Goal: Task Accomplishment & Management: Manage account settings

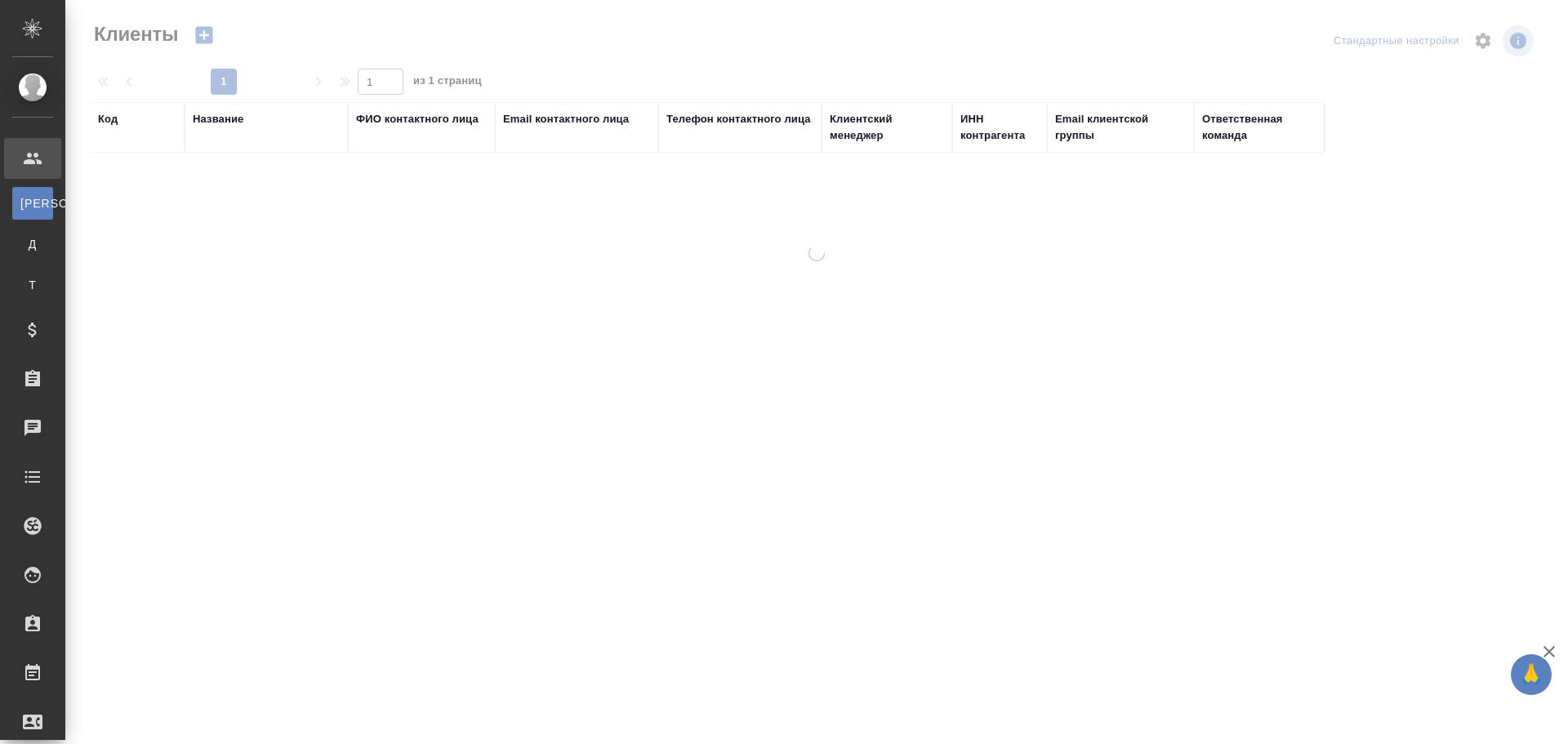
select select "RU"
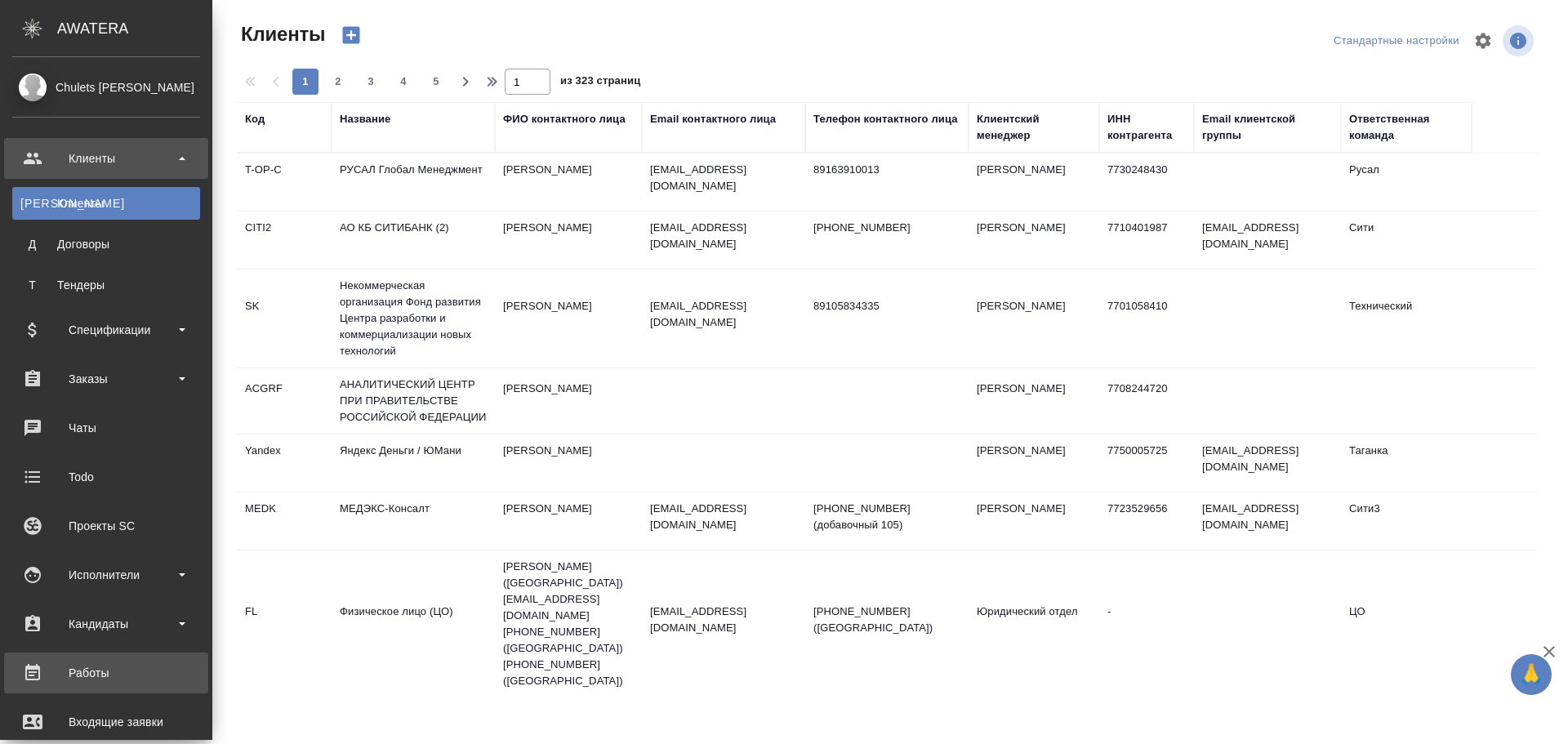
click at [104, 673] on div "Работы" at bounding box center [106, 673] width 188 height 25
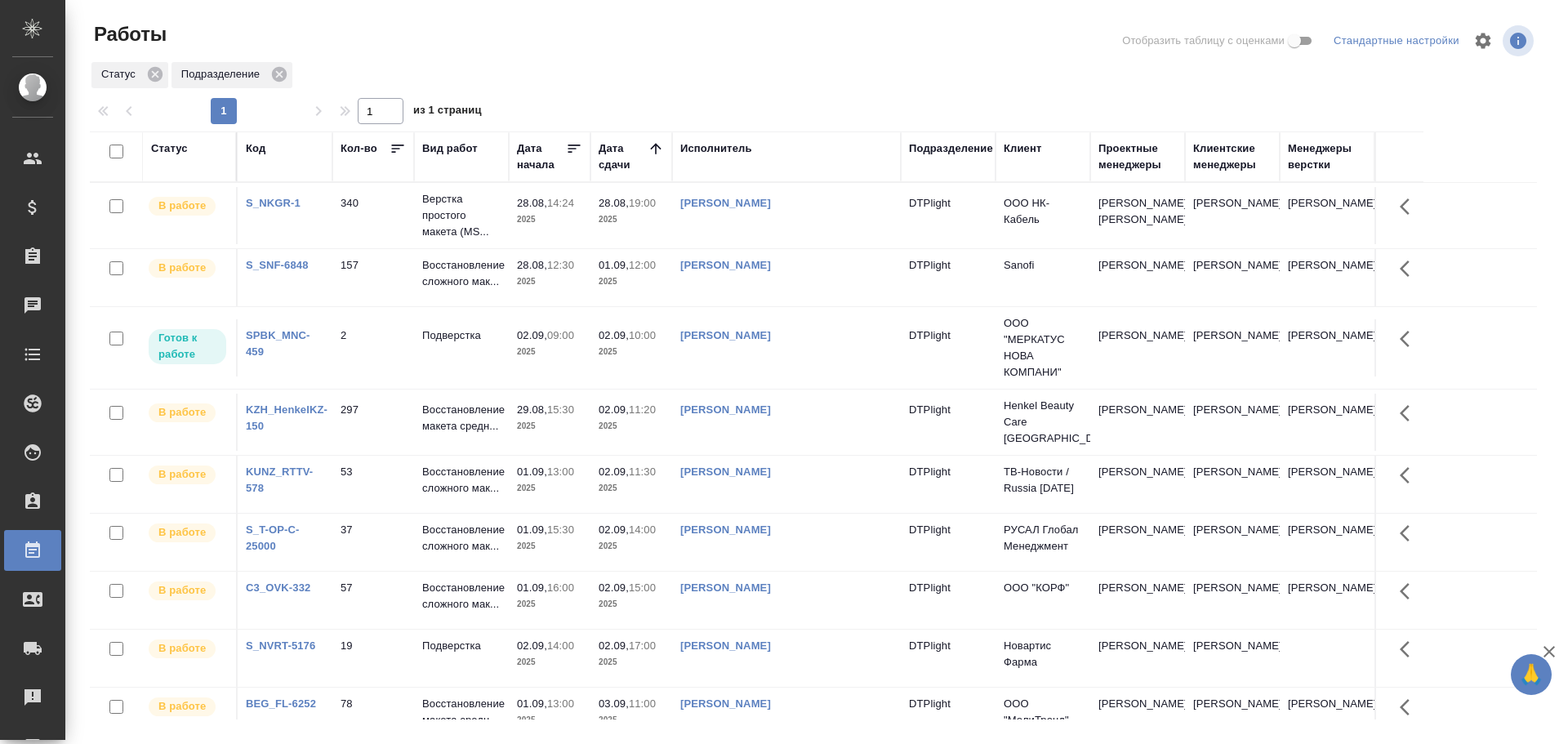
click at [782, 360] on td "[PERSON_NAME]" at bounding box center [787, 347] width 229 height 57
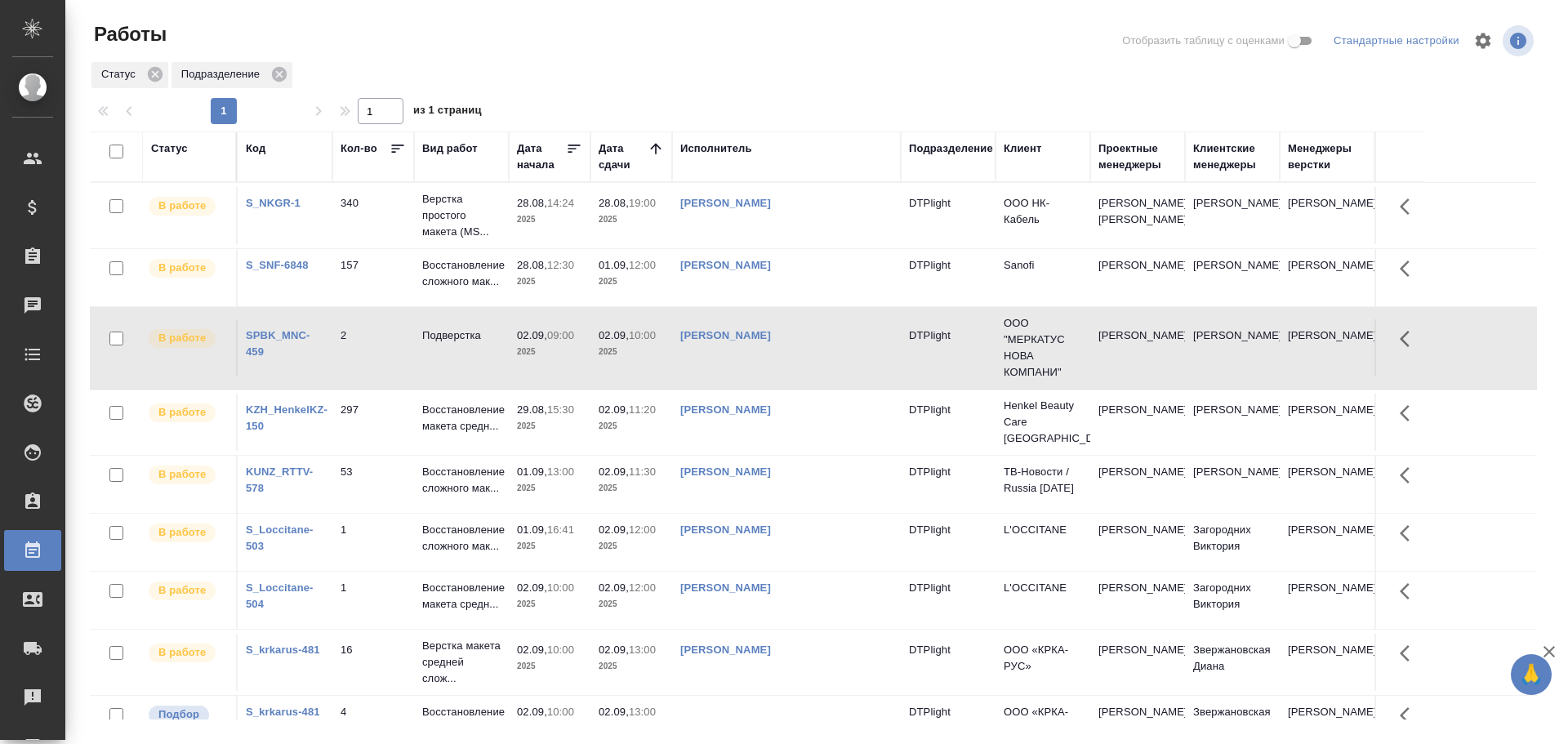
click at [780, 354] on td "[PERSON_NAME]" at bounding box center [787, 347] width 229 height 57
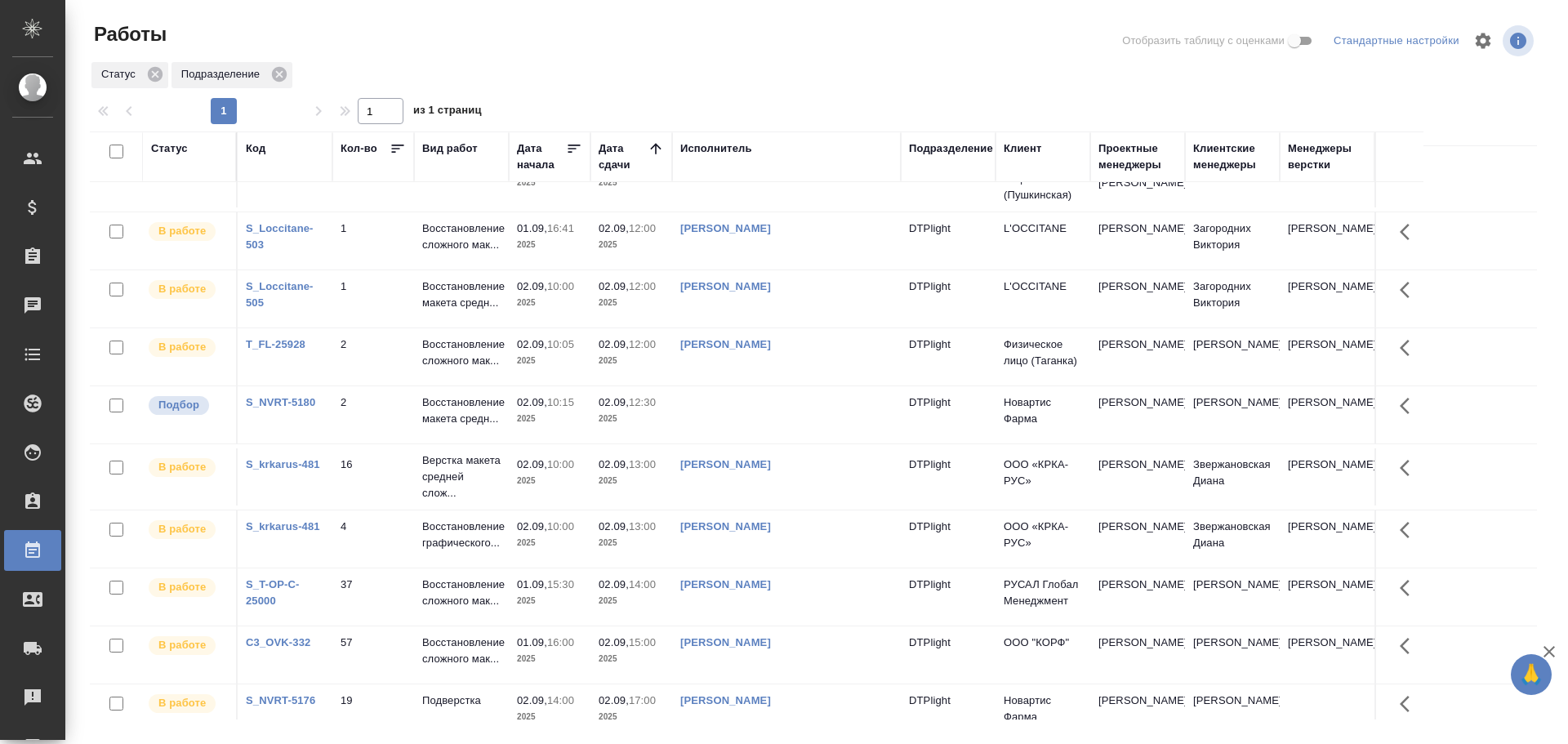
scroll to position [196, 0]
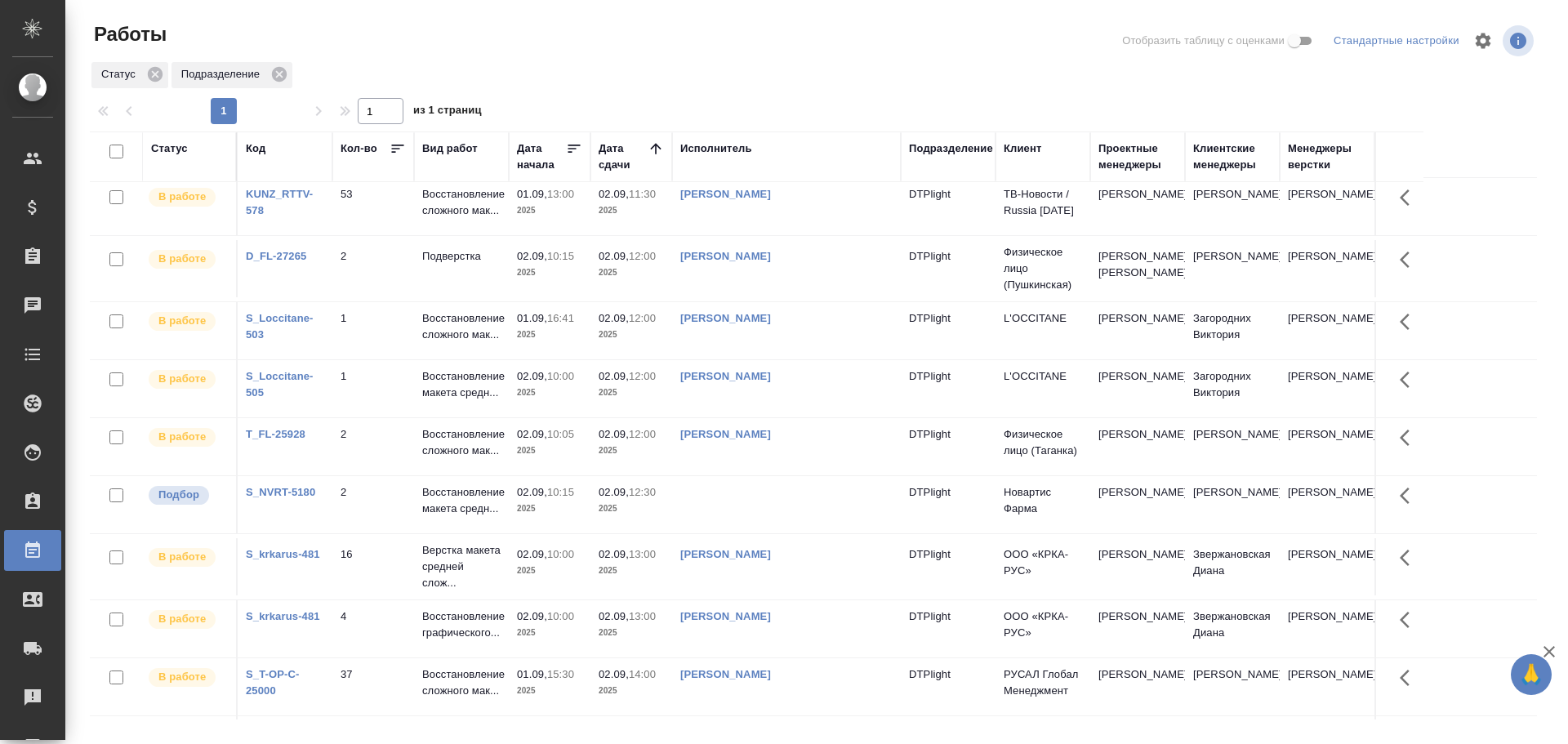
click at [737, 519] on td at bounding box center [787, 504] width 229 height 57
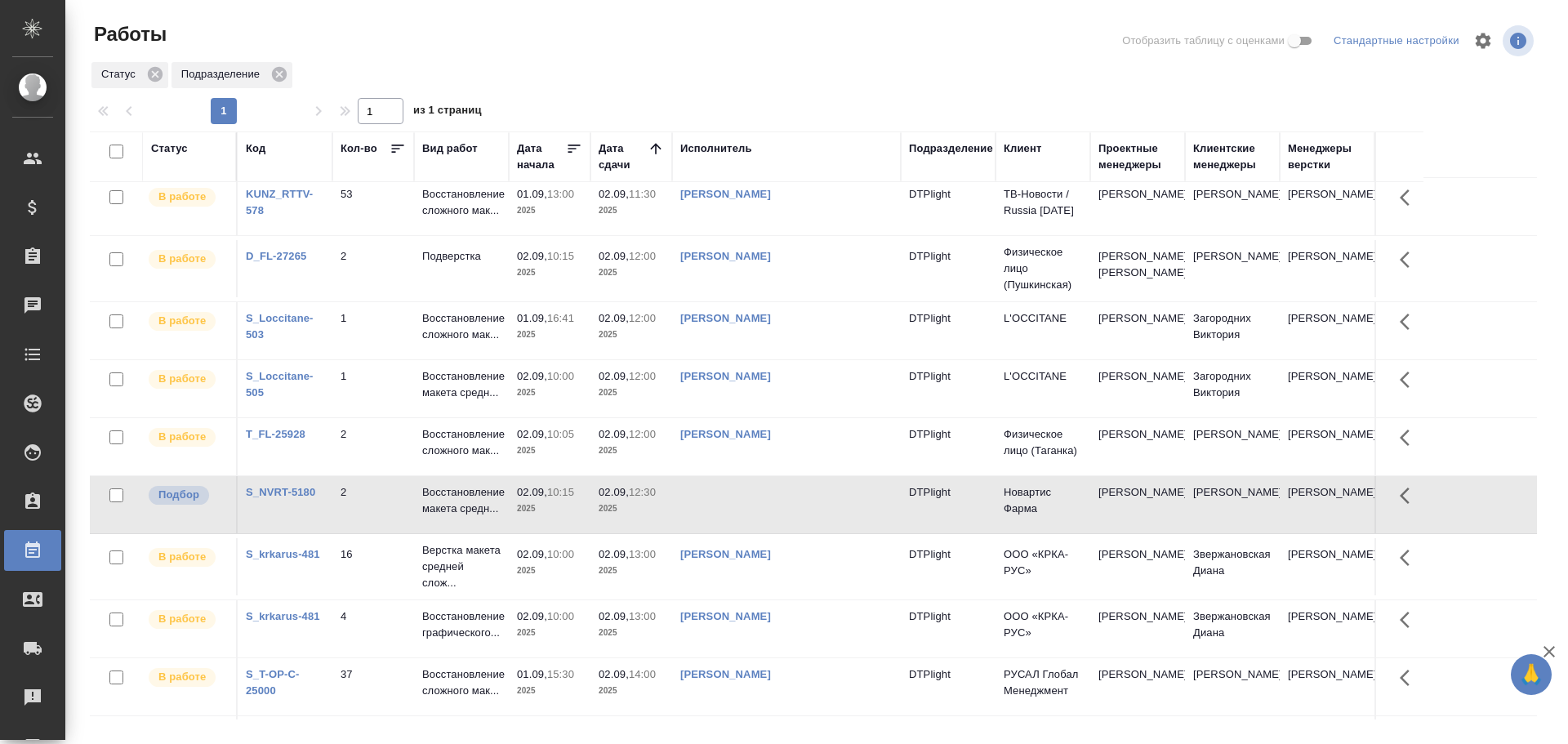
click at [737, 519] on td at bounding box center [787, 504] width 229 height 57
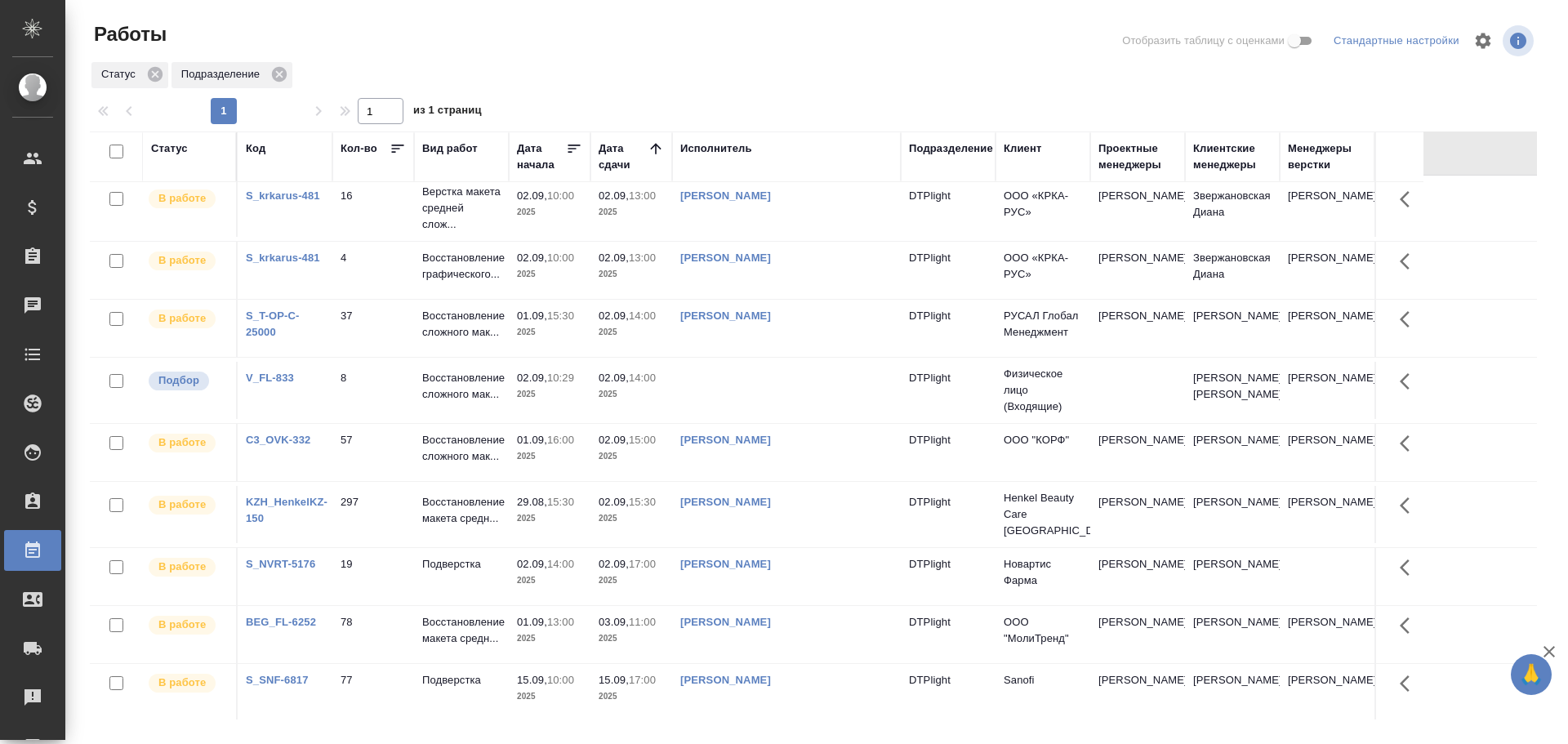
scroll to position [325, 0]
click at [174, 154] on div "Статус" at bounding box center [169, 148] width 37 height 17
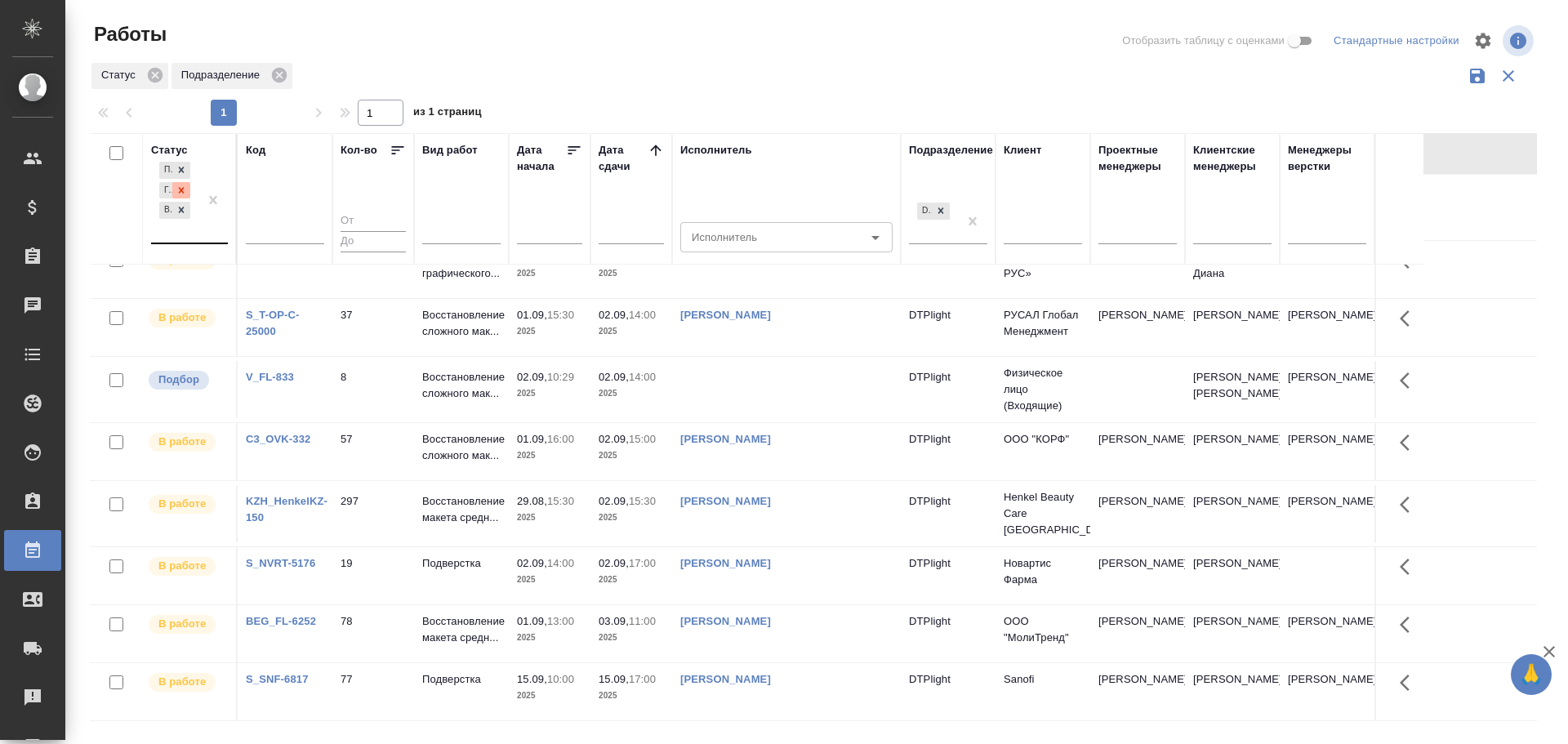
scroll to position [405, 0]
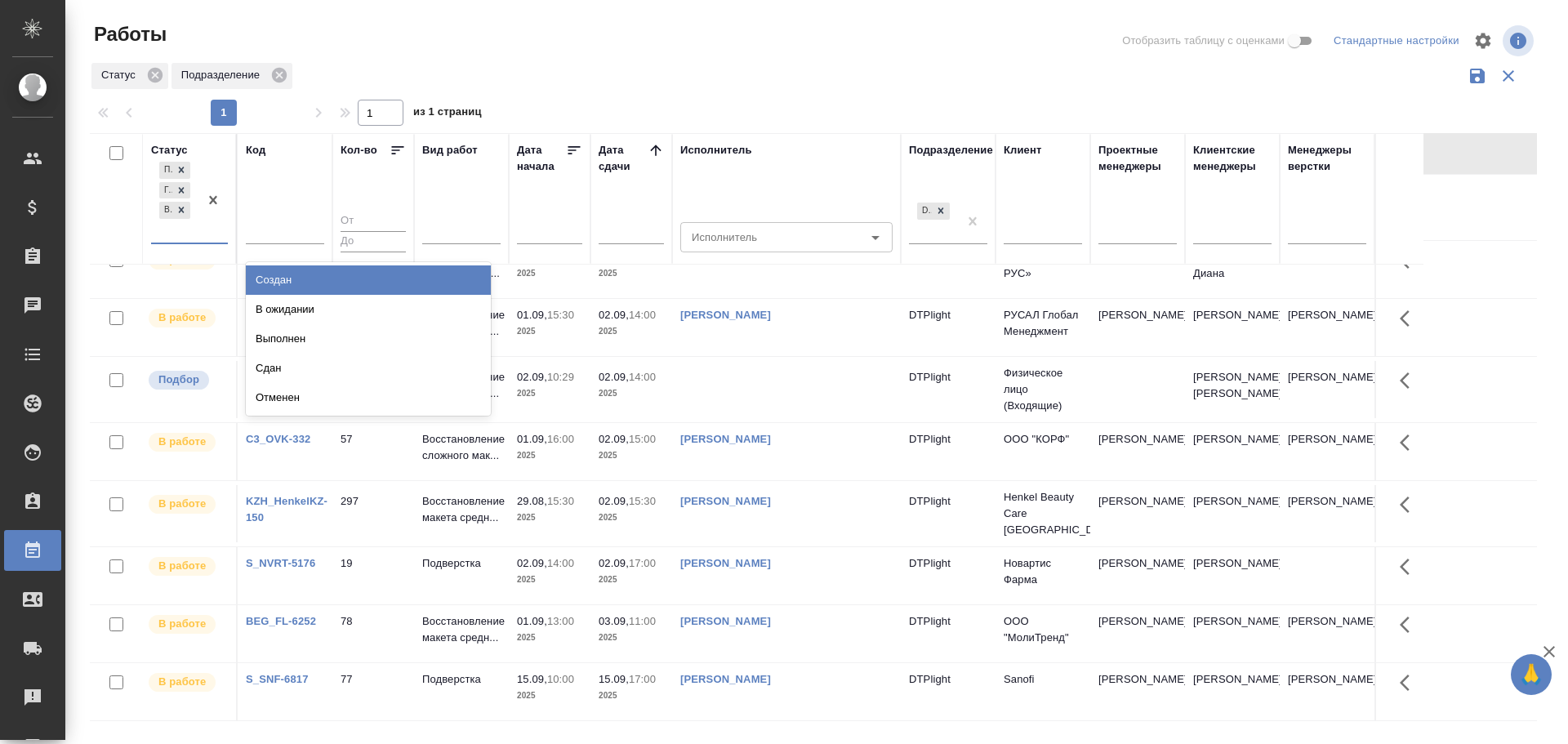
click at [173, 228] on div "Подбор Готов к работе В работе" at bounding box center [175, 201] width 47 height 84
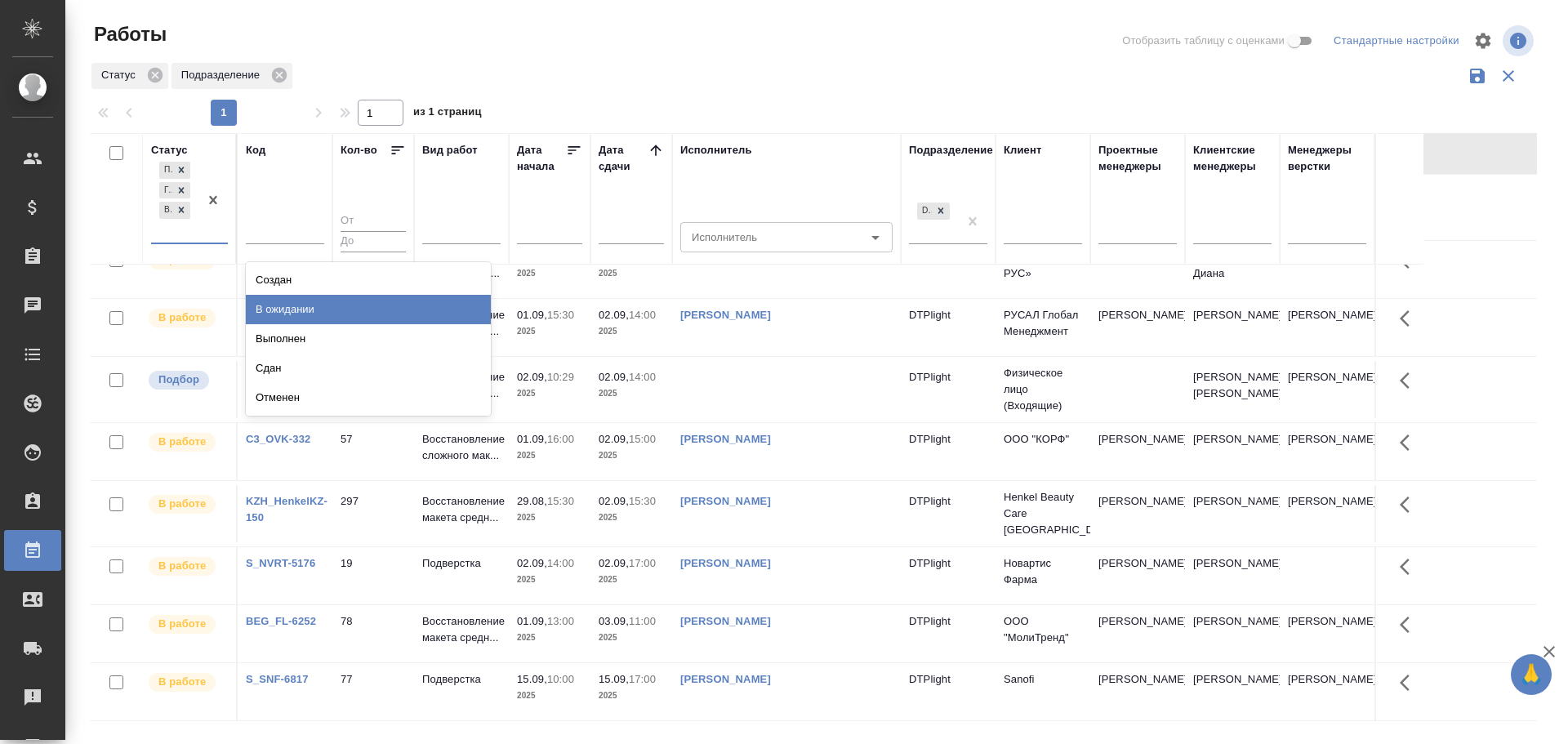
click at [291, 303] on div "В ожидании" at bounding box center [367, 310] width 245 height 30
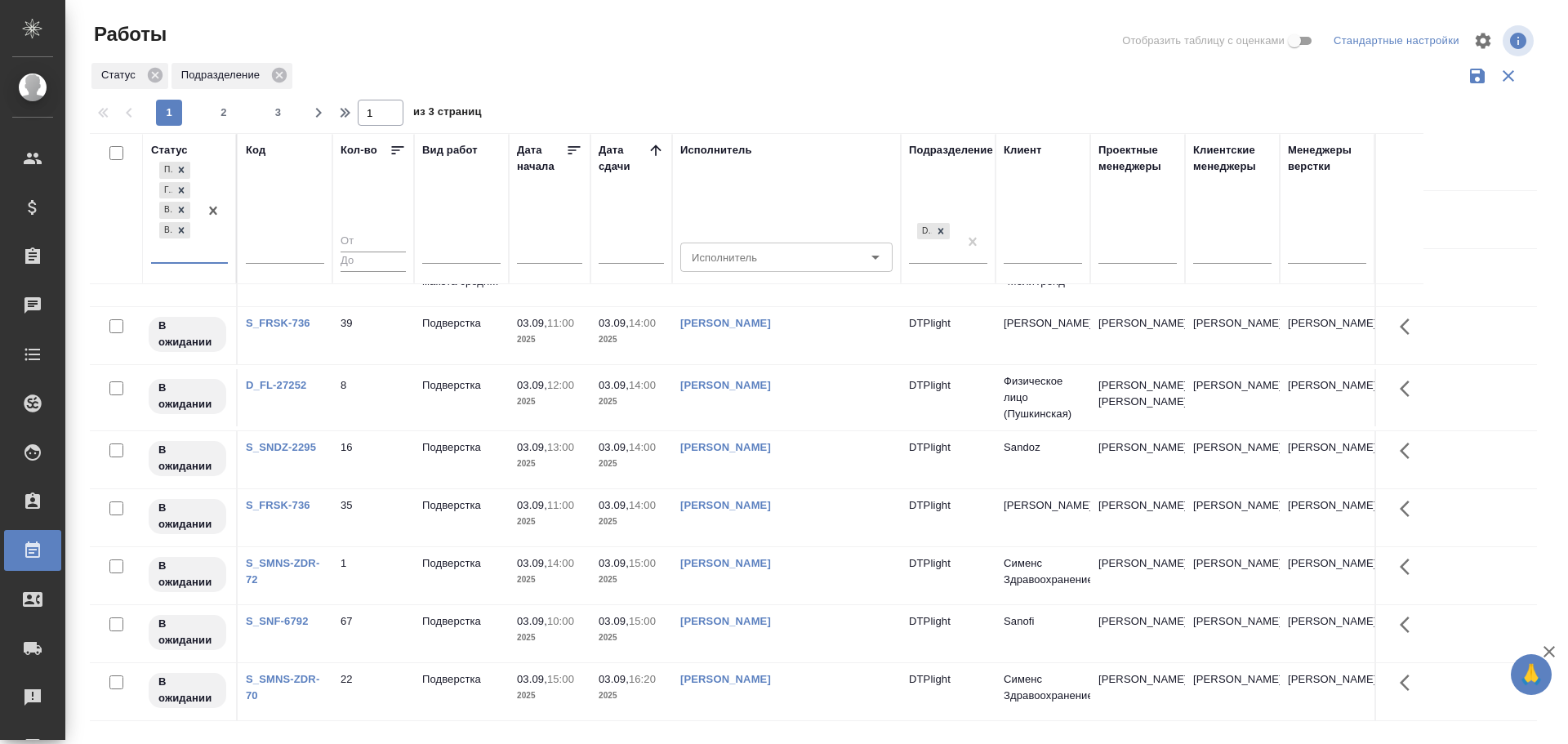
scroll to position [1096, 0]
click at [316, 122] on icon "button" at bounding box center [318, 112] width 19 height 19
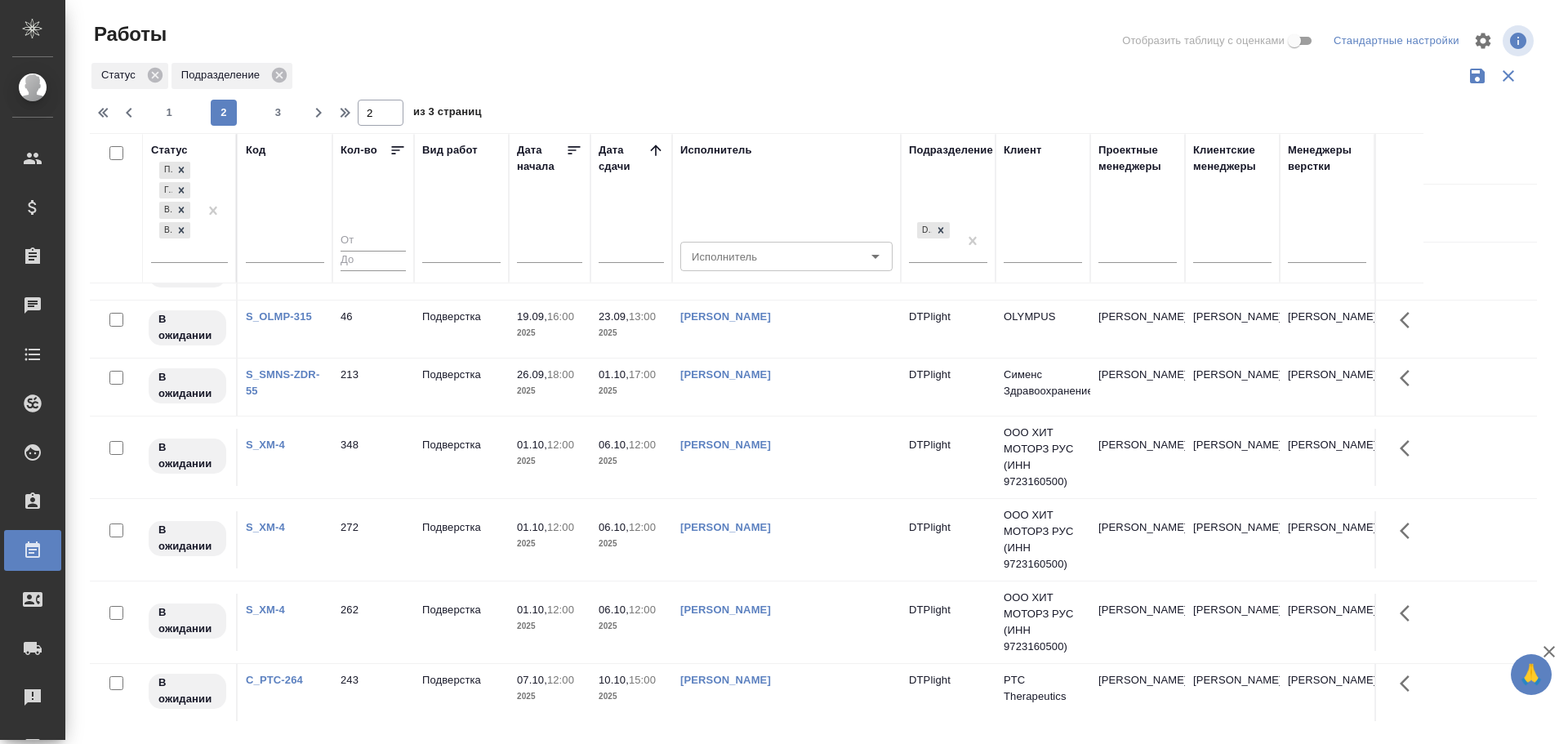
scroll to position [1120, 0]
click at [308, 122] on span "button" at bounding box center [318, 112] width 26 height 19
type input "3"
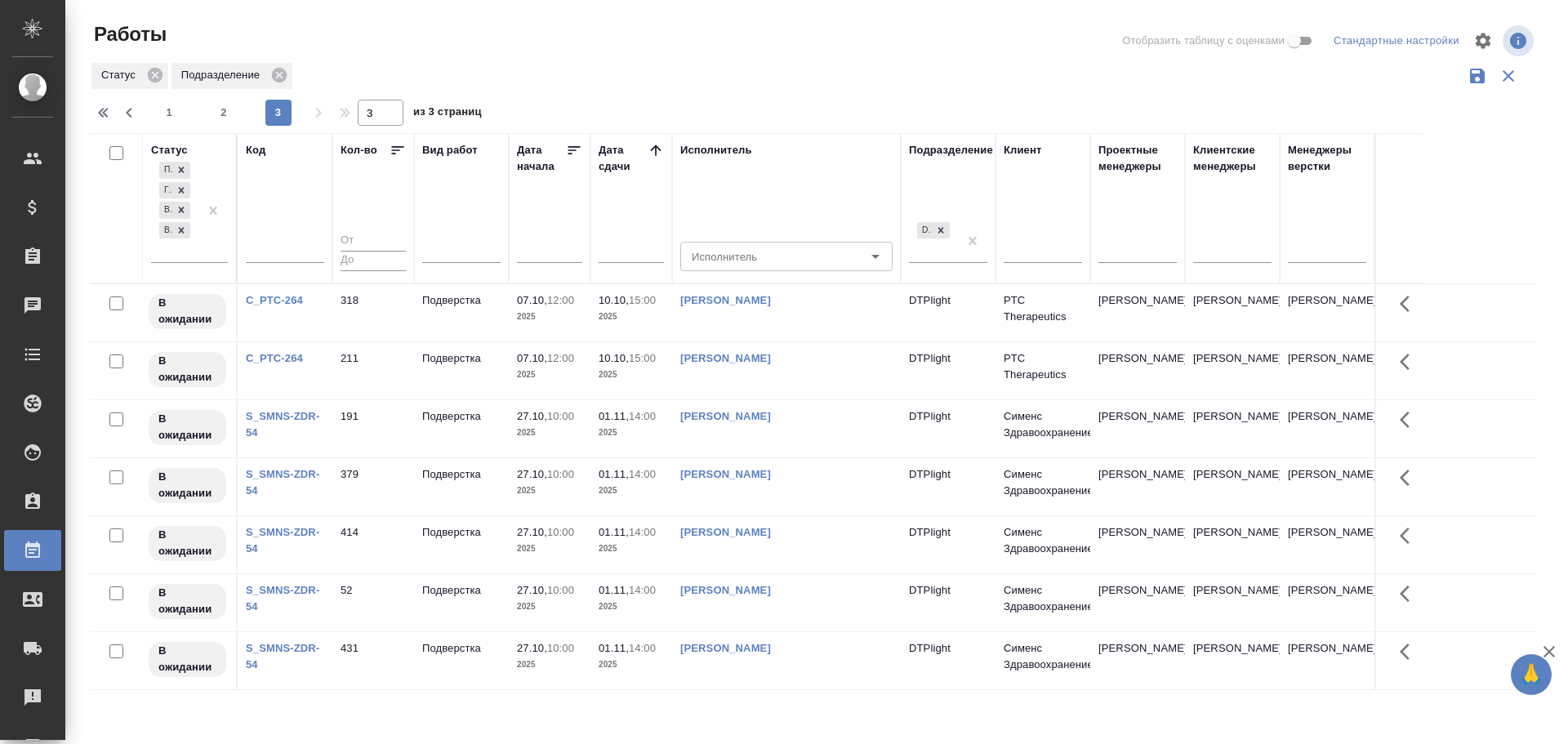
scroll to position [0, 0]
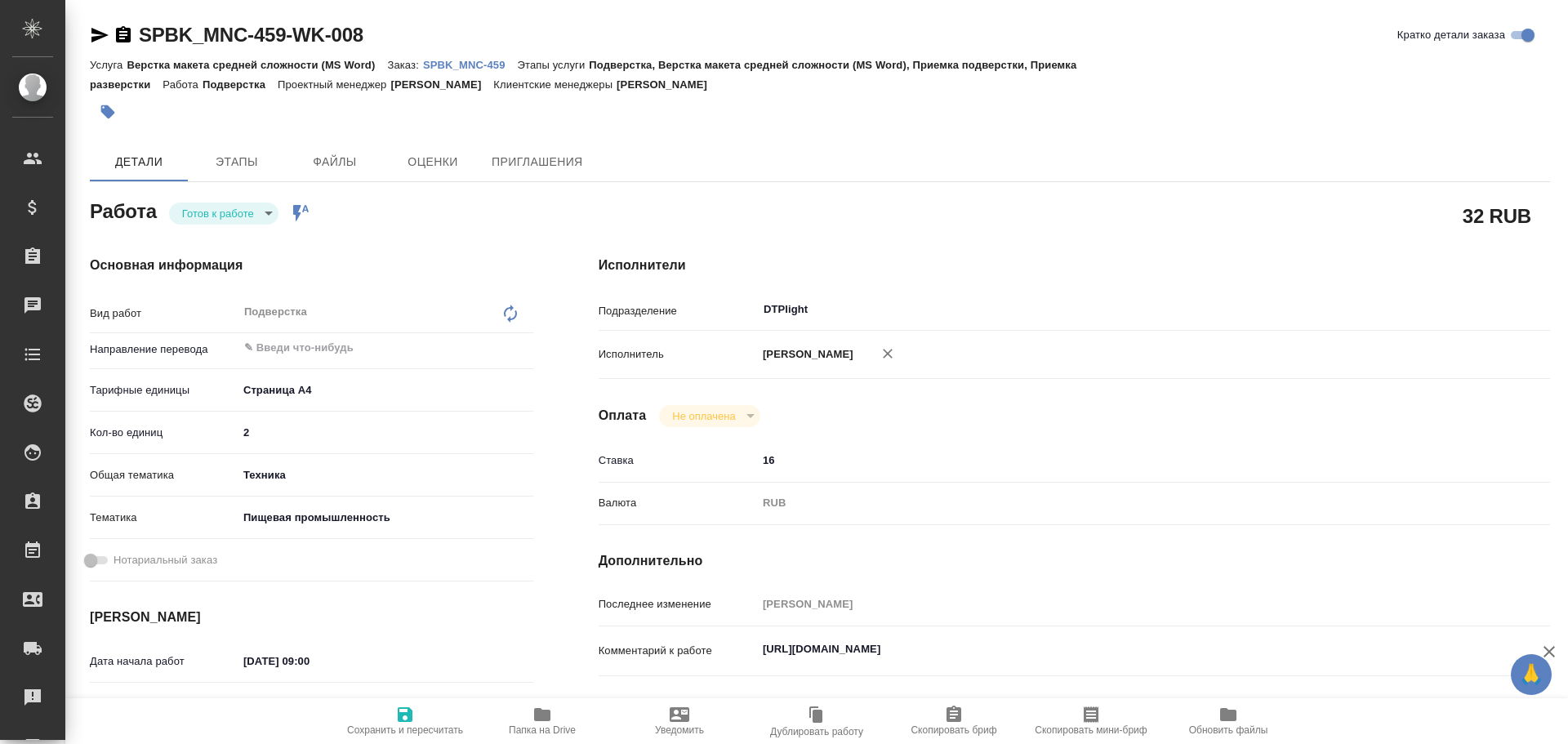
type textarea "x"
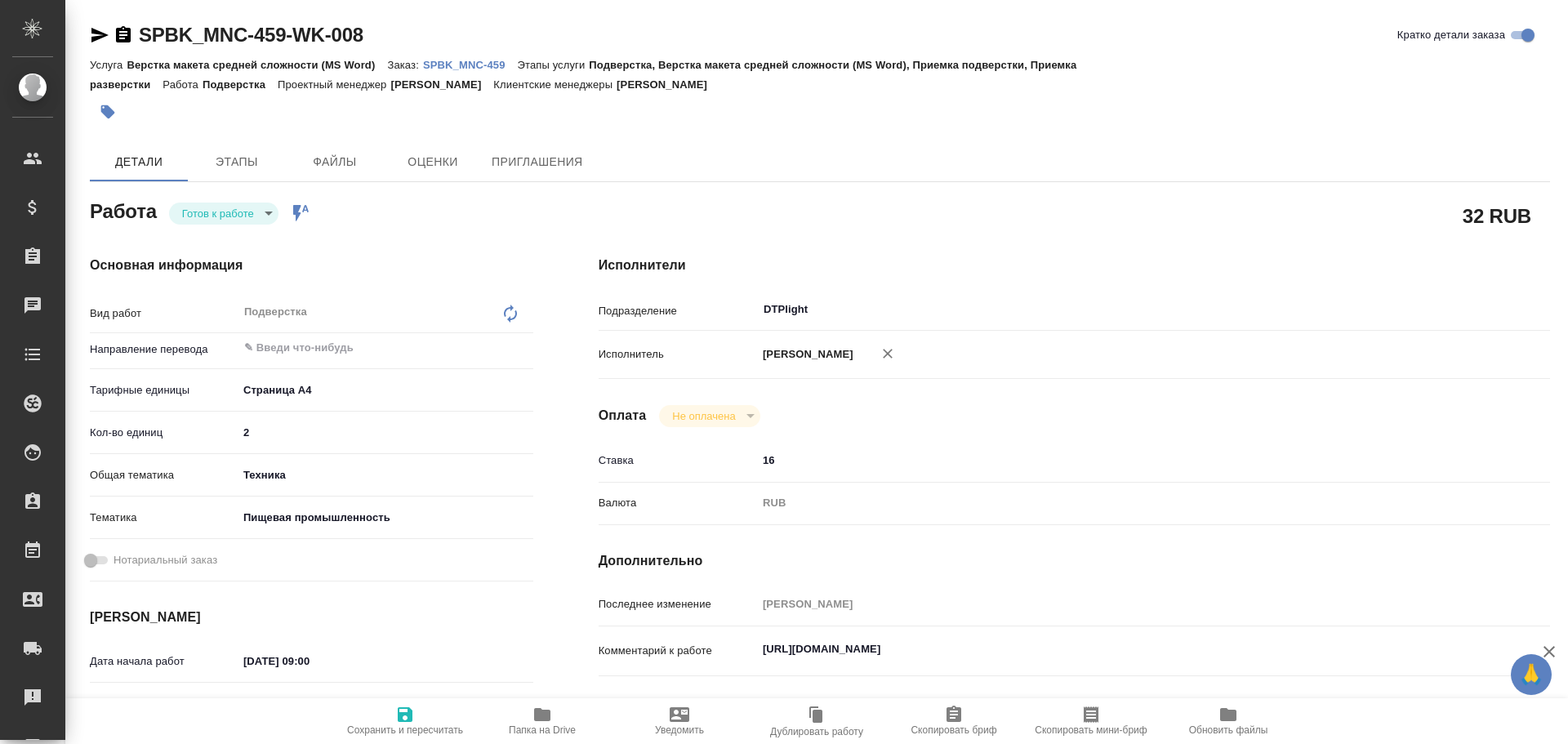
type textarea "x"
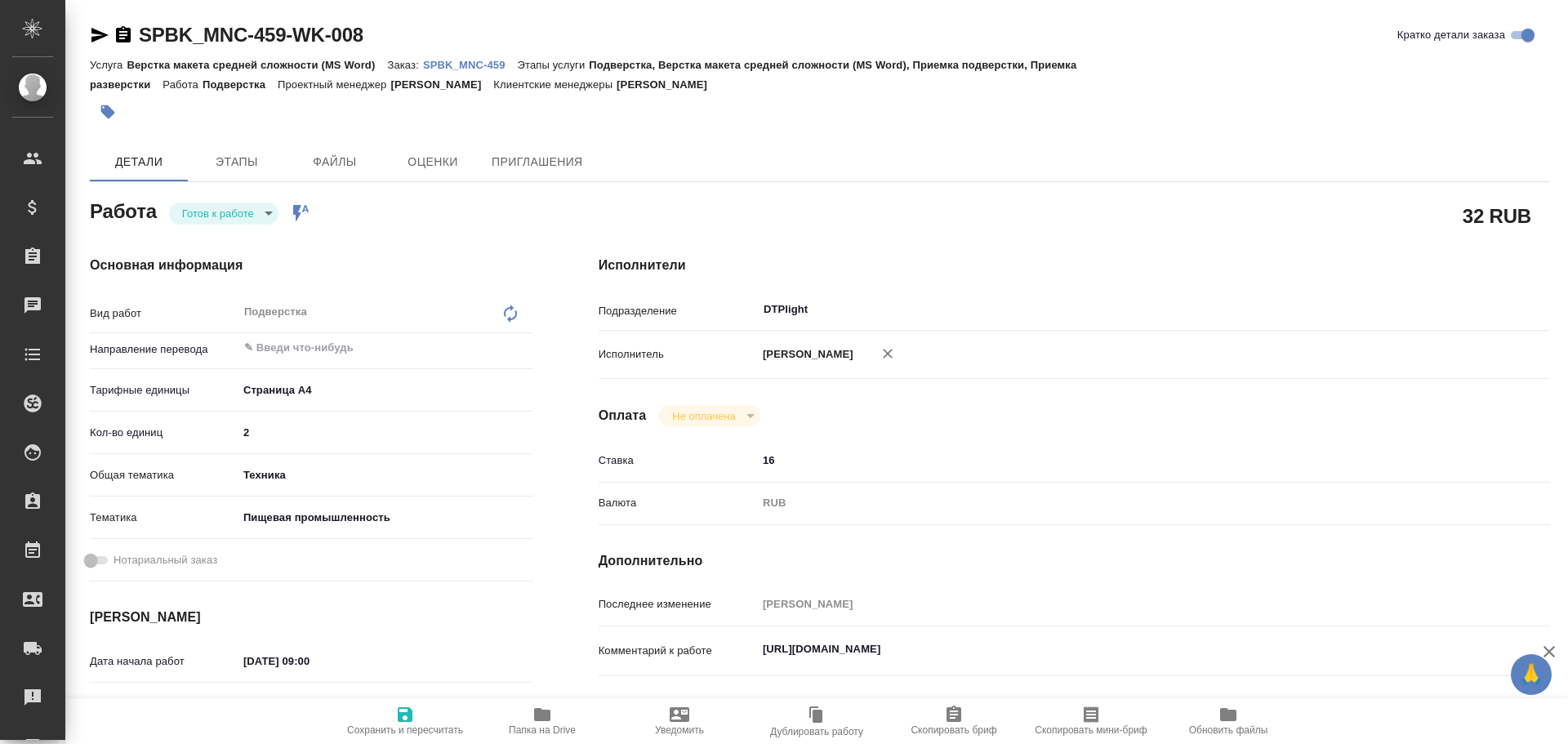
type textarea "x"
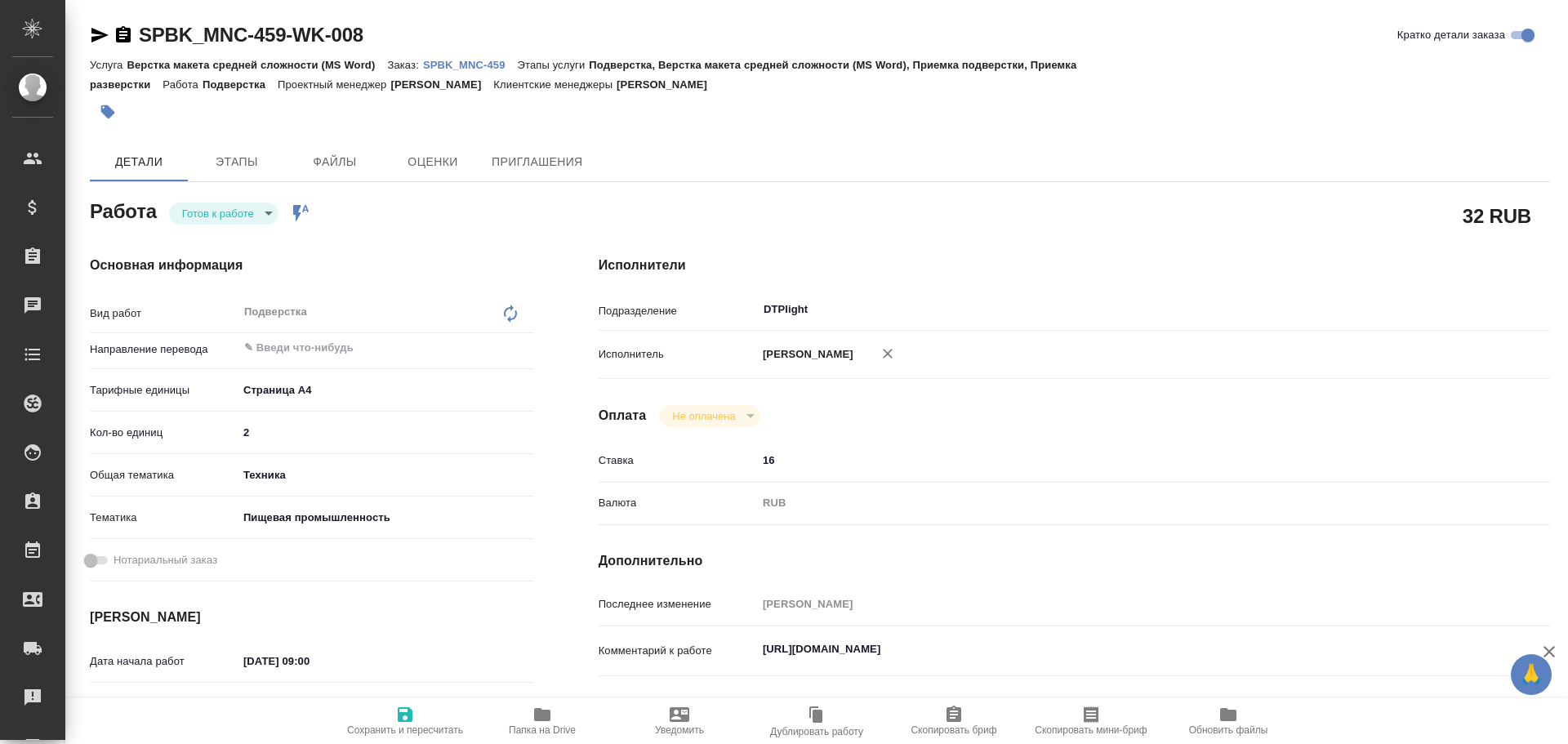
type textarea "x"
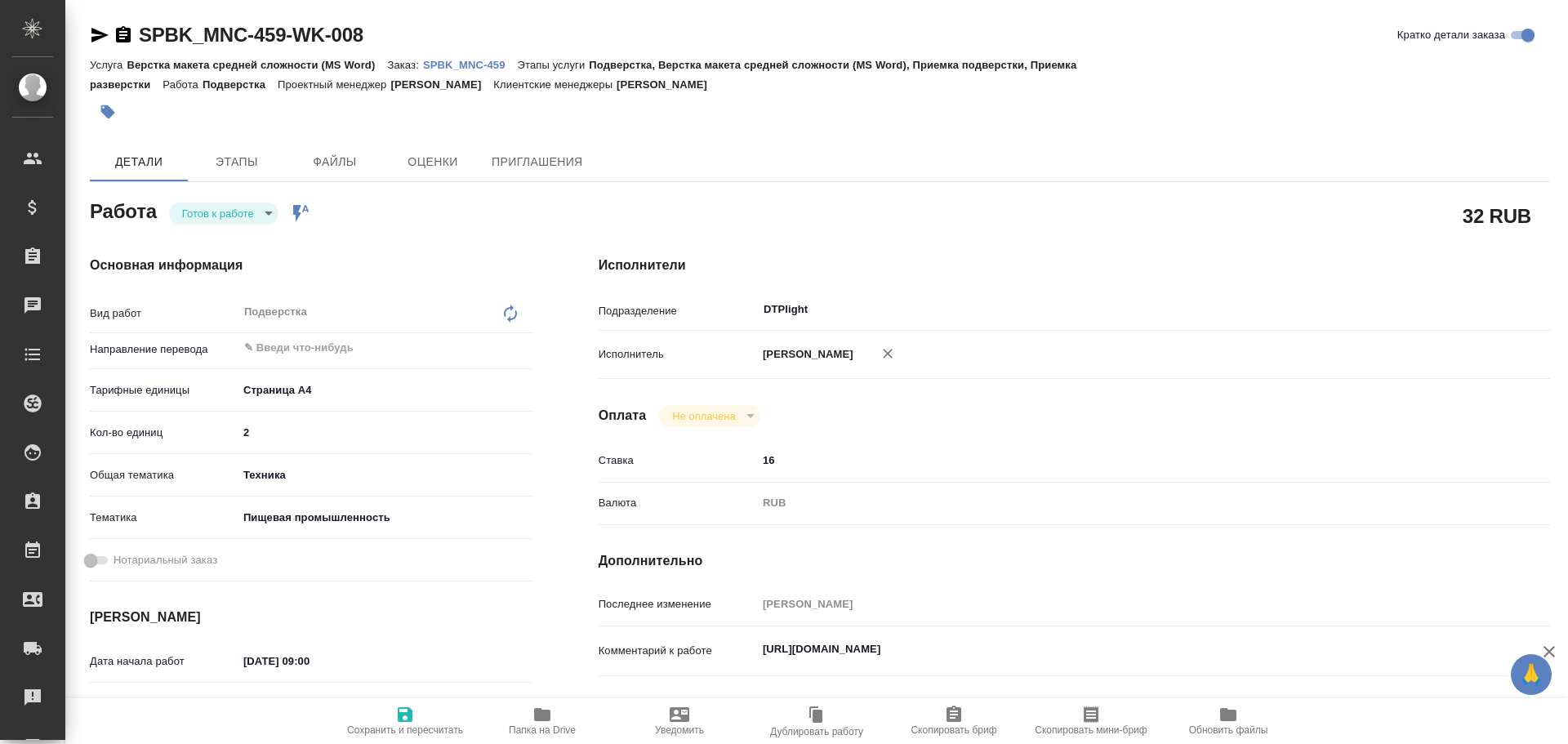
type textarea "x"
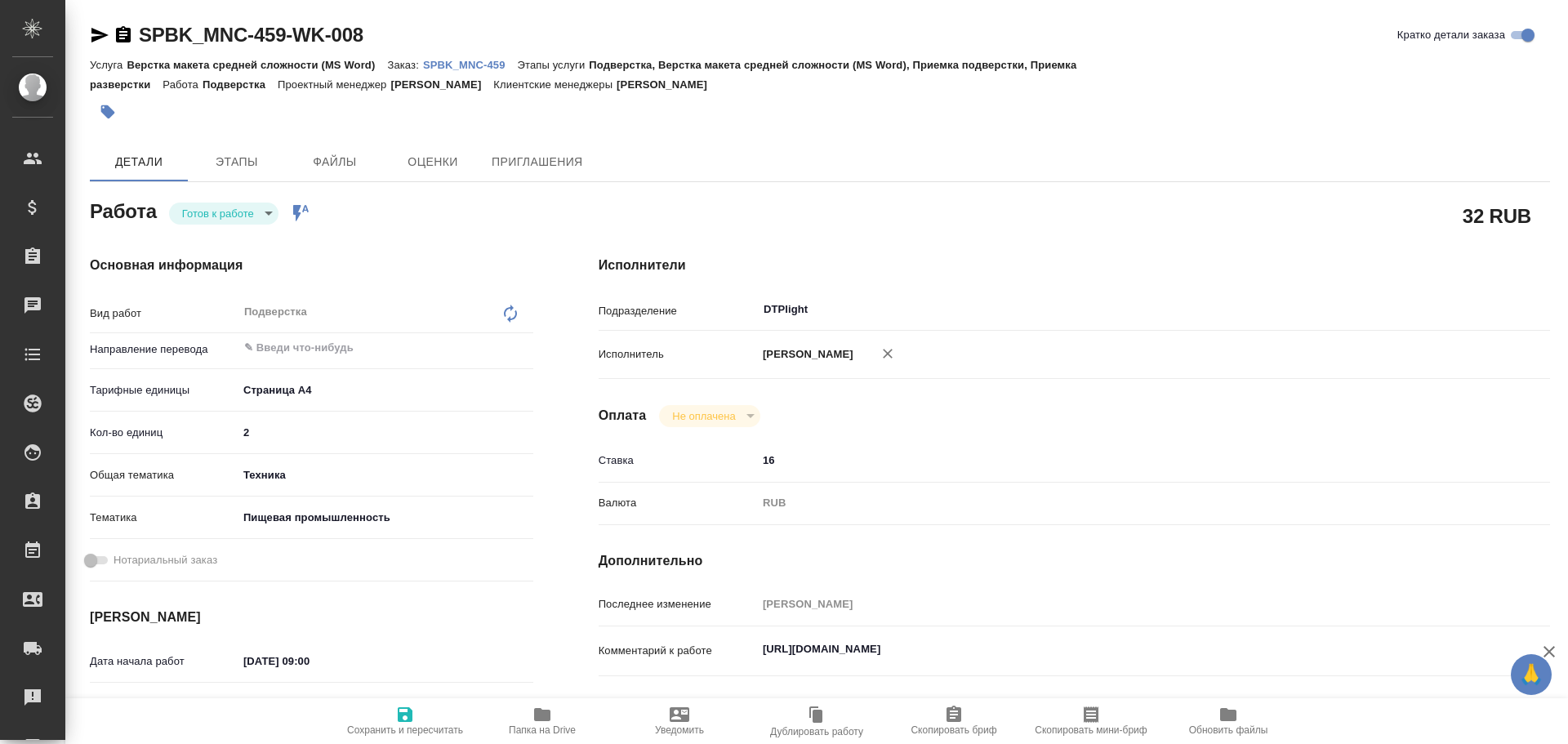
scroll to position [82, 0]
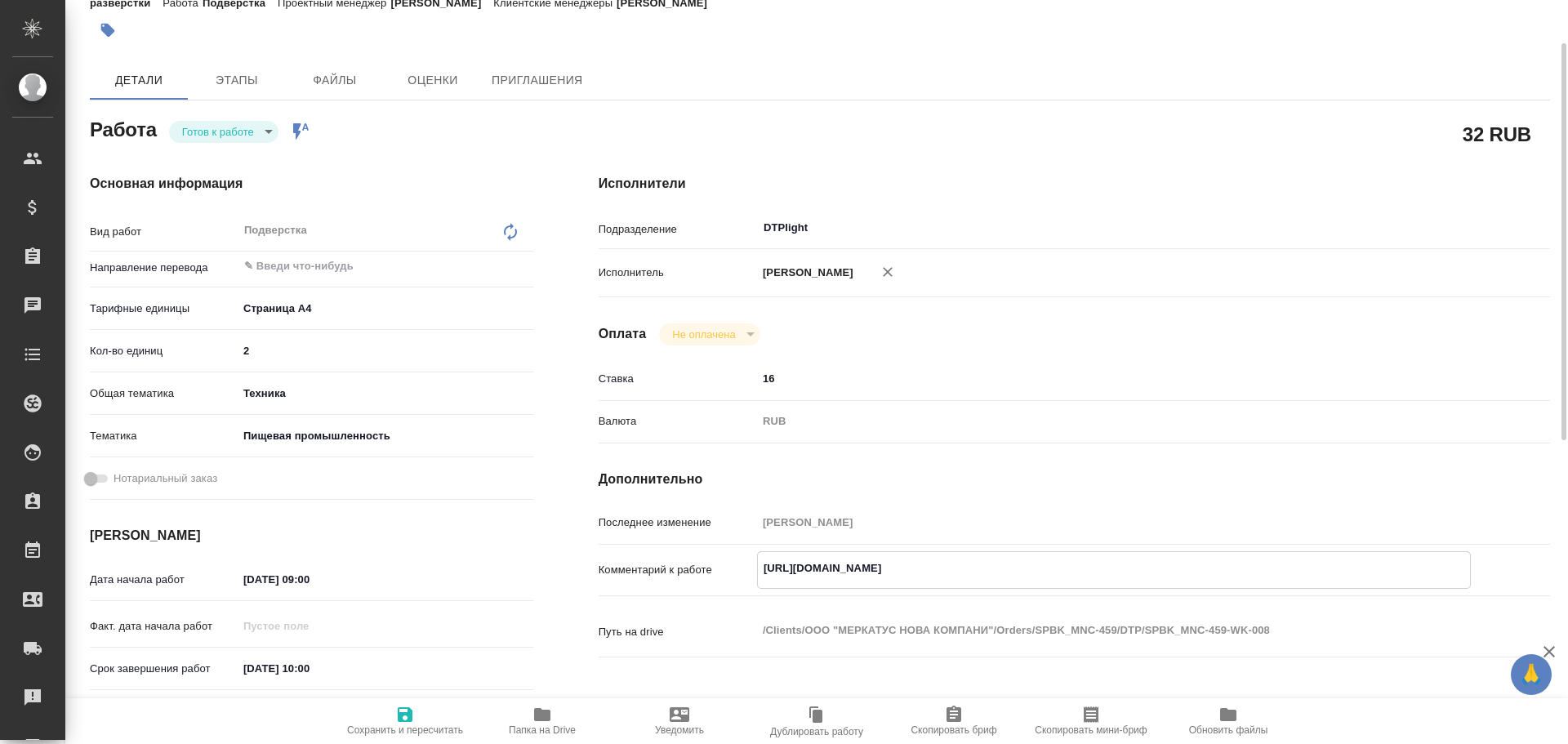
drag, startPoint x: 763, startPoint y: 564, endPoint x: 1044, endPoint y: 570, distance: 281.1
click at [1044, 570] on textarea "[URL][DOMAIN_NAME]" at bounding box center [1114, 569] width 712 height 28
type textarea "x"
click at [525, 720] on span "Папка на Drive" at bounding box center [542, 720] width 118 height 31
click at [220, 126] on body "🙏 .cls-1 fill:#fff; AWATERA Chulets Elena Клиенты Спецификации Заказы 0 Чаты To…" at bounding box center [784, 372] width 1568 height 744
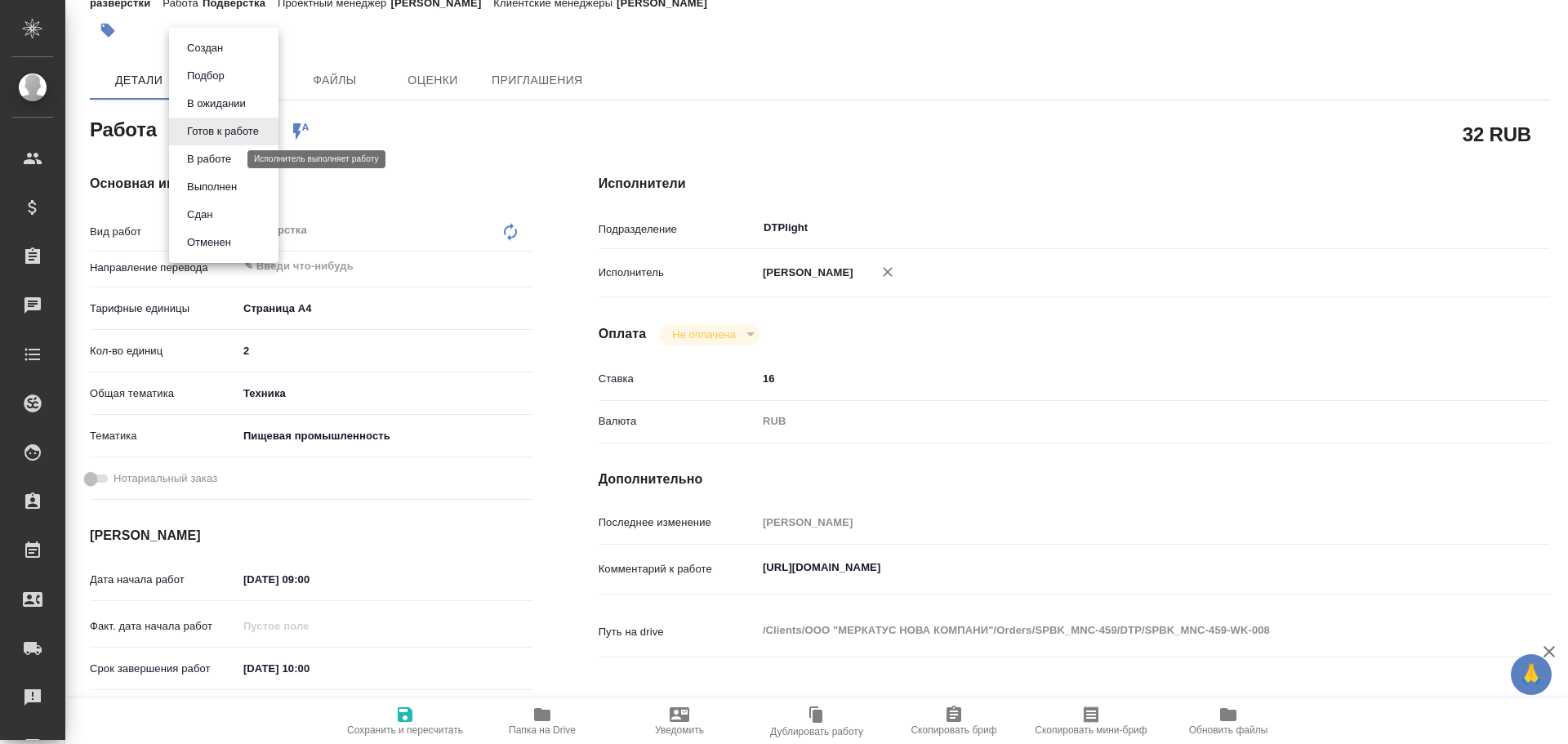
click at [210, 160] on button "В работе" at bounding box center [209, 159] width 53 height 18
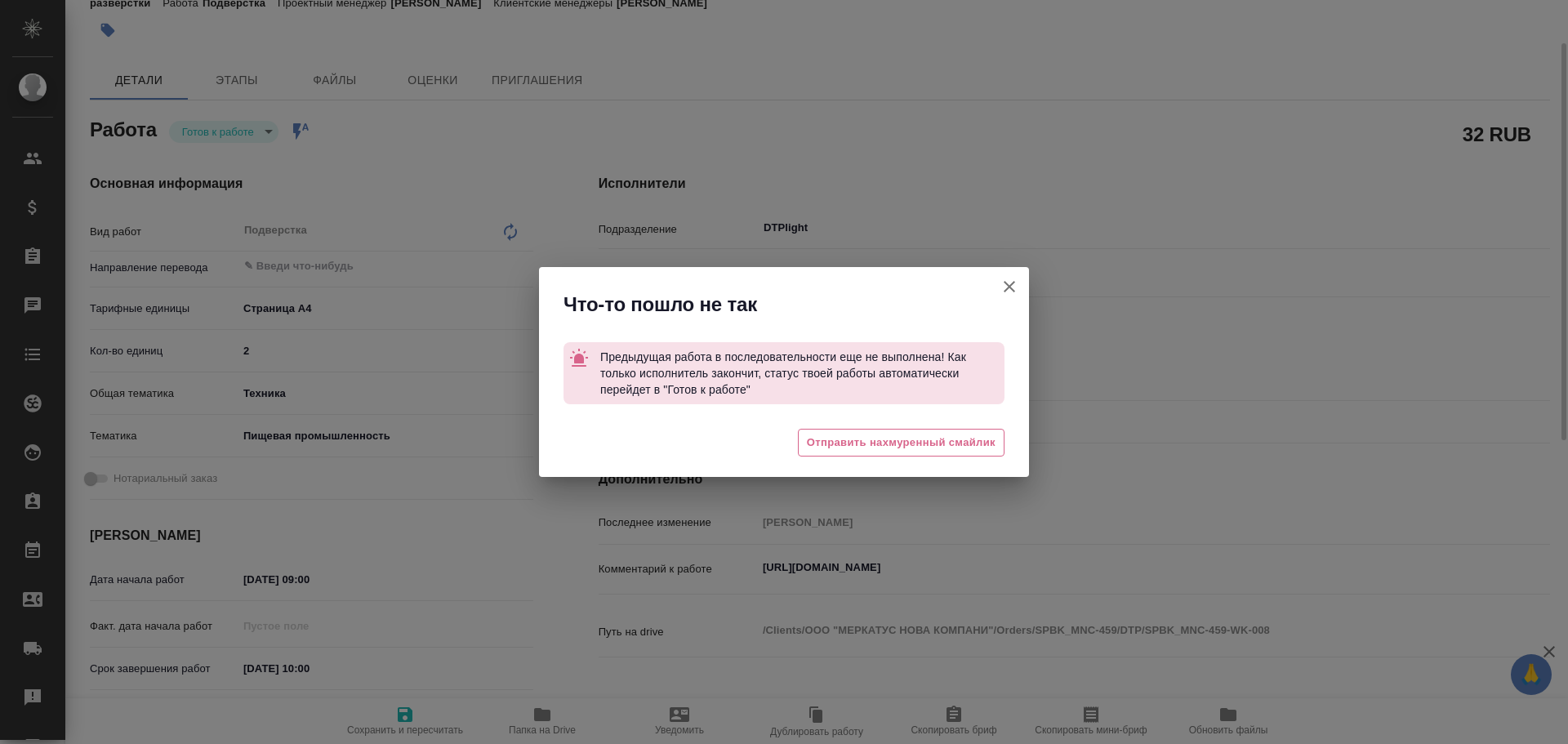
type textarea "x"
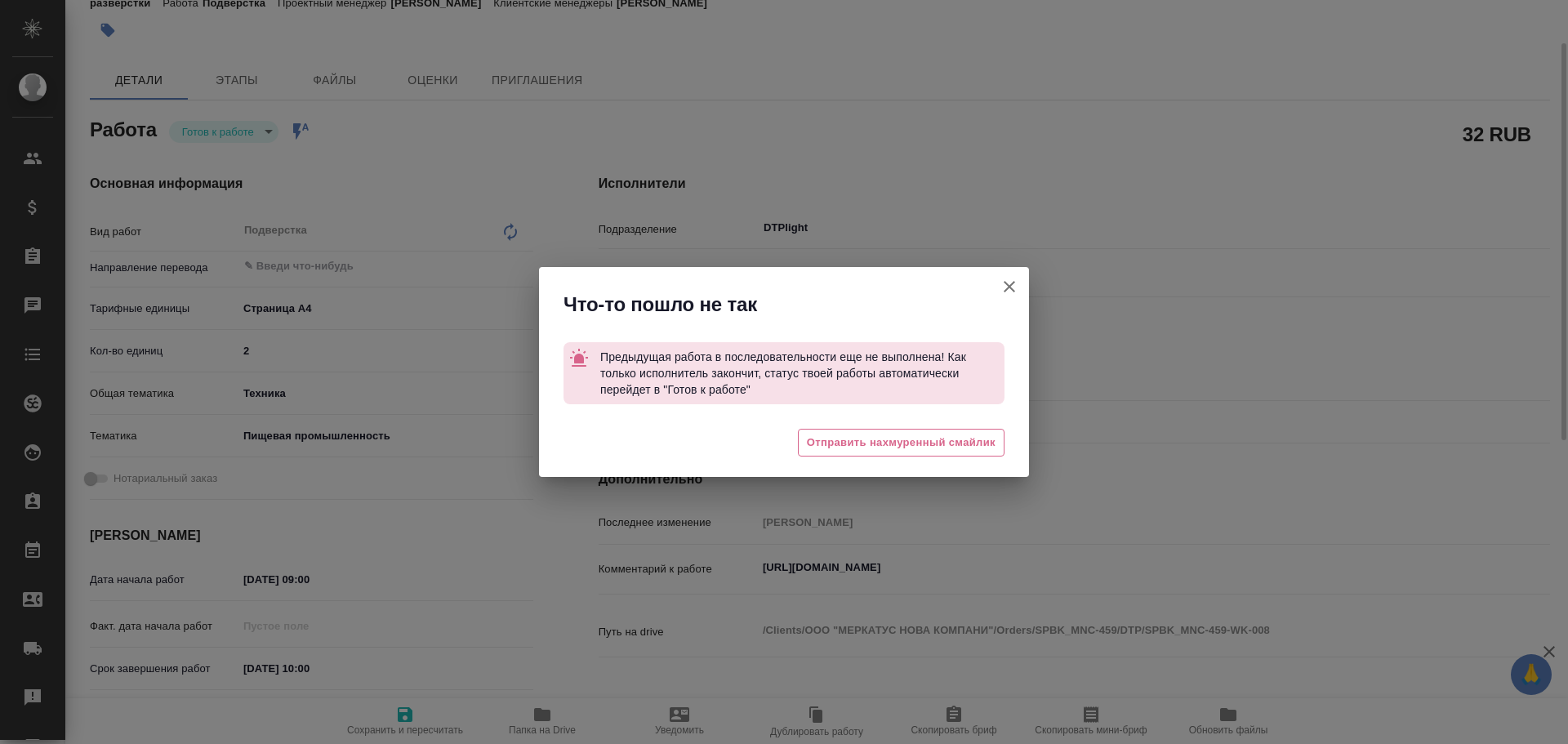
type textarea "x"
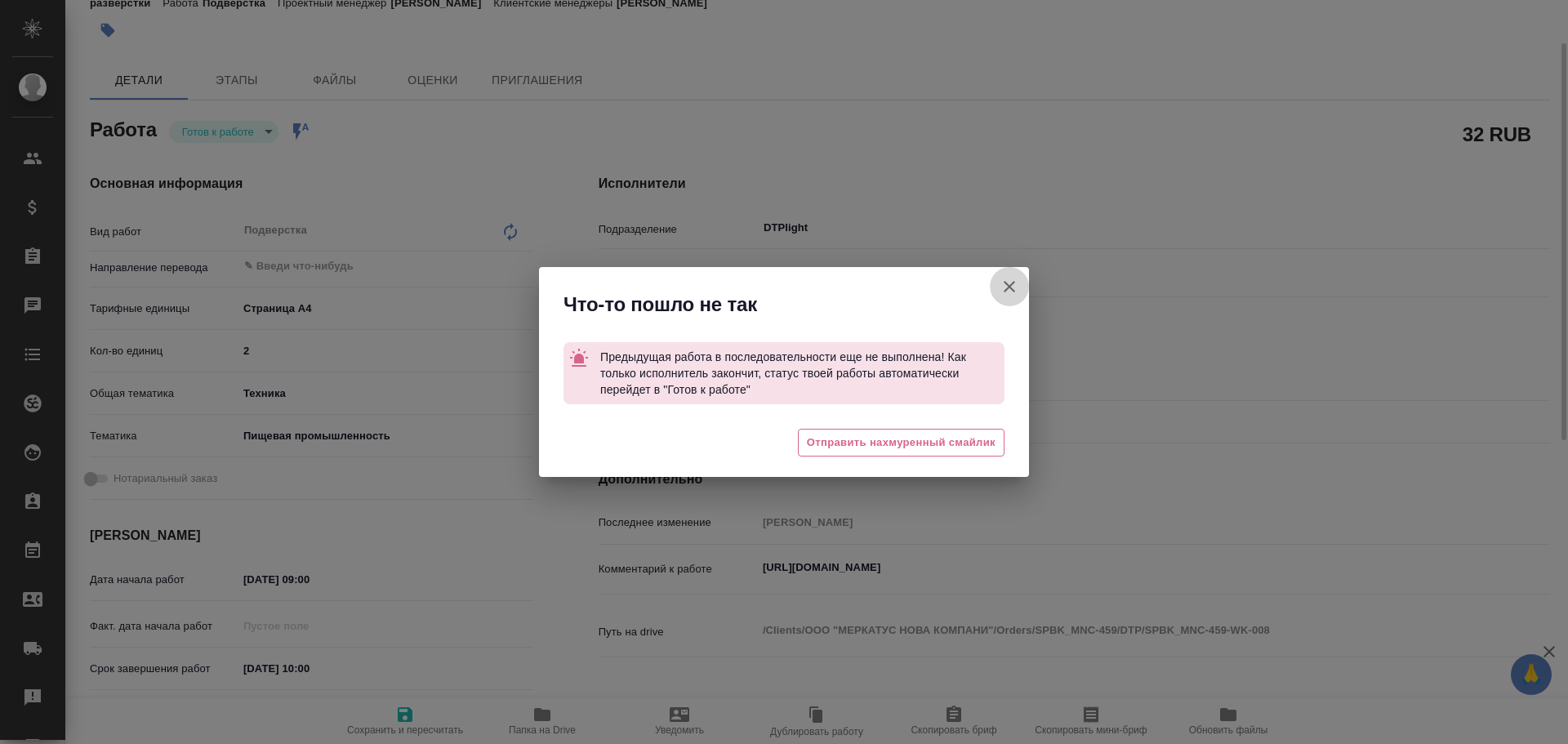
click at [1006, 285] on icon "button" at bounding box center [1009, 287] width 19 height 19
type textarea "x"
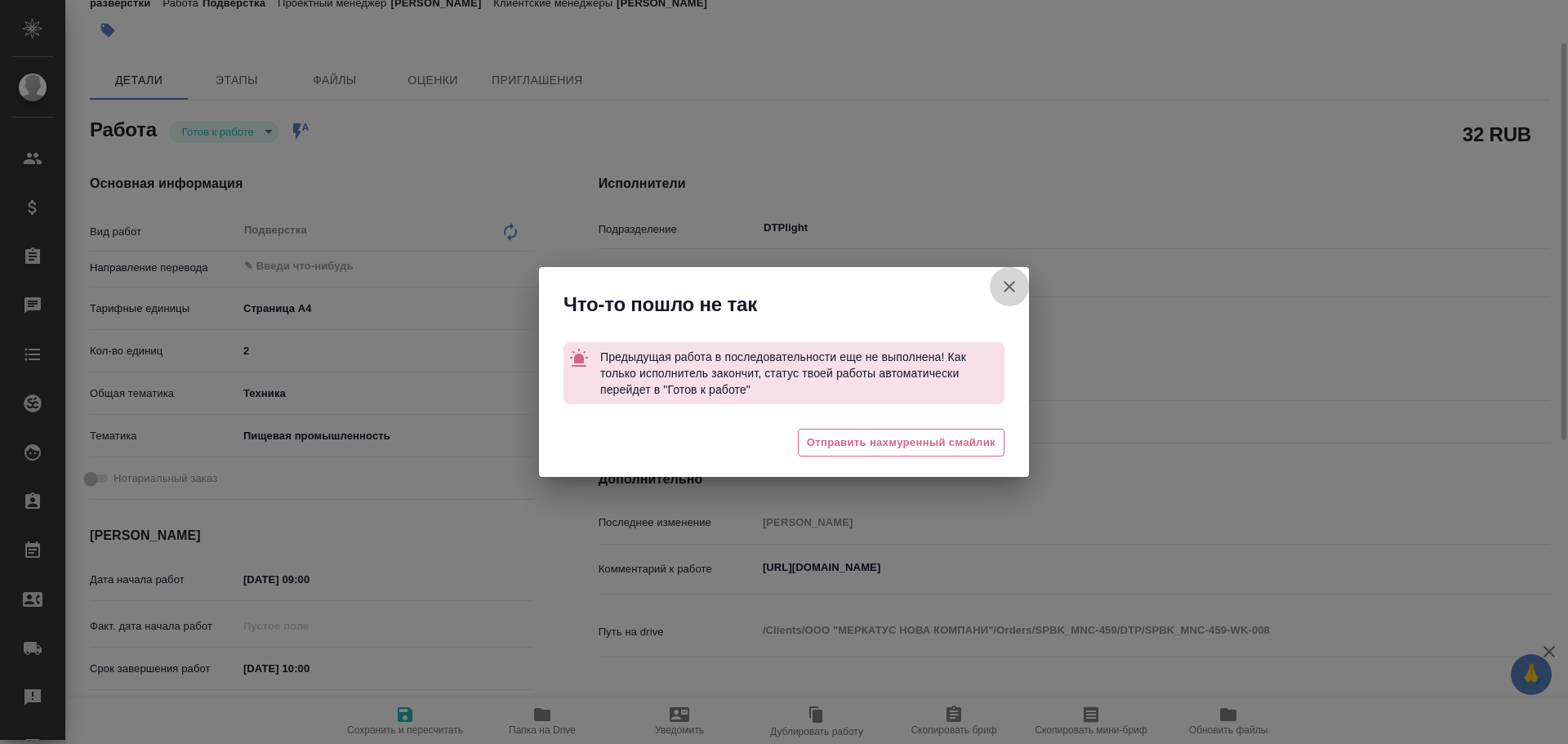
type textarea "x"
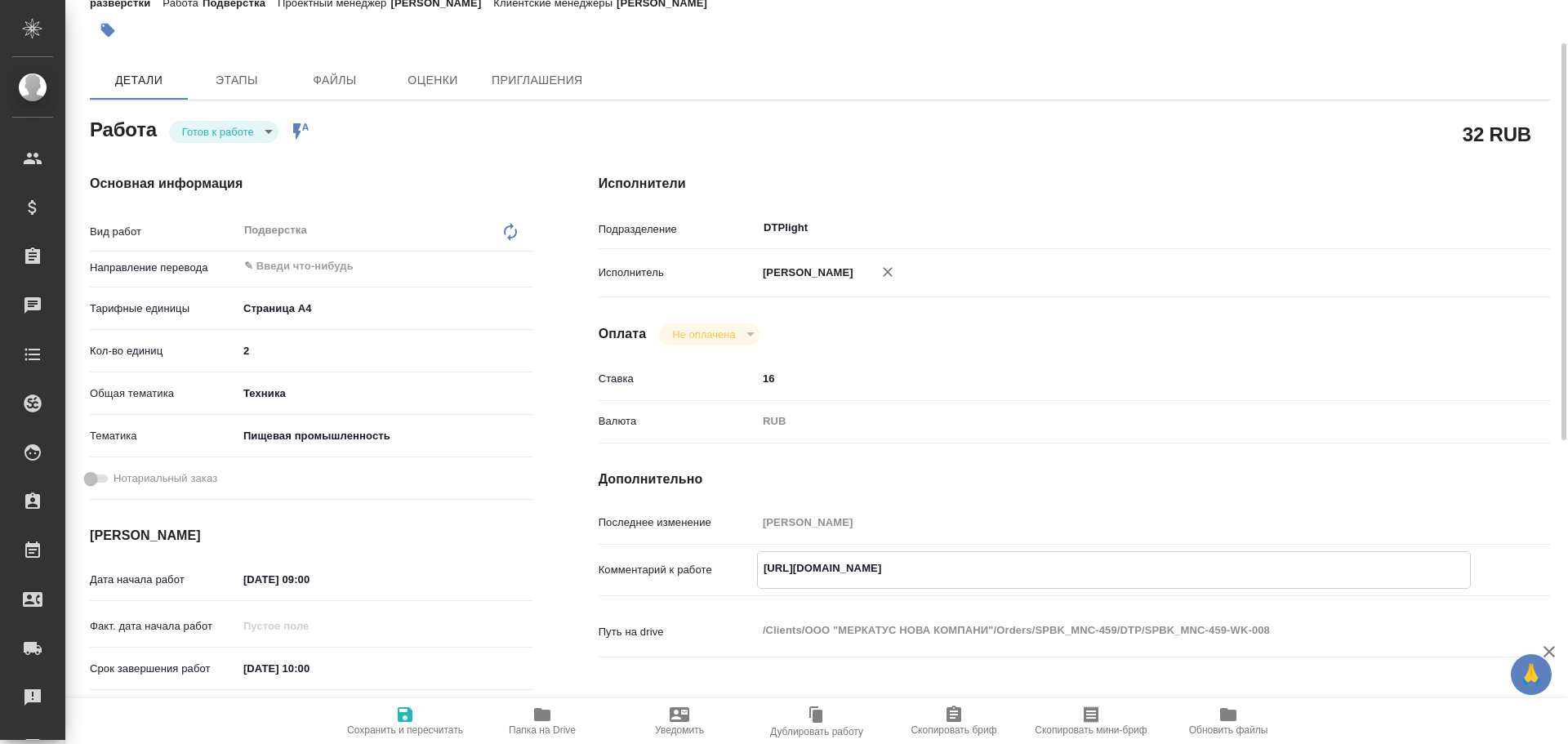
drag, startPoint x: 759, startPoint y: 565, endPoint x: 1050, endPoint y: 582, distance: 291.5
click at [1050, 582] on textarea "[URL][DOMAIN_NAME]" at bounding box center [1114, 569] width 712 height 28
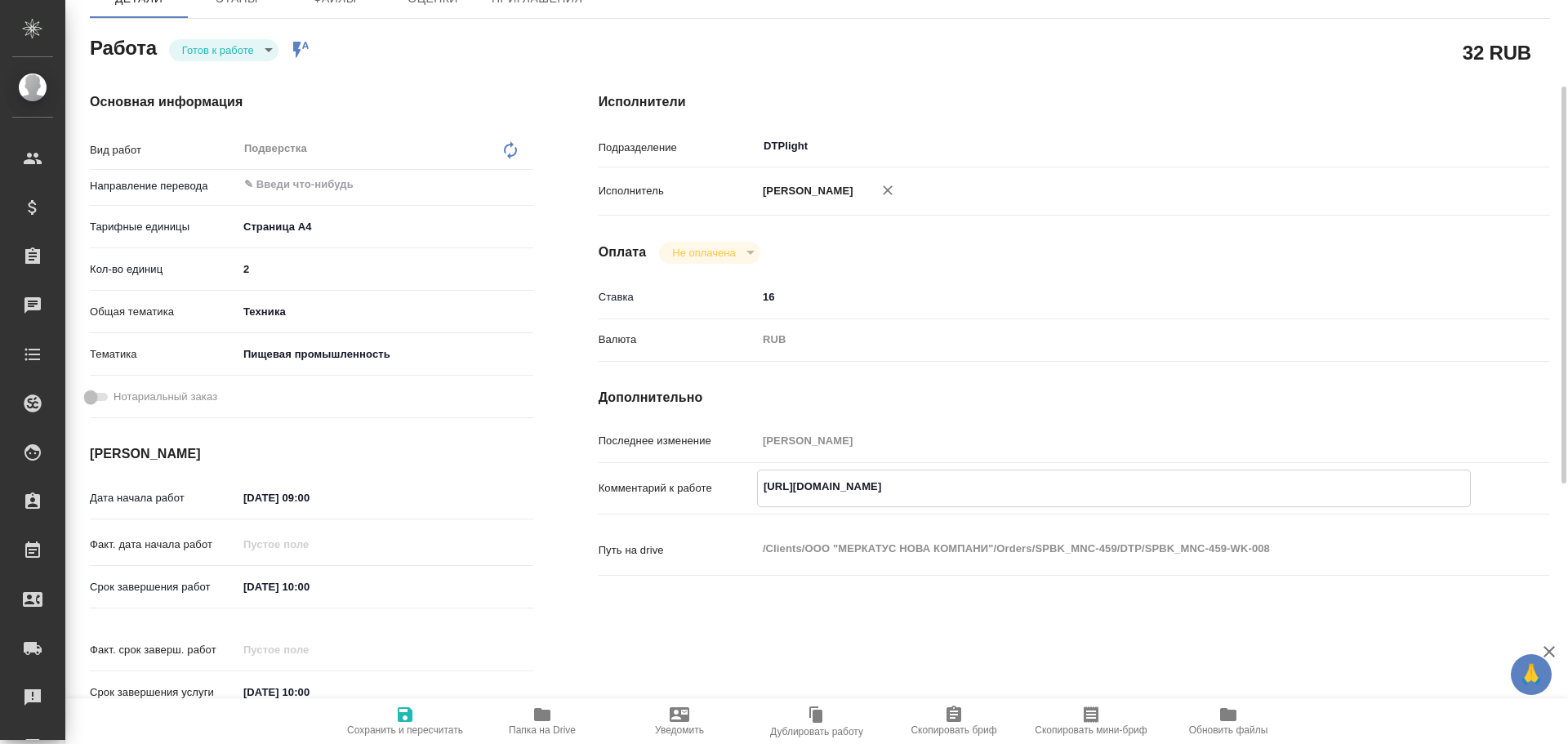
scroll to position [0, 0]
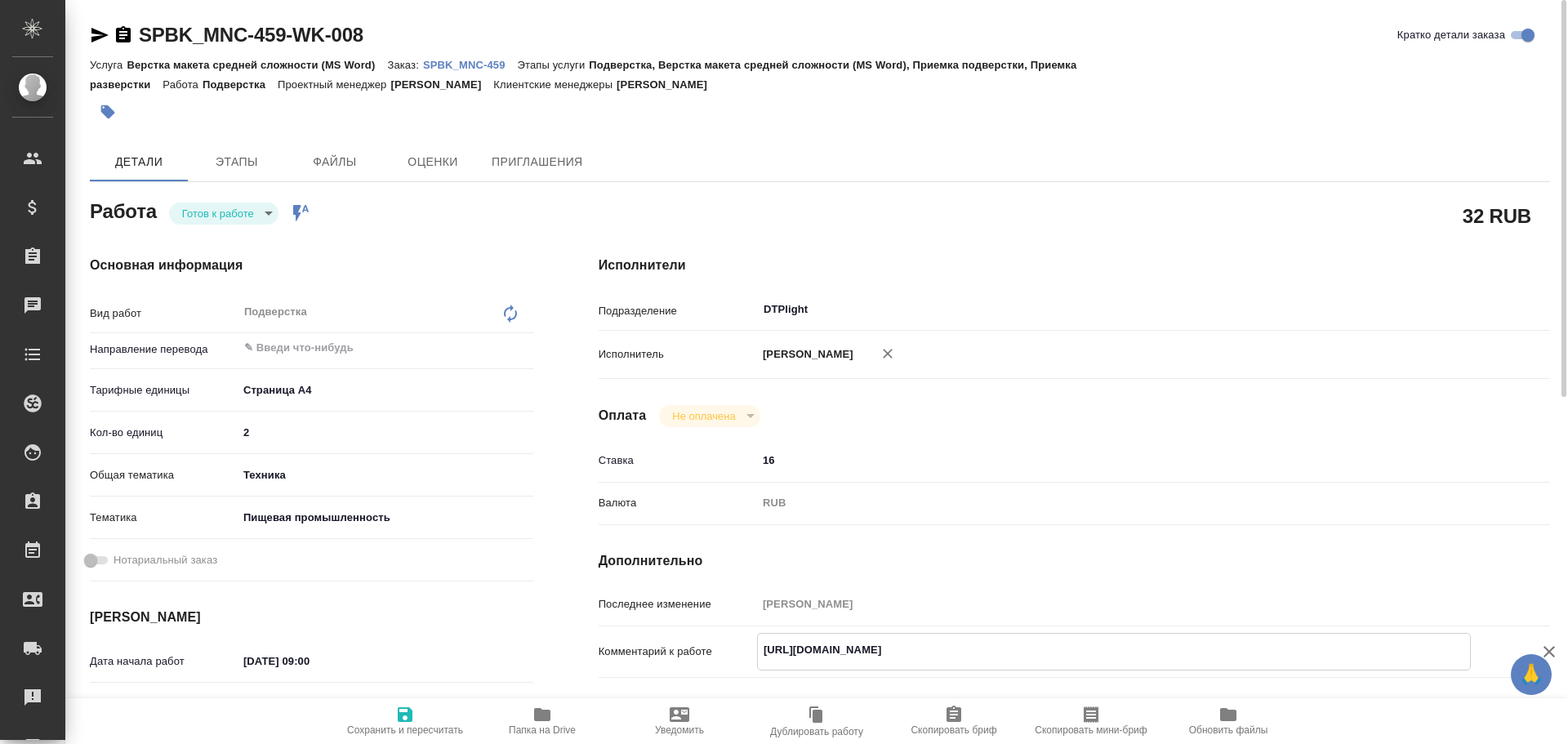
click at [545, 709] on icon "button" at bounding box center [542, 715] width 19 height 19
drag, startPoint x: 101, startPoint y: 30, endPoint x: 105, endPoint y: 54, distance: 24.3
click at [101, 30] on icon "button" at bounding box center [99, 35] width 19 height 19
click at [530, 721] on span "Папка на Drive" at bounding box center [542, 720] width 118 height 31
drag, startPoint x: 757, startPoint y: 649, endPoint x: 1045, endPoint y: 645, distance: 288.0
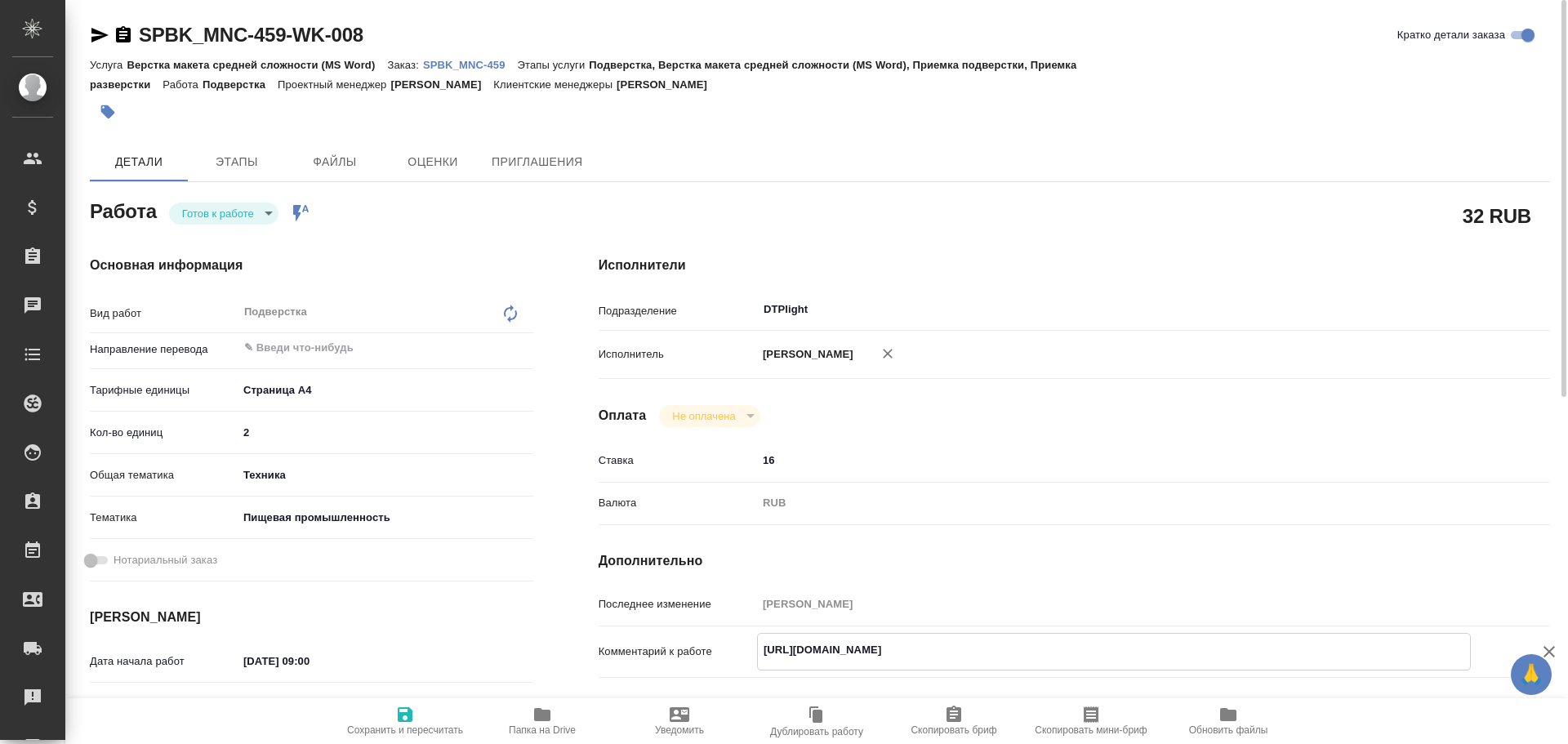
click at [1045, 645] on textarea "https://drive.awatera.com/s/dS5ineTEzR4NERQ" at bounding box center [1114, 651] width 712 height 28
type textarea "x"
click at [480, 62] on p "SPBK_MNC-459" at bounding box center [470, 65] width 95 height 12
type textarea "x"
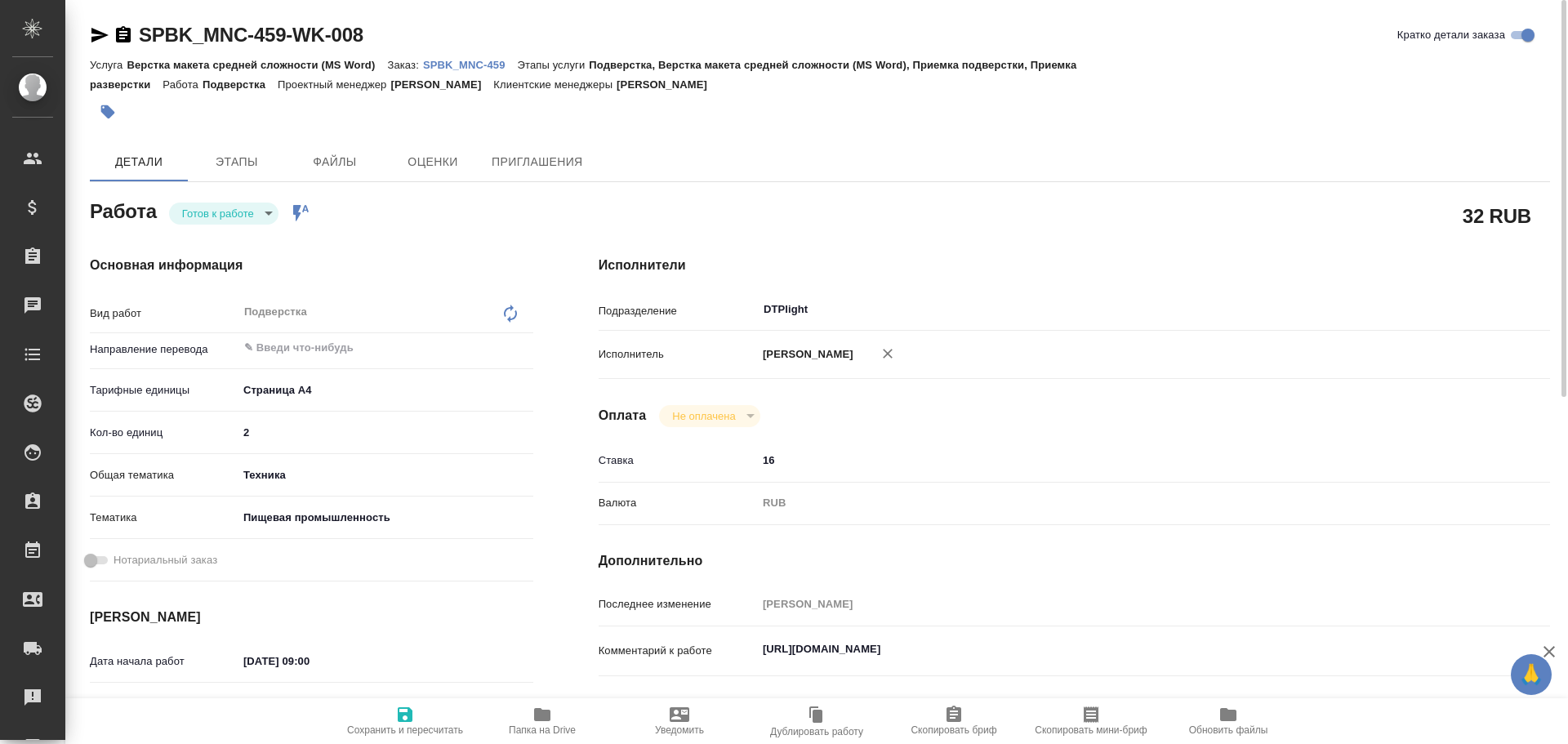
type textarea "x"
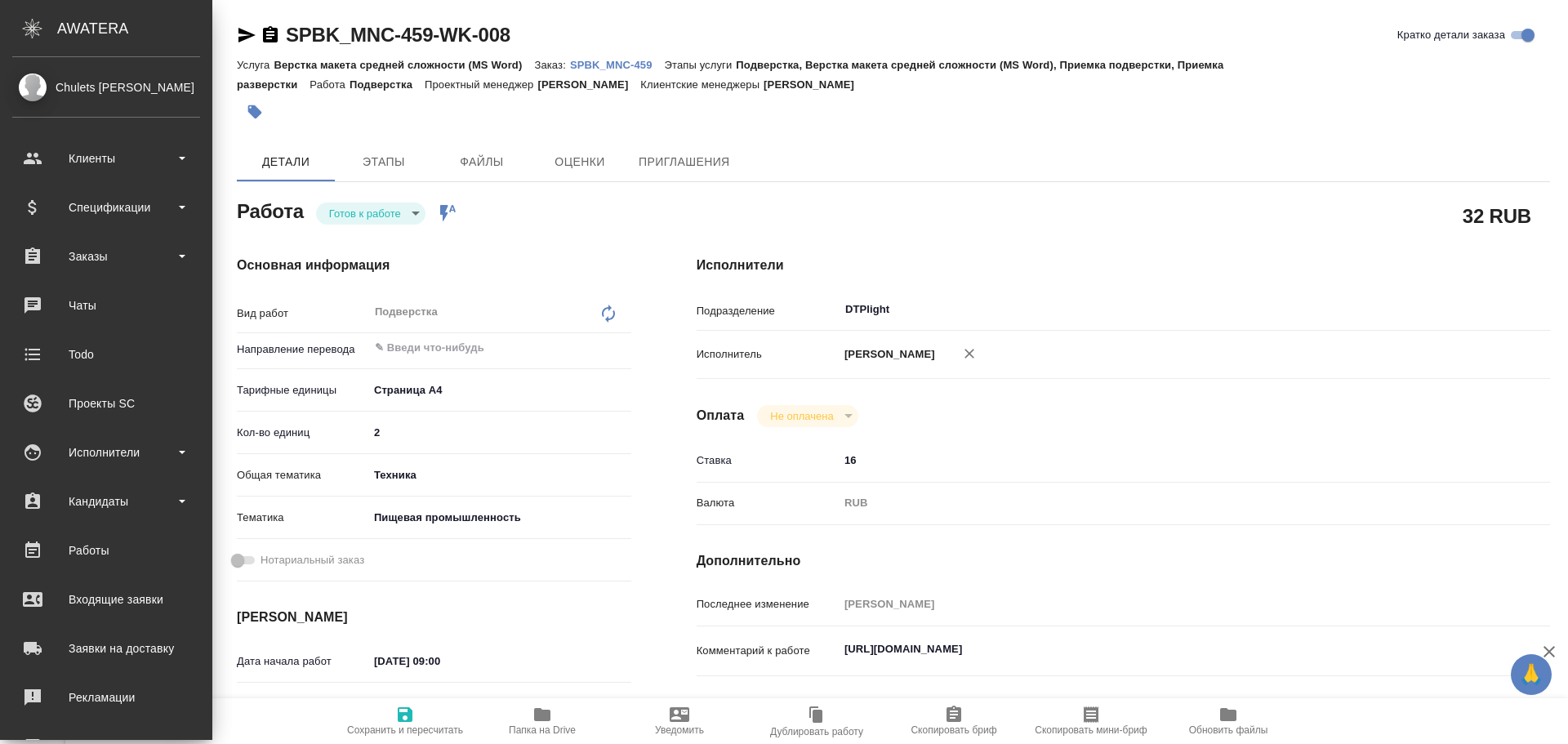
type textarea "x"
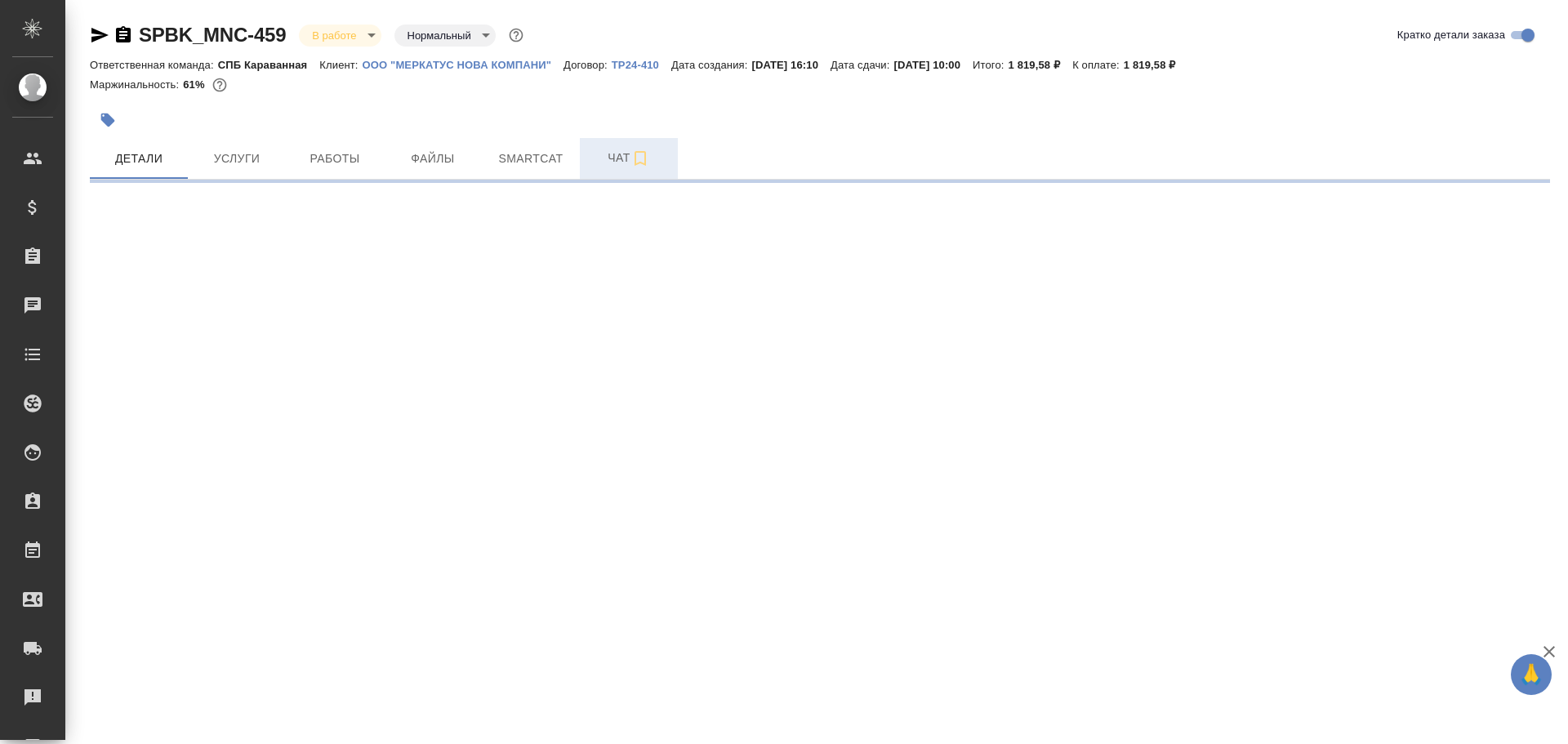
select select "RU"
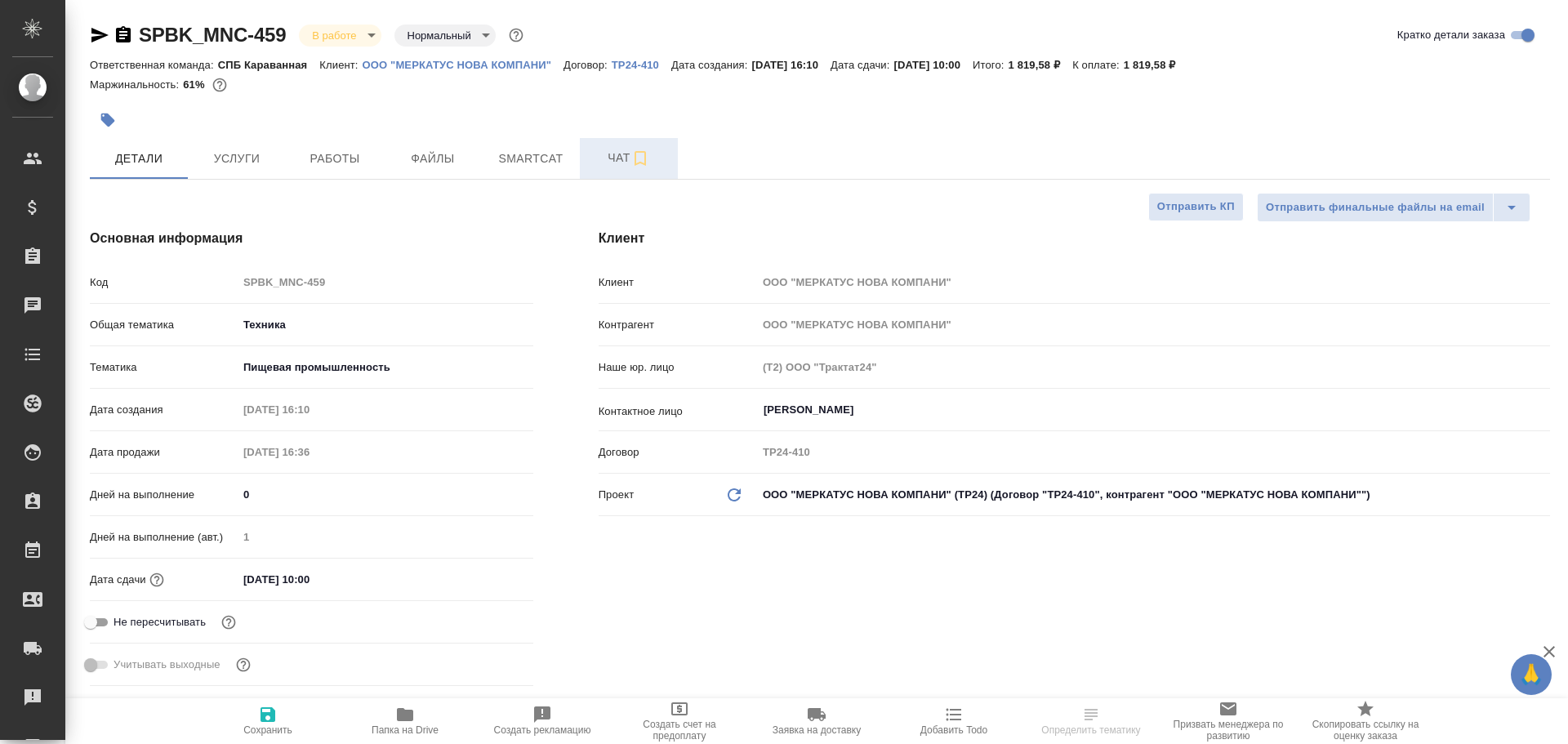
type textarea "x"
click at [607, 162] on span "Чат" at bounding box center [628, 158] width 78 height 20
type textarea "x"
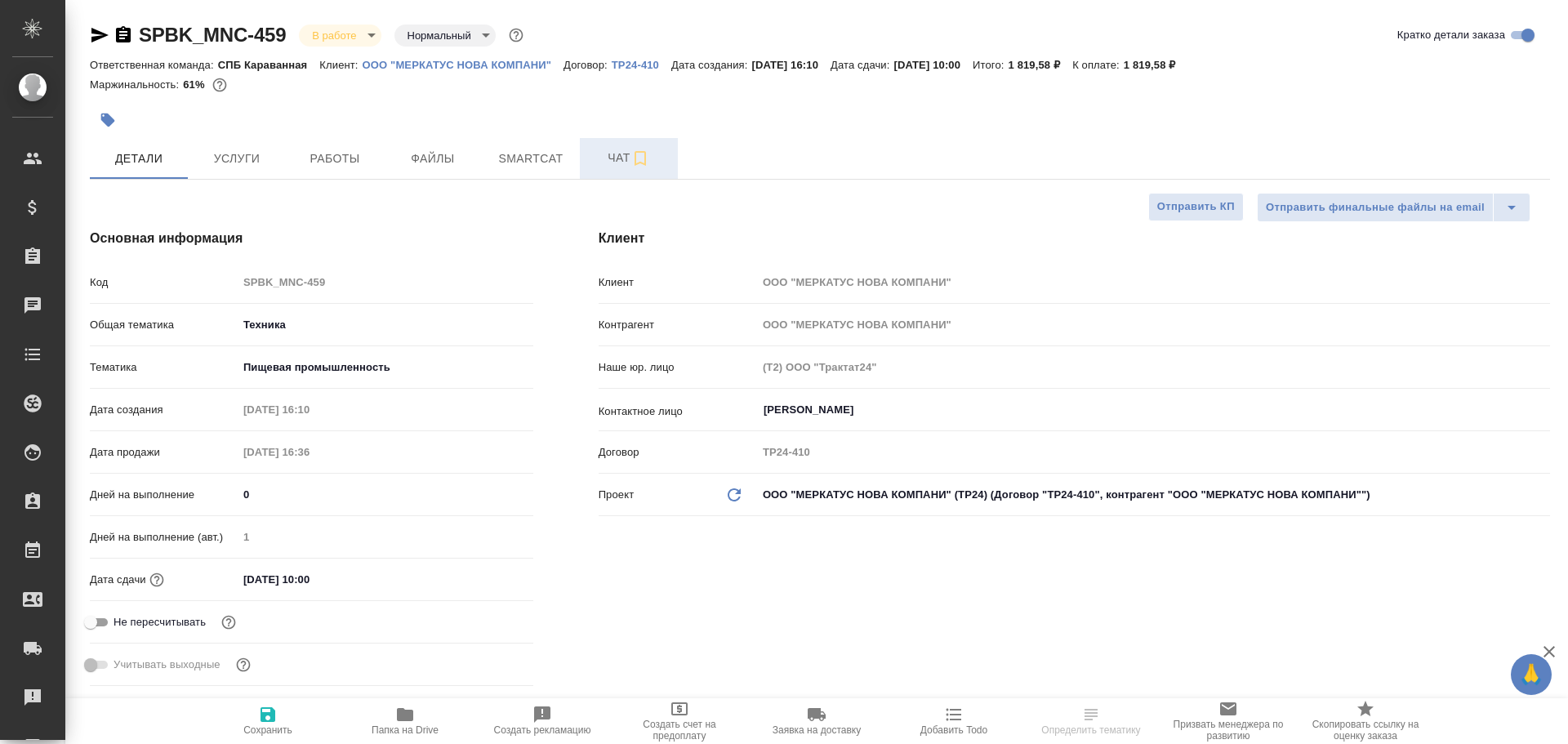
type textarea "x"
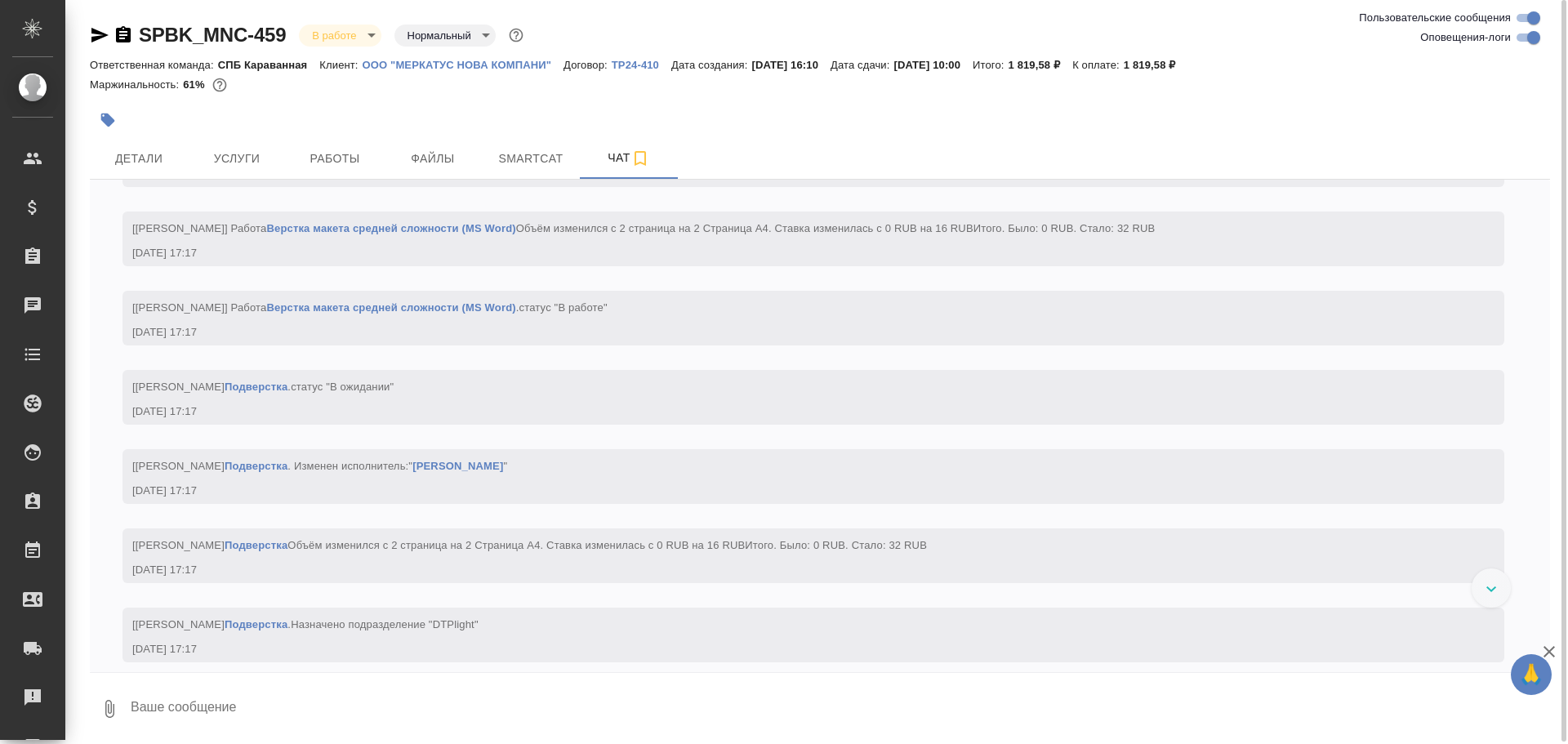
scroll to position [2996, 0]
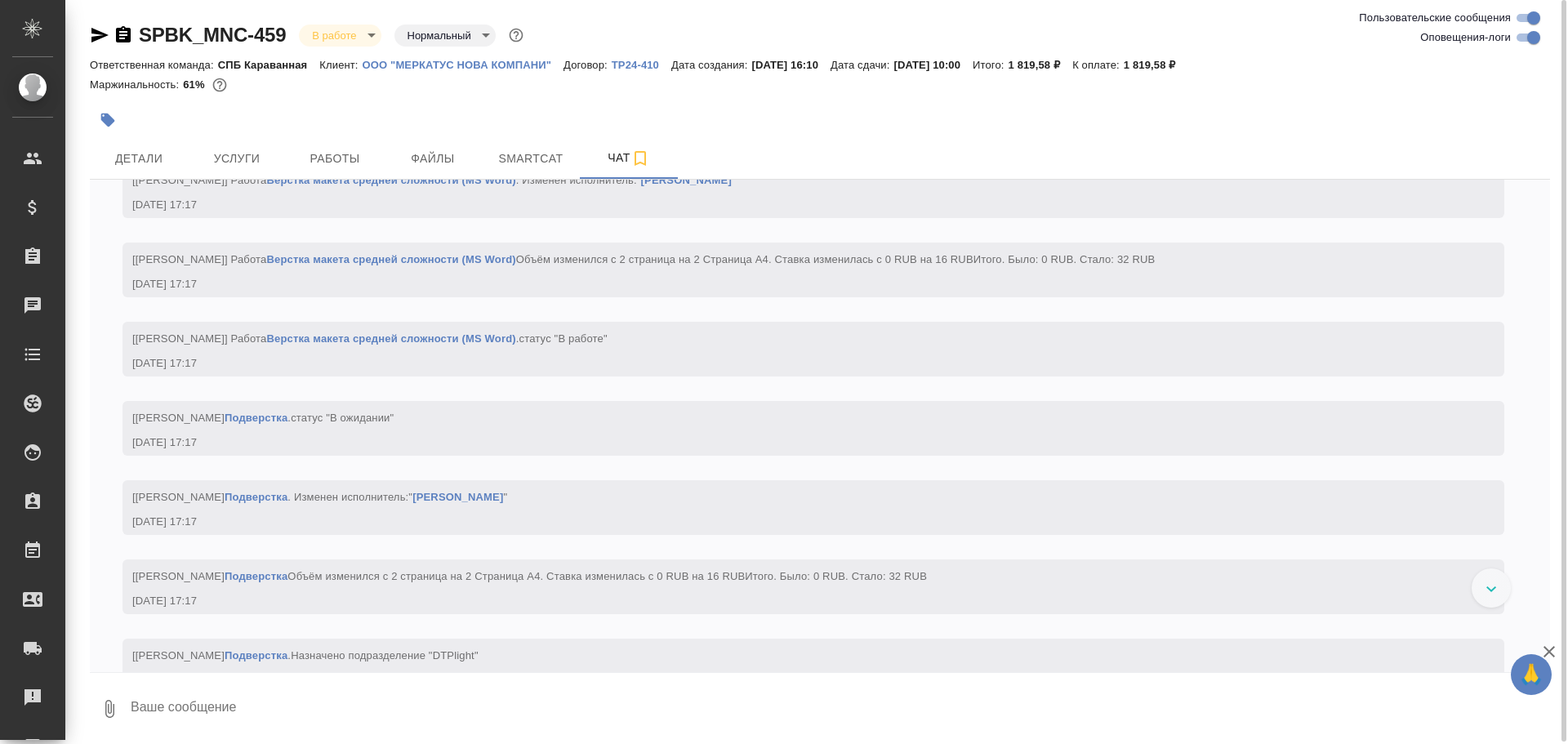
click at [393, 345] on link "Верстка макета средней сложности (MS Word)" at bounding box center [391, 339] width 249 height 12
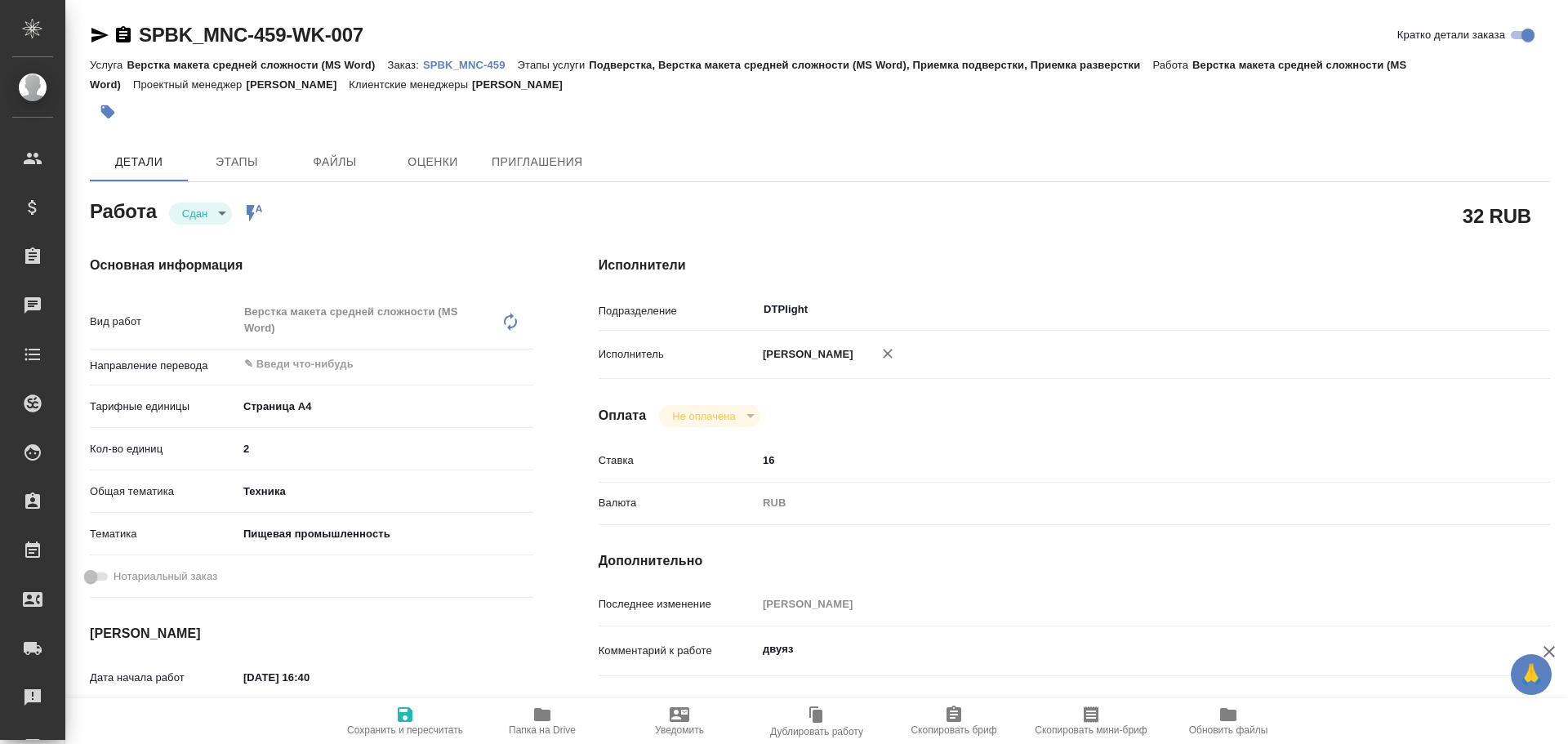
type textarea "x"
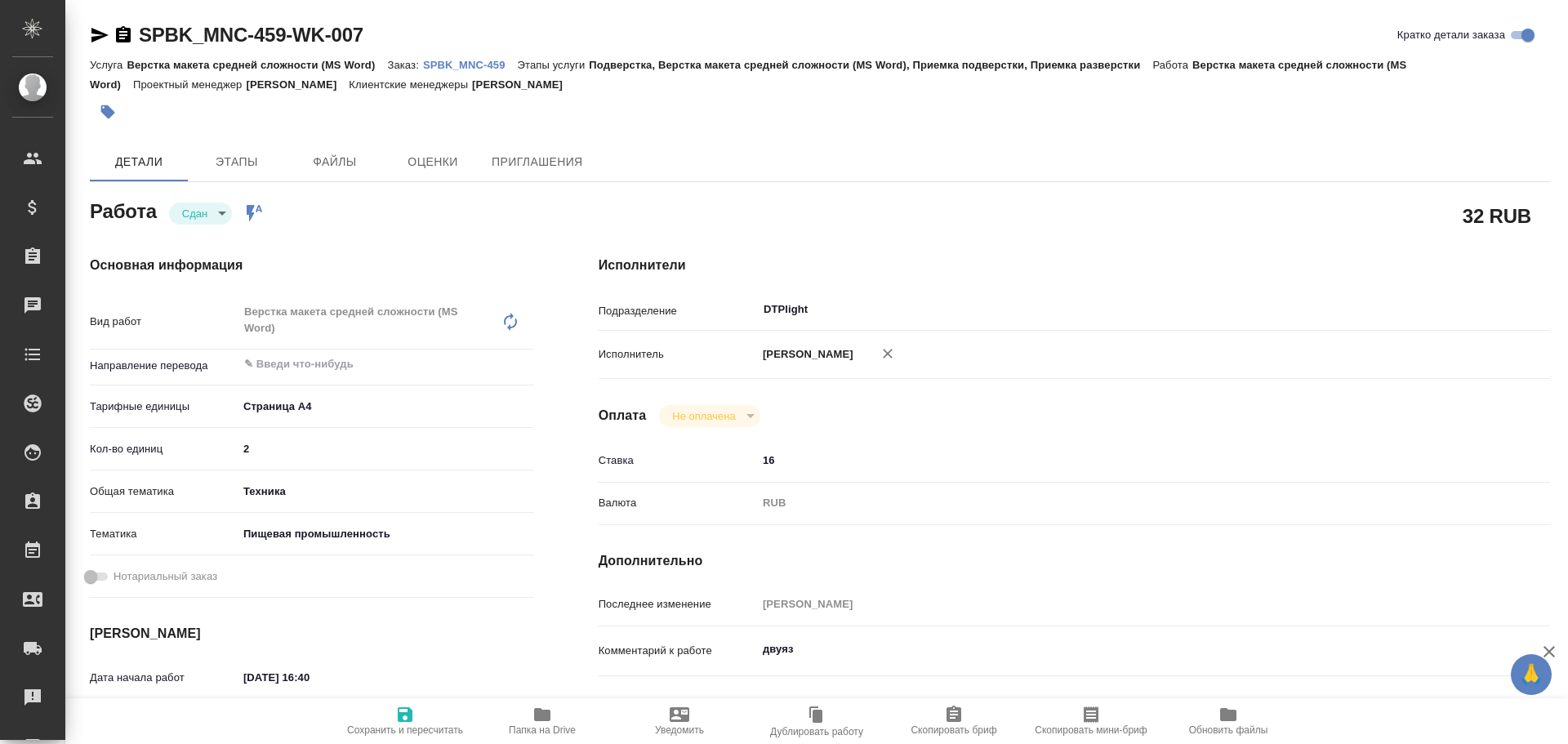
type textarea "x"
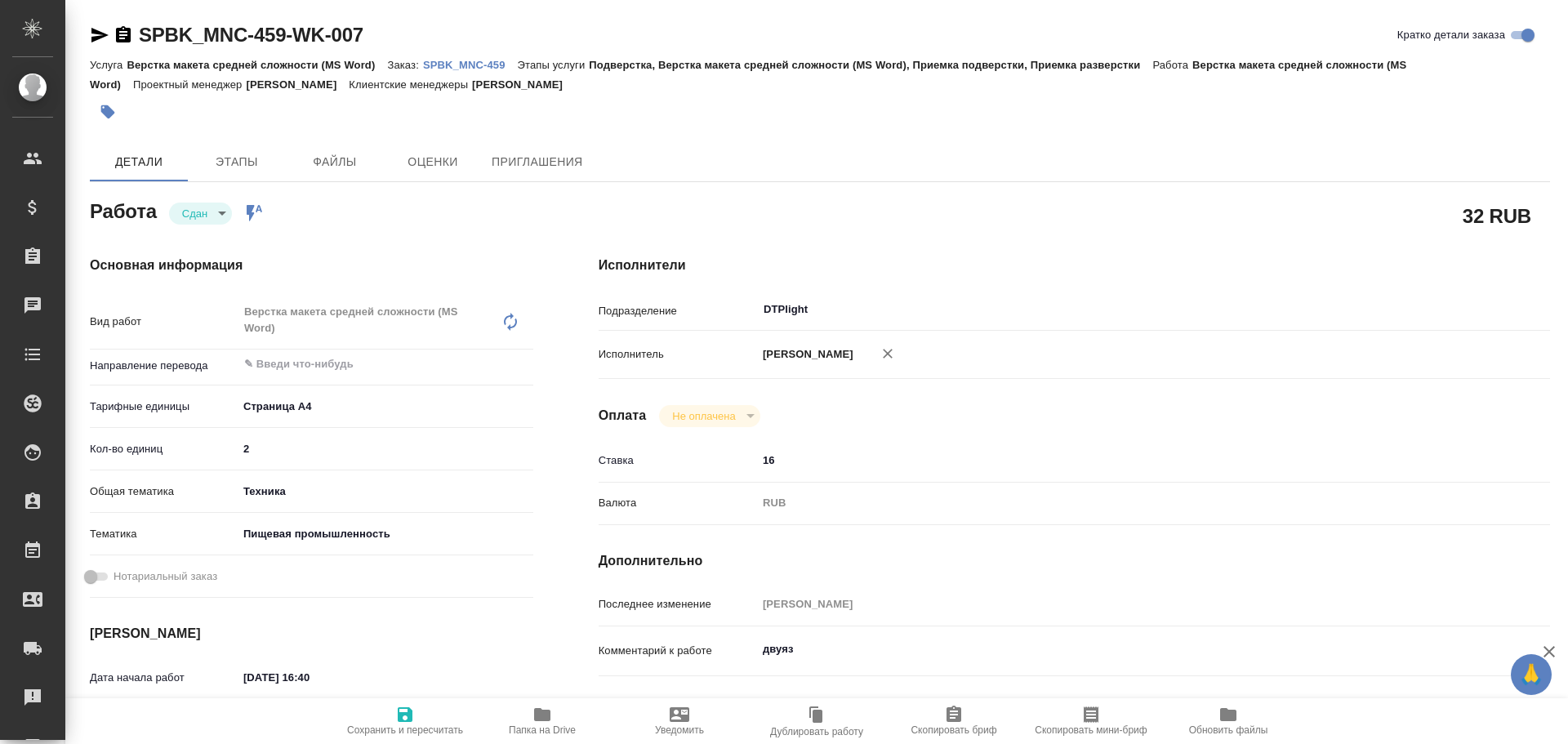
type textarea "x"
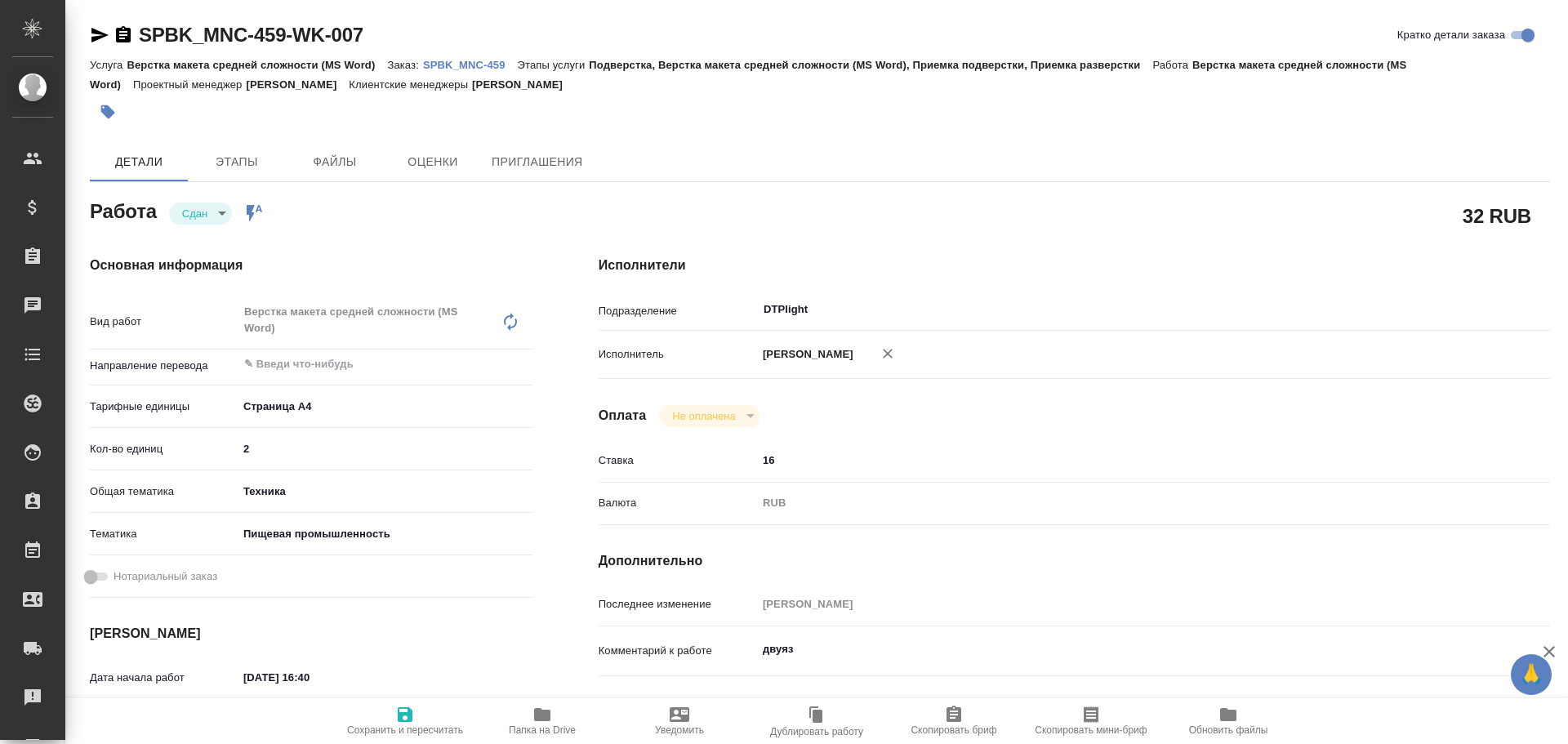
type textarea "x"
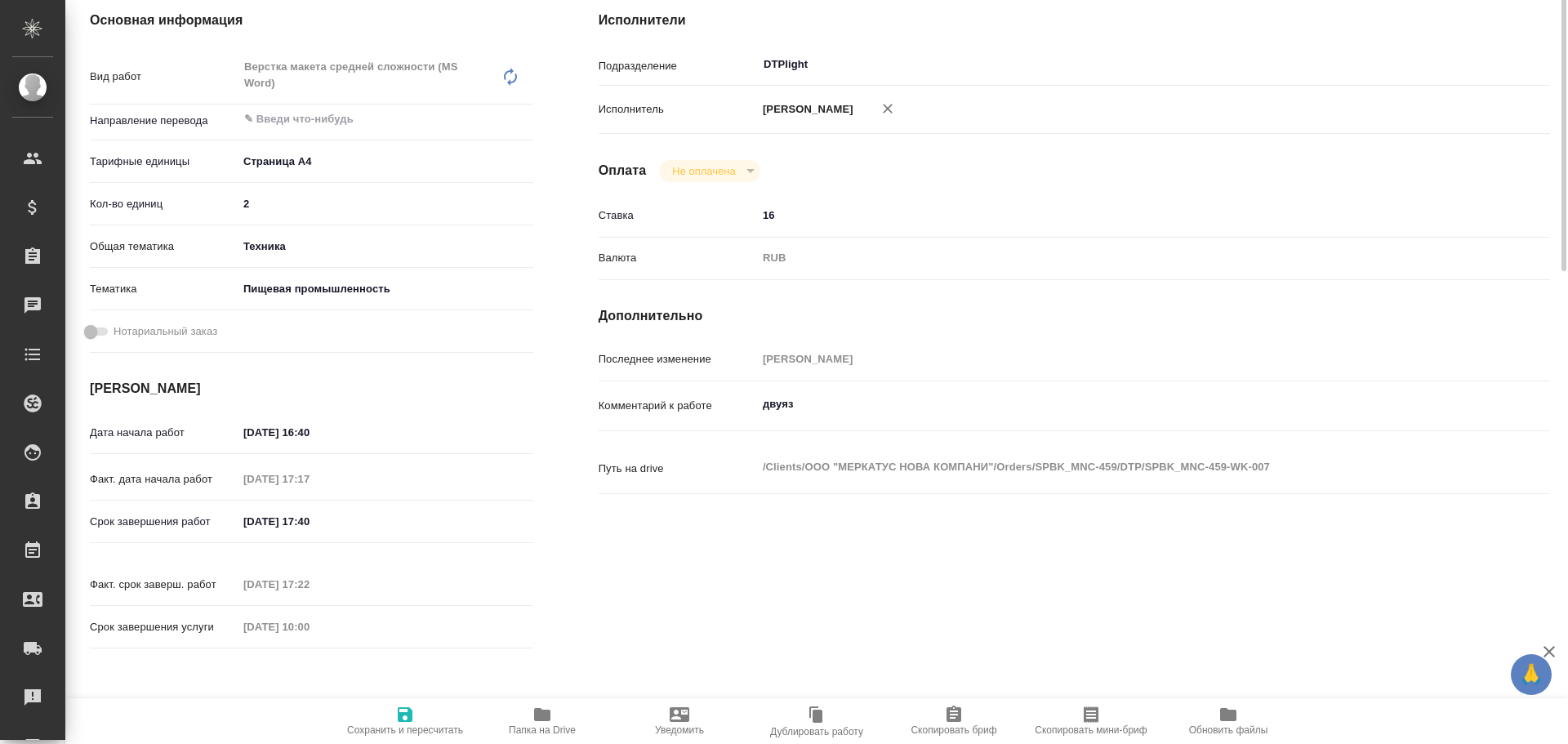
type textarea "x"
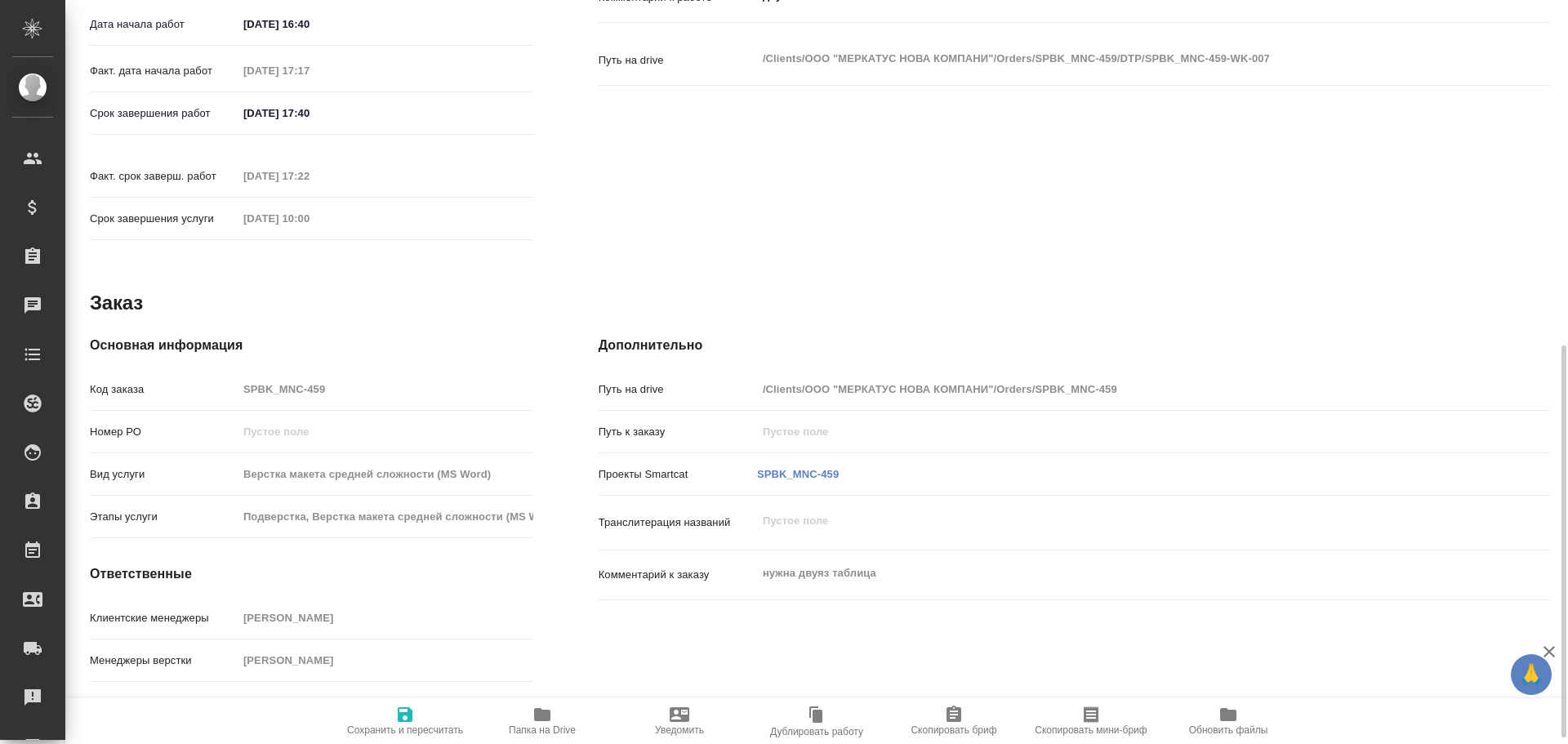
type textarea "x"
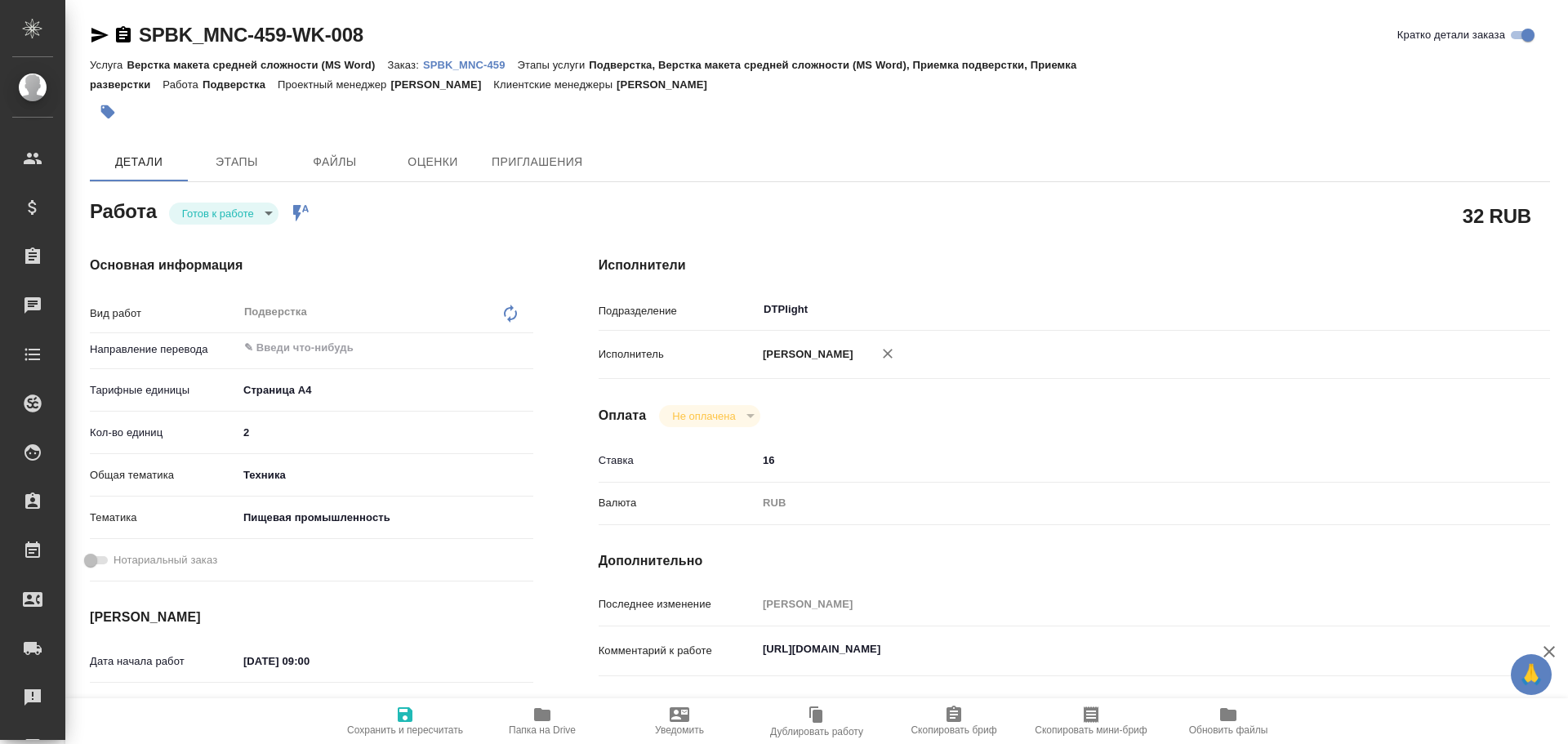
type textarea "x"
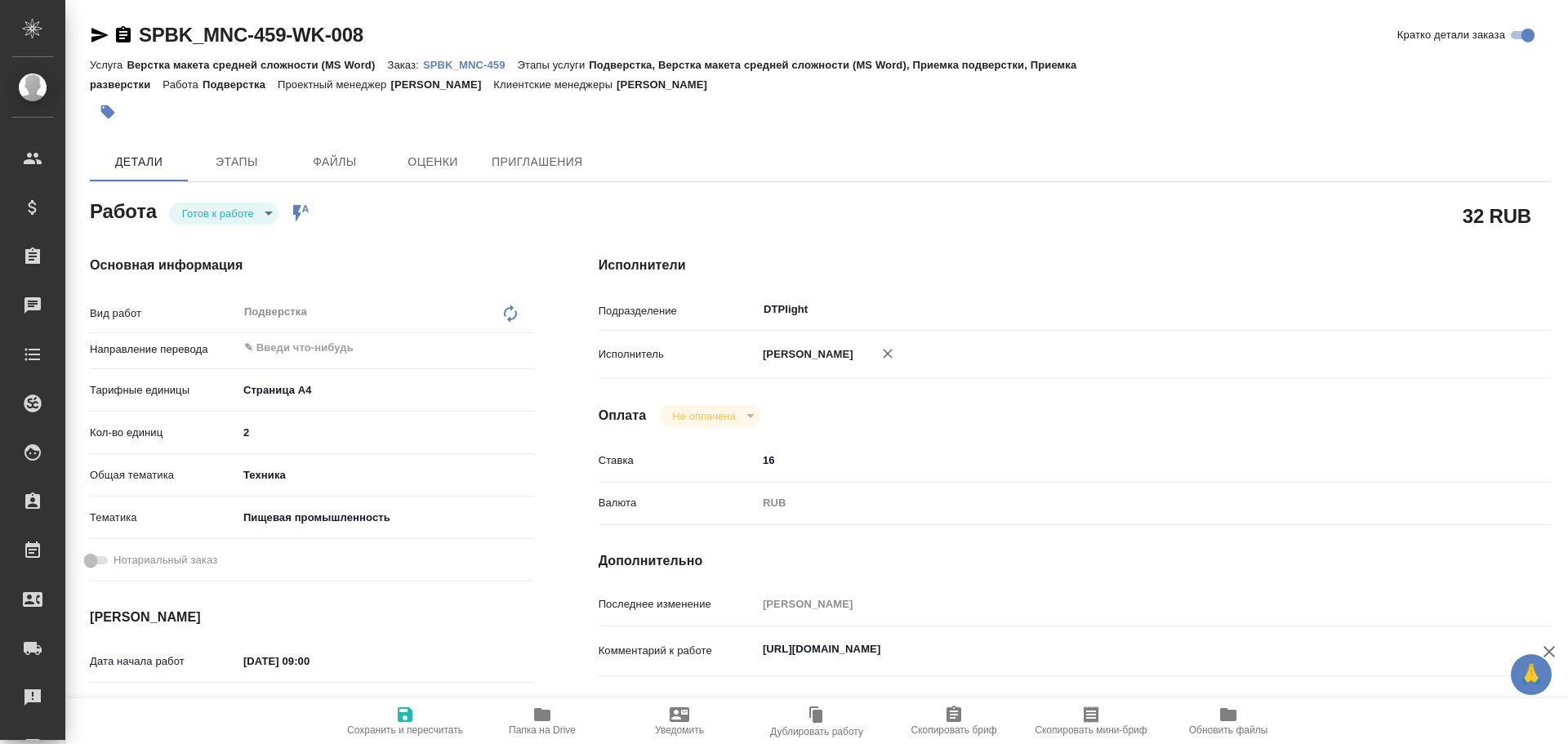
type textarea "x"
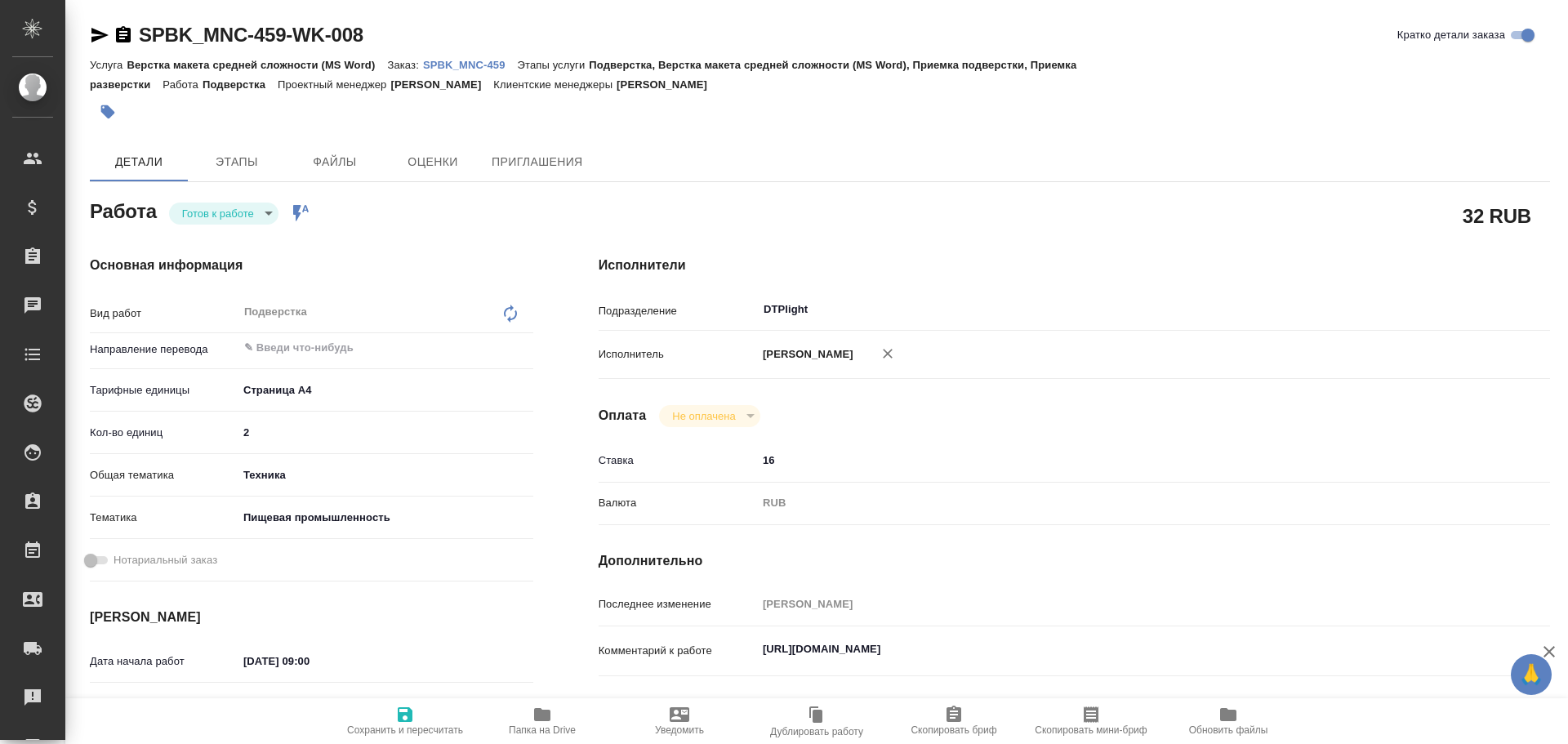
type textarea "x"
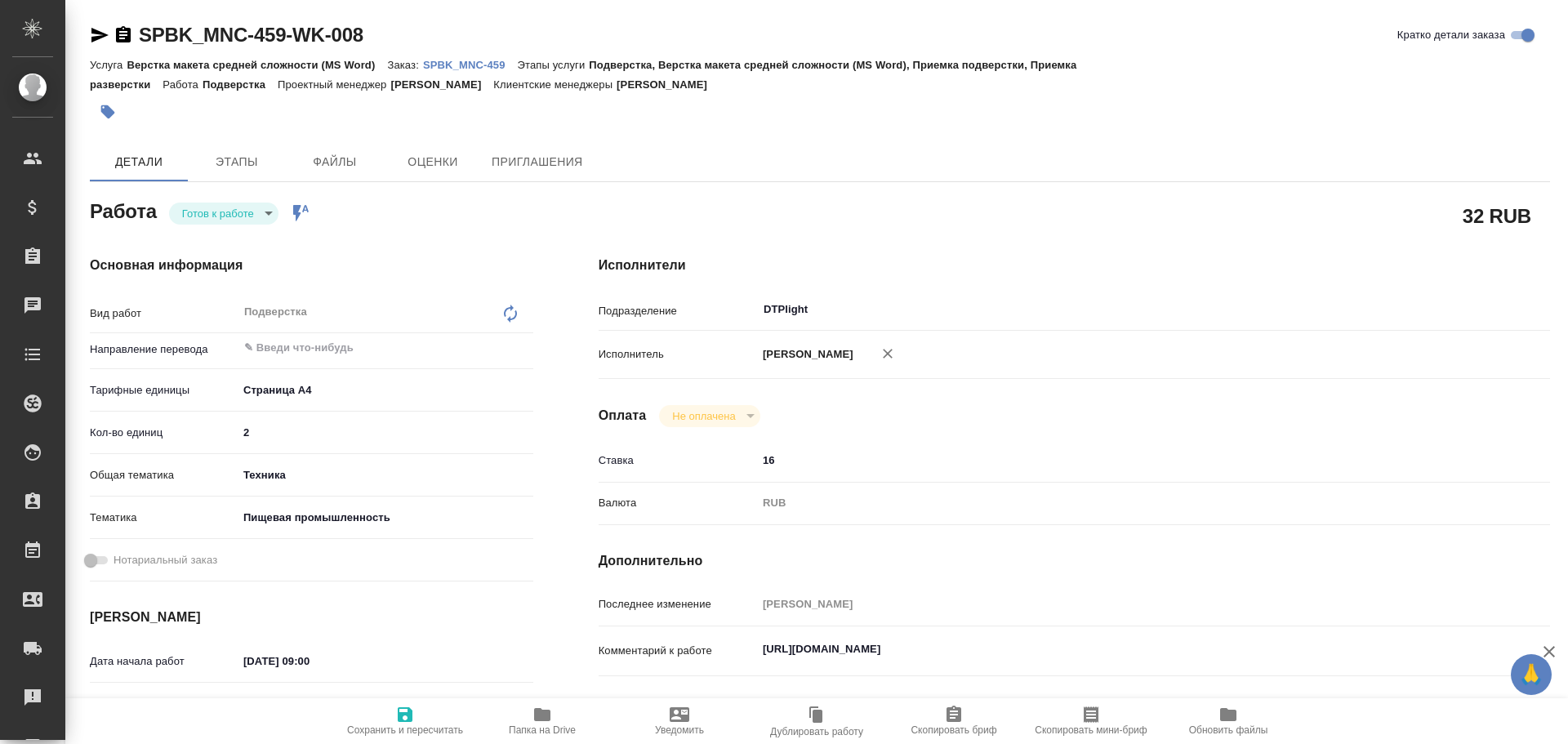
type textarea "x"
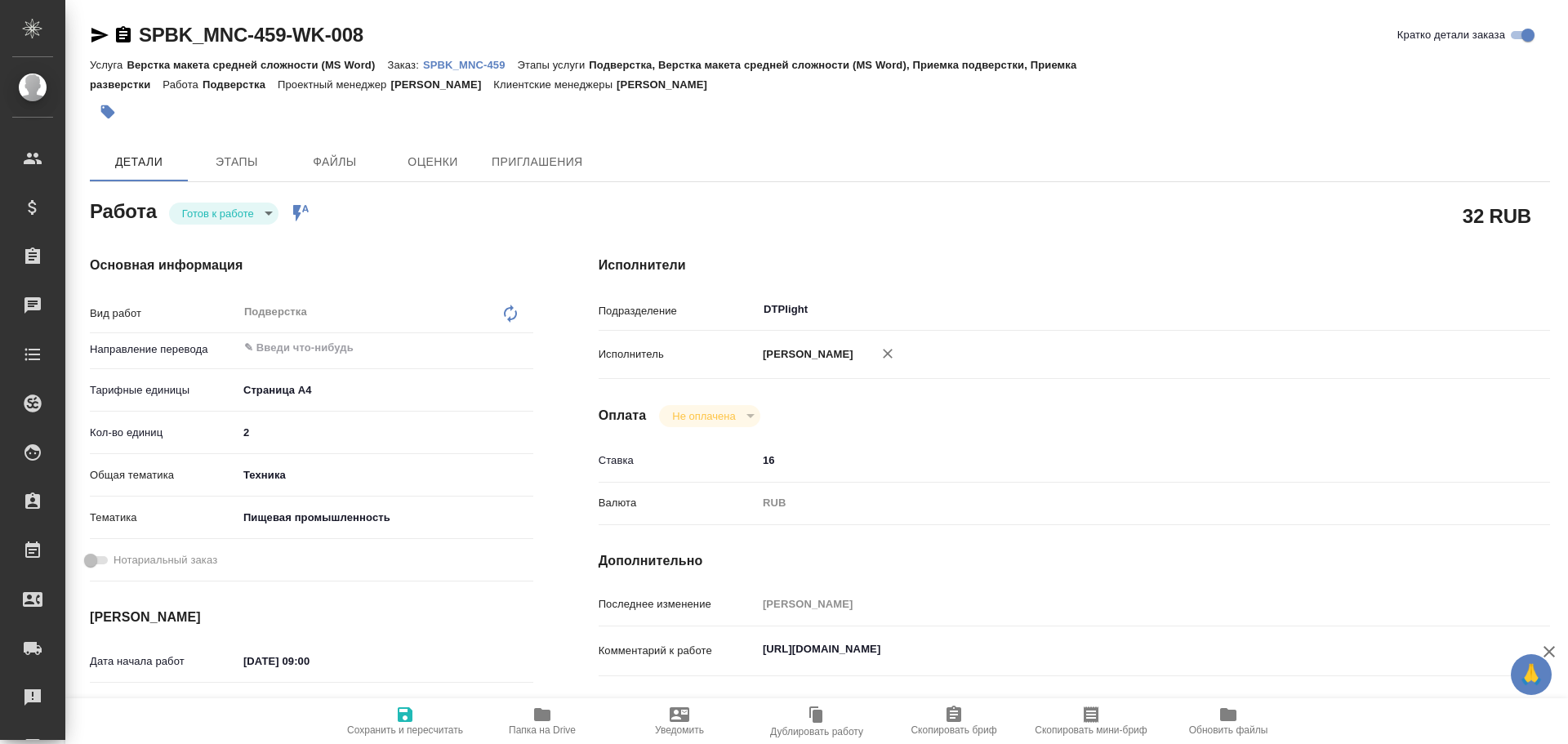
type textarea "x"
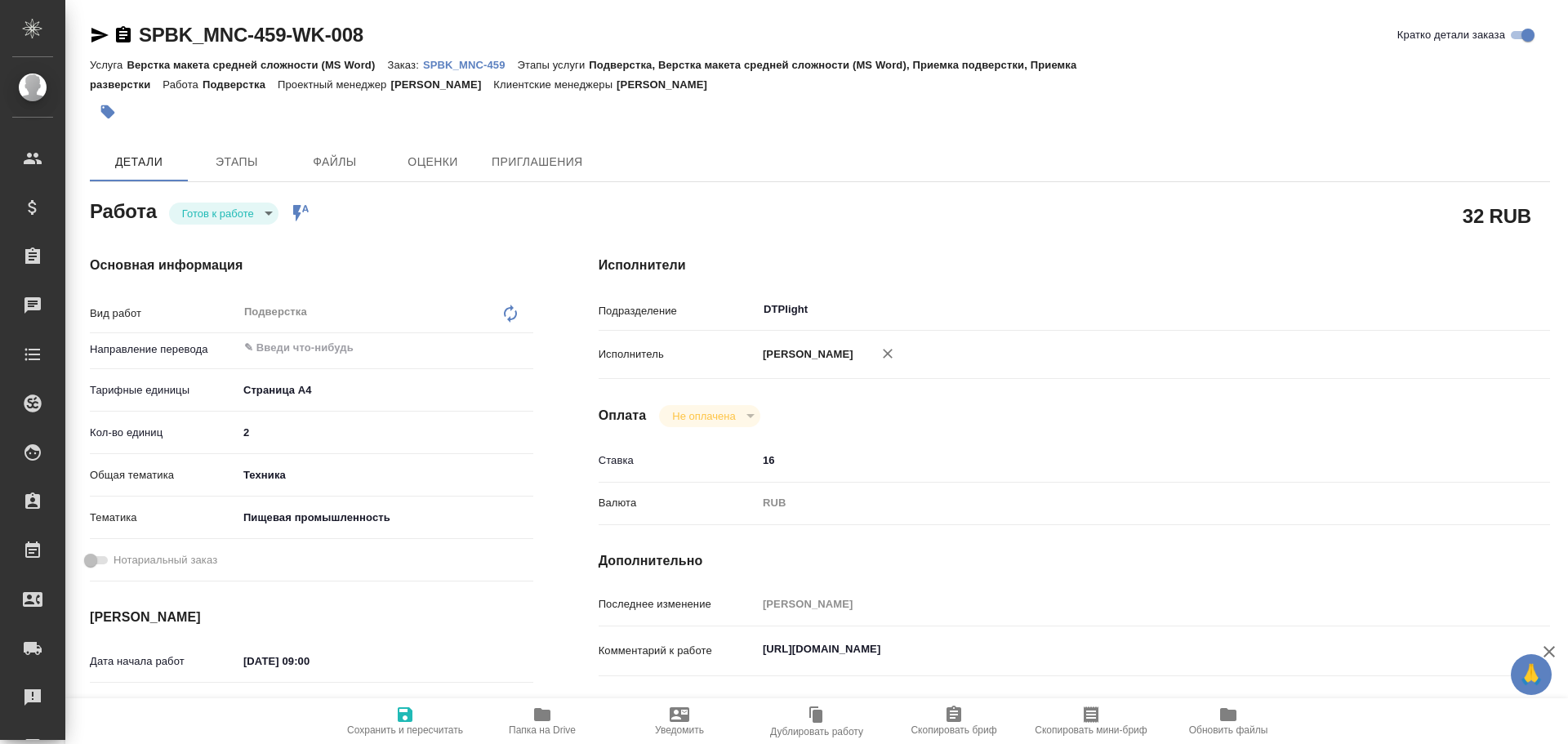
type textarea "x"
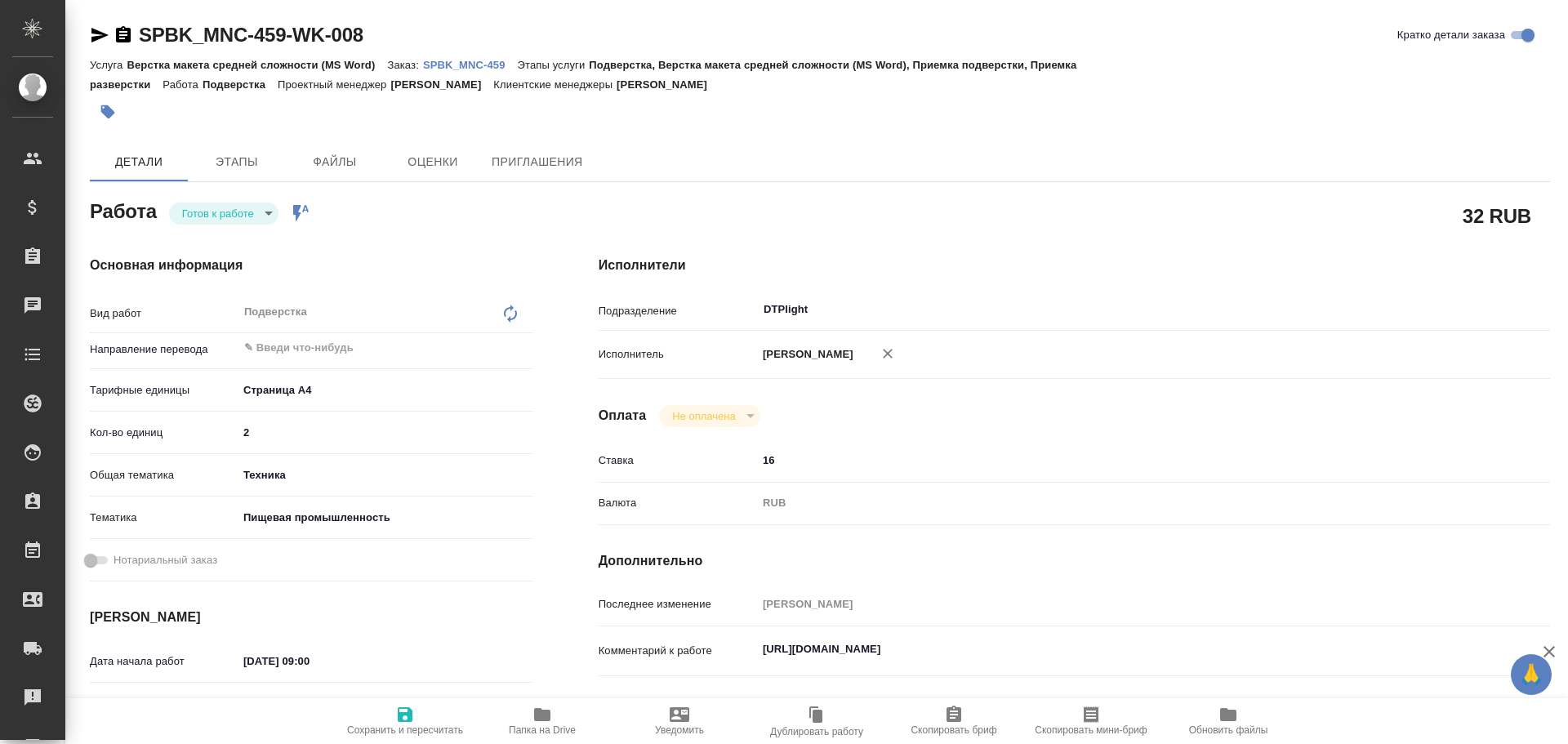
click at [90, 29] on icon "button" at bounding box center [99, 35] width 19 height 19
type textarea "x"
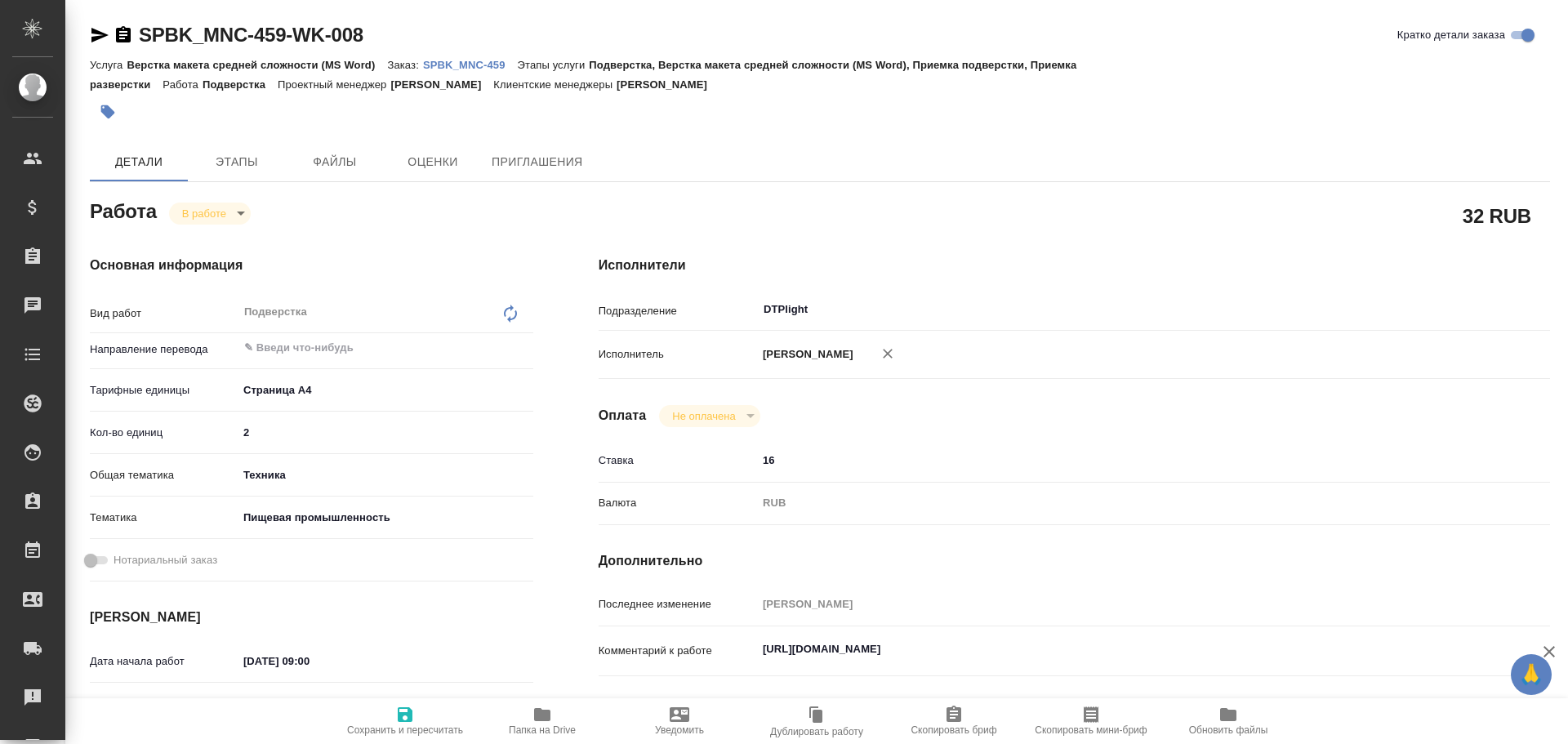
type textarea "x"
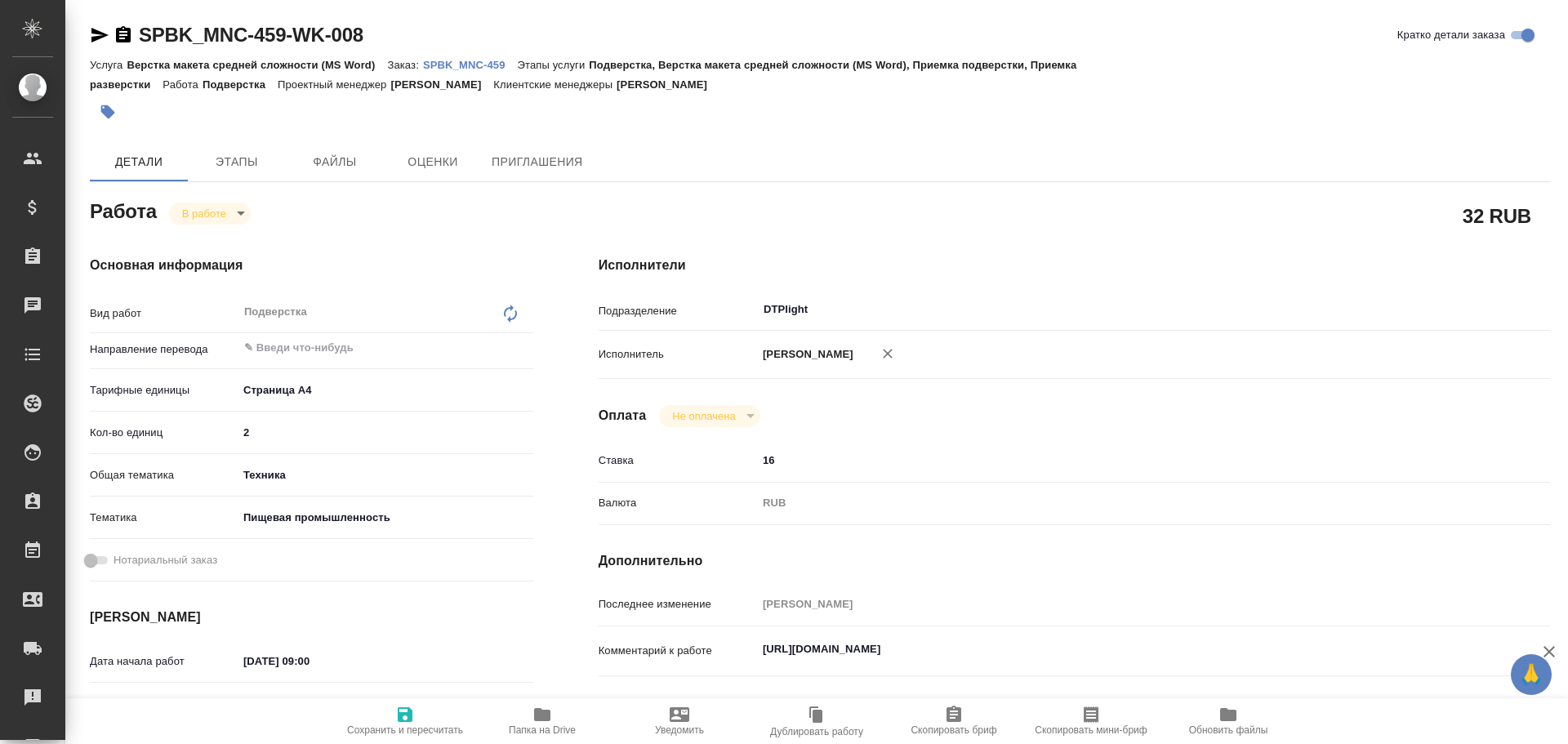
type textarea "x"
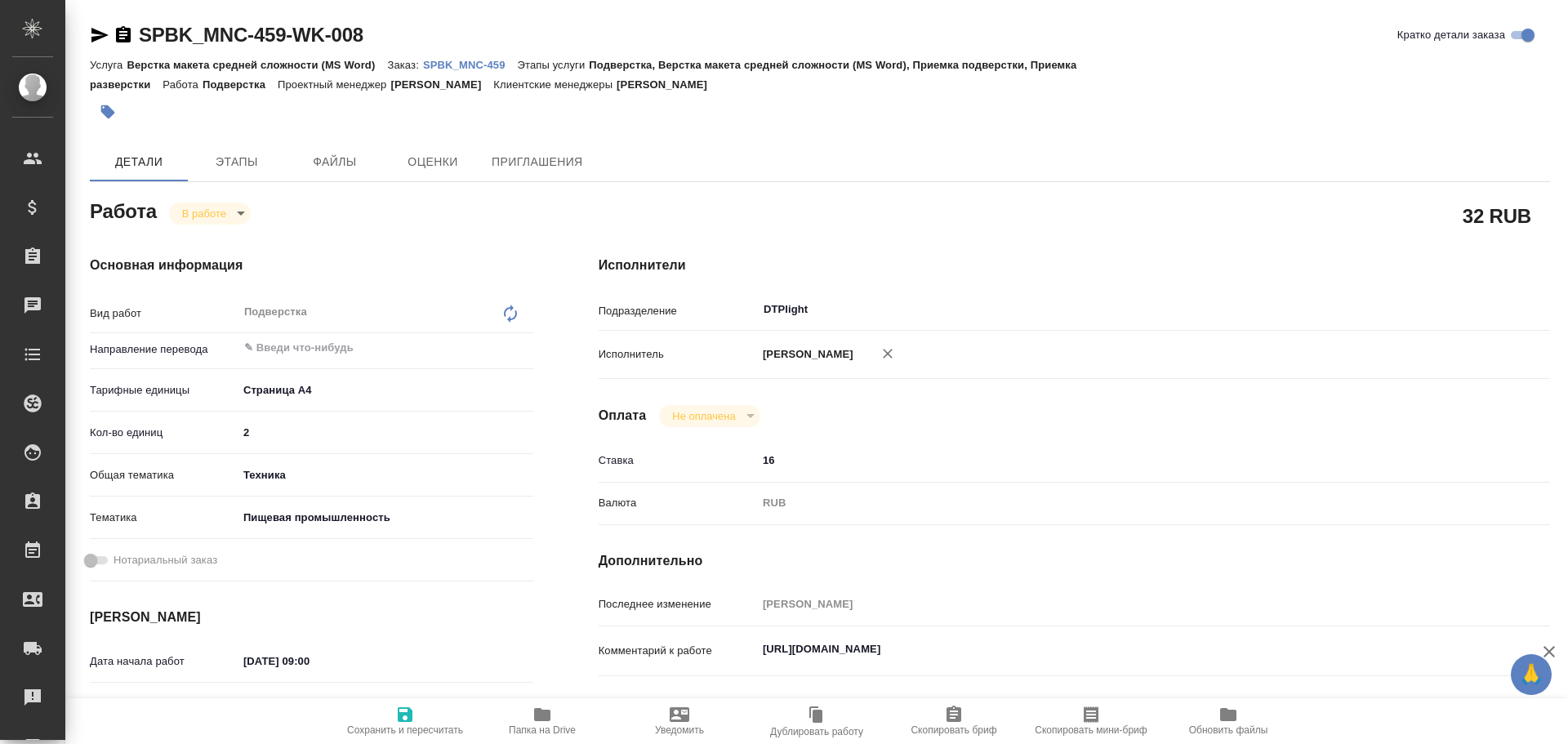
type textarea "x"
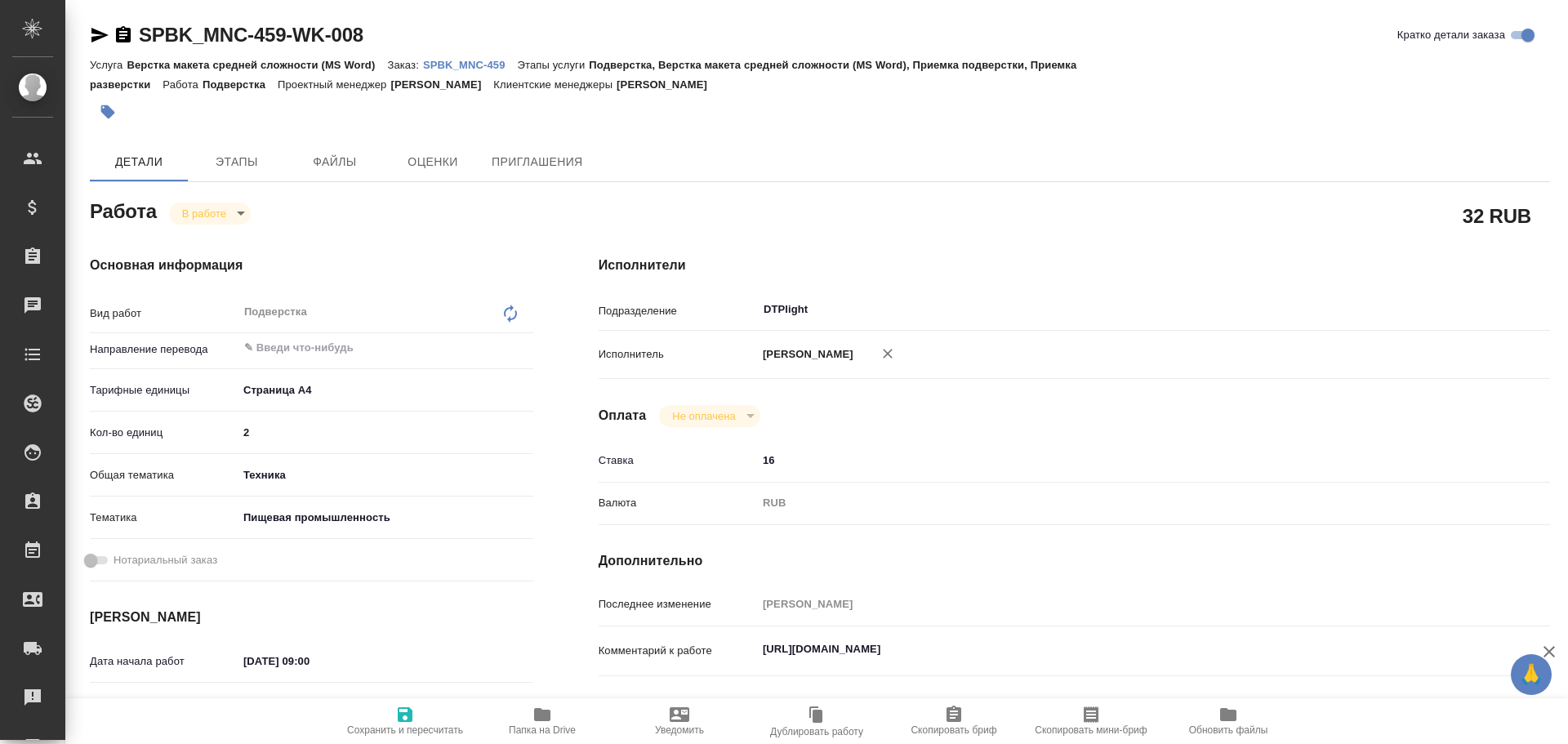
type textarea "x"
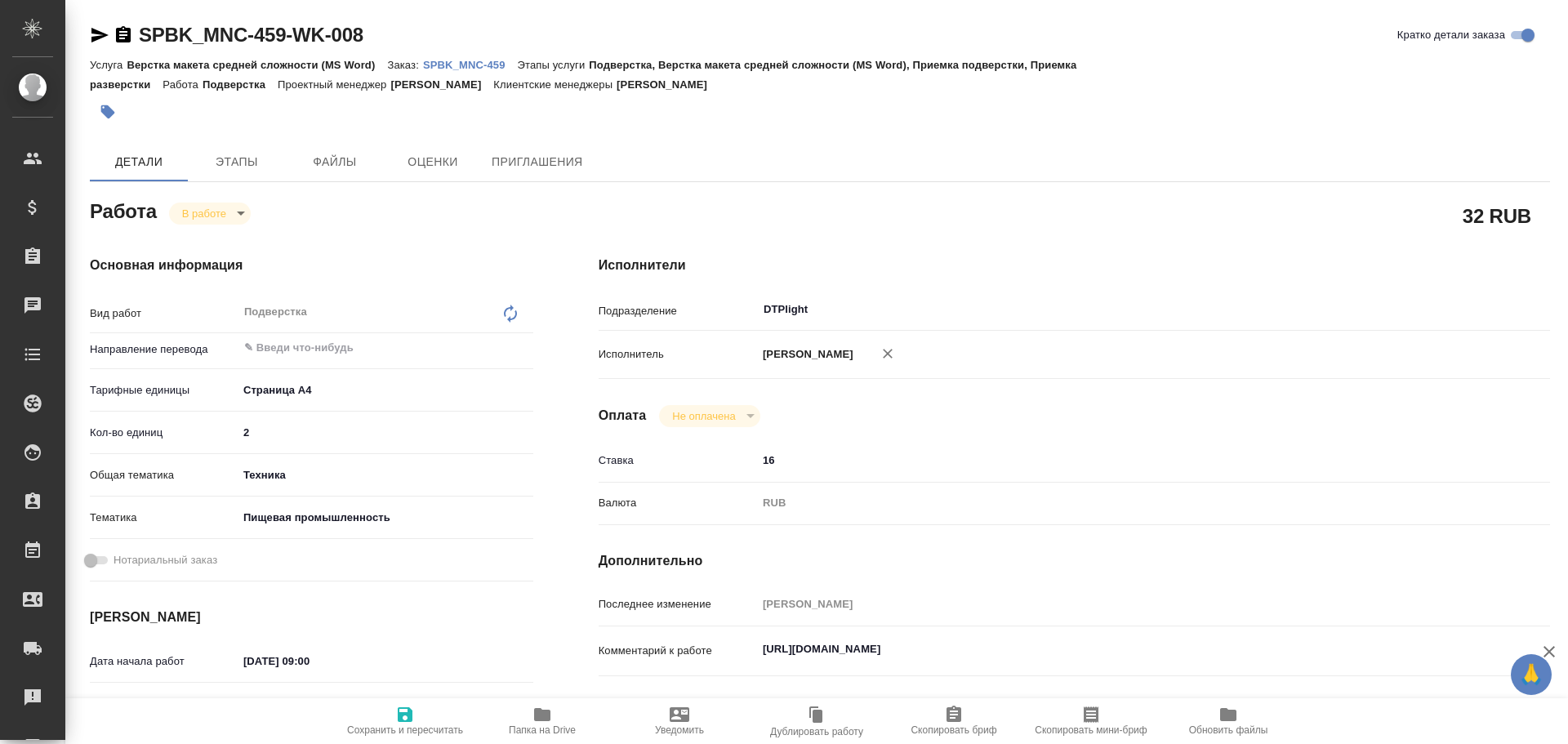
type textarea "x"
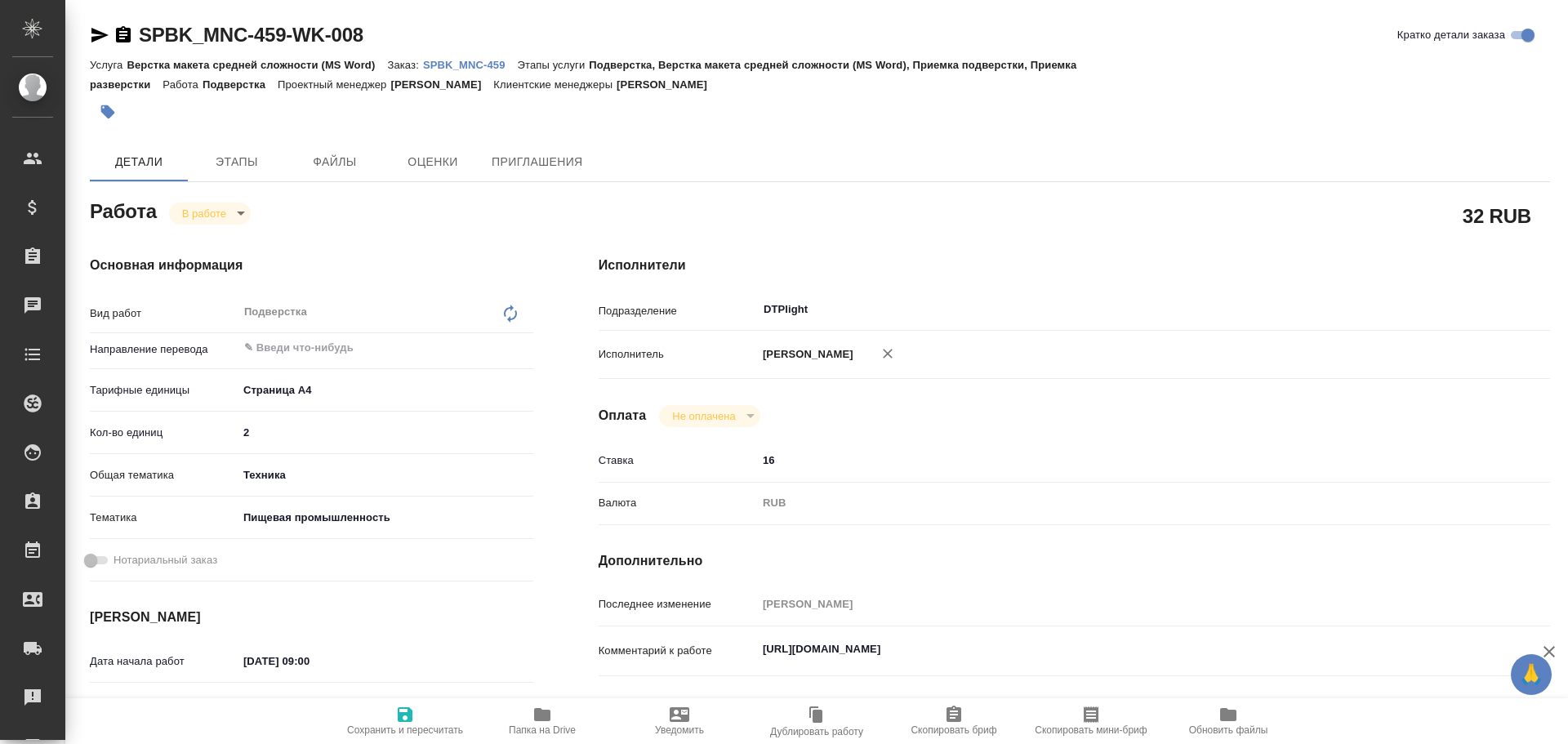
type textarea "x"
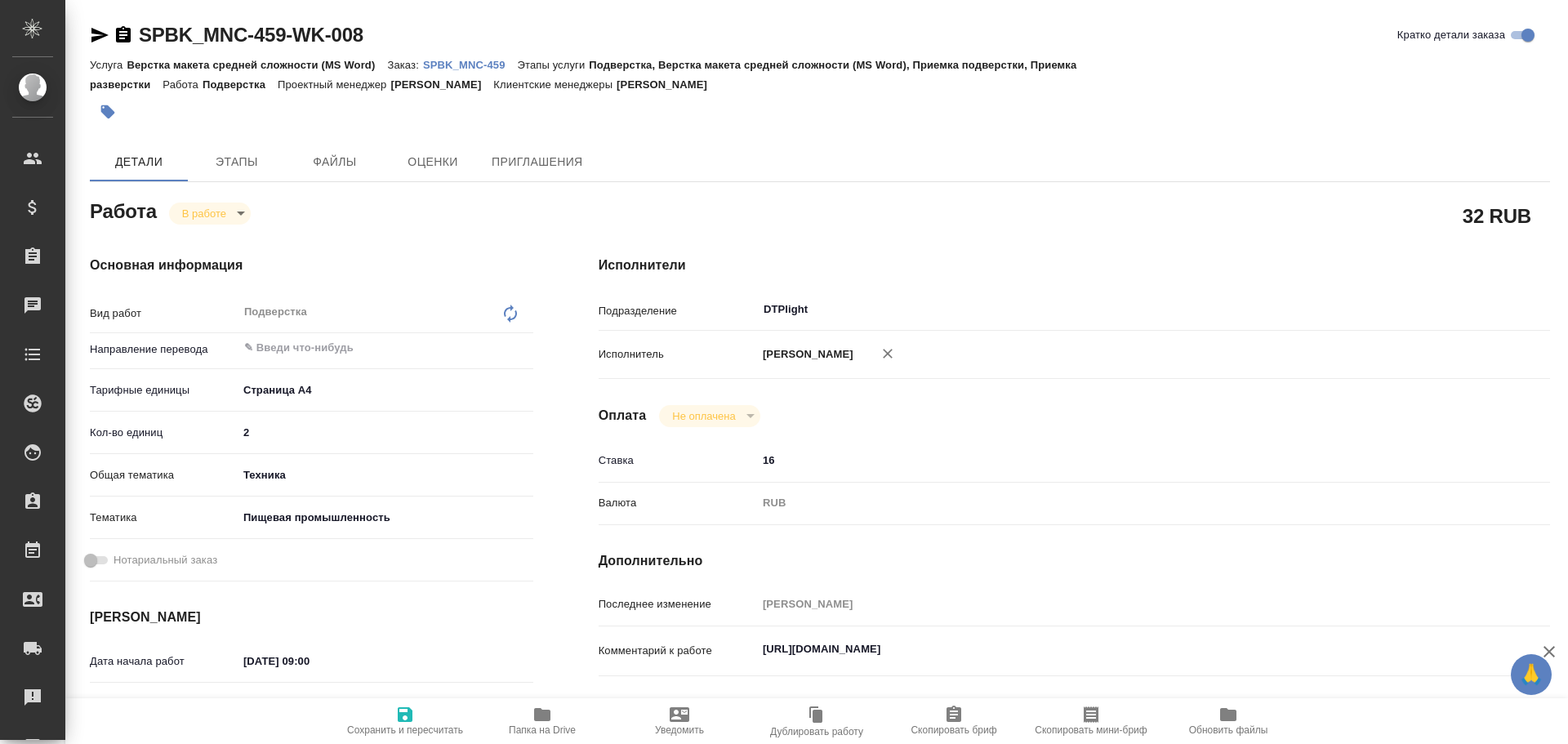
type textarea "x"
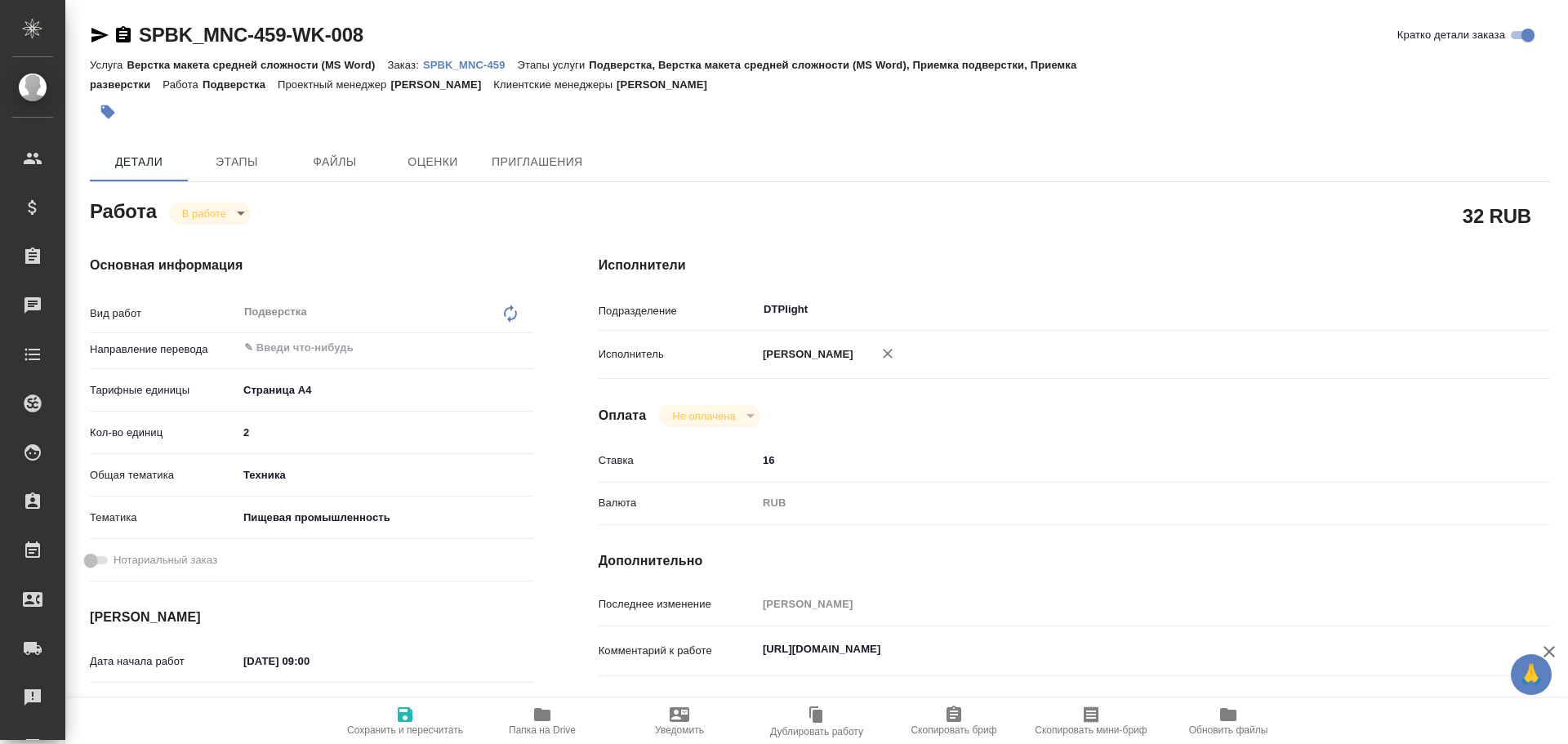
type textarea "x"
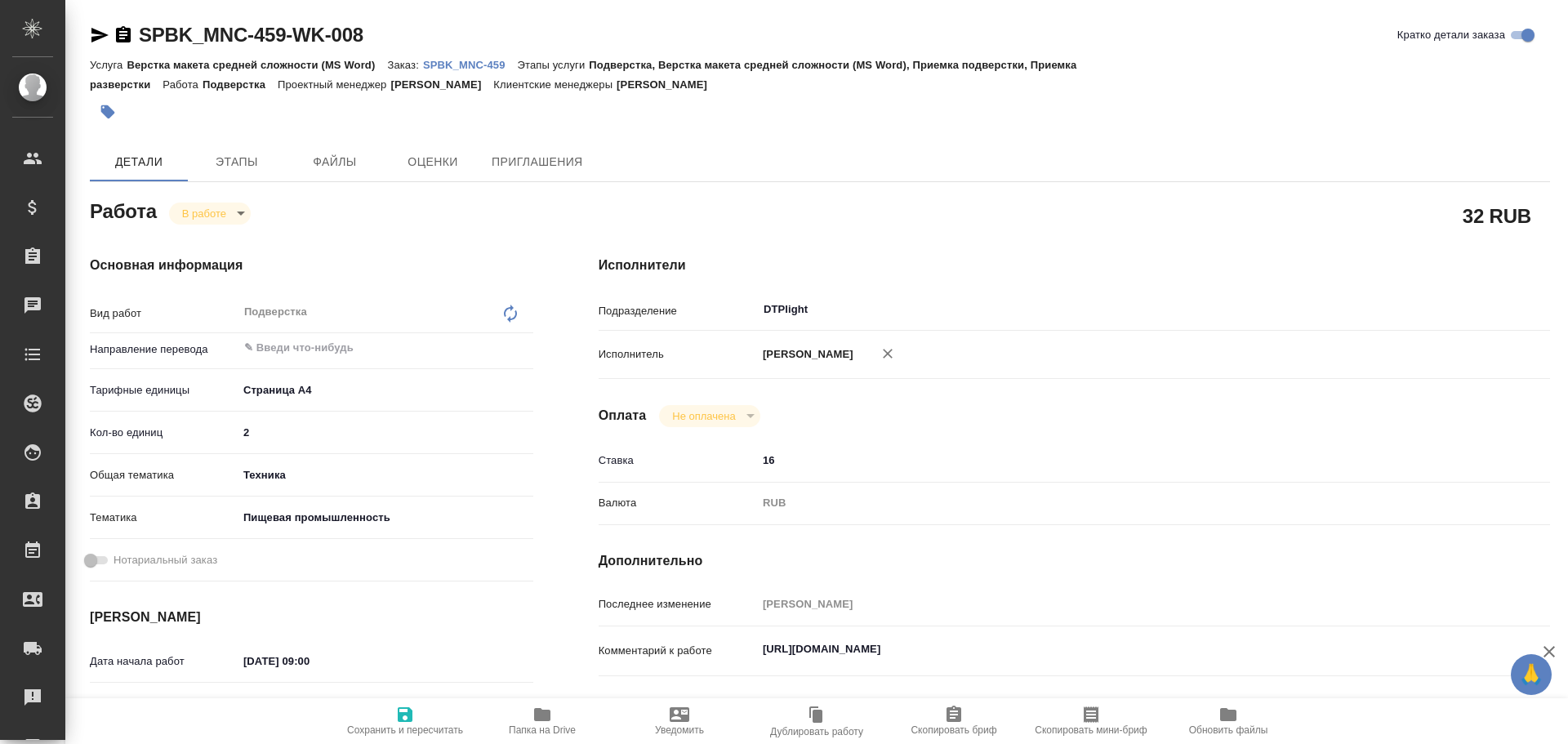
type textarea "x"
click at [524, 720] on span "Папка на Drive" at bounding box center [542, 720] width 118 height 31
type textarea "x"
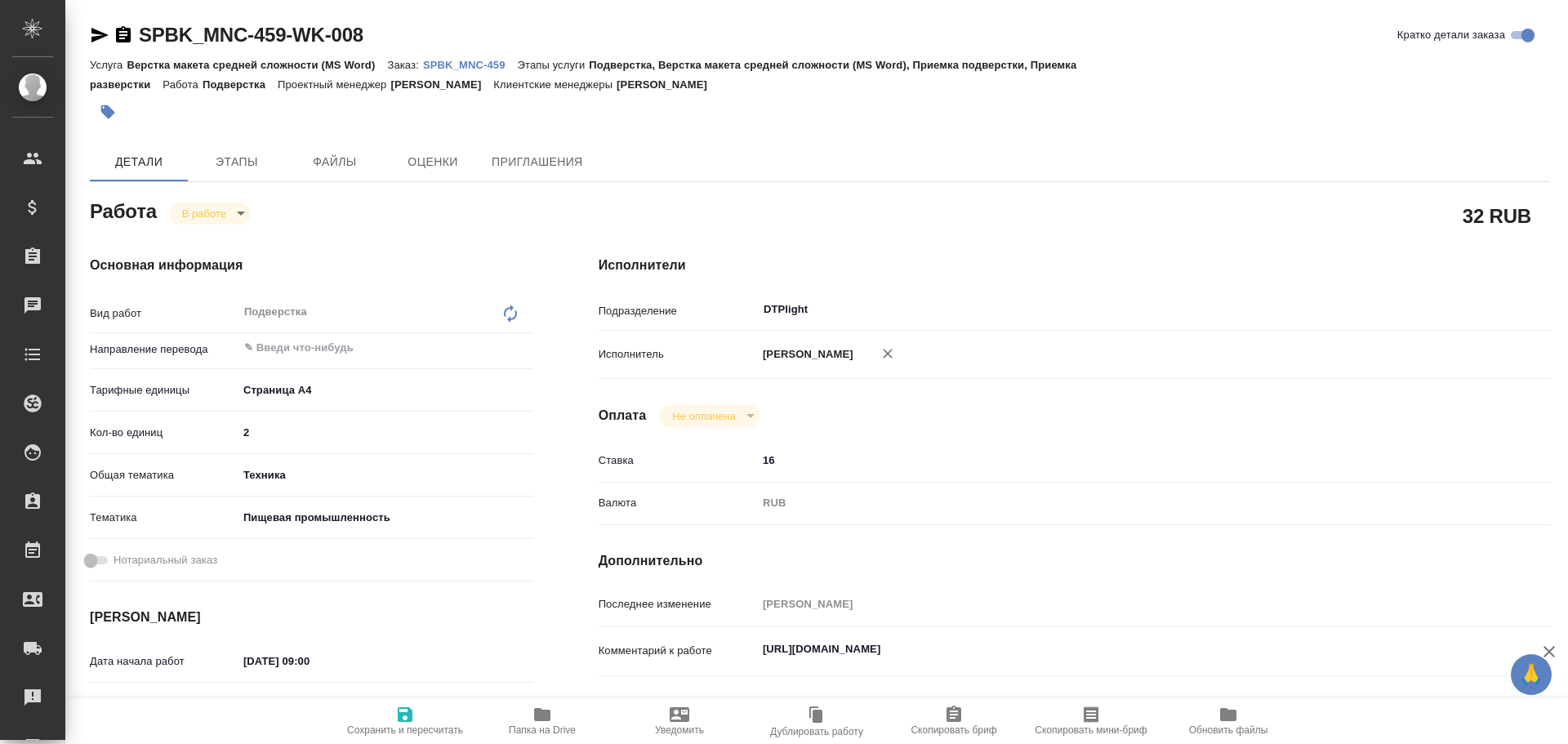
type textarea "x"
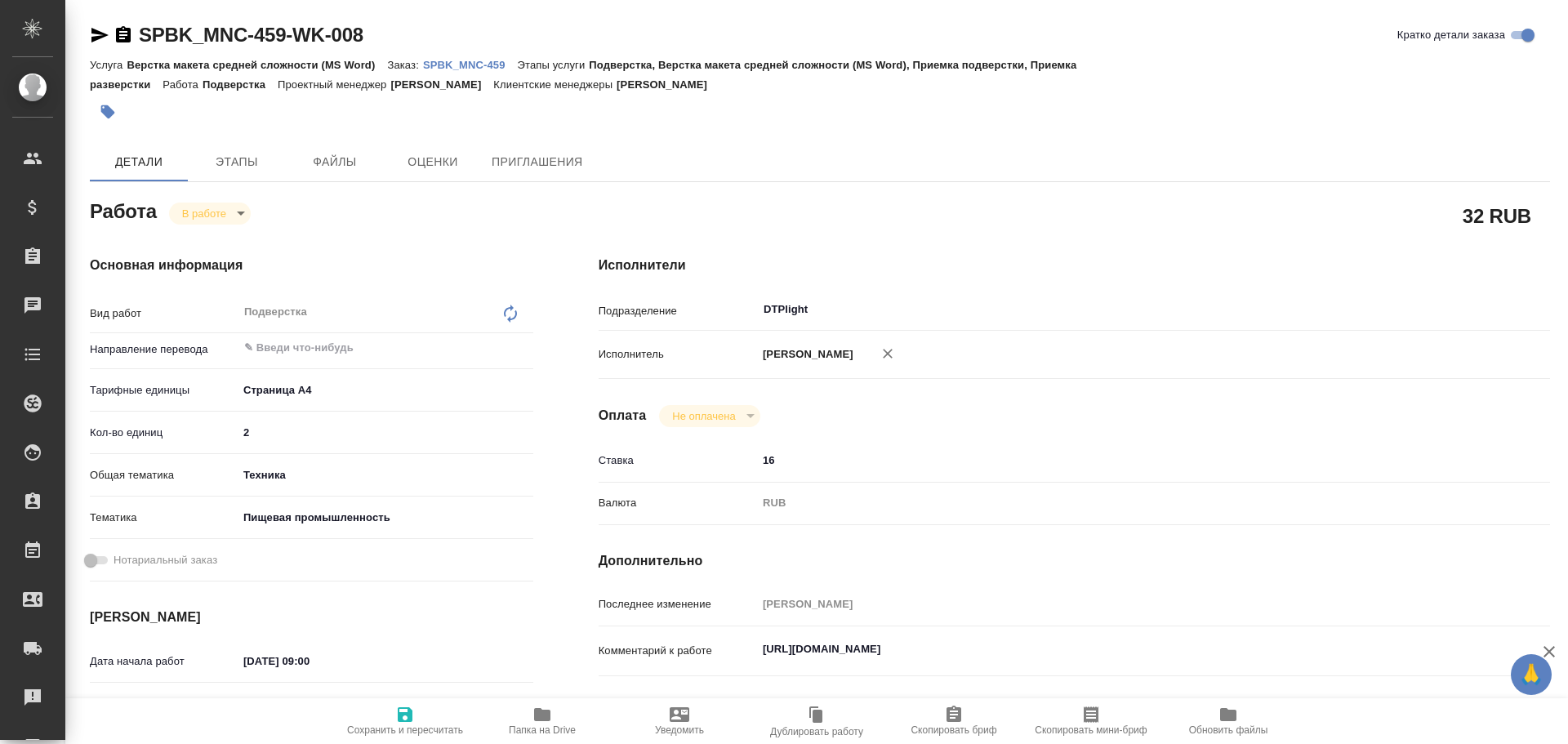
type textarea "x"
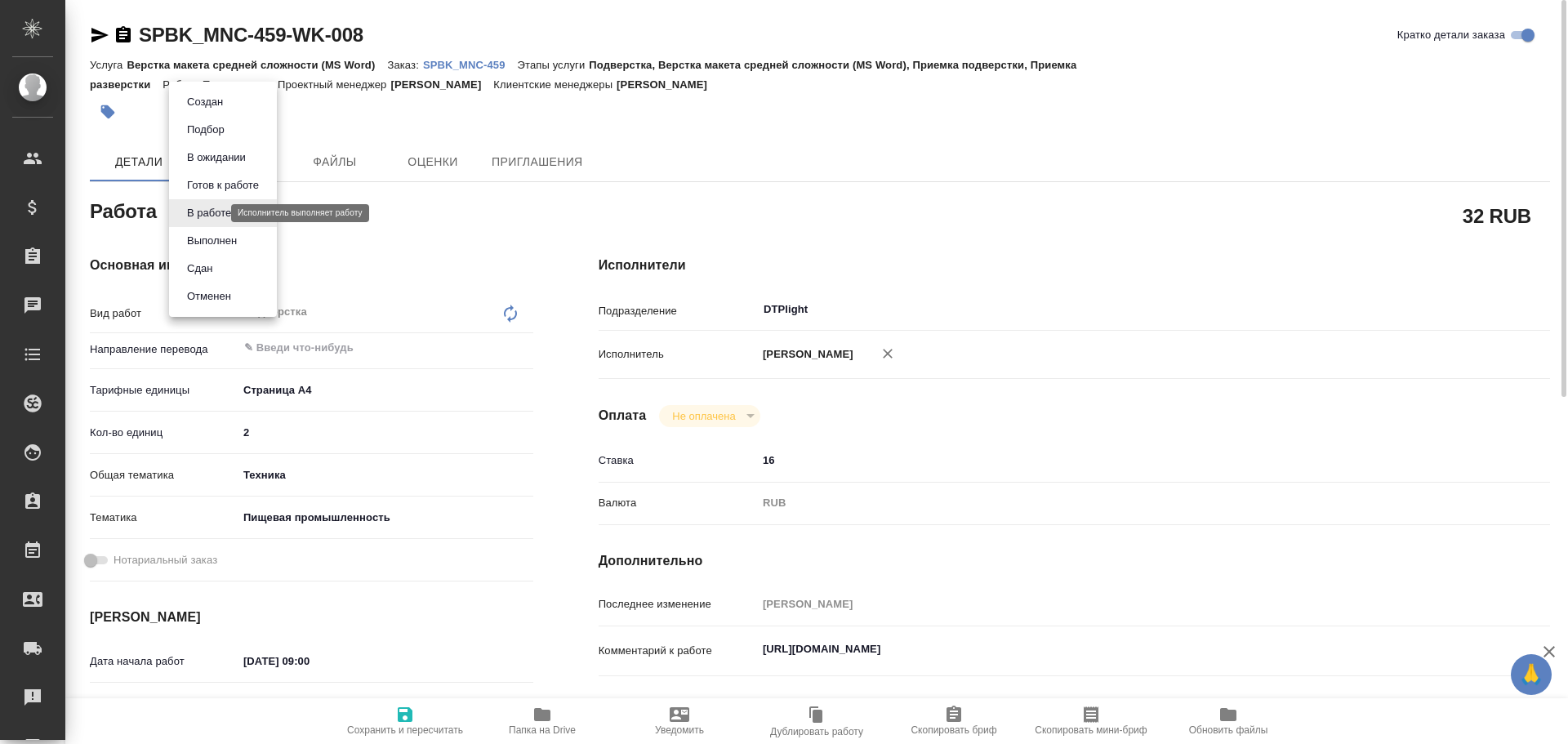
click at [203, 215] on body "🙏 .cls-1 fill:#fff; AWATERA Chulets Elena Клиенты Спецификации Заказы 0 Чаты To…" at bounding box center [784, 372] width 1568 height 744
click at [208, 244] on button "Выполнен" at bounding box center [212, 241] width 60 height 18
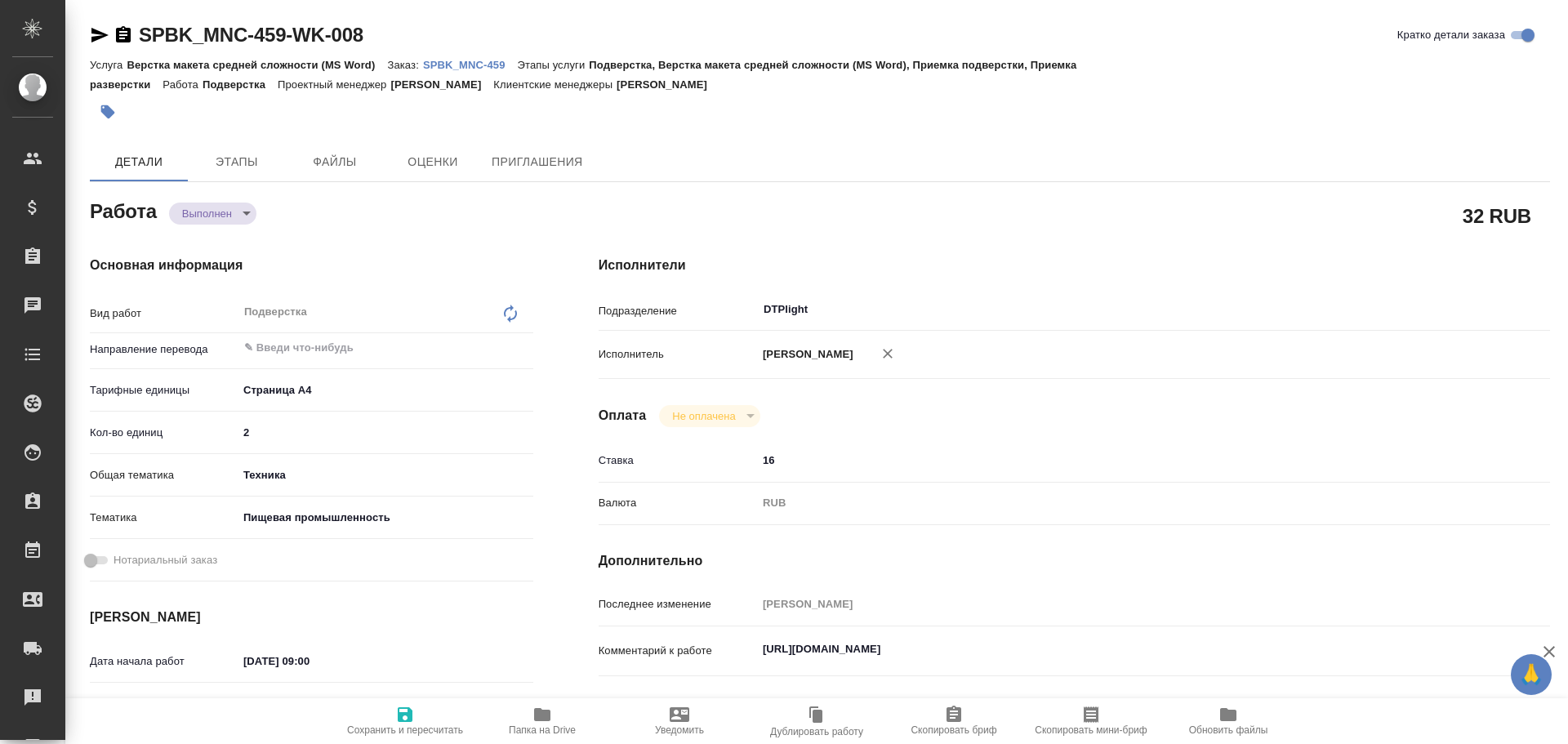
type textarea "x"
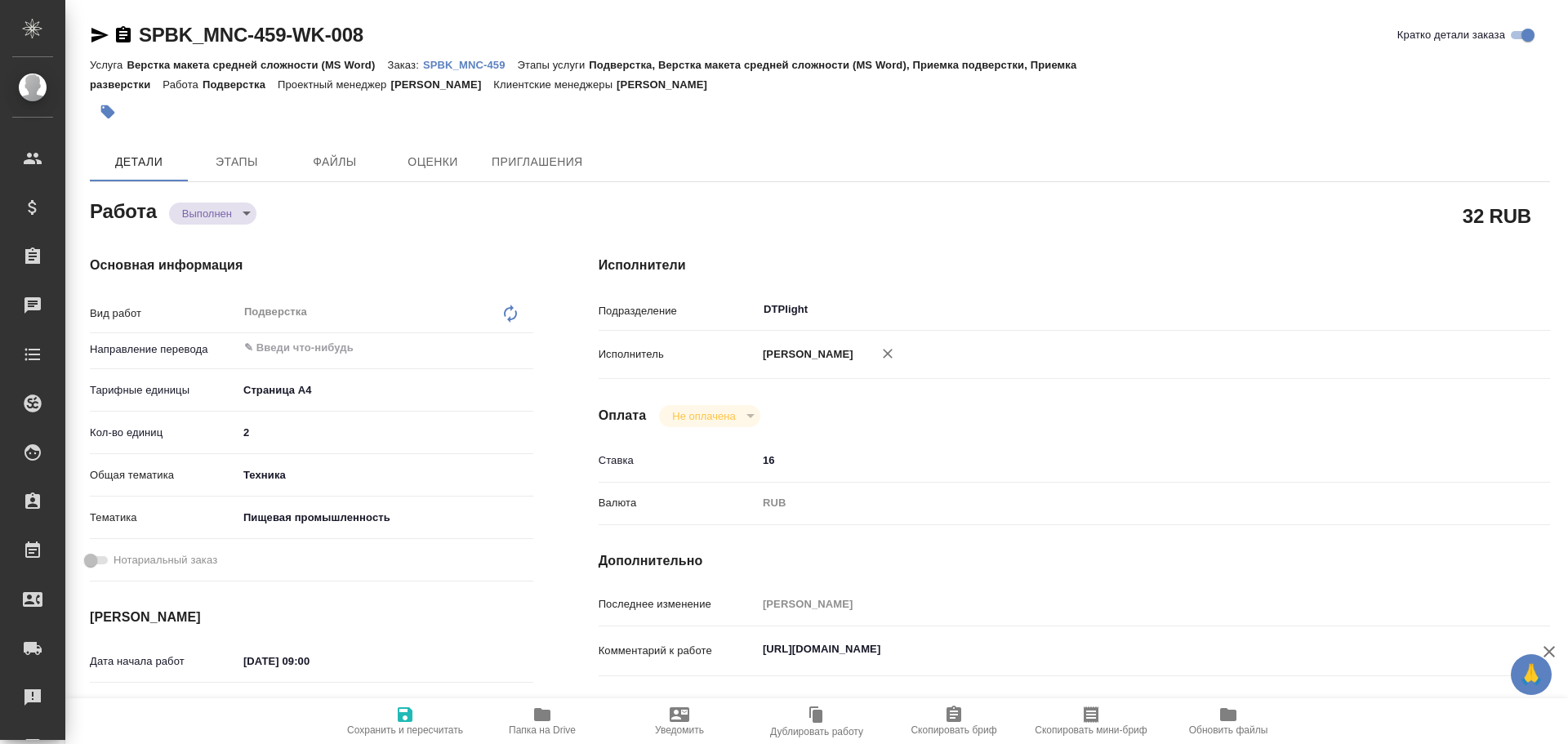
type textarea "x"
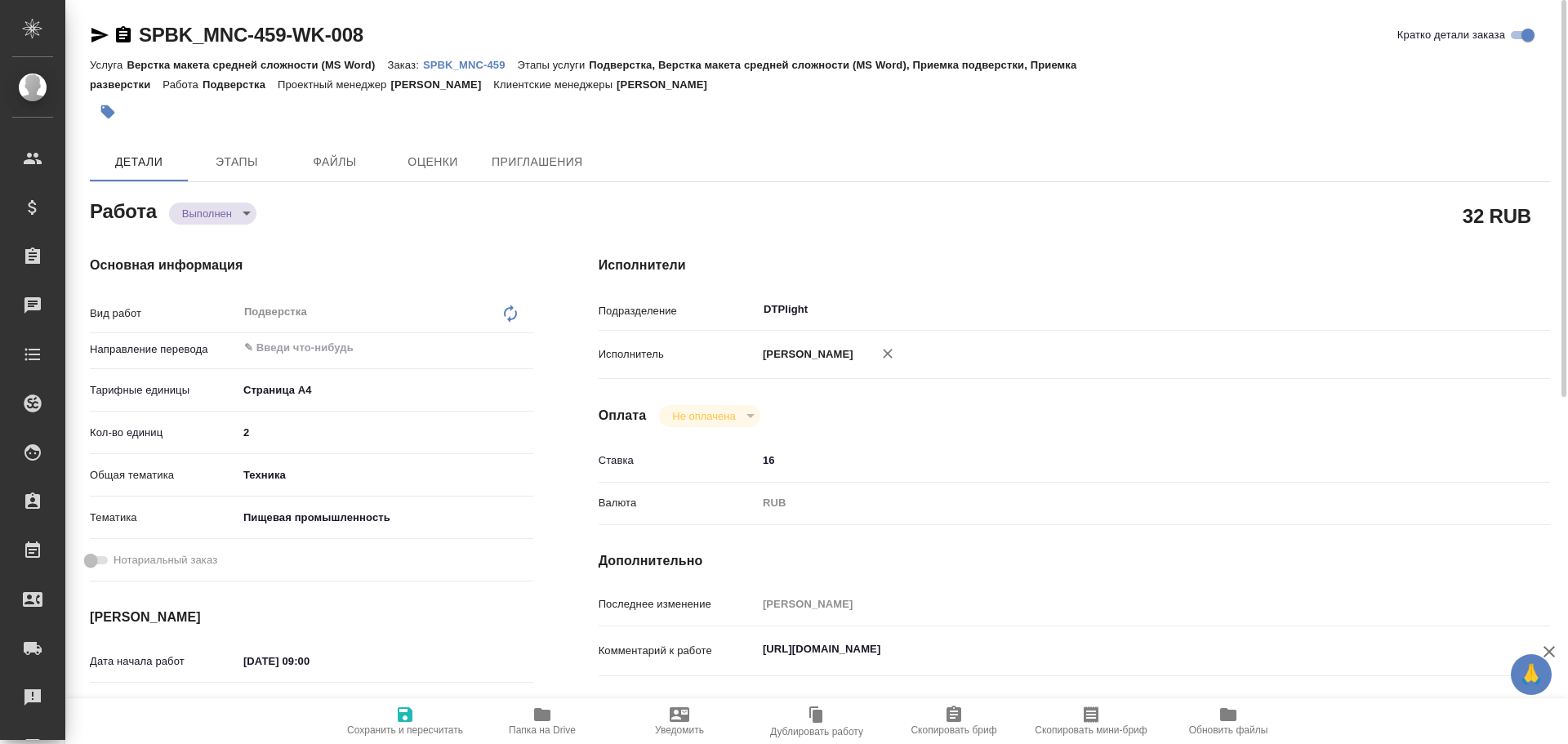
click at [400, 720] on icon "button" at bounding box center [405, 715] width 15 height 15
type textarea "x"
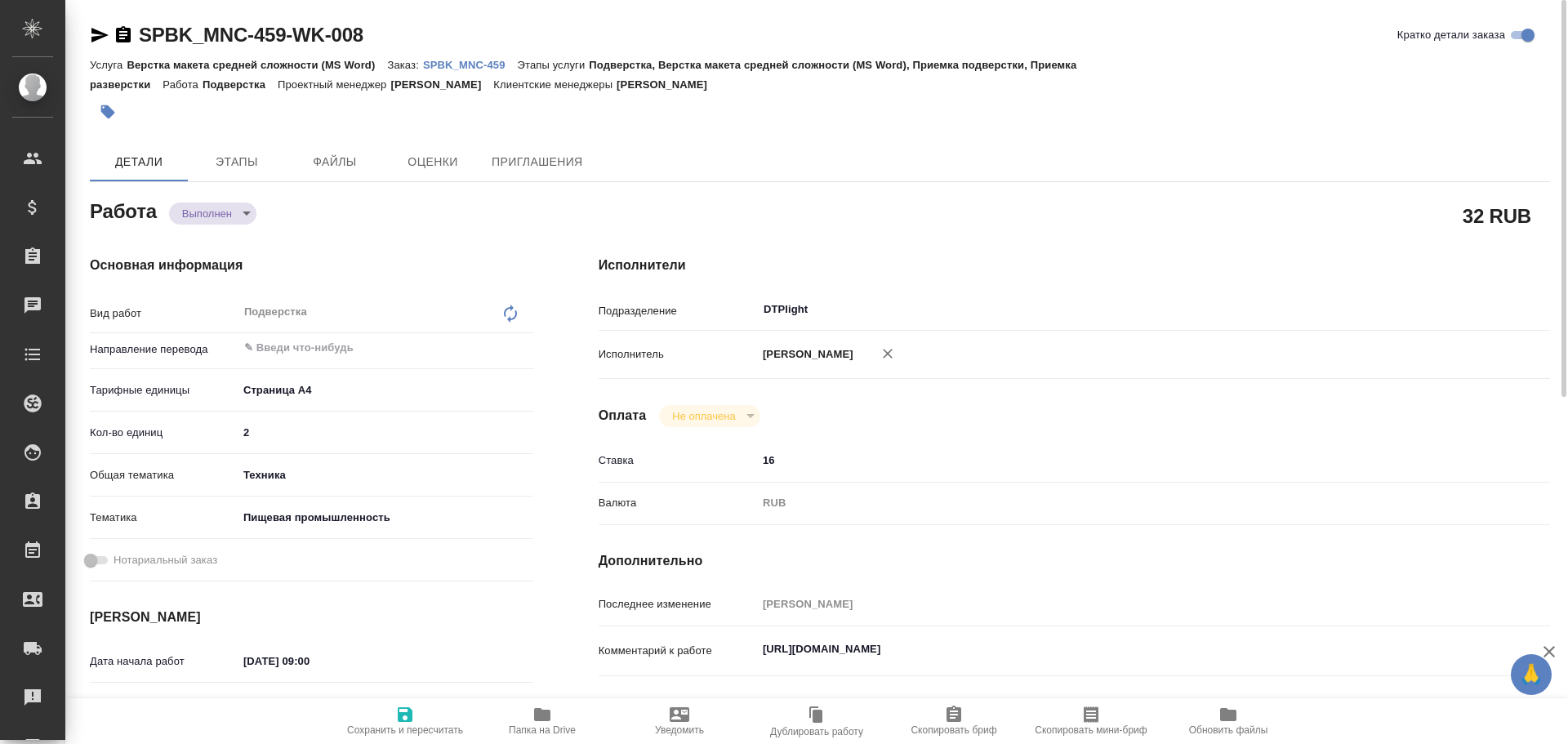
type textarea "x"
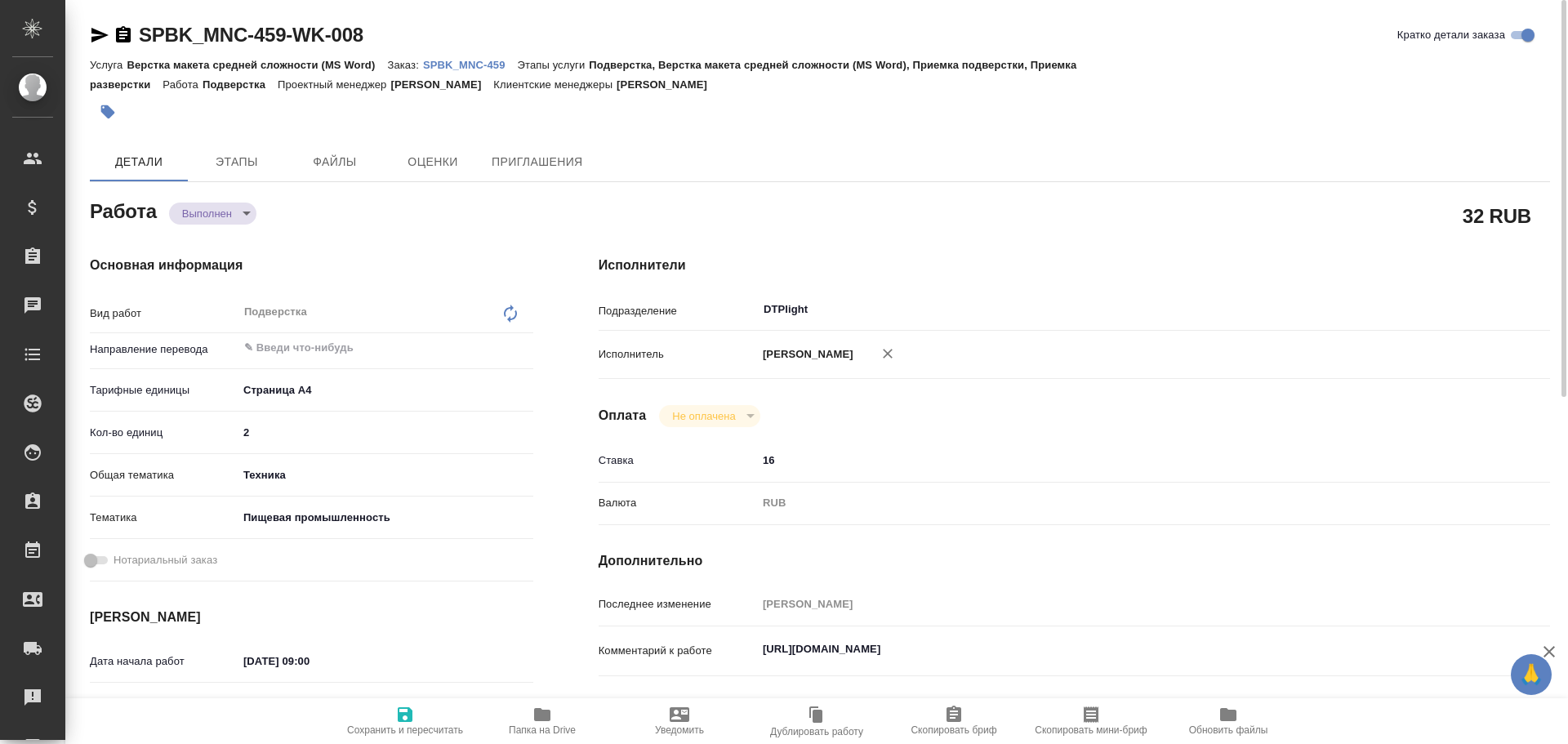
type textarea "x"
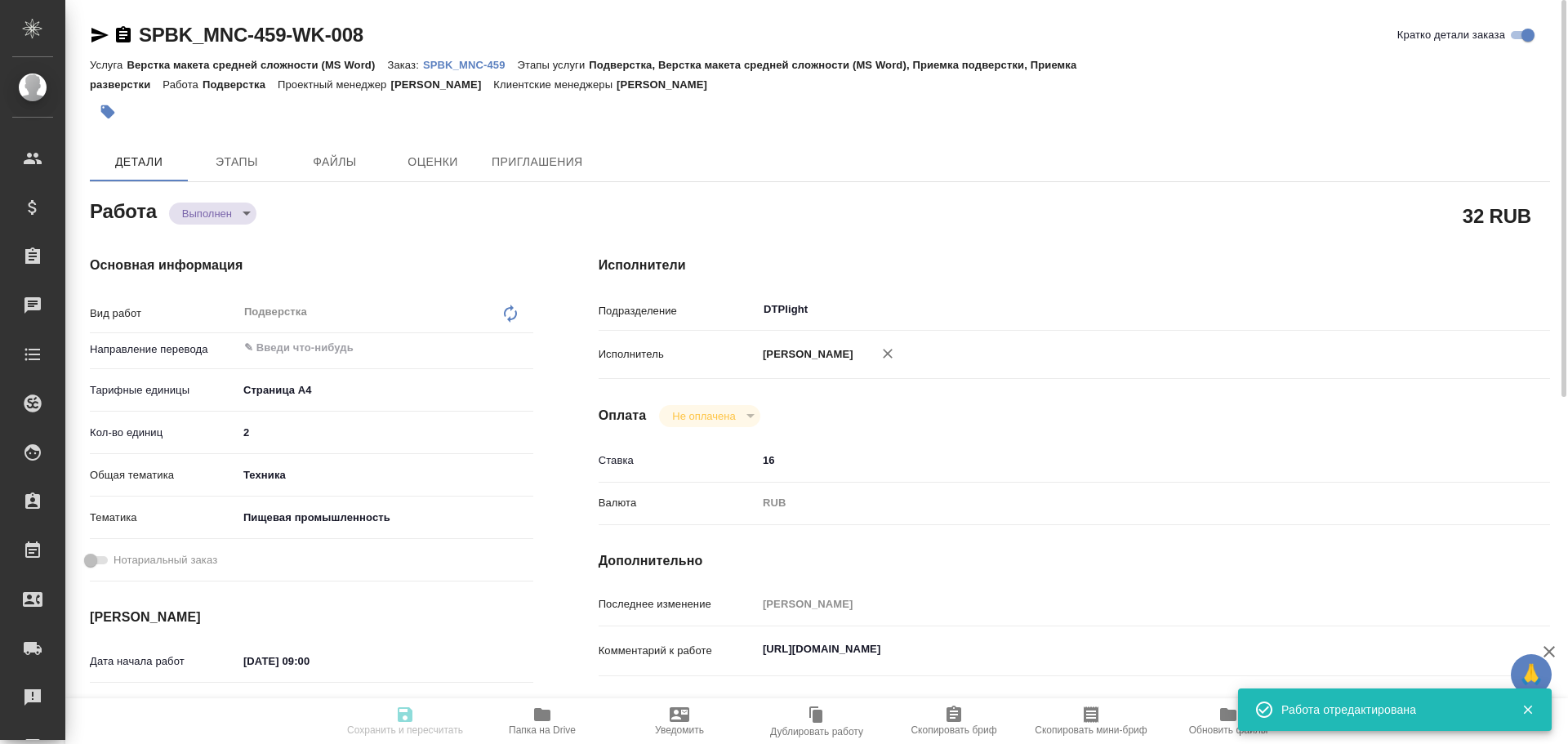
type textarea "x"
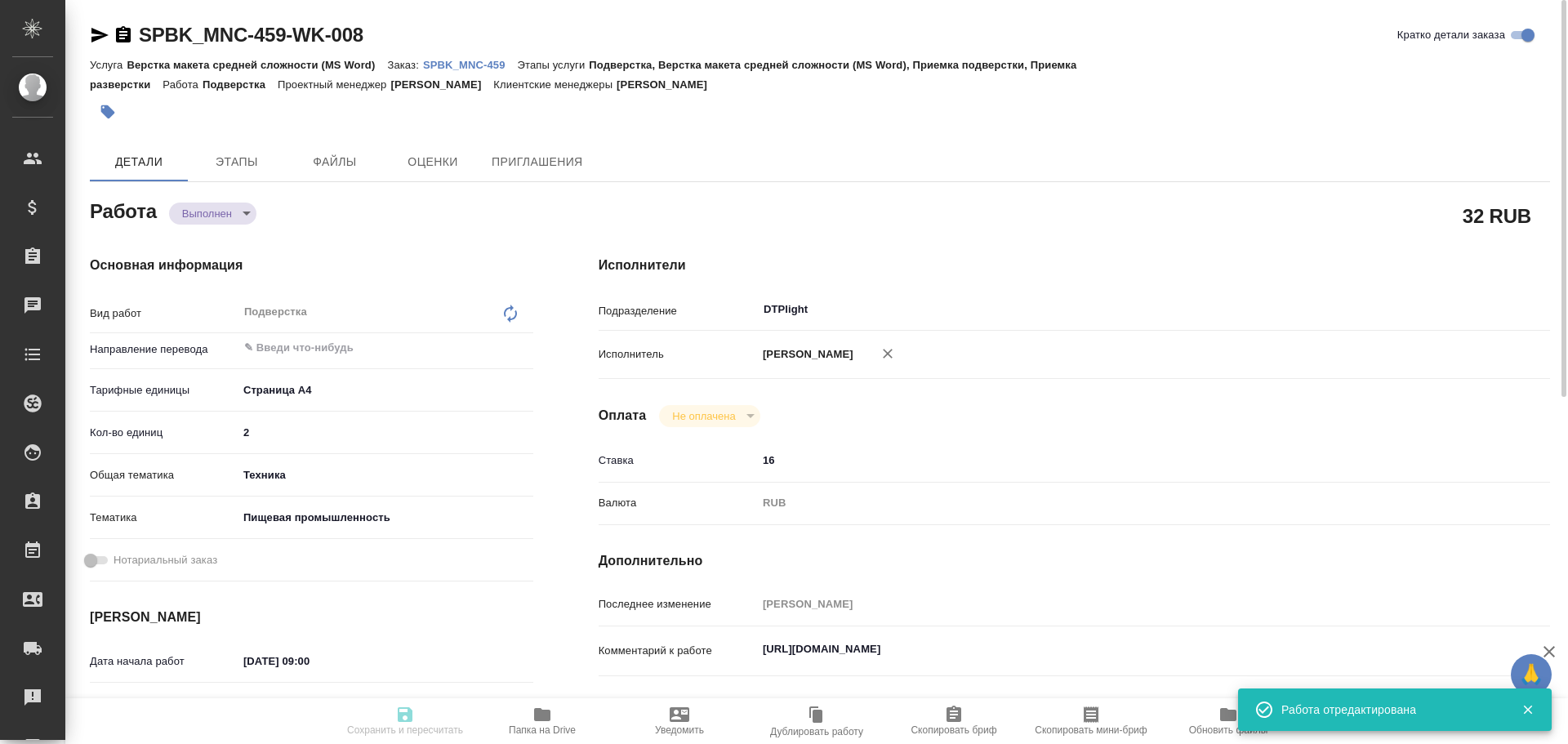
type input "completed"
type textarea "Подверстка"
type textarea "x"
type input "5f036ec4e16dec2d6b59c8ff"
type input "2"
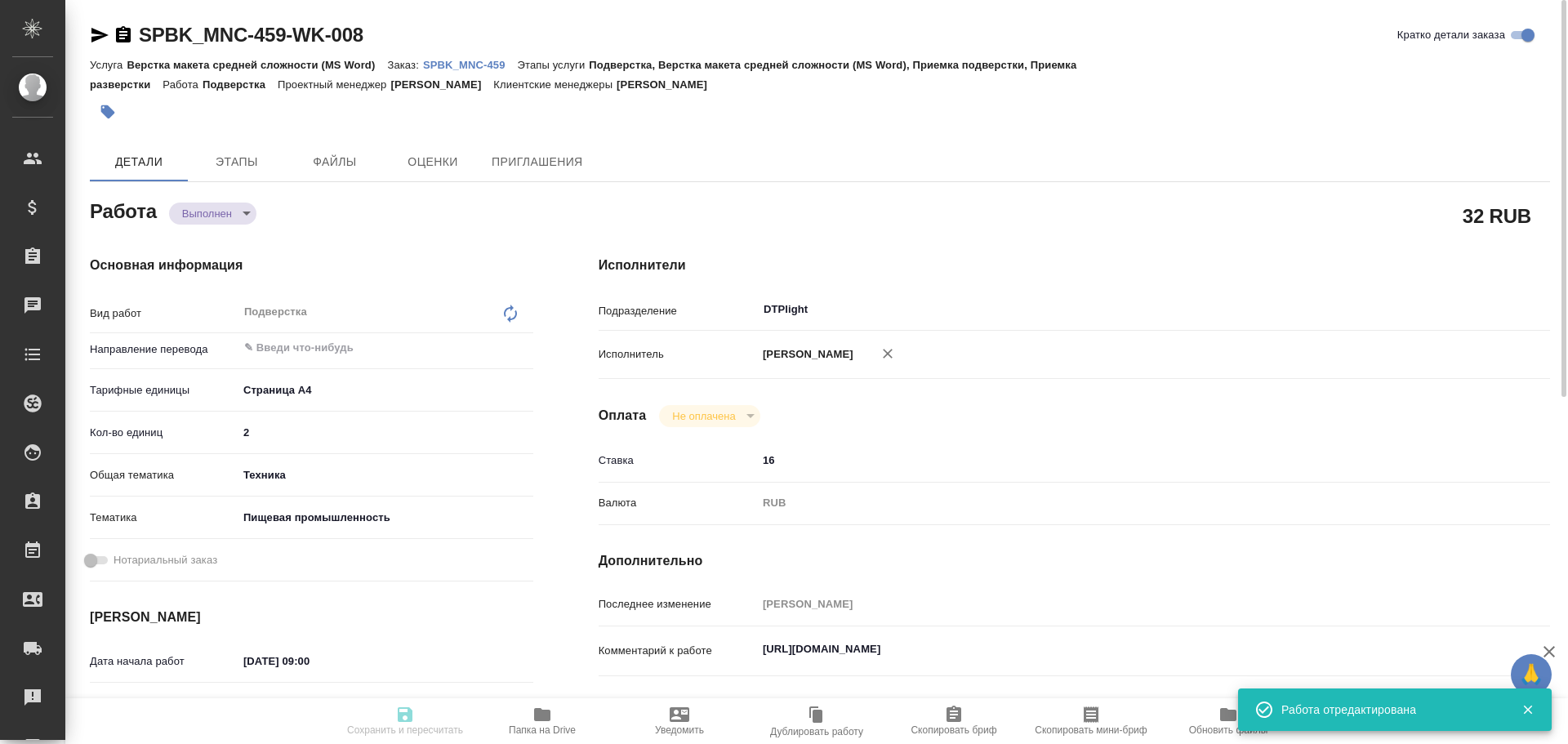
type input "tech"
type input "5a8b8b956a9677013d343d8f"
type input "02.09.2025 09:00"
type input "02.09.2025 09:50"
type input "02.09.2025 10:00"
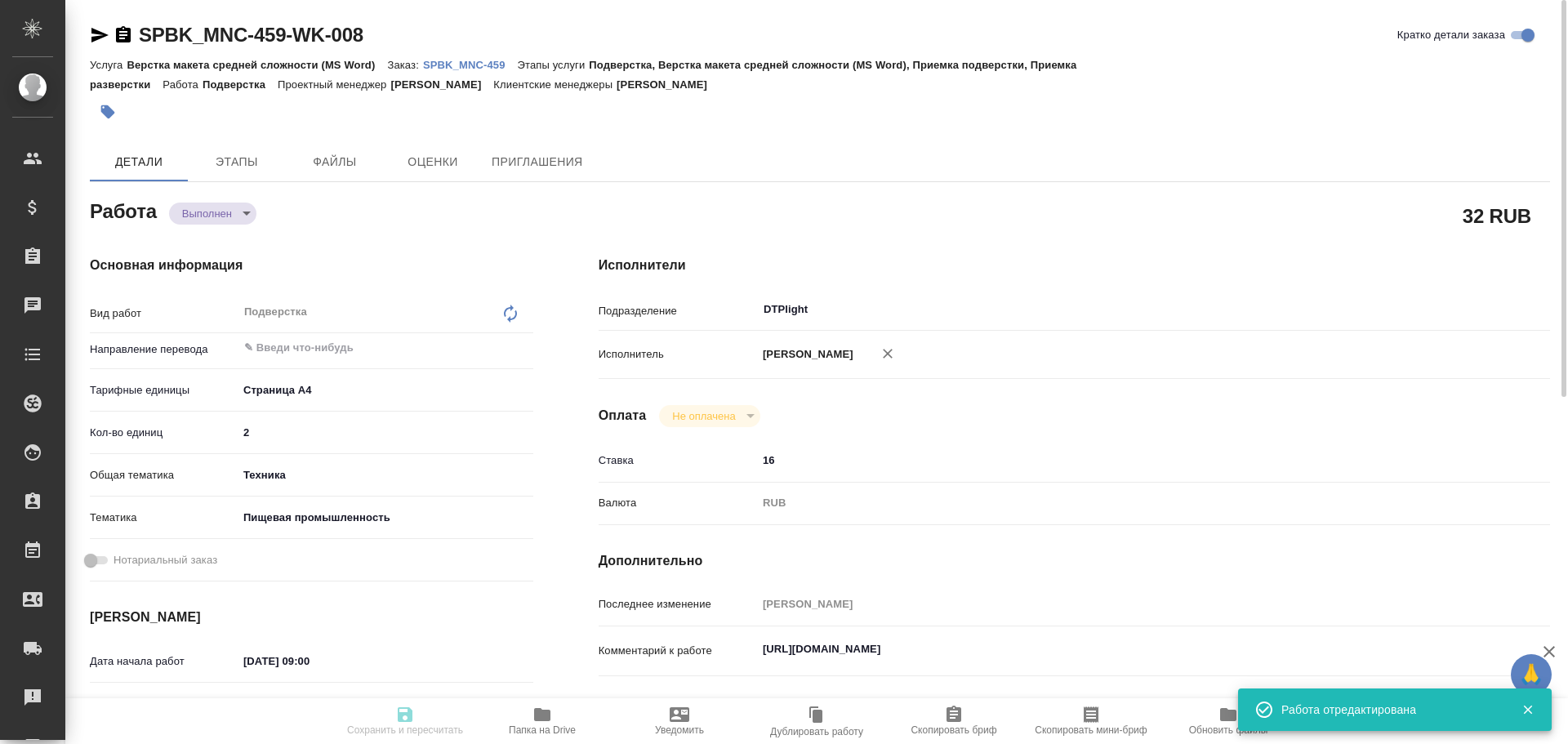
type input "02.09.2025 10:01"
type input "02.09.2025 10:00"
type input "DTPlight"
type input "notPayed"
type input "16"
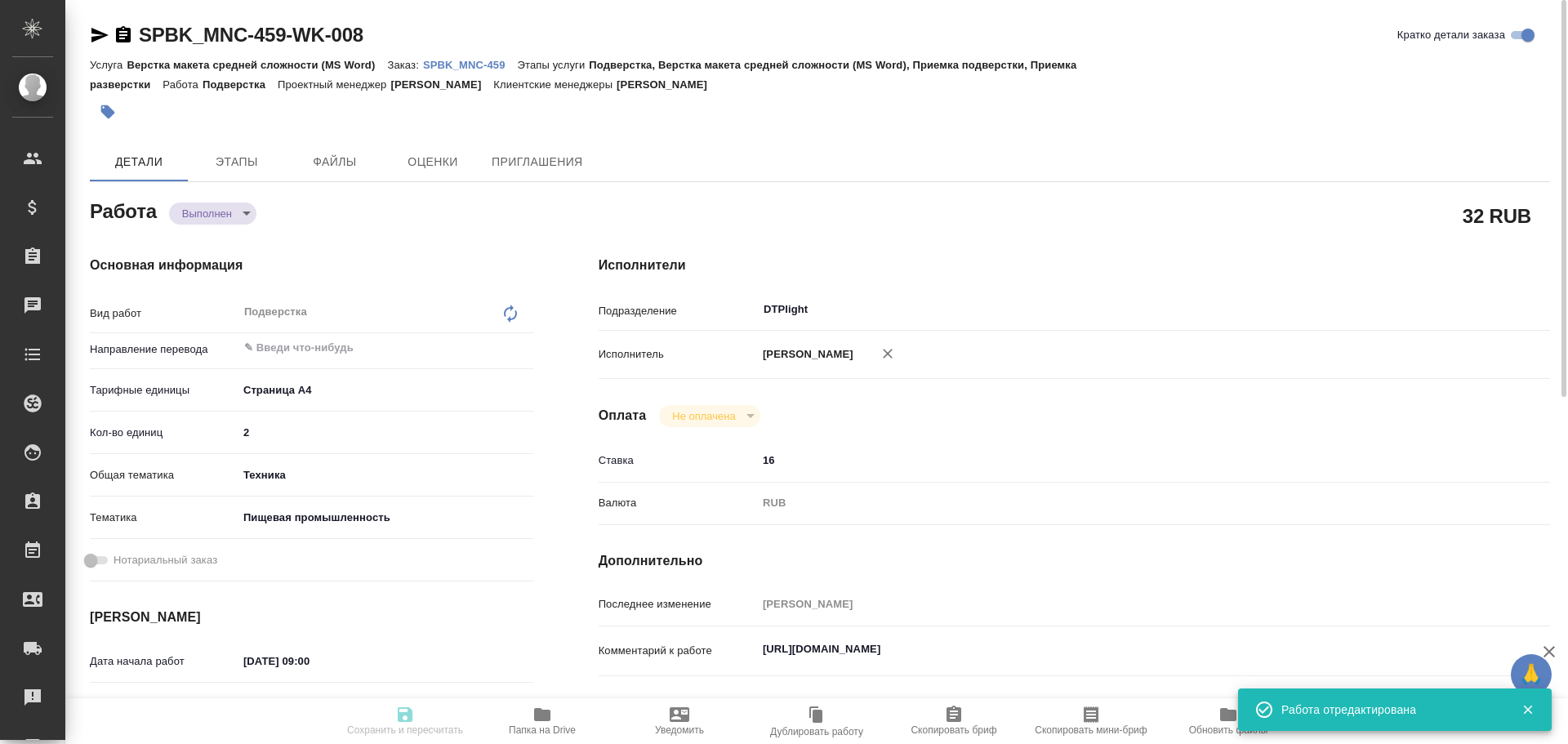
type input "RUB"
type input "Чулец Елена"
type textarea "https://drive.awatera.com/s/dS5ineTEzR4NERQ"
type textarea "x"
type textarea "/Clients/ООО "МЕРКАТУС НОВА КОМПАНИ"/Orders/SPBK_MNC-459/DTP/SPBK_MNC-459-WK-008"
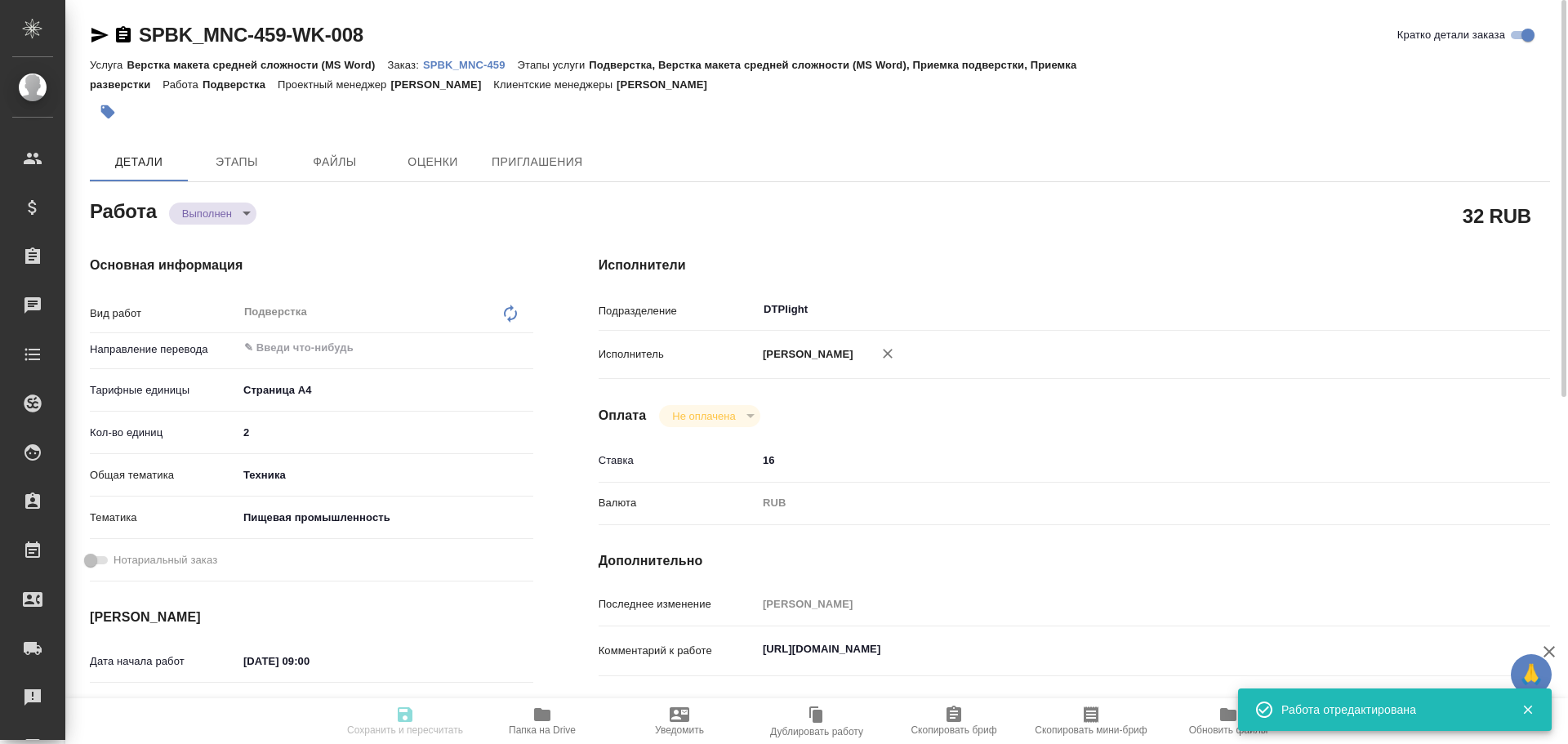
type textarea "x"
type input "SPBK_MNC-459"
type input "Верстка макета средней сложности (MS Word)"
type input "Подверстка, Верстка макета средней сложности (MS Word), Приемка подверстки, При…"
type input "Иванова Арина"
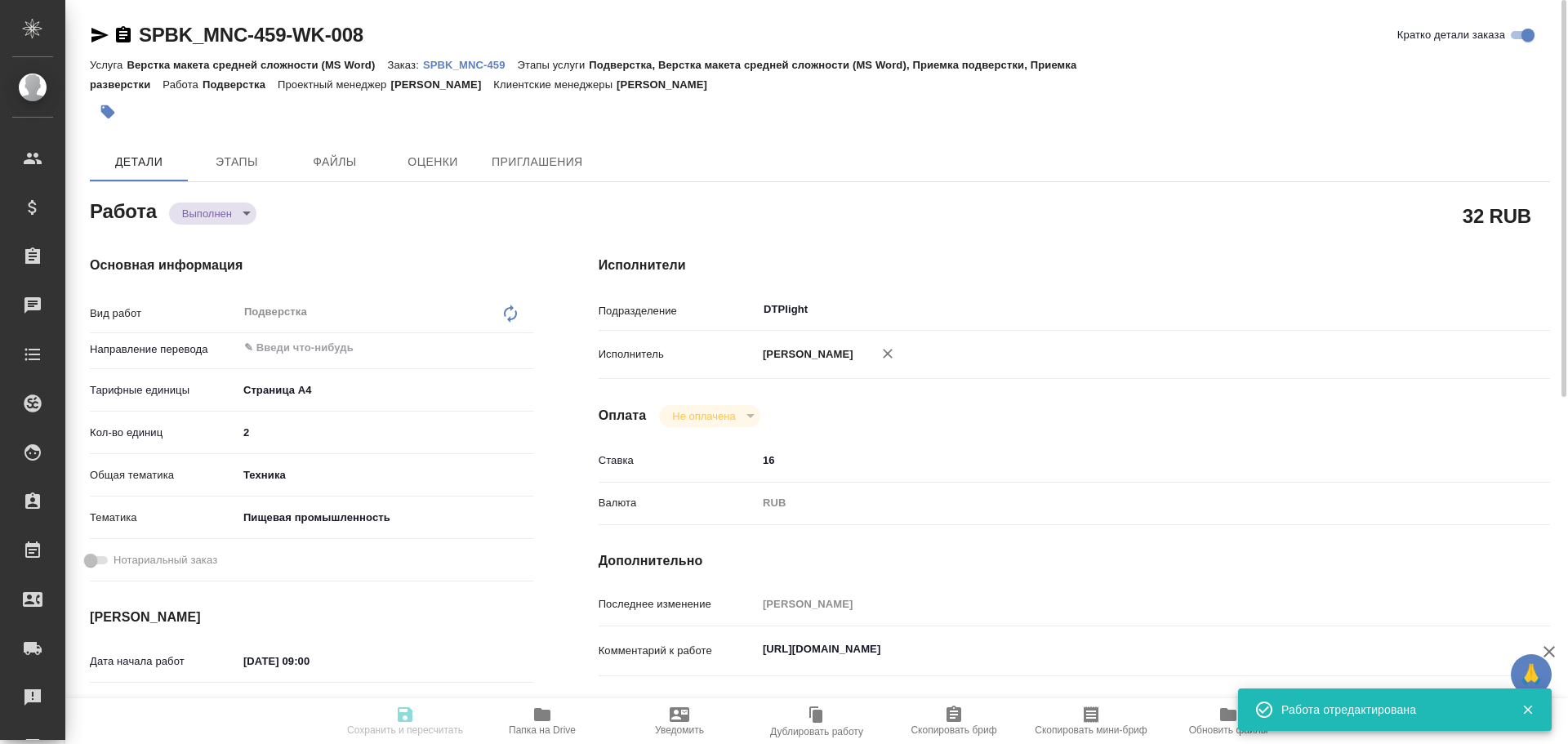
type input "Оксютович Ирина"
type input "/Clients/ООО "МЕРКАТУС НОВА КОМПАНИ"/Orders/SPBK_MNC-459"
type textarea "x"
type textarea "нужна двуяз таблица"
type textarea "x"
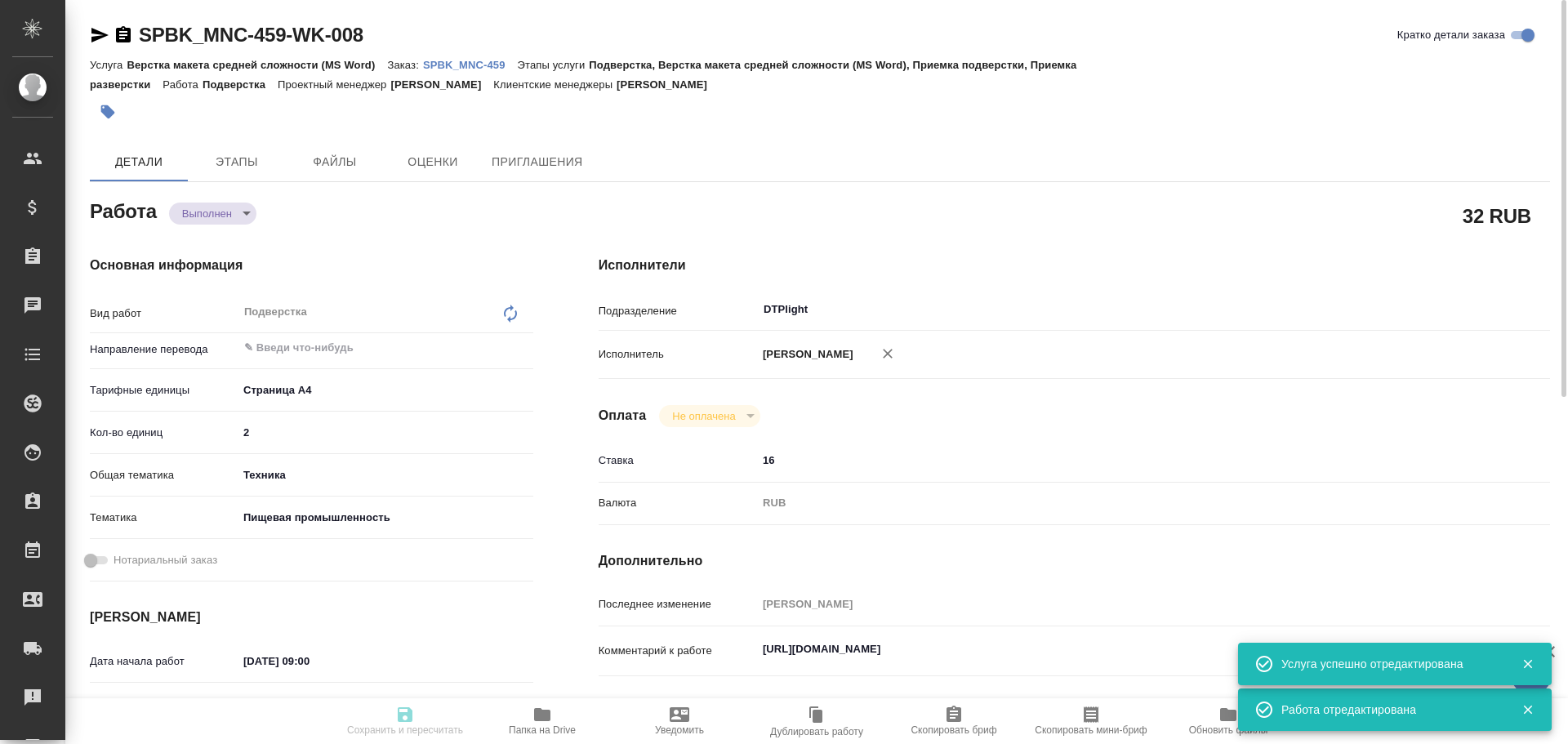
type textarea "x"
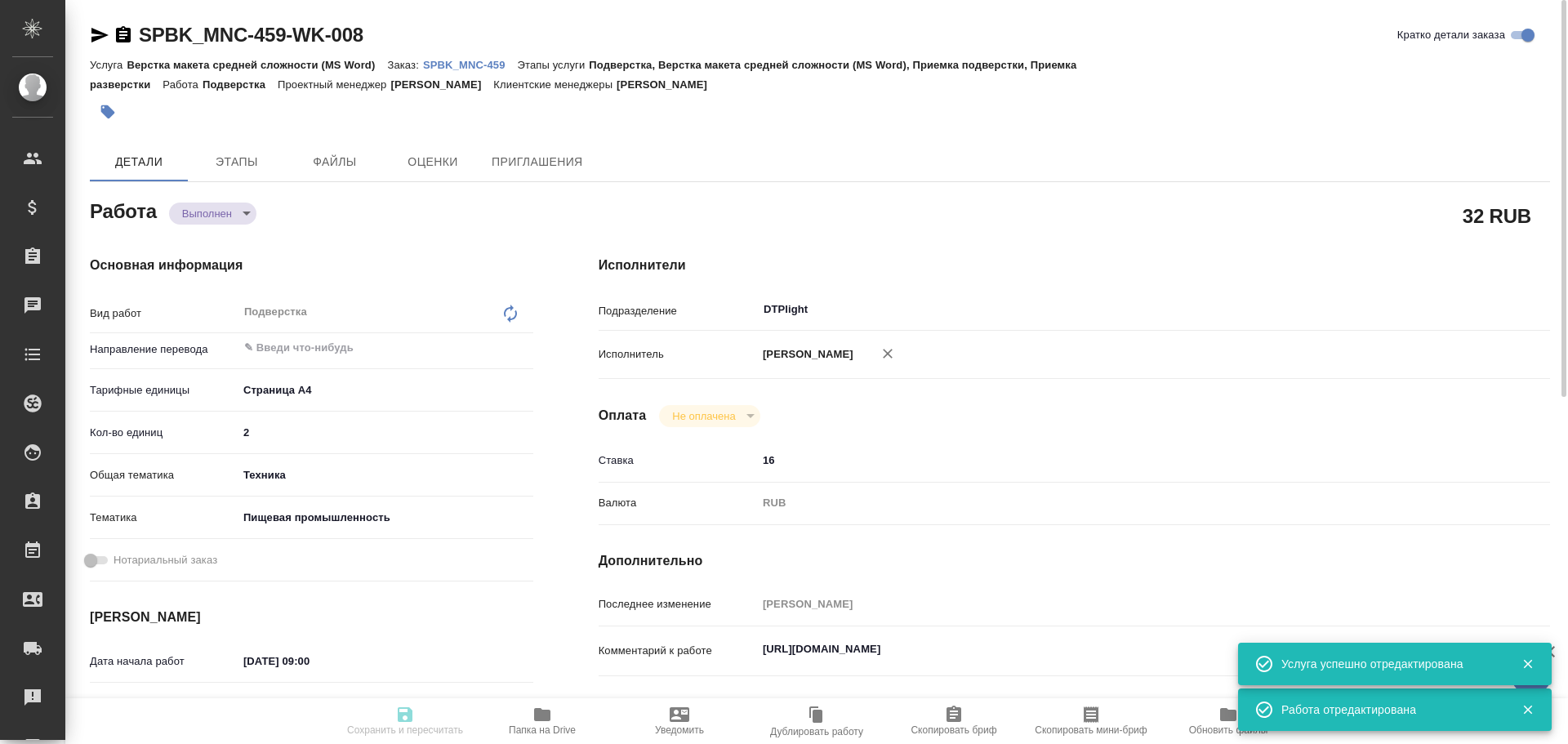
type textarea "x"
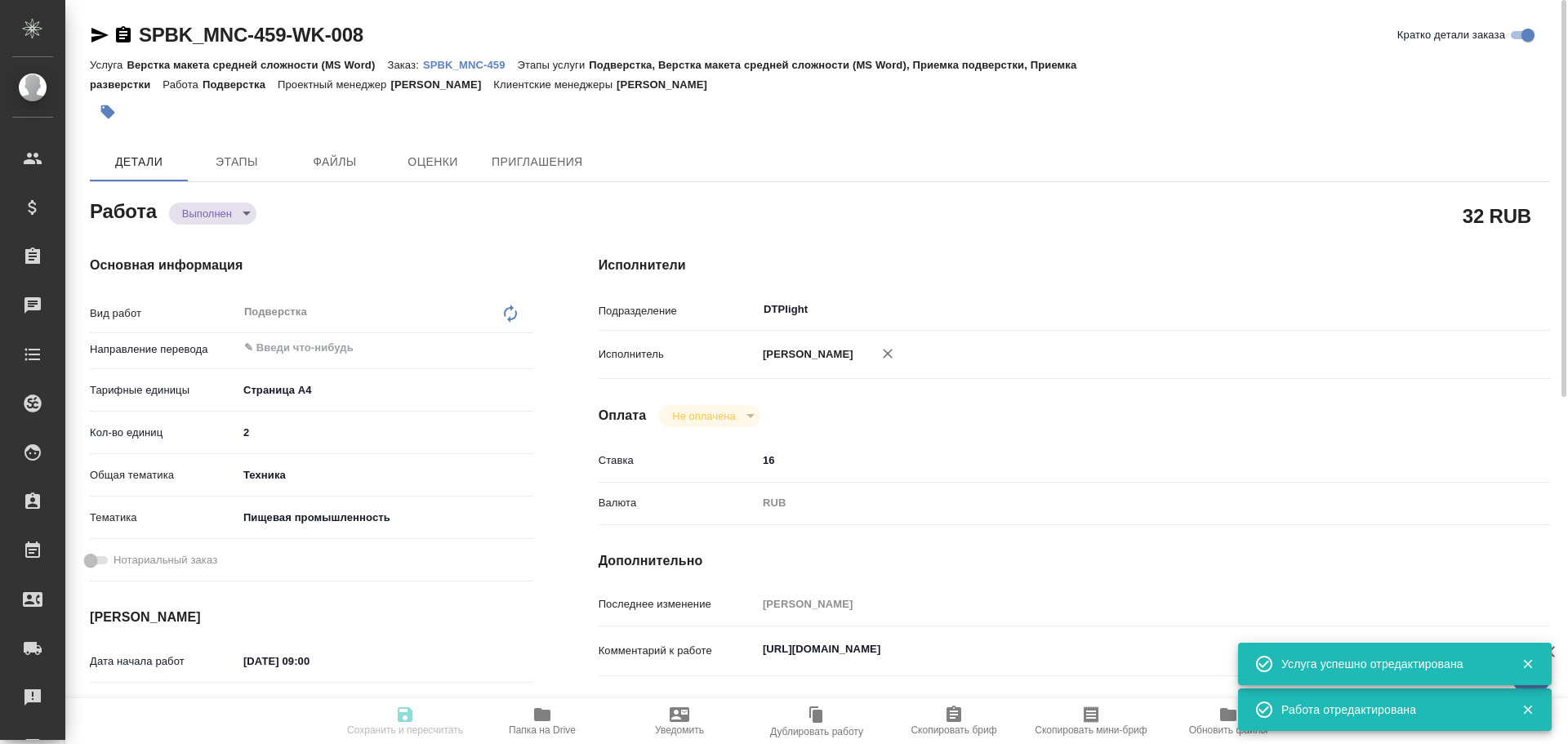
type textarea "x"
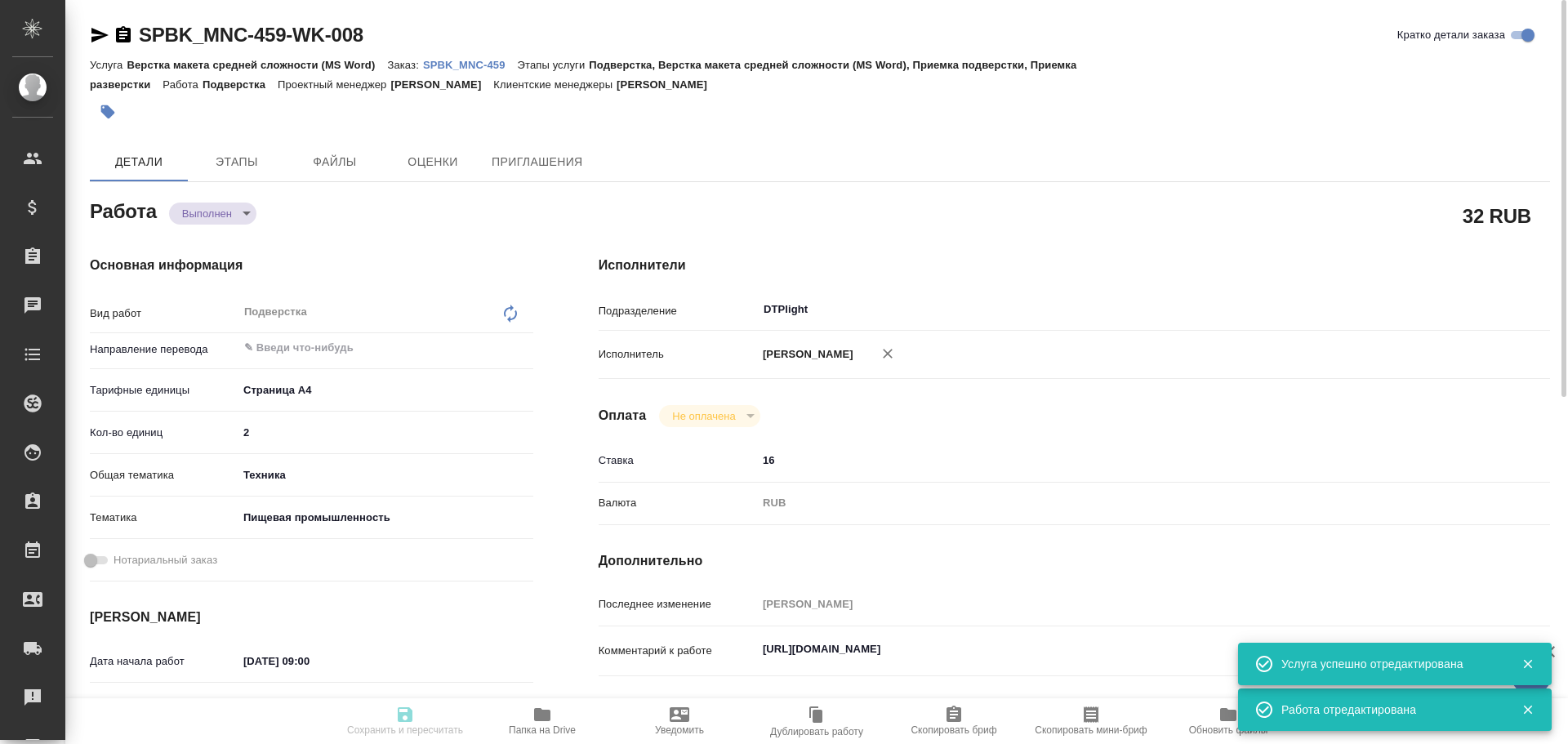
type textarea "x"
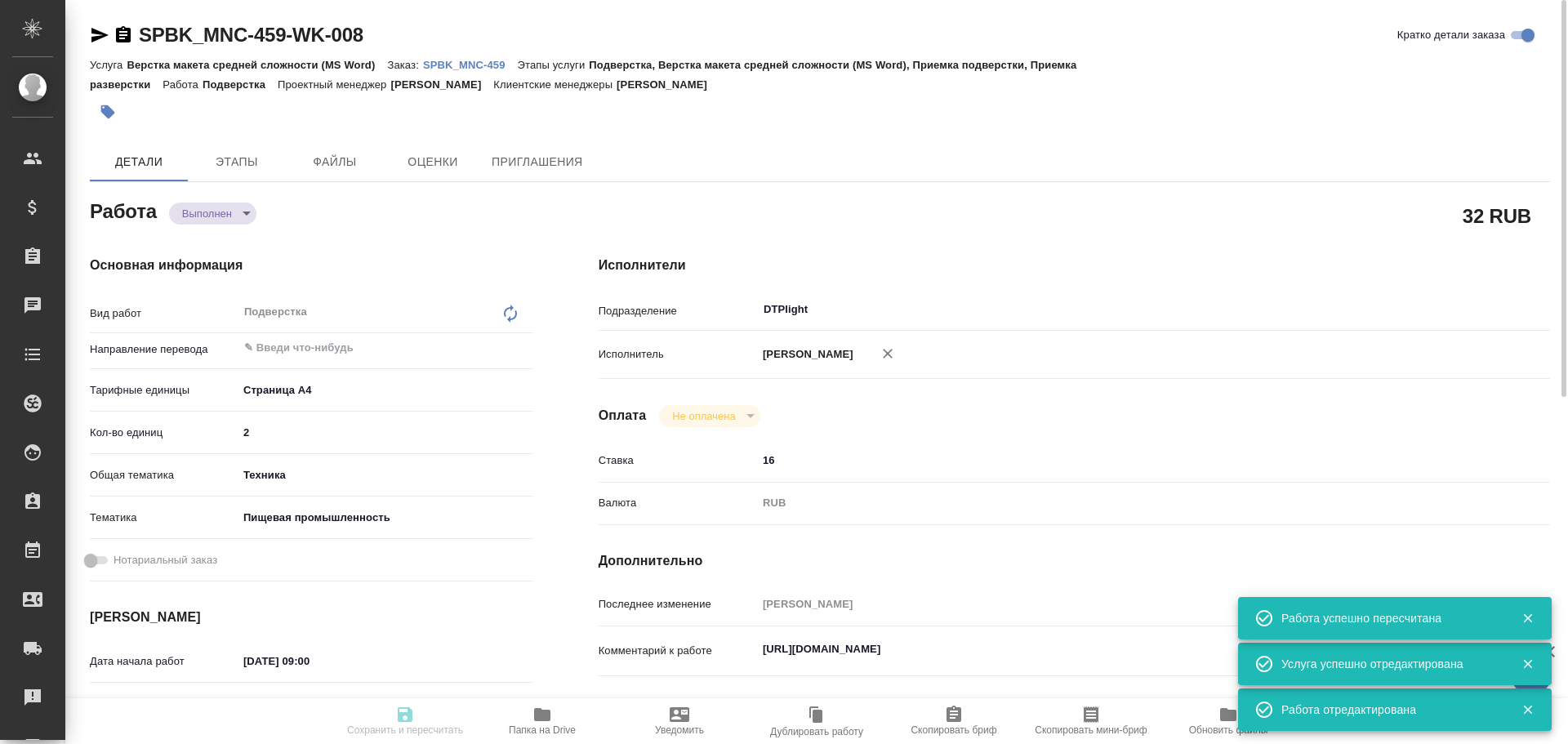
type input "completed"
type textarea "Подверстка"
type textarea "x"
type input "5f036ec4e16dec2d6b59c8ff"
type input "2"
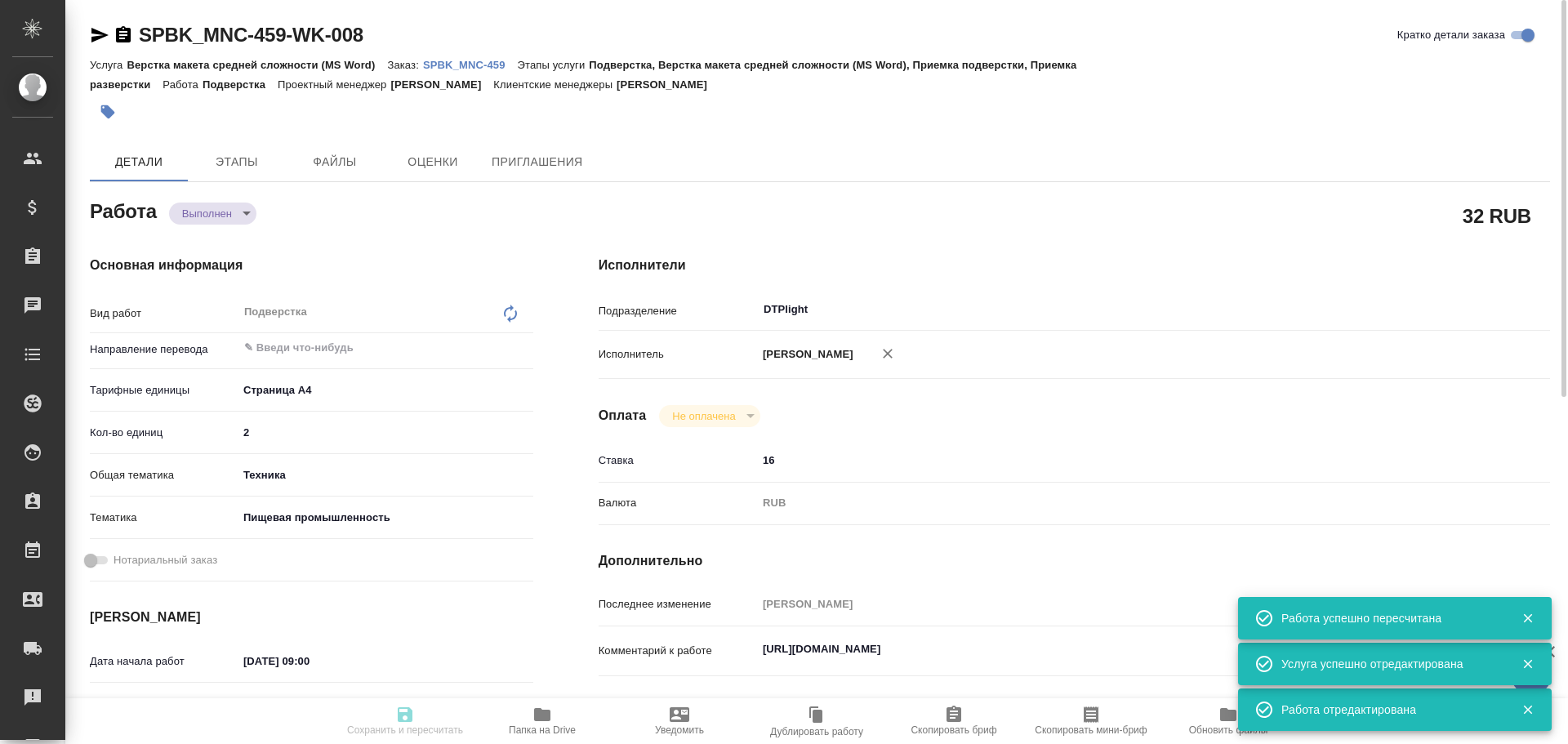
type input "tech"
type input "5a8b8b956a9677013d343d8f"
type input "02.09.2025 09:00"
type input "02.09.2025 09:50"
type input "02.09.2025 10:00"
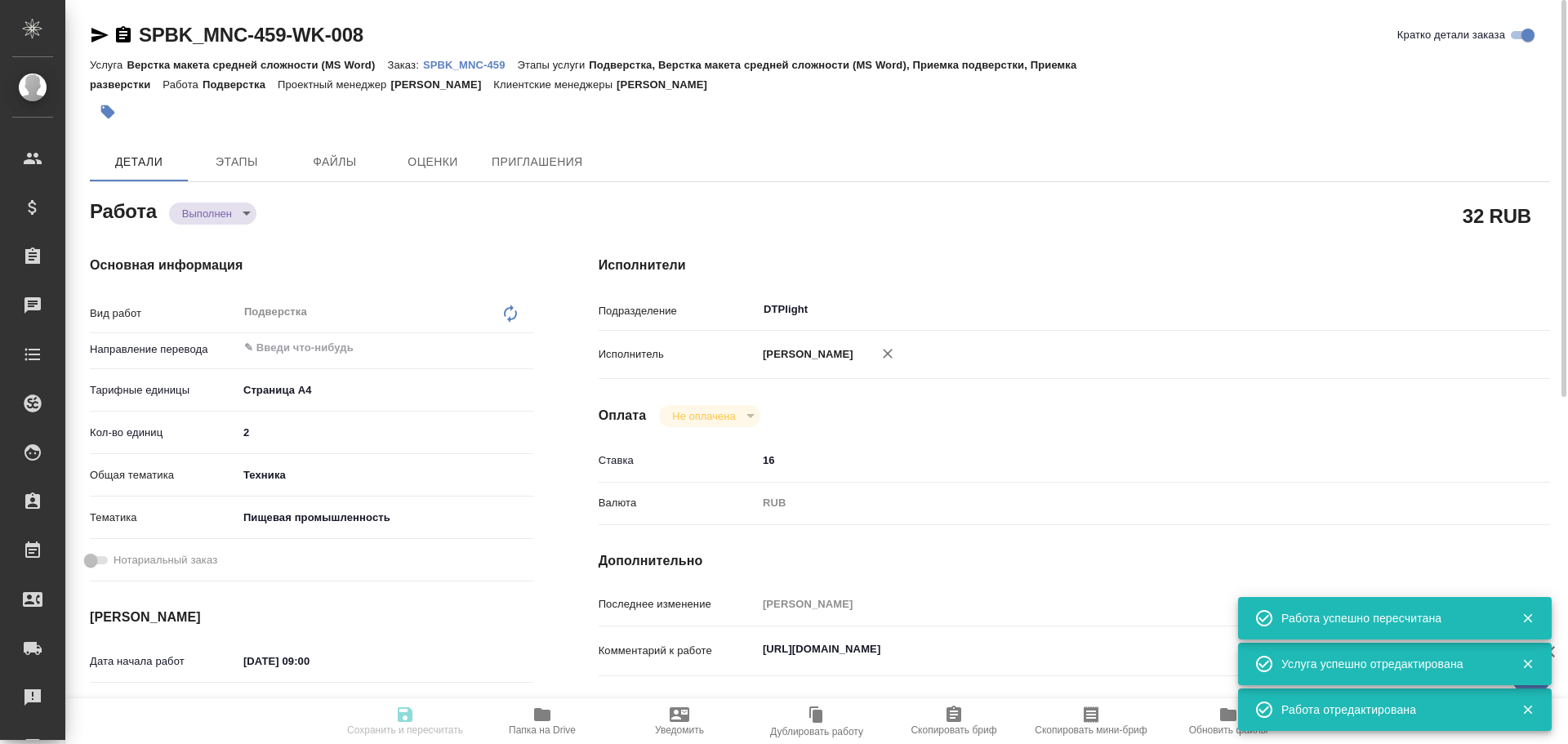
type input "02.09.2025 10:01"
type input "02.09.2025 10:00"
type input "DTPlight"
type input "notPayed"
type input "16"
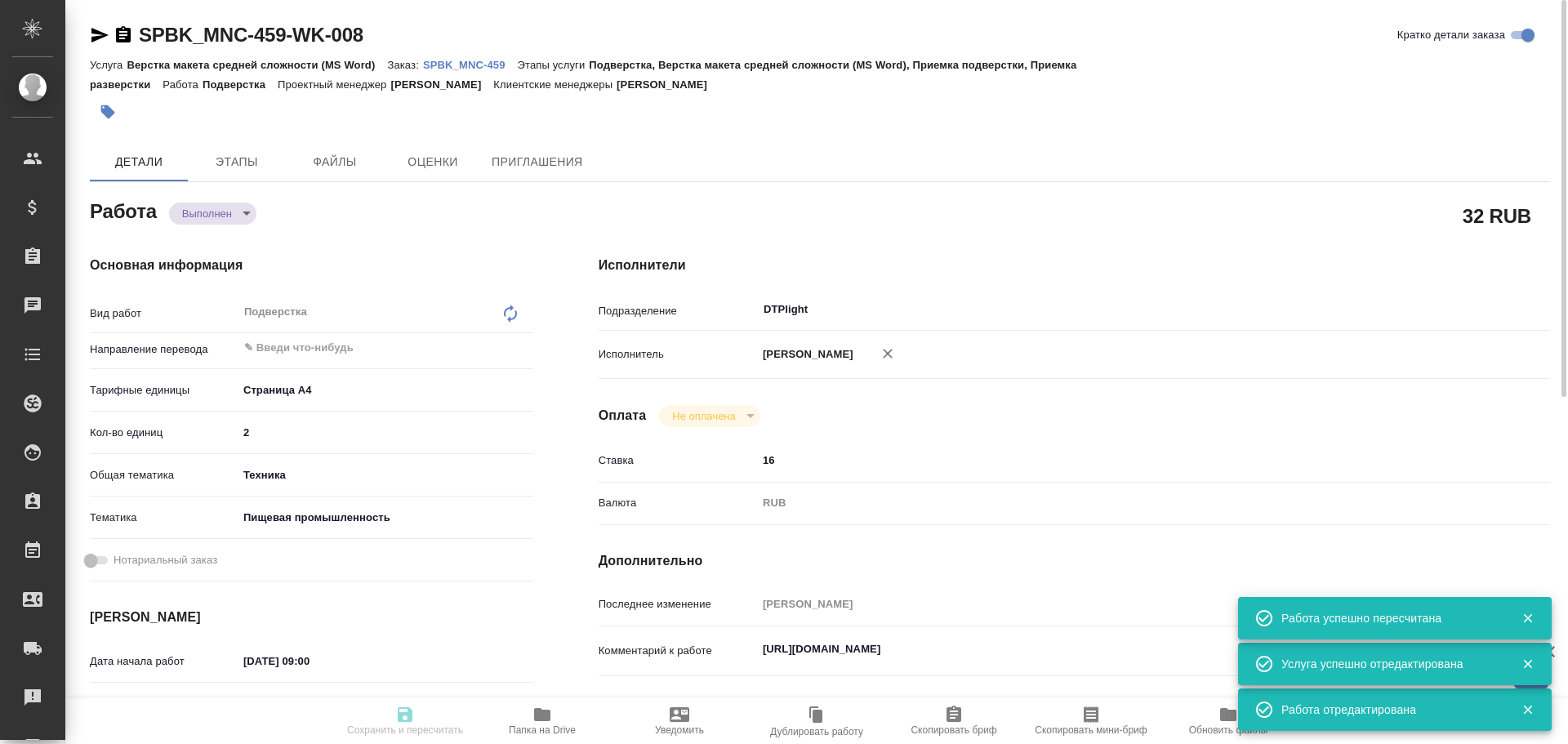
type input "RUB"
type input "Чулец Елена"
type textarea "https://drive.awatera.com/s/dS5ineTEzR4NERQ"
type textarea "x"
type textarea "/Clients/ООО "МЕРКАТУС НОВА КОМПАНИ"/Orders/SPBK_MNC-459/DTP/SPBK_MNC-459-WK-008"
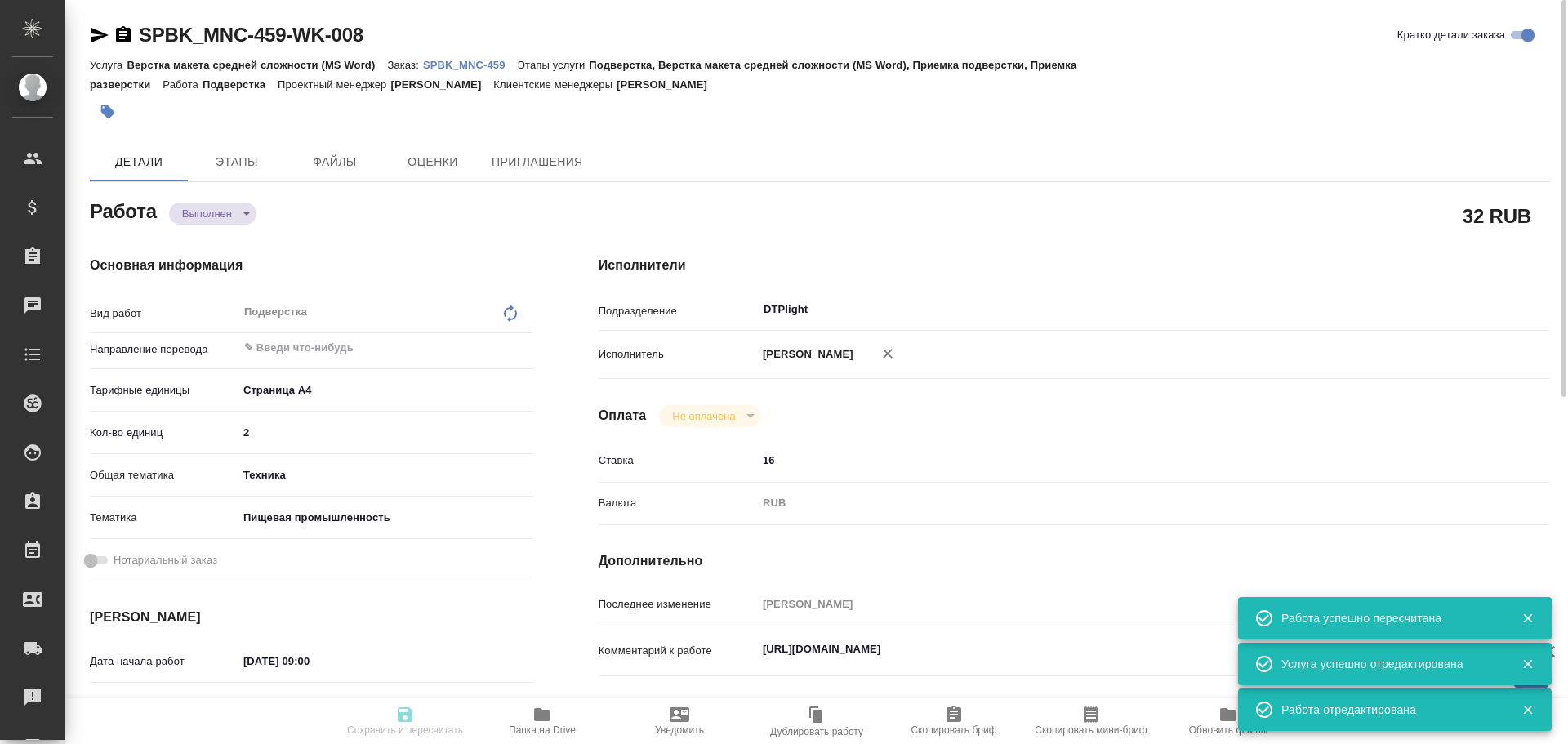
type textarea "x"
type input "SPBK_MNC-459"
type input "Верстка макета средней сложности (MS Word)"
type input "Подверстка, Верстка макета средней сложности (MS Word), Приемка подверстки, При…"
type input "Иванова Арина"
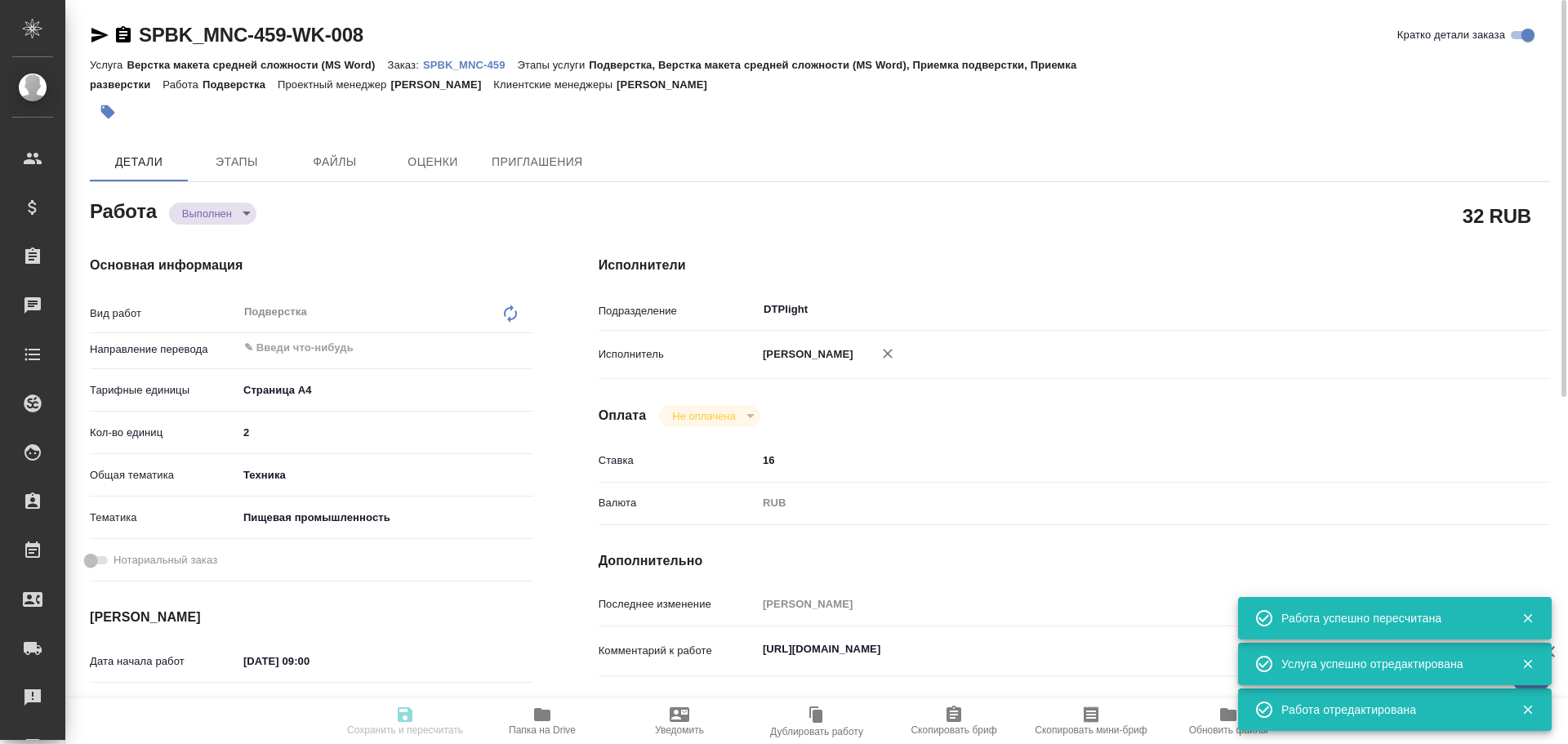
type input "Оксютович Ирина"
type input "/Clients/ООО "МЕРКАТУС НОВА КОМПАНИ"/Orders/SPBK_MNC-459"
type textarea "x"
type textarea "нужна двуяз таблица"
type textarea "x"
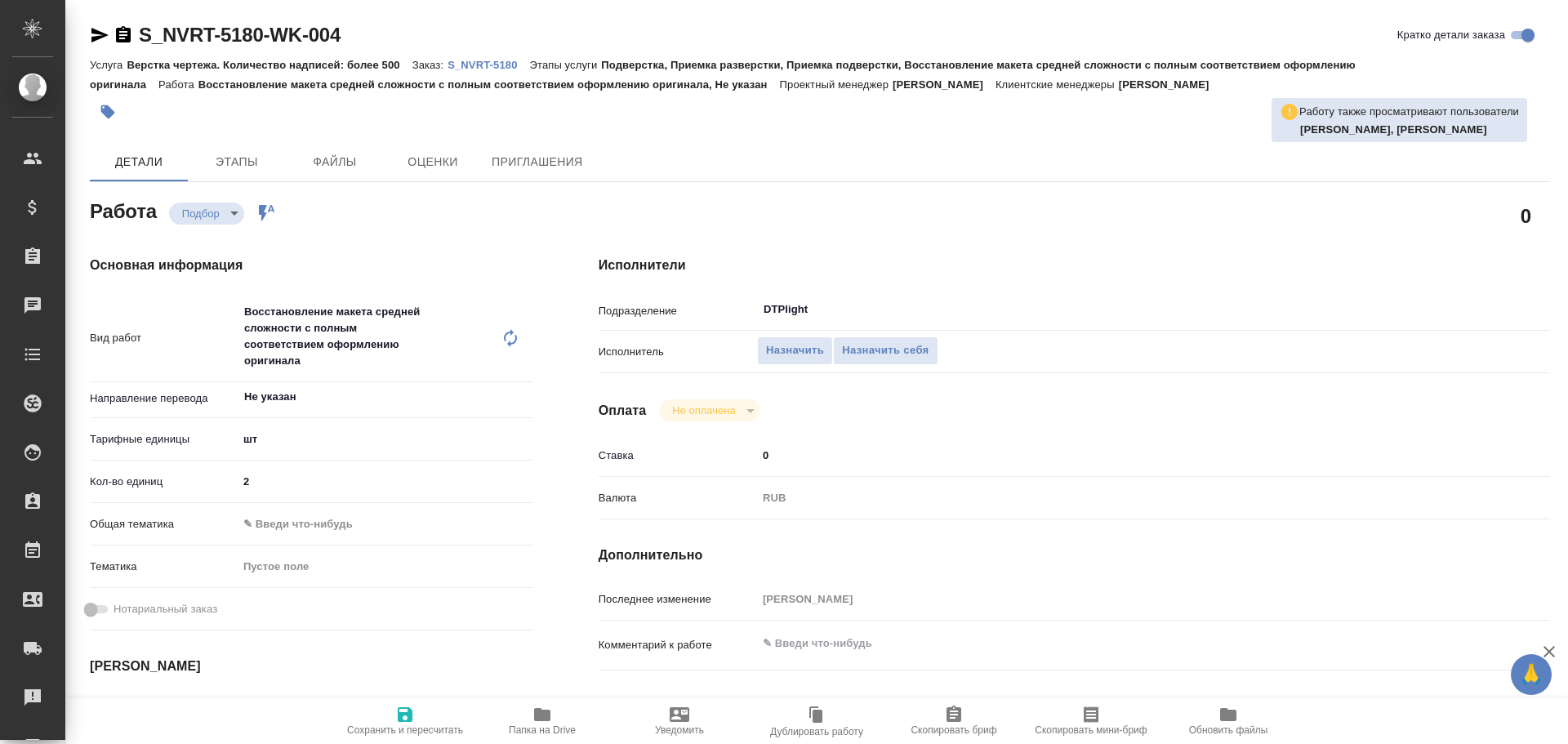
type textarea "x"
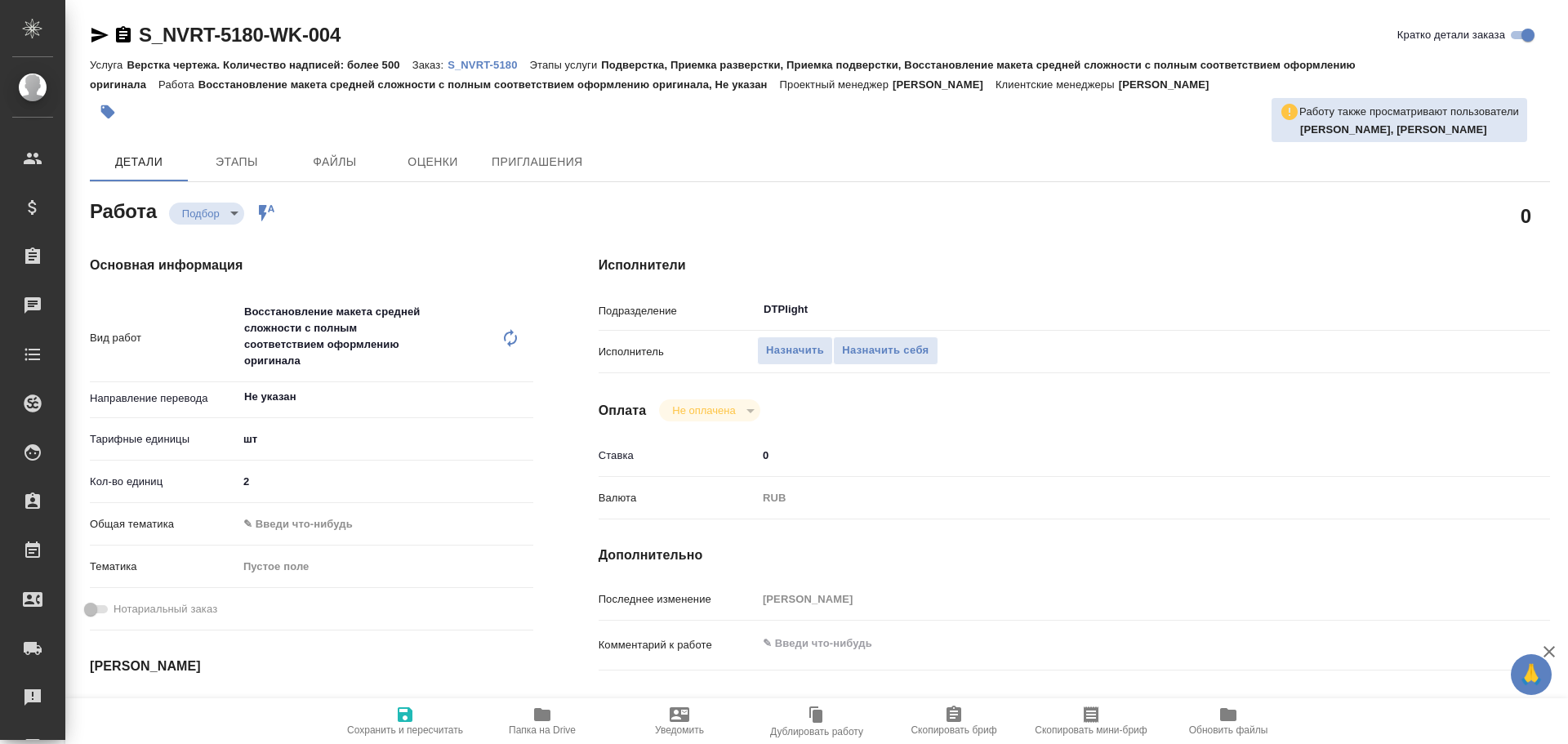
type textarea "x"
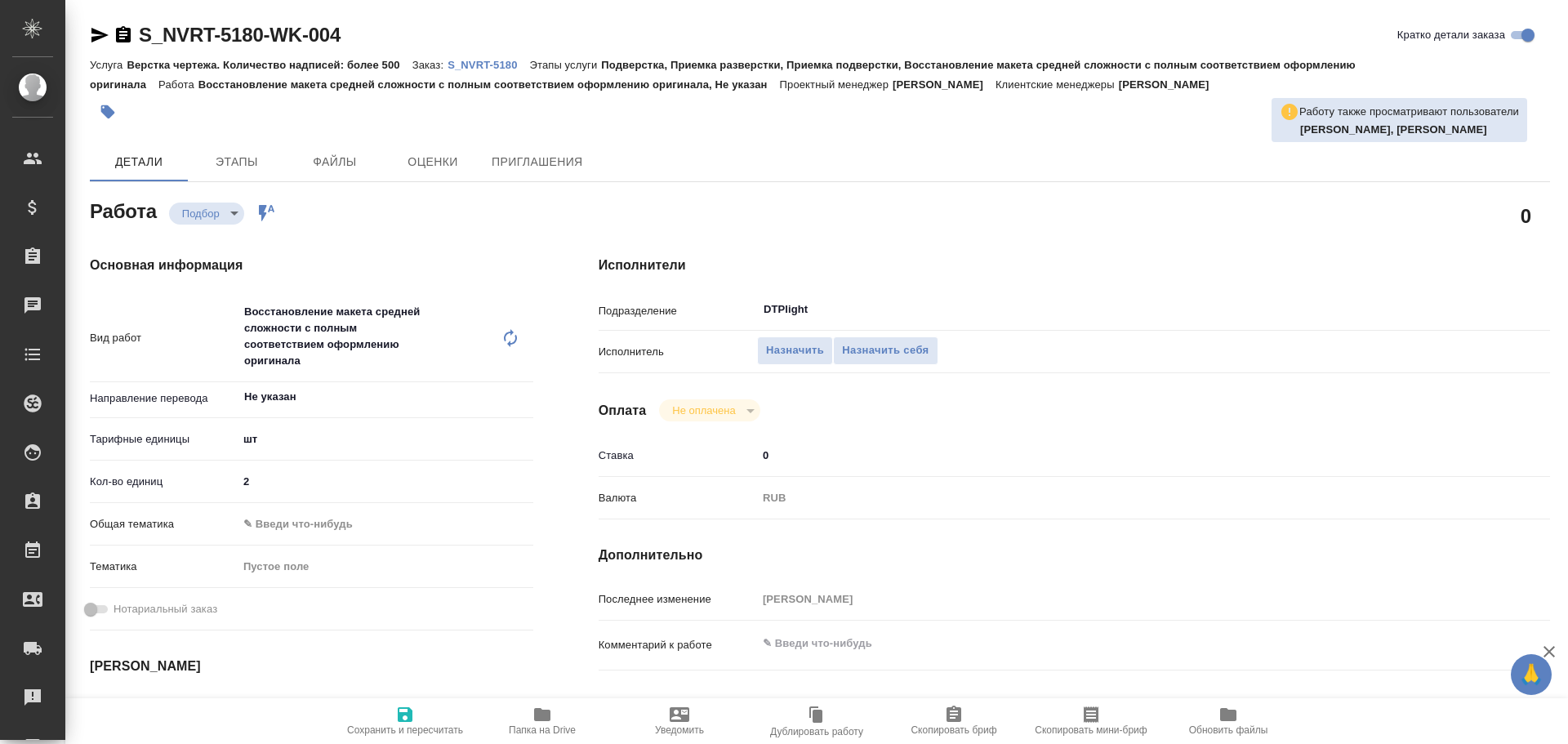
type textarea "x"
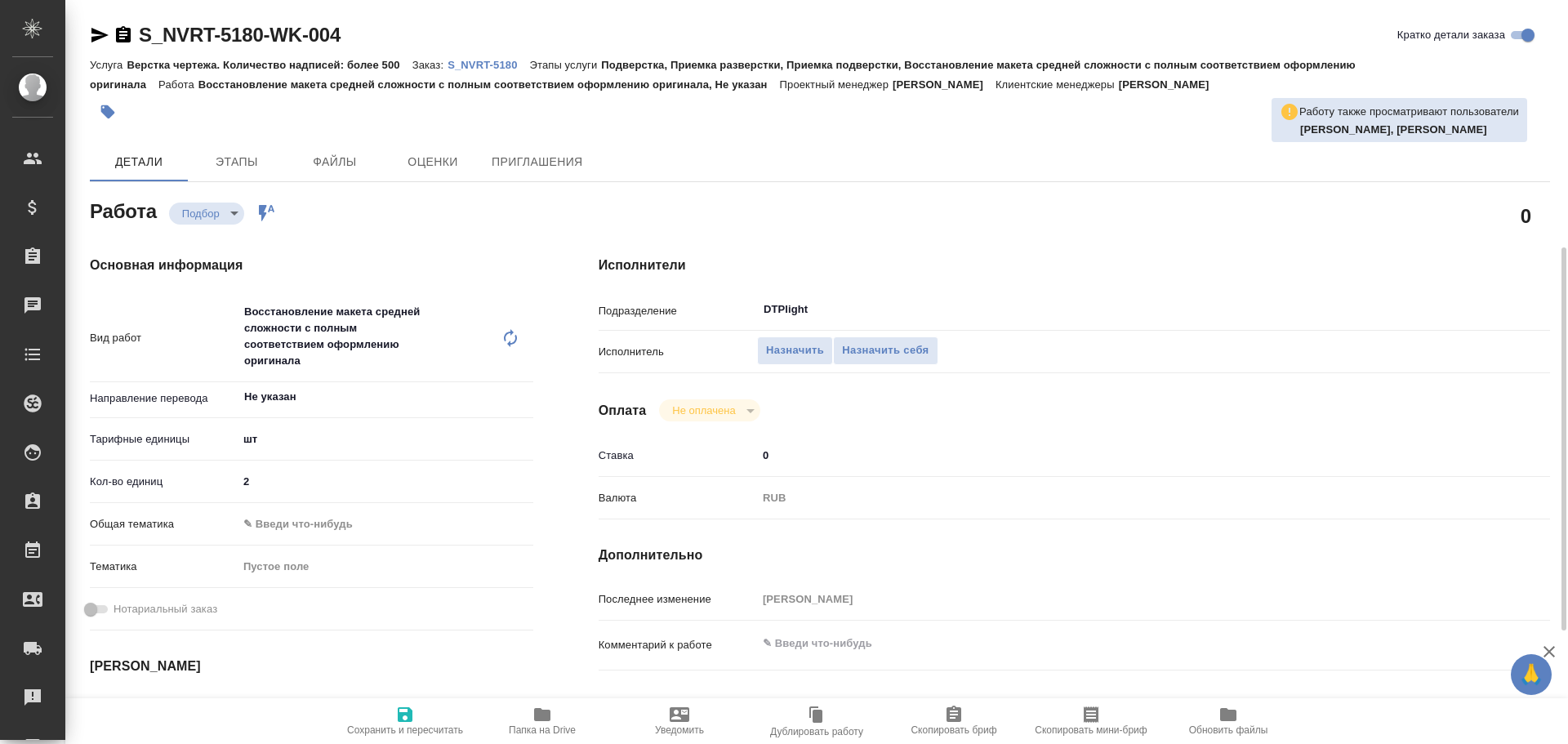
scroll to position [163, 0]
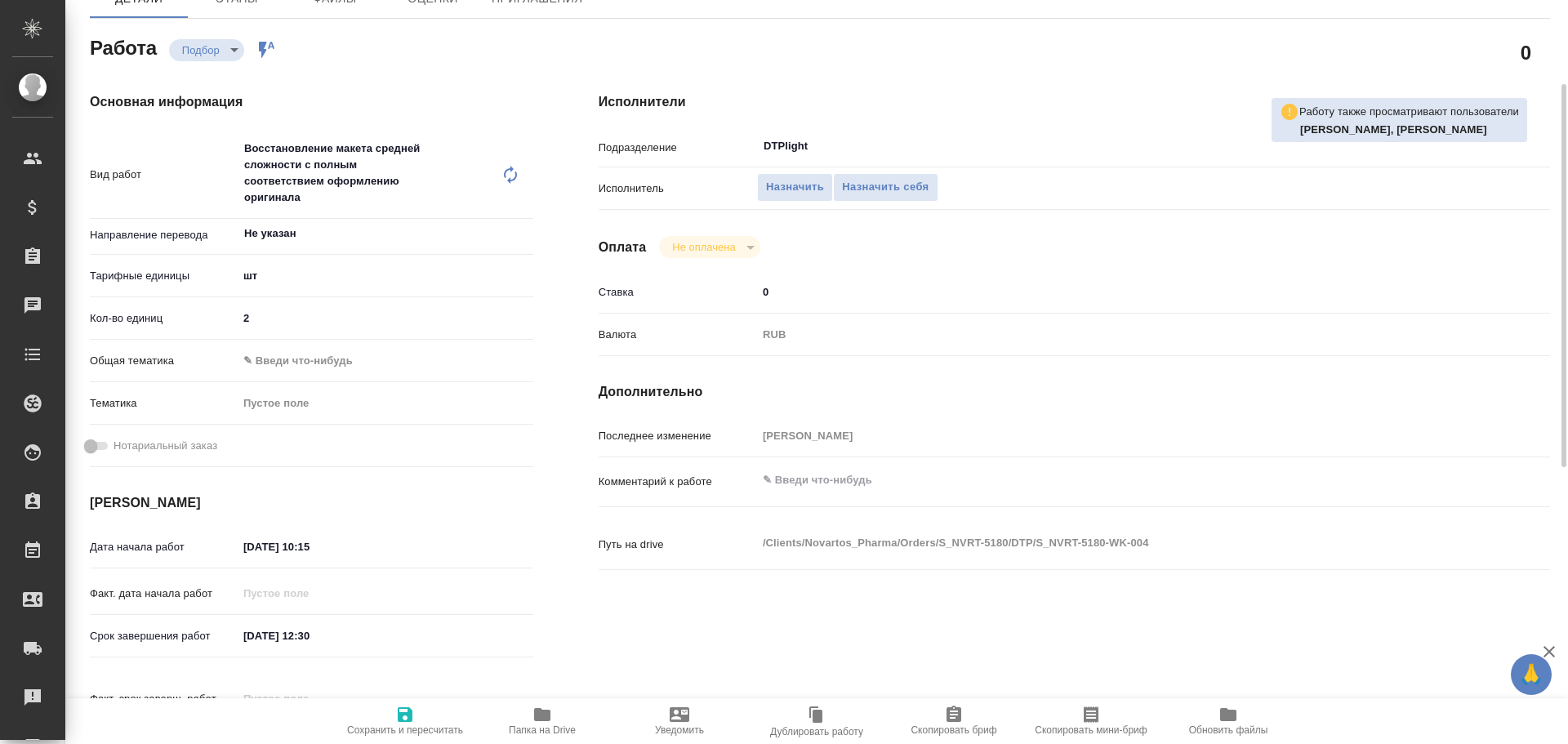
type textarea "x"
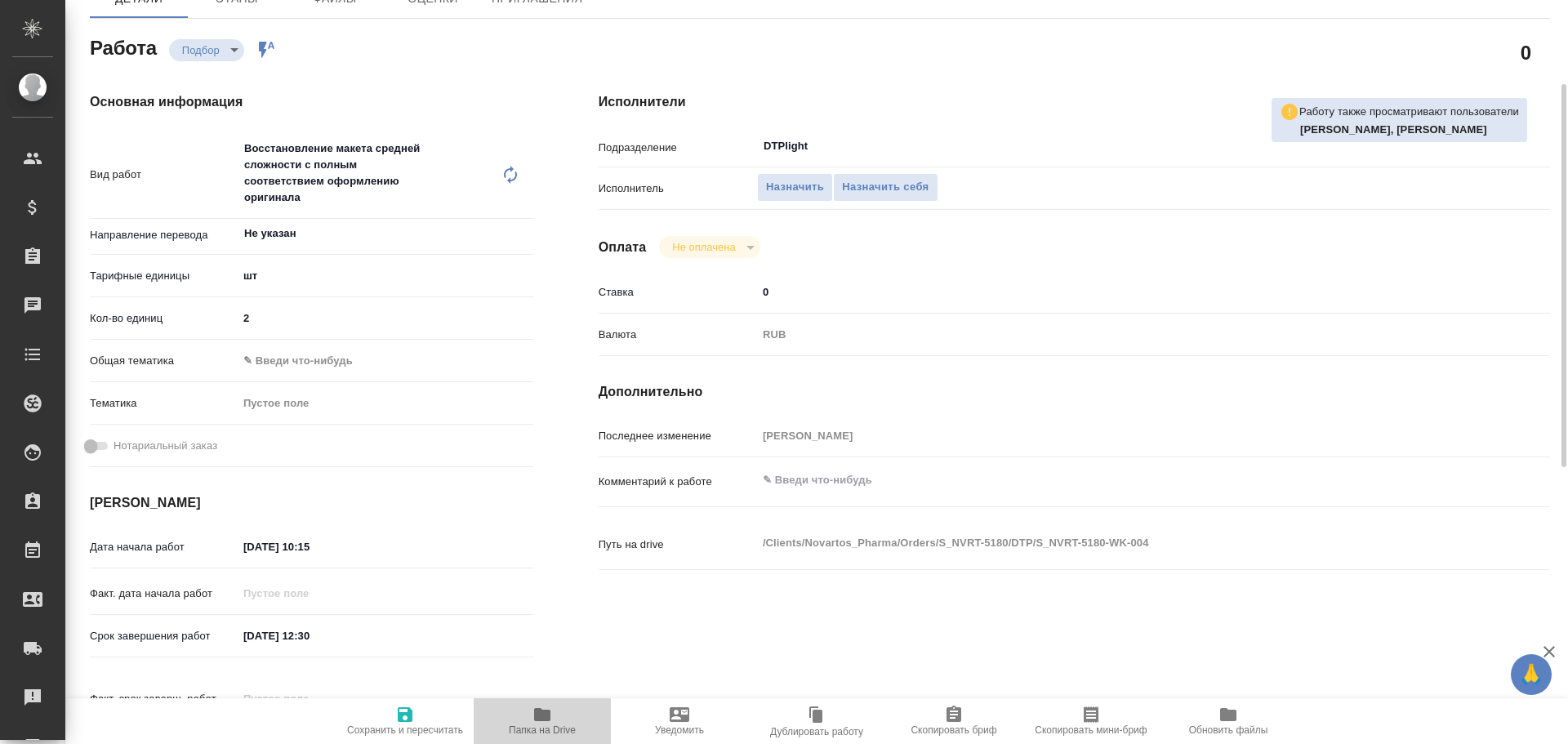
drag, startPoint x: 545, startPoint y: 706, endPoint x: 601, endPoint y: 688, distance: 58.8
click at [545, 706] on icon "button" at bounding box center [542, 715] width 19 height 19
type textarea "x"
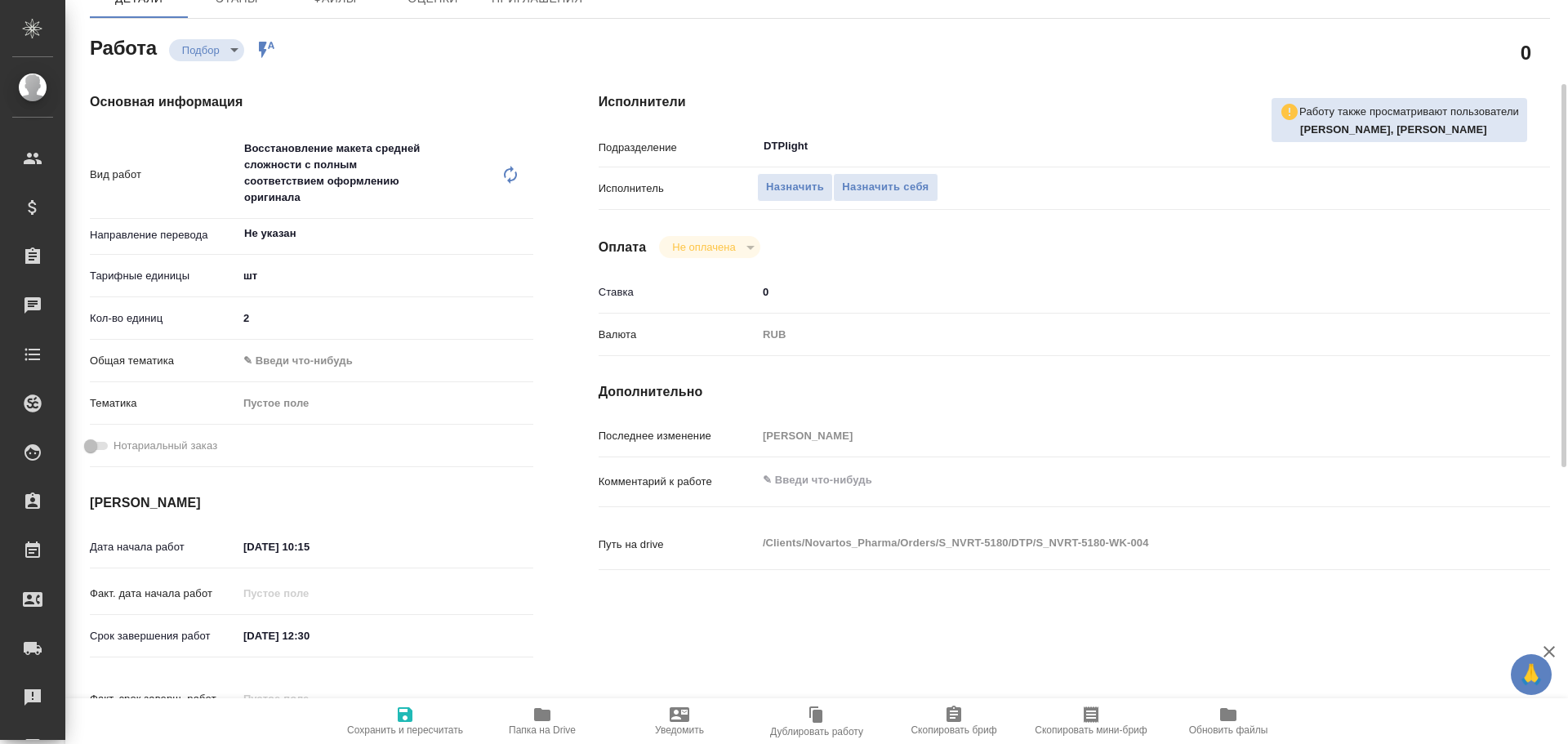
type textarea "x"
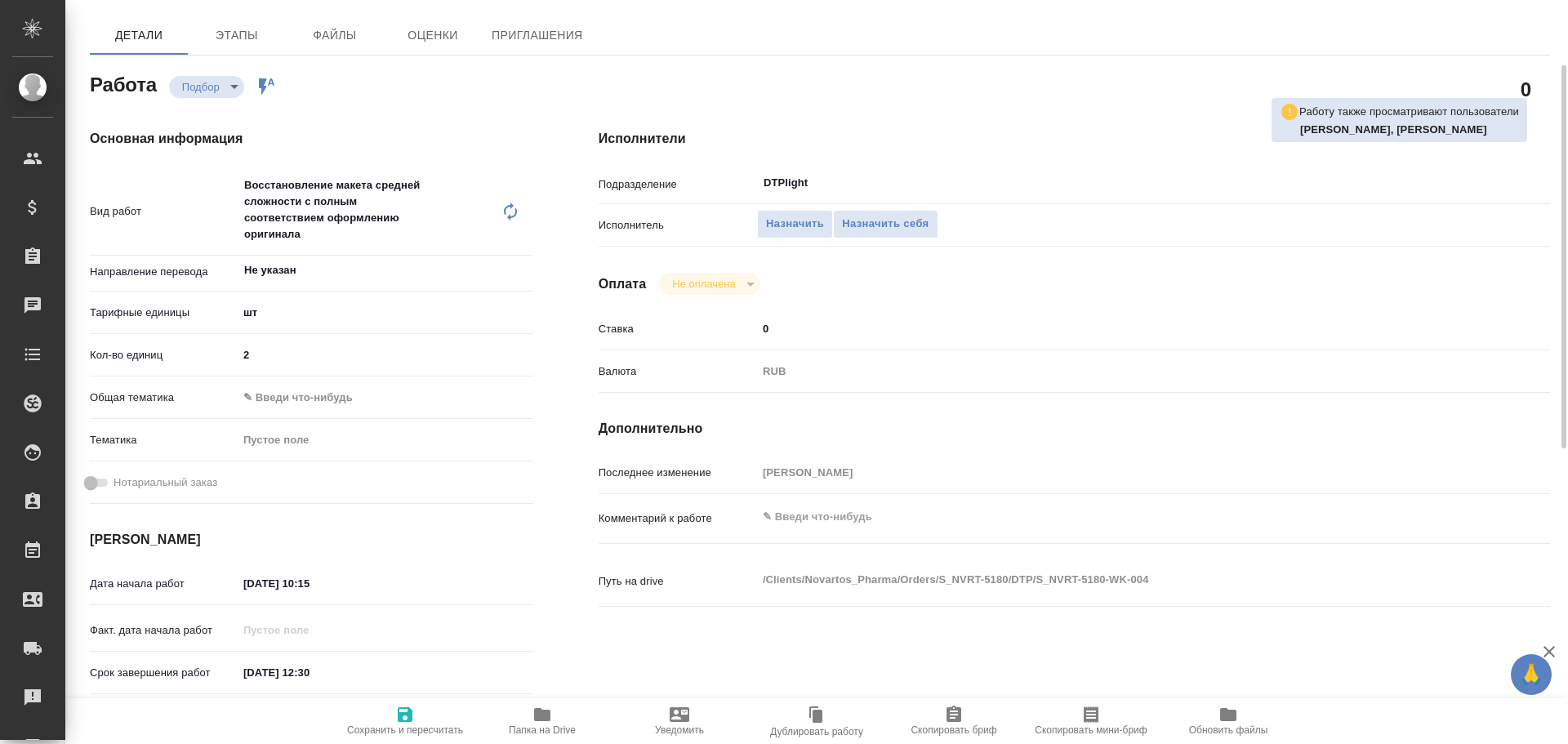
scroll to position [0, 0]
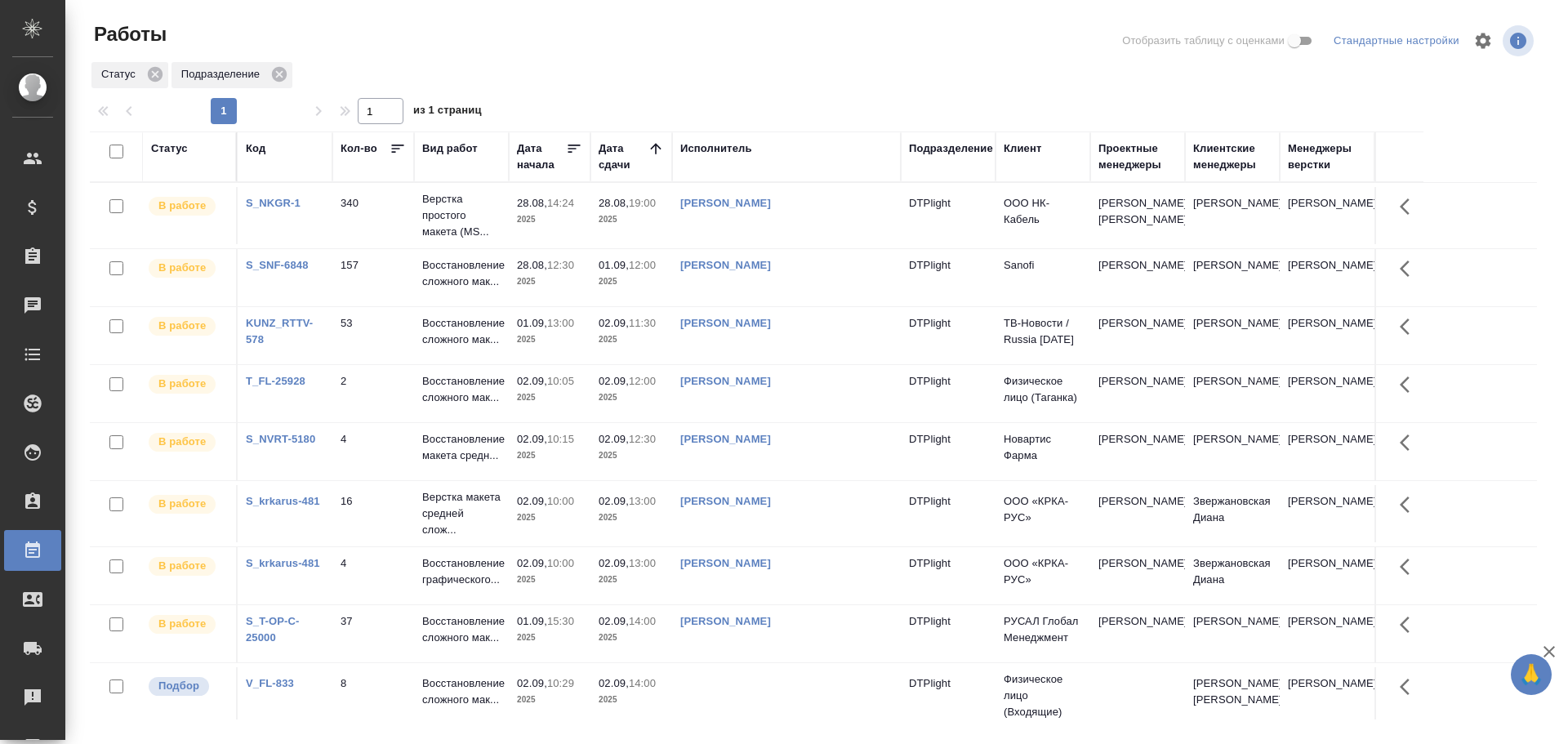
click at [887, 62] on div "Статус Подразделение" at bounding box center [813, 75] width 1447 height 30
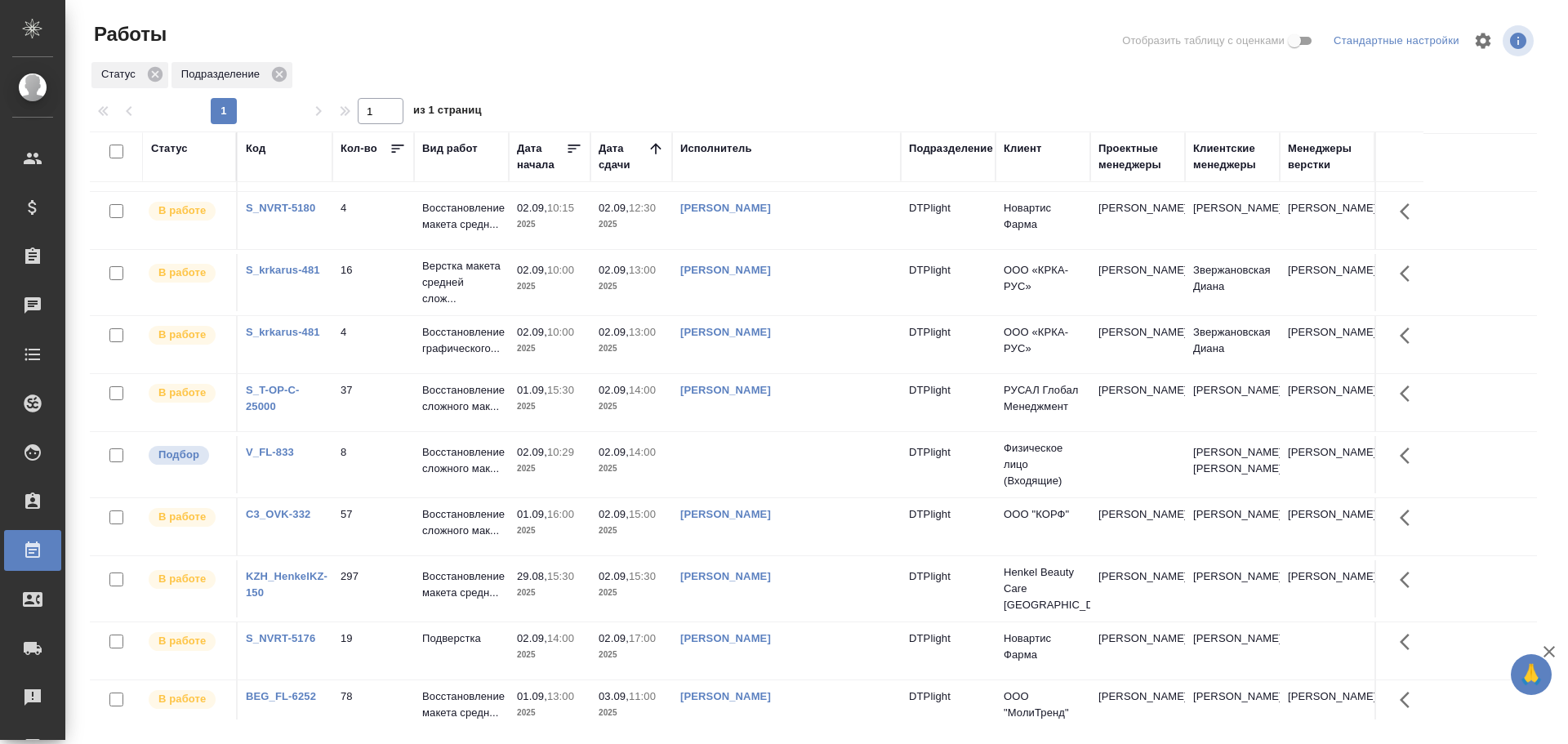
scroll to position [245, 0]
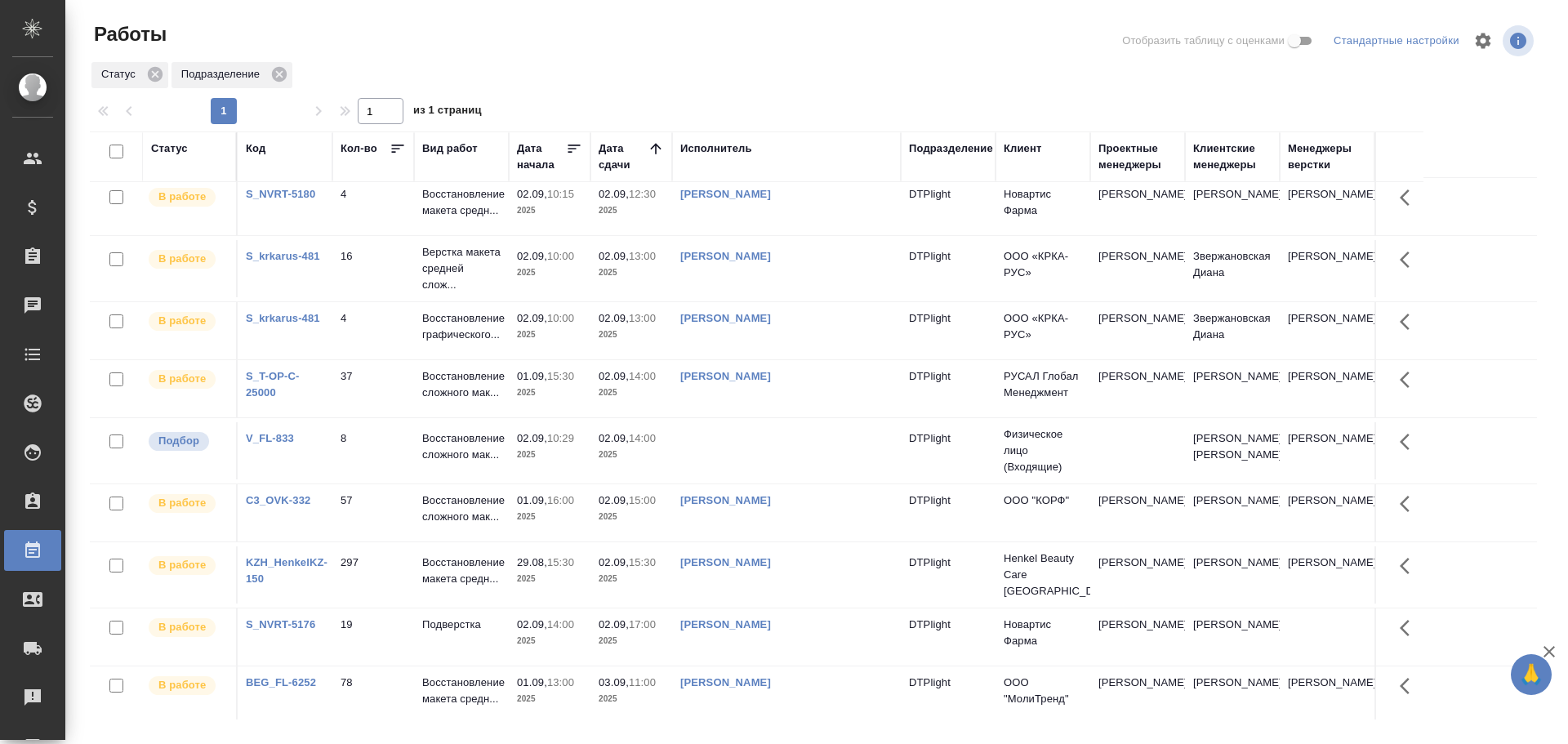
click at [762, 447] on td at bounding box center [787, 451] width 229 height 57
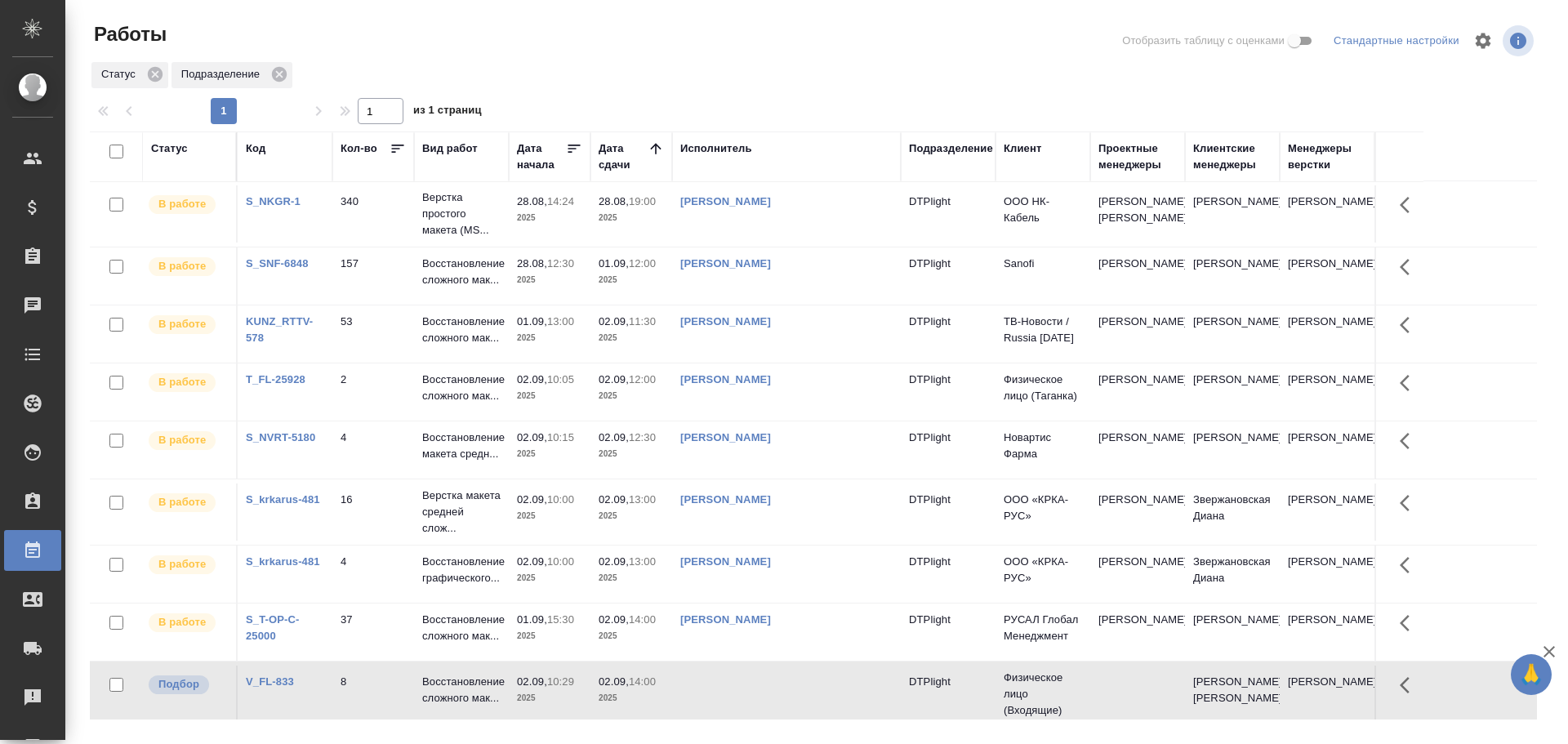
scroll to position [0, 0]
click at [766, 353] on td "Бартеньева Светлана Владимировна" at bounding box center [787, 335] width 229 height 57
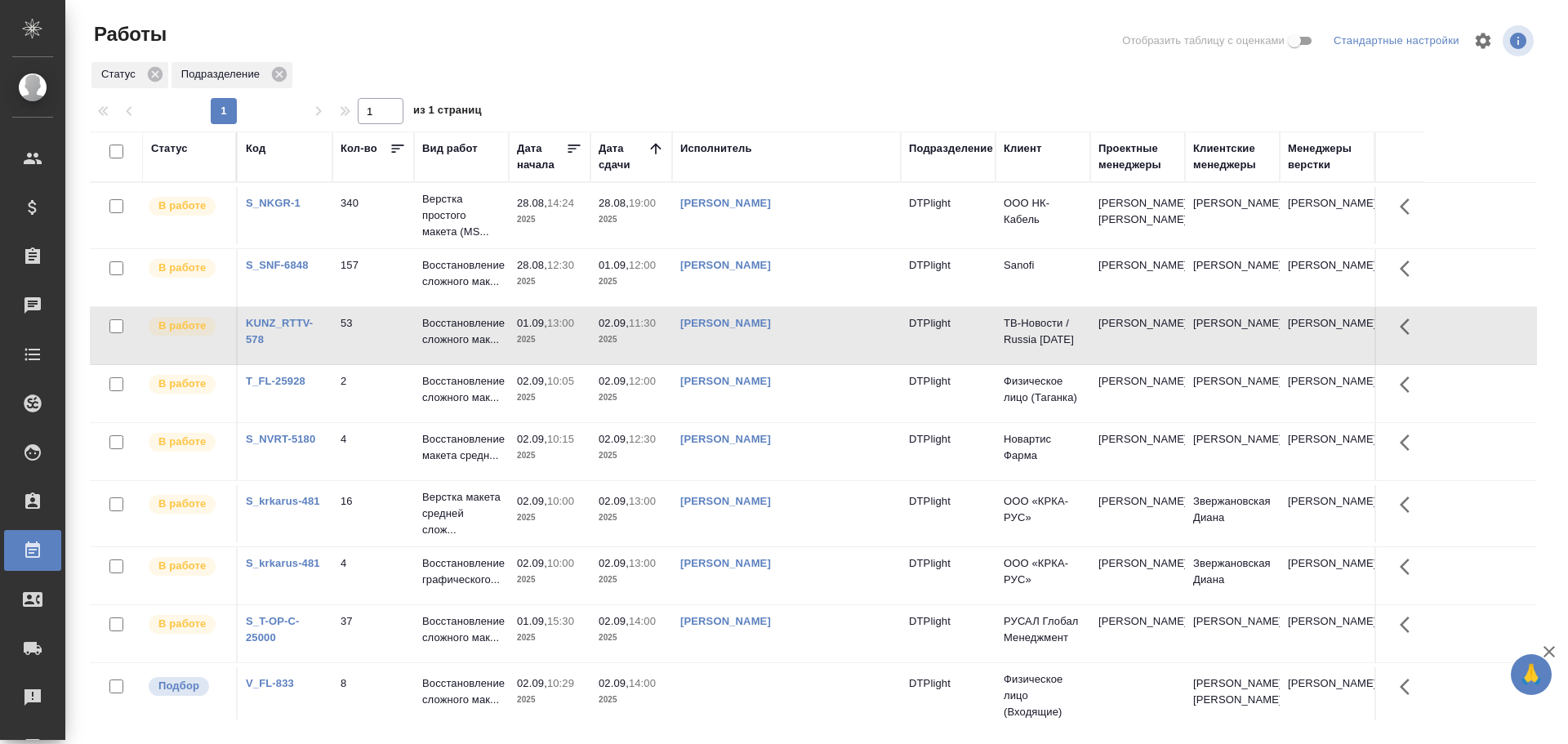
click at [766, 353] on td "Бартеньева Светлана Владимировна" at bounding box center [787, 335] width 229 height 57
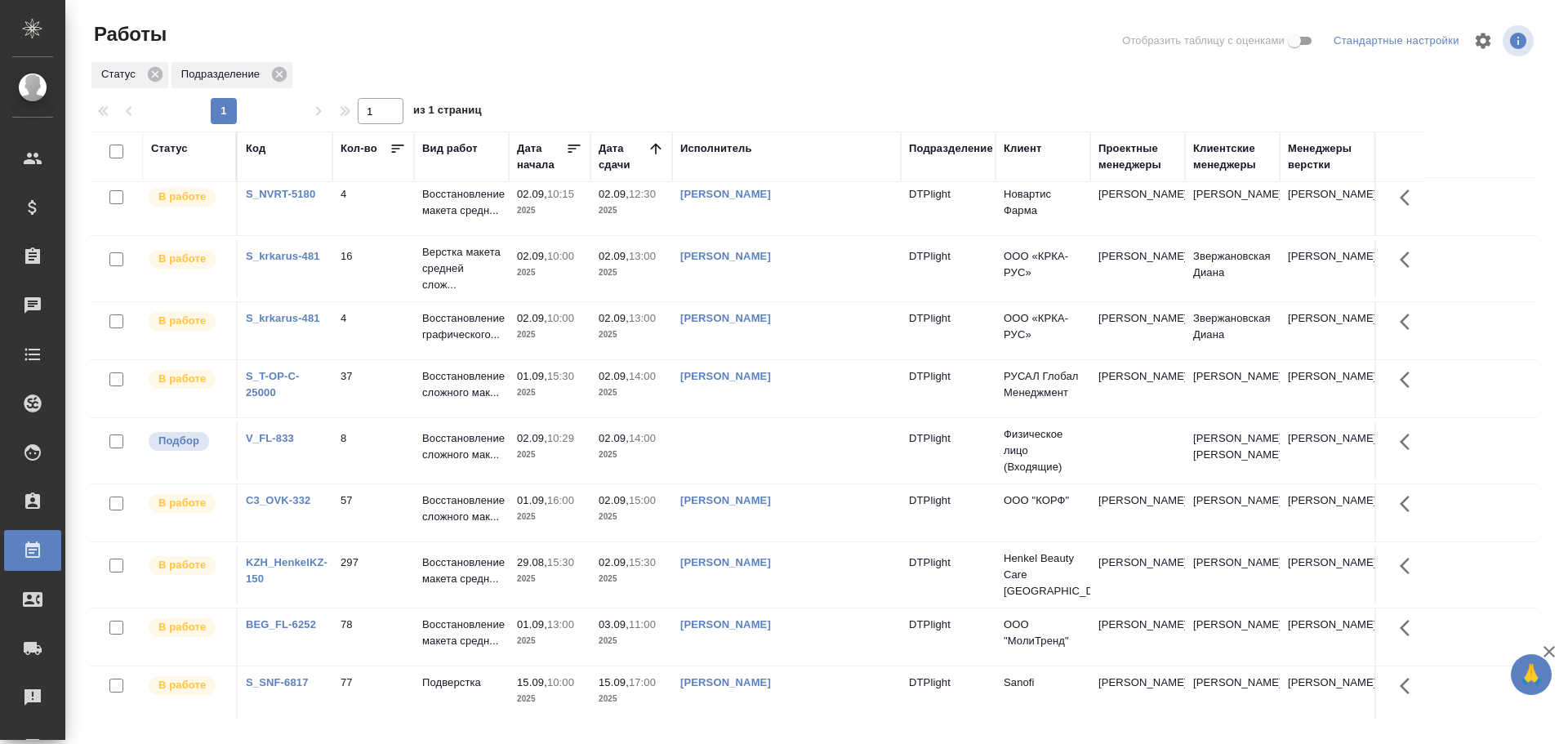
scroll to position [267, 0]
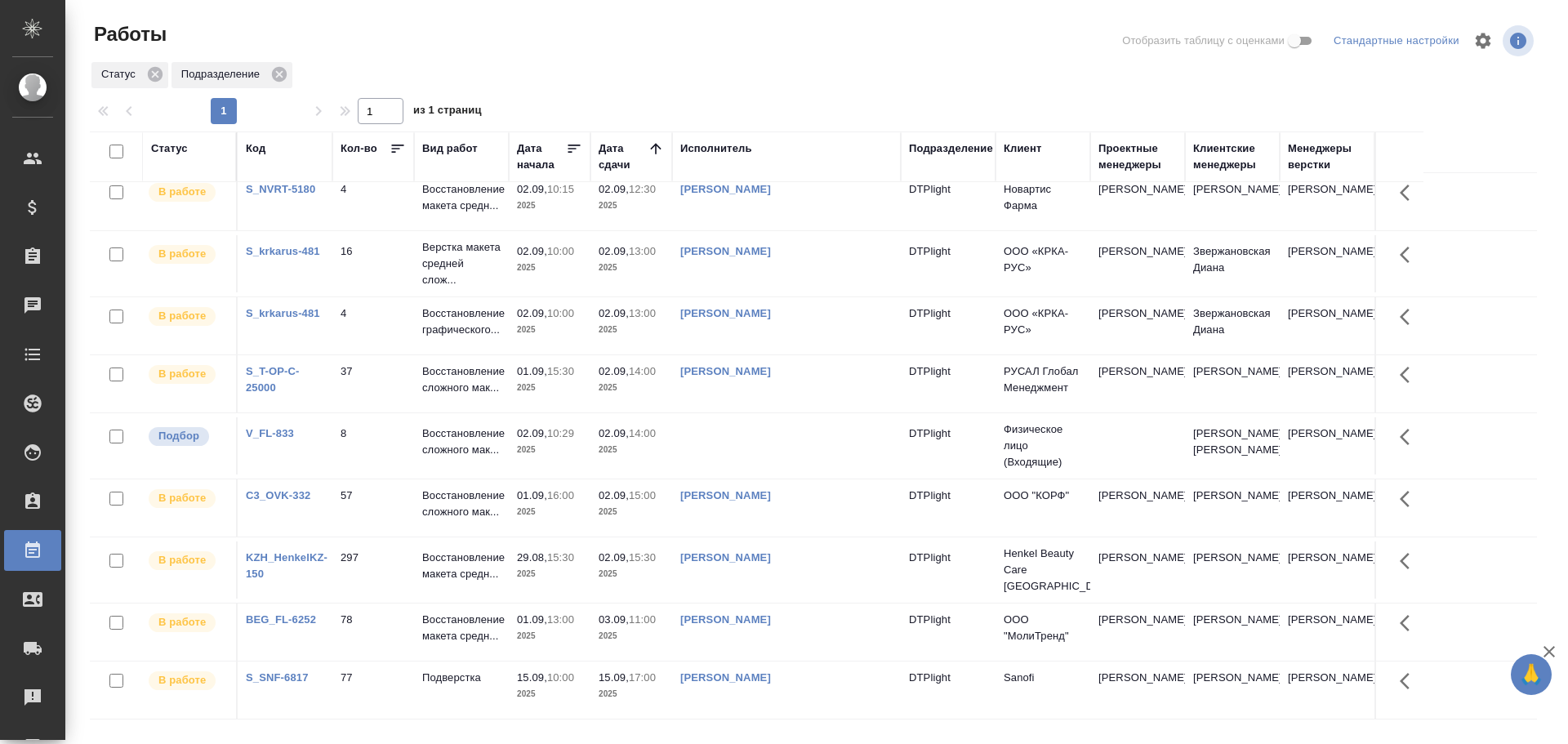
click at [773, 442] on td at bounding box center [787, 446] width 229 height 57
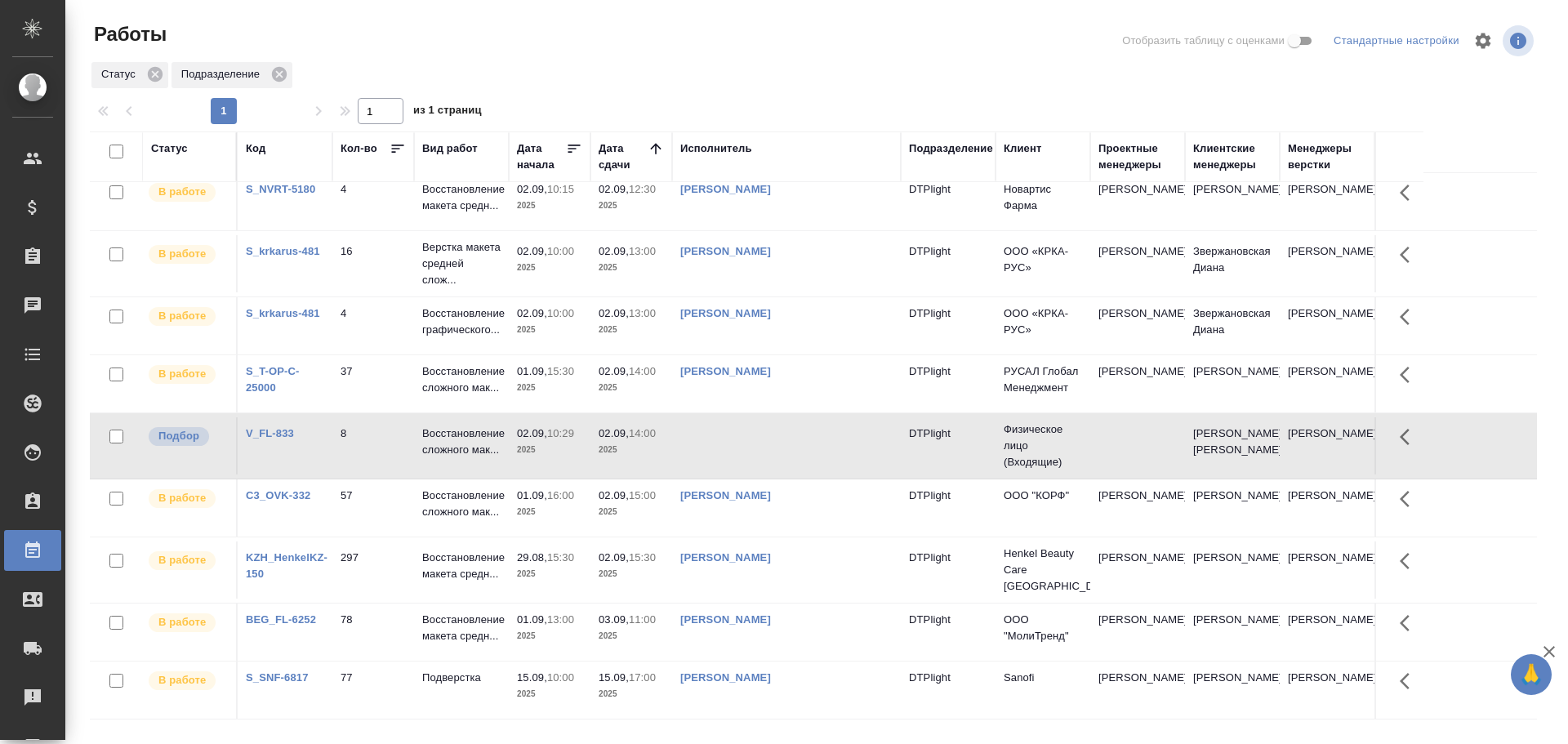
click at [773, 442] on td at bounding box center [787, 446] width 229 height 57
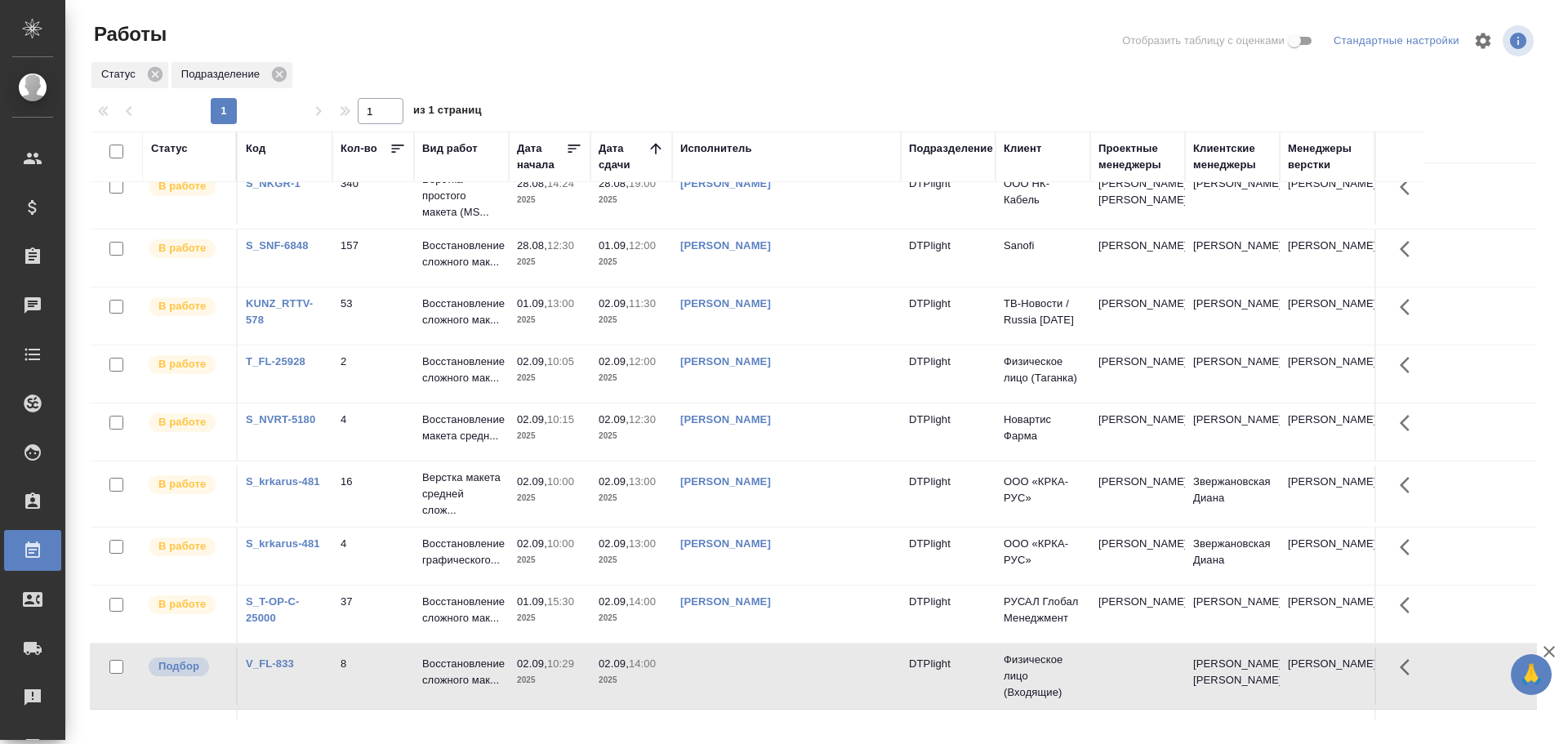
scroll to position [0, 0]
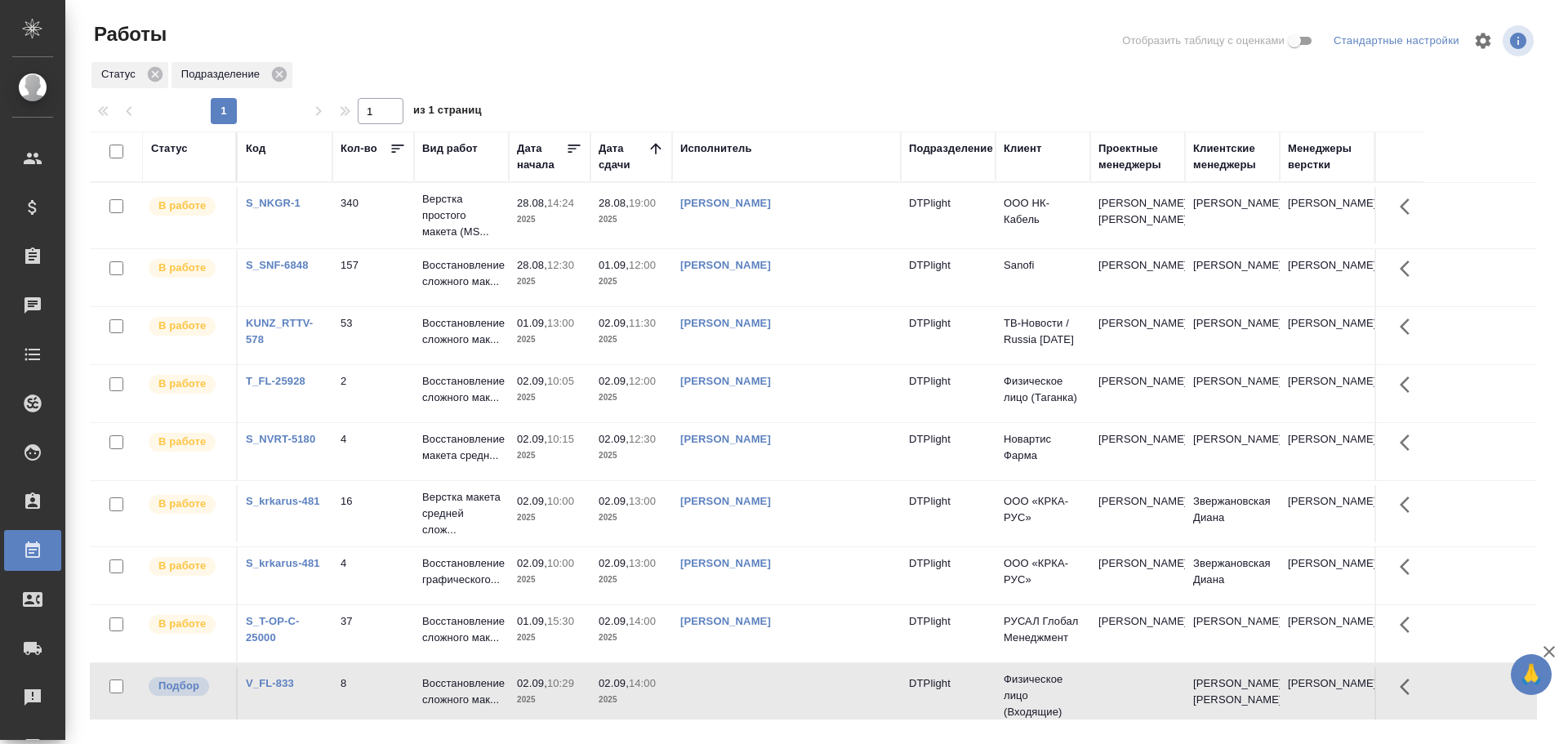
click at [735, 150] on div "Исполнитель" at bounding box center [716, 148] width 72 height 17
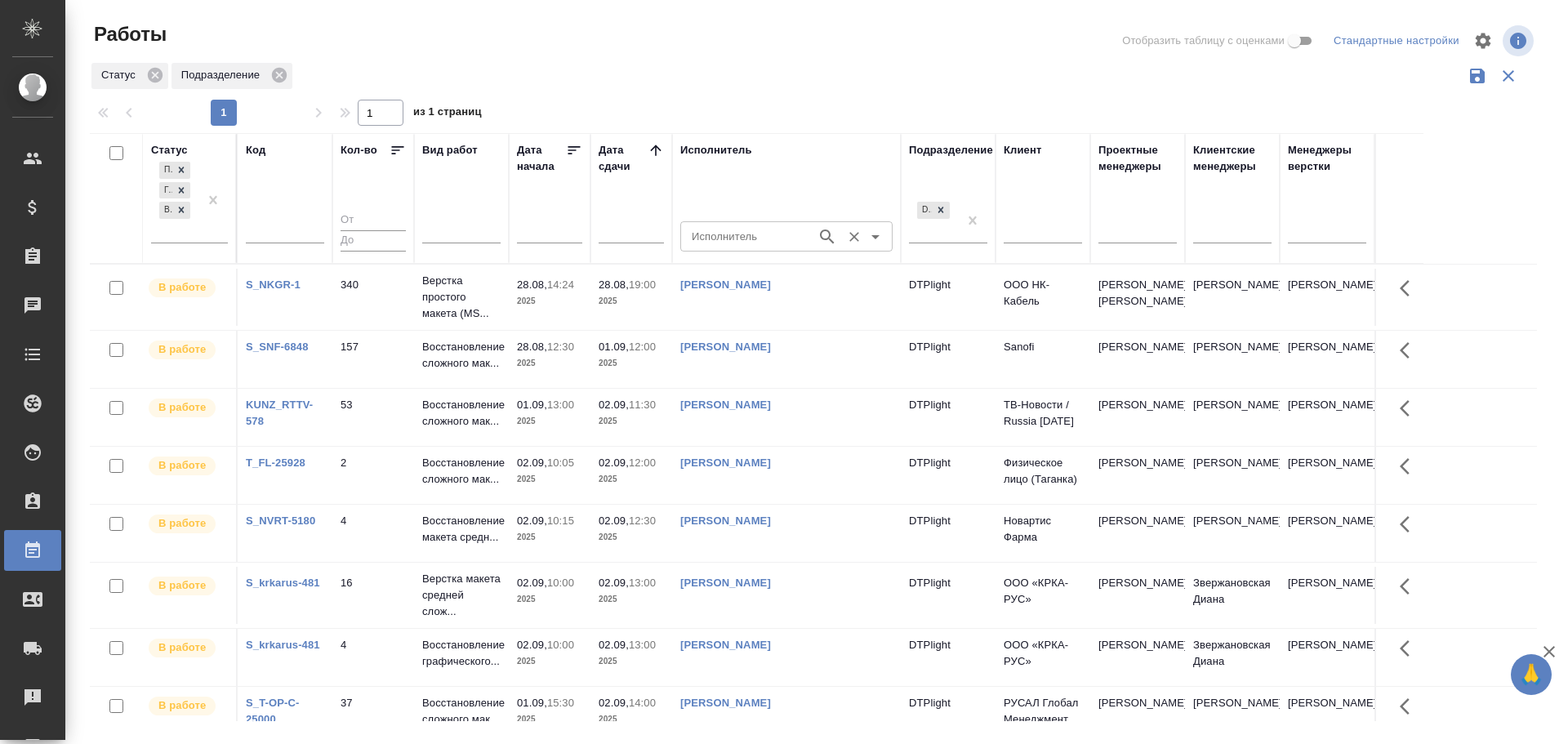
click at [743, 248] on div "Исполнитель" at bounding box center [787, 236] width 212 height 30
type input "Гузов"
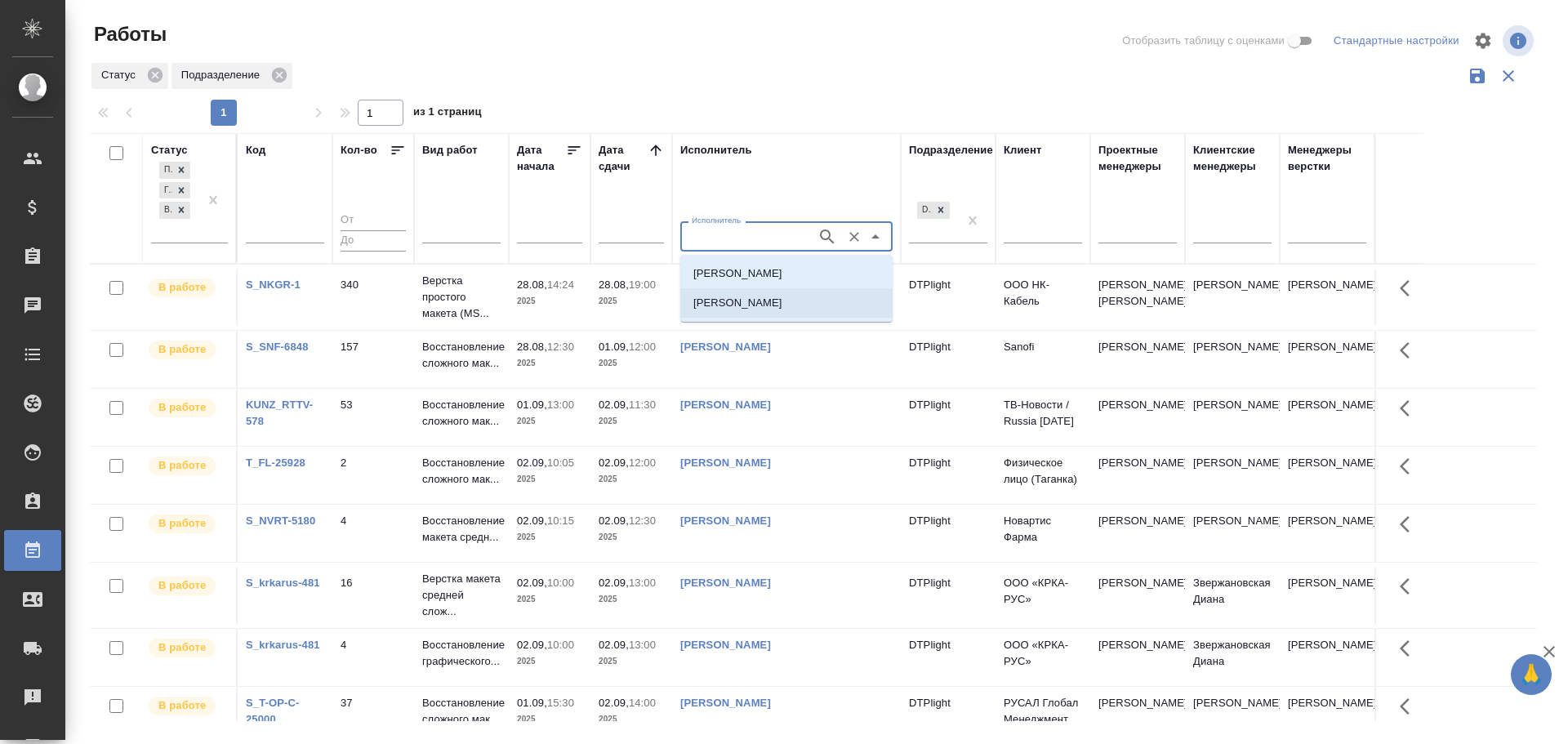
click at [763, 304] on p "Гузов Марк Анатольевич" at bounding box center [738, 303] width 89 height 17
type input "Гузов Марк Анатольевич"
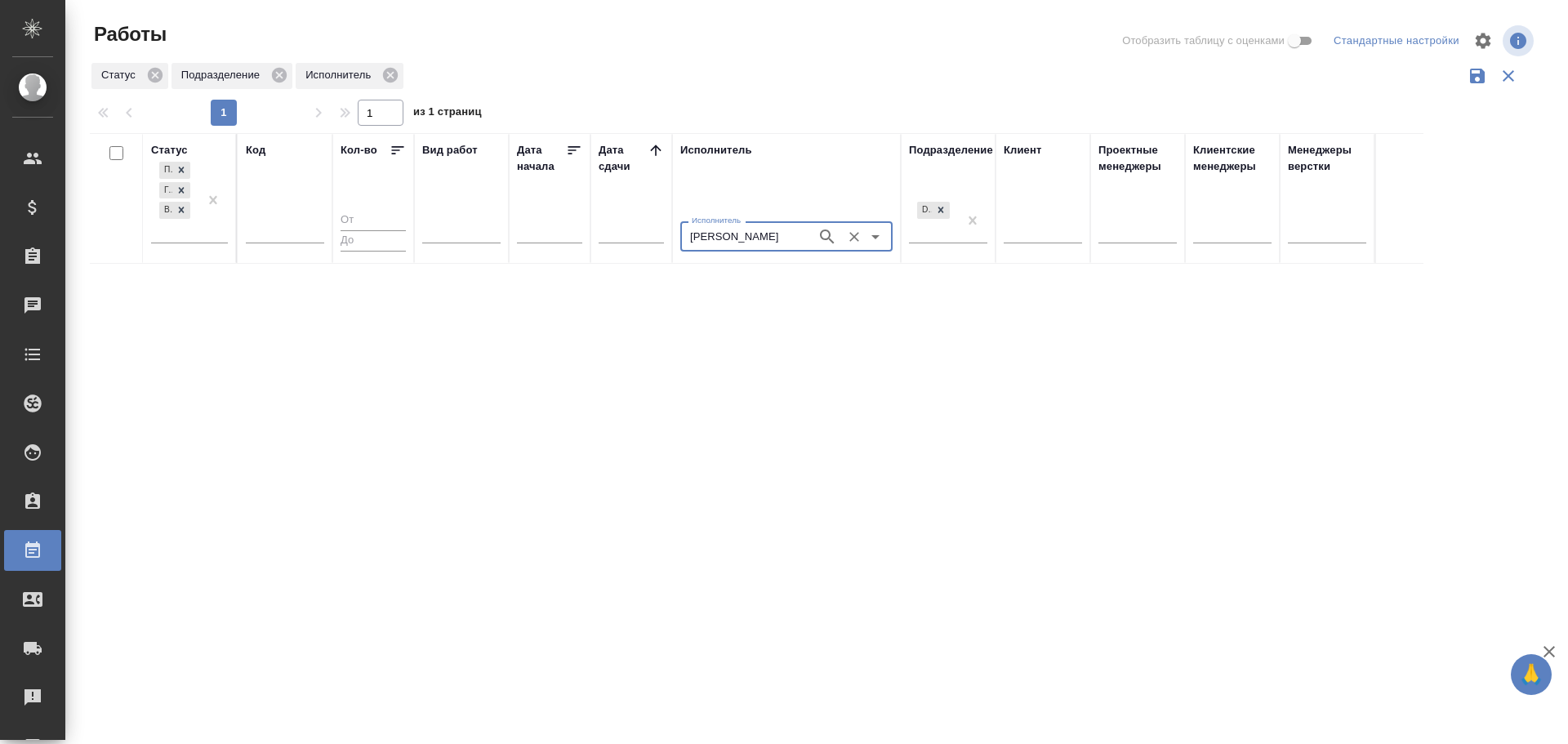
click at [856, 245] on button "Очистить" at bounding box center [854, 237] width 23 height 23
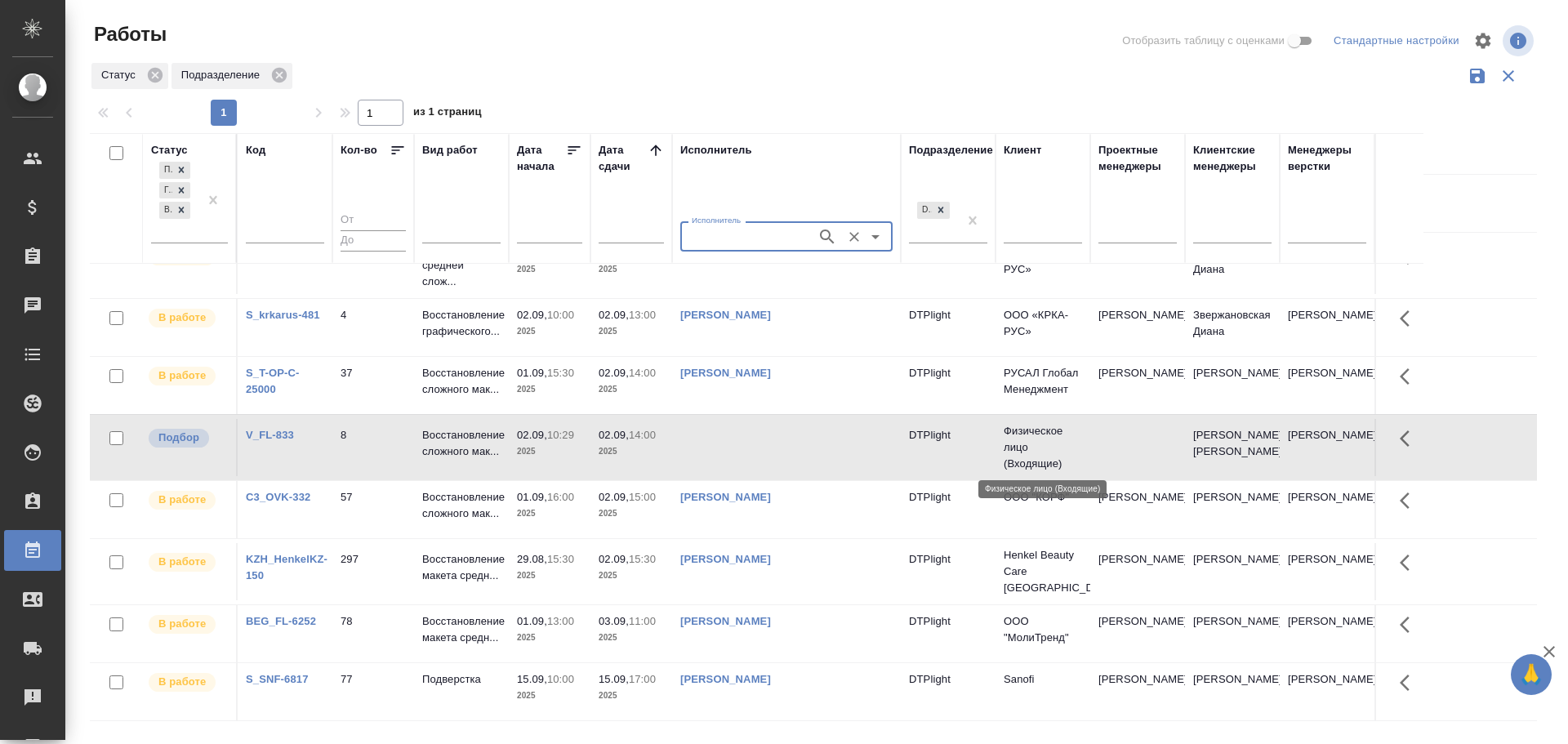
scroll to position [347, 0]
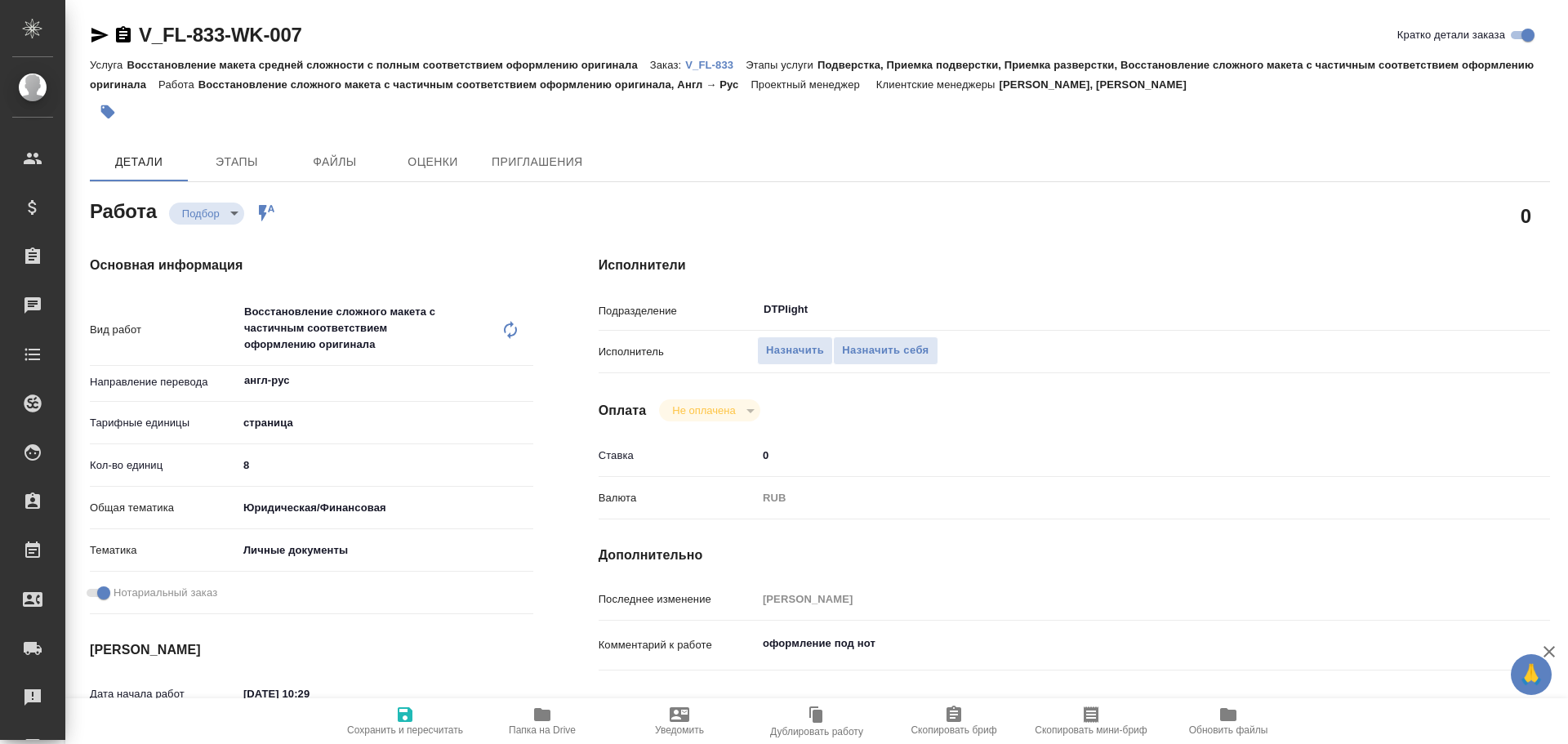
type textarea "x"
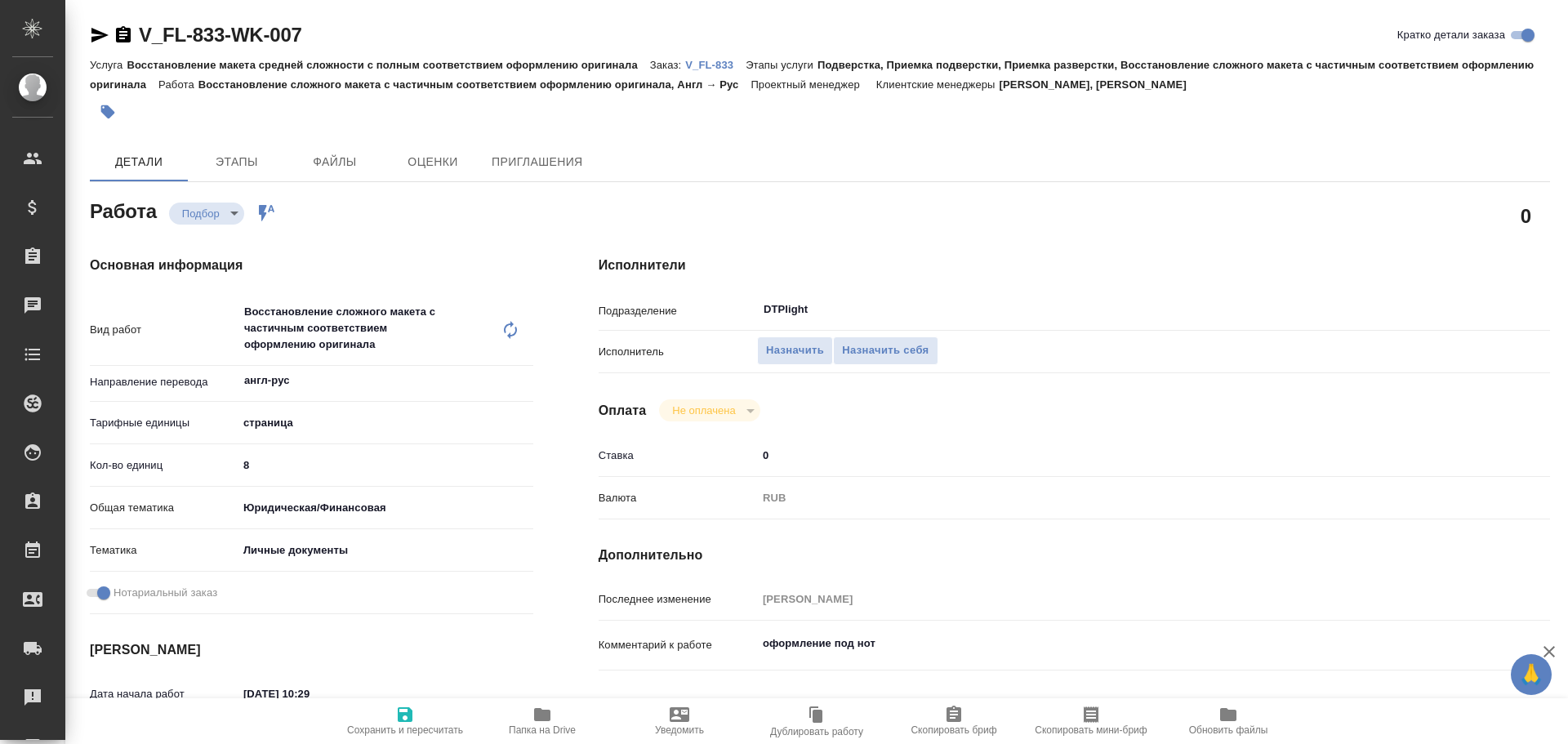
type textarea "x"
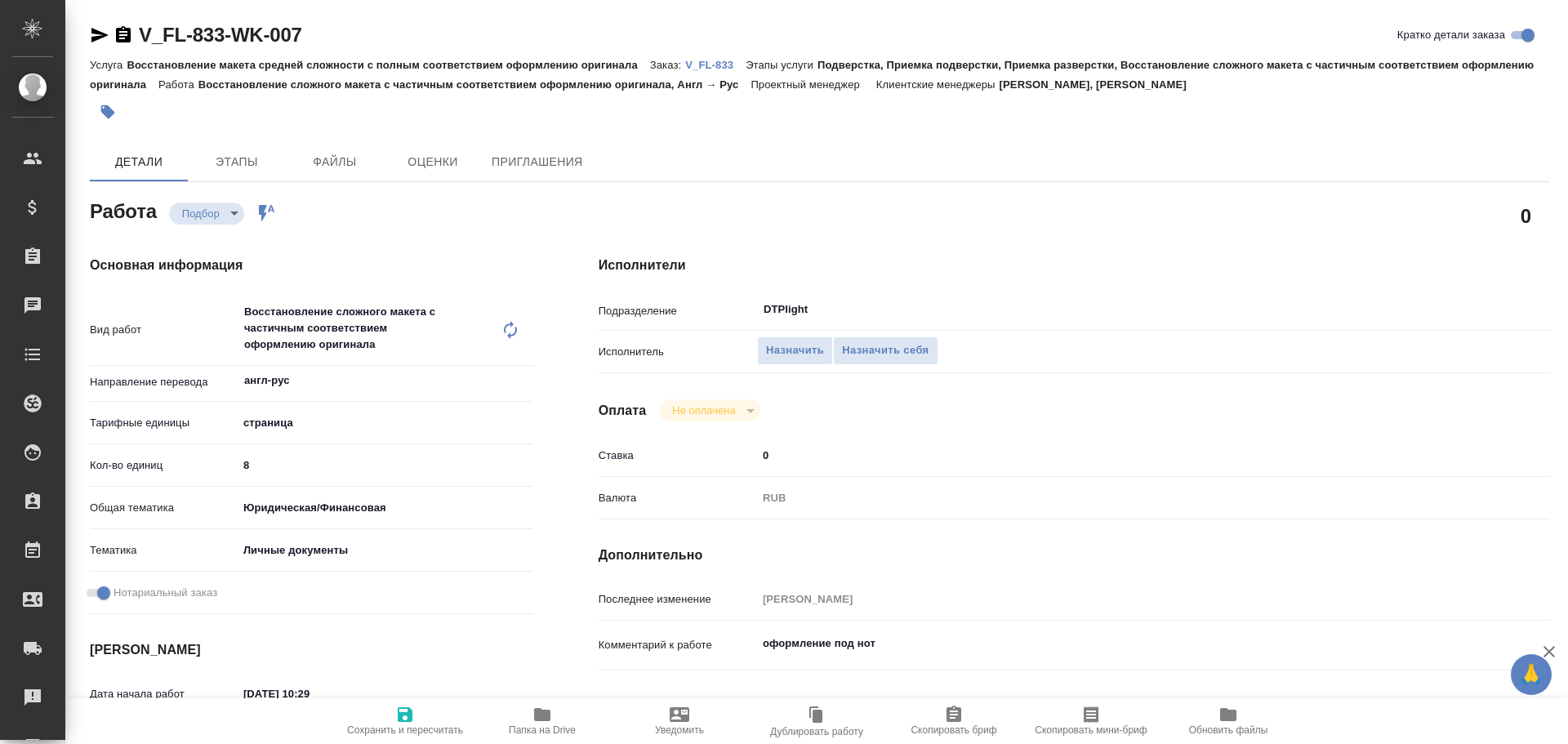
type textarea "x"
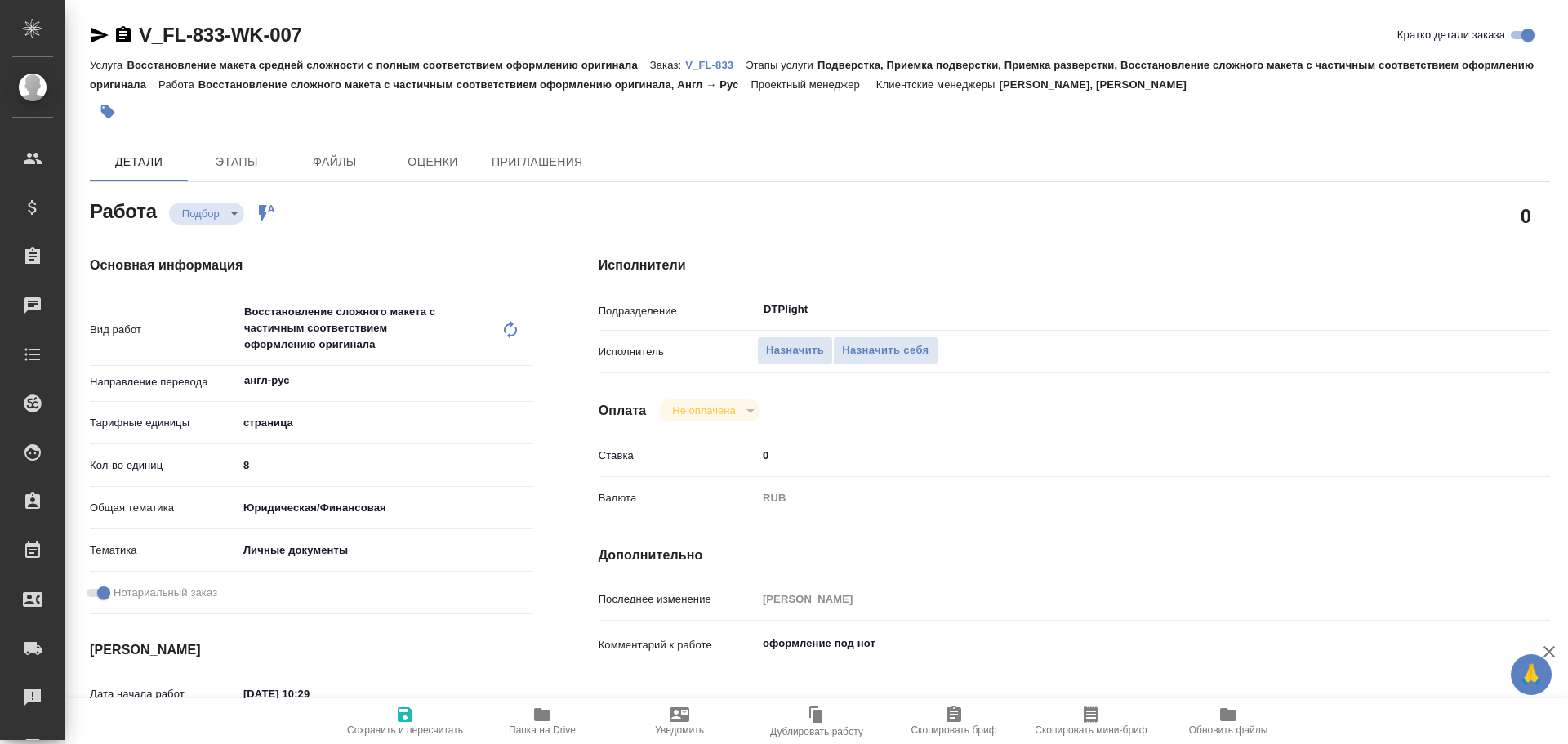
type textarea "x"
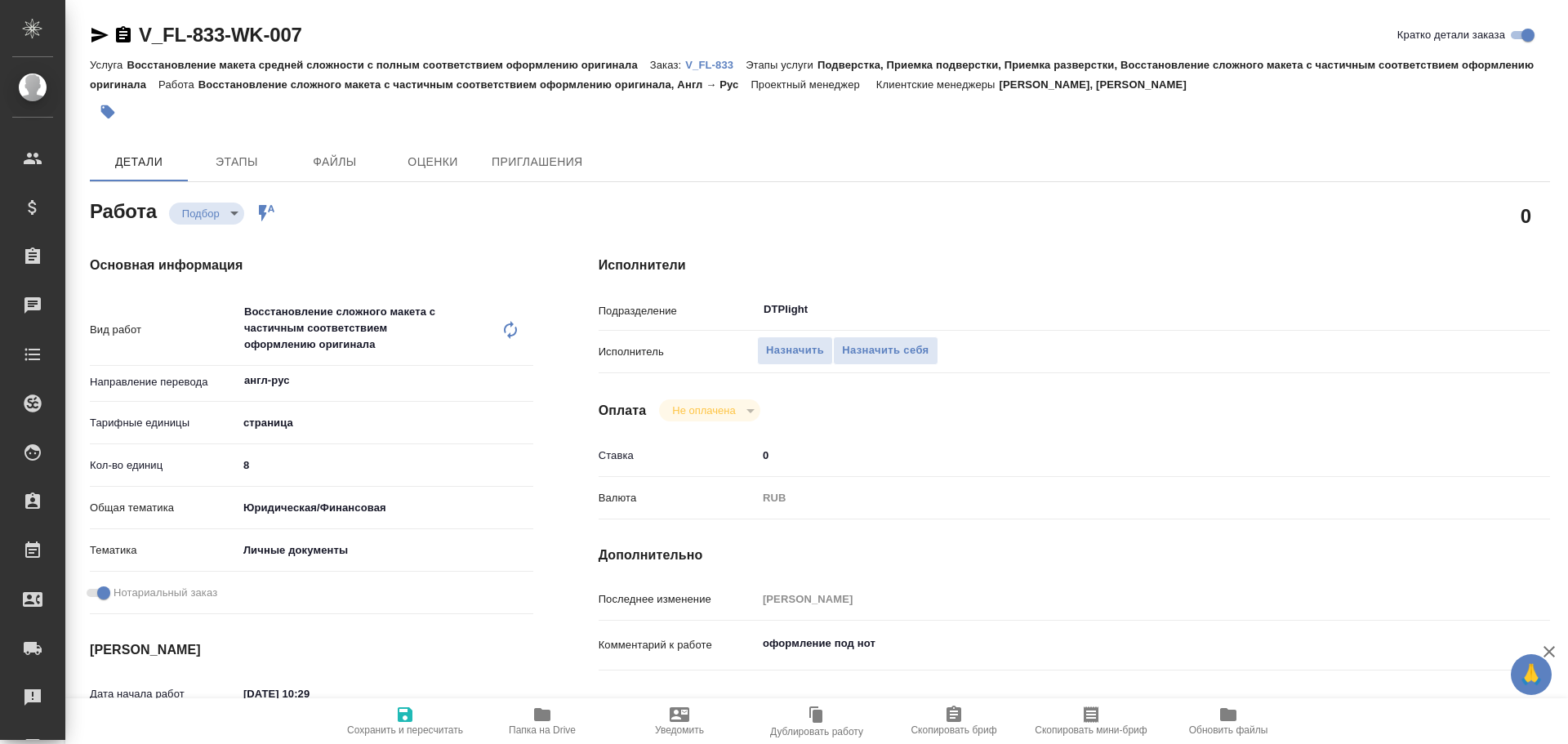
type textarea "x"
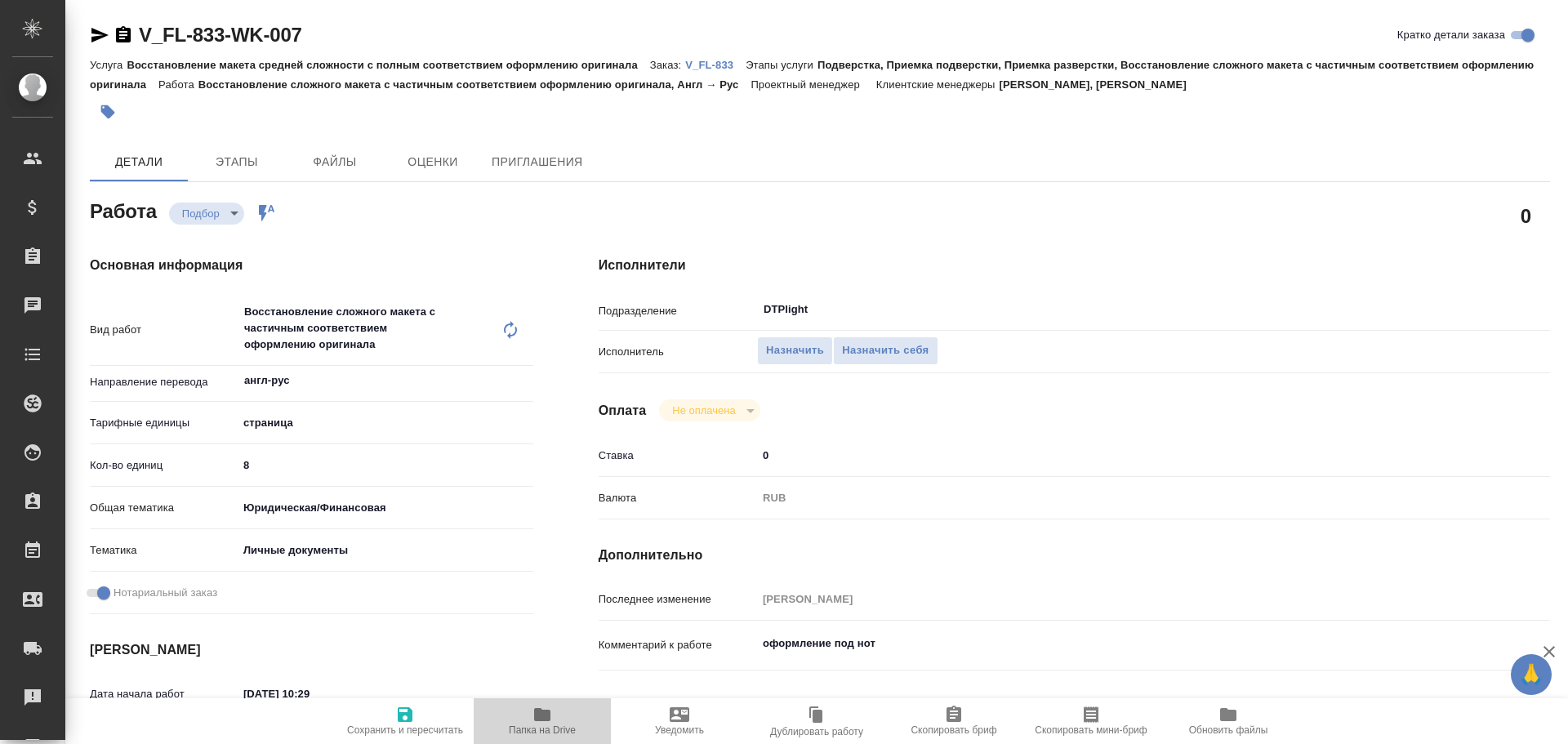
click at [525, 728] on span "Папка на Drive" at bounding box center [542, 730] width 67 height 11
type textarea "x"
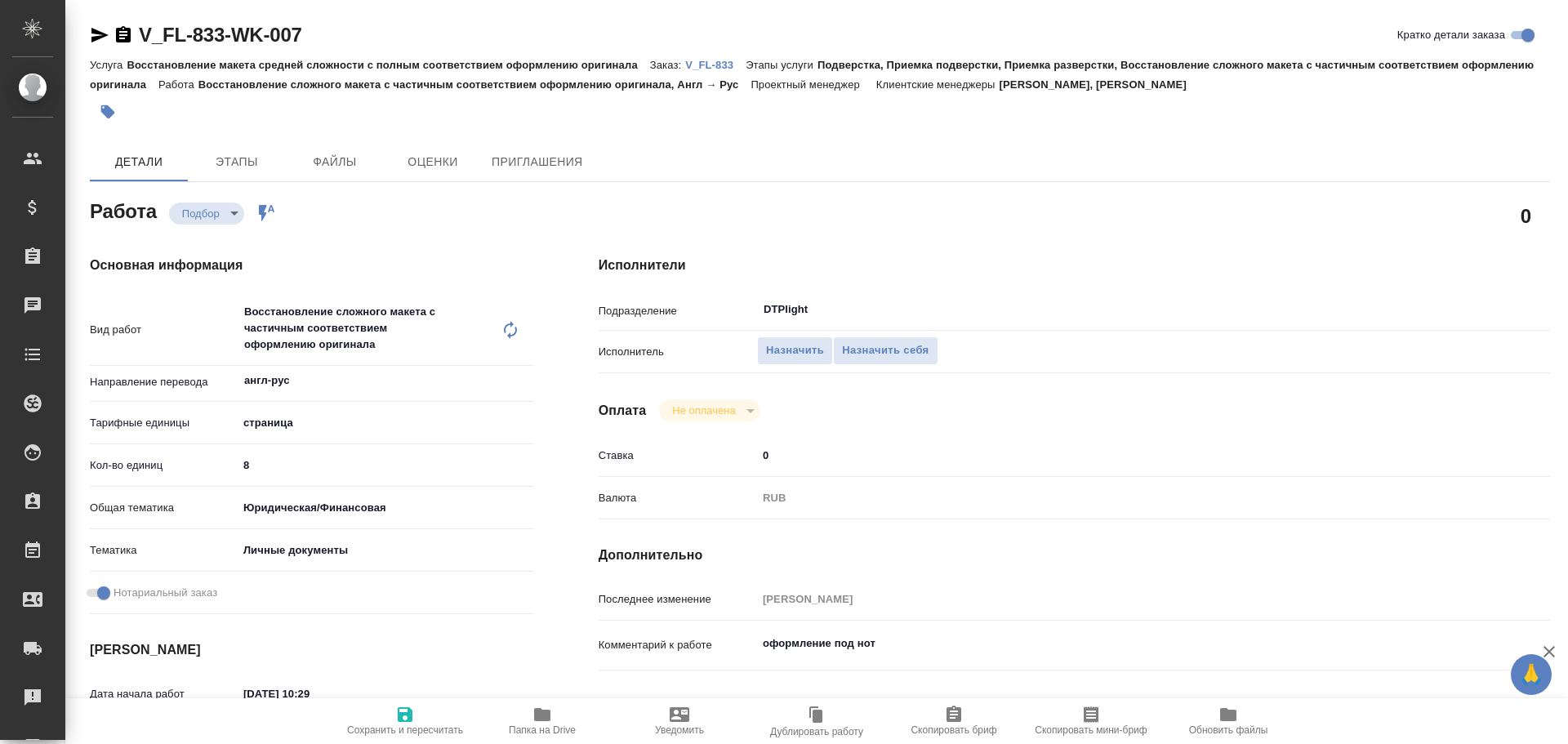
type textarea "x"
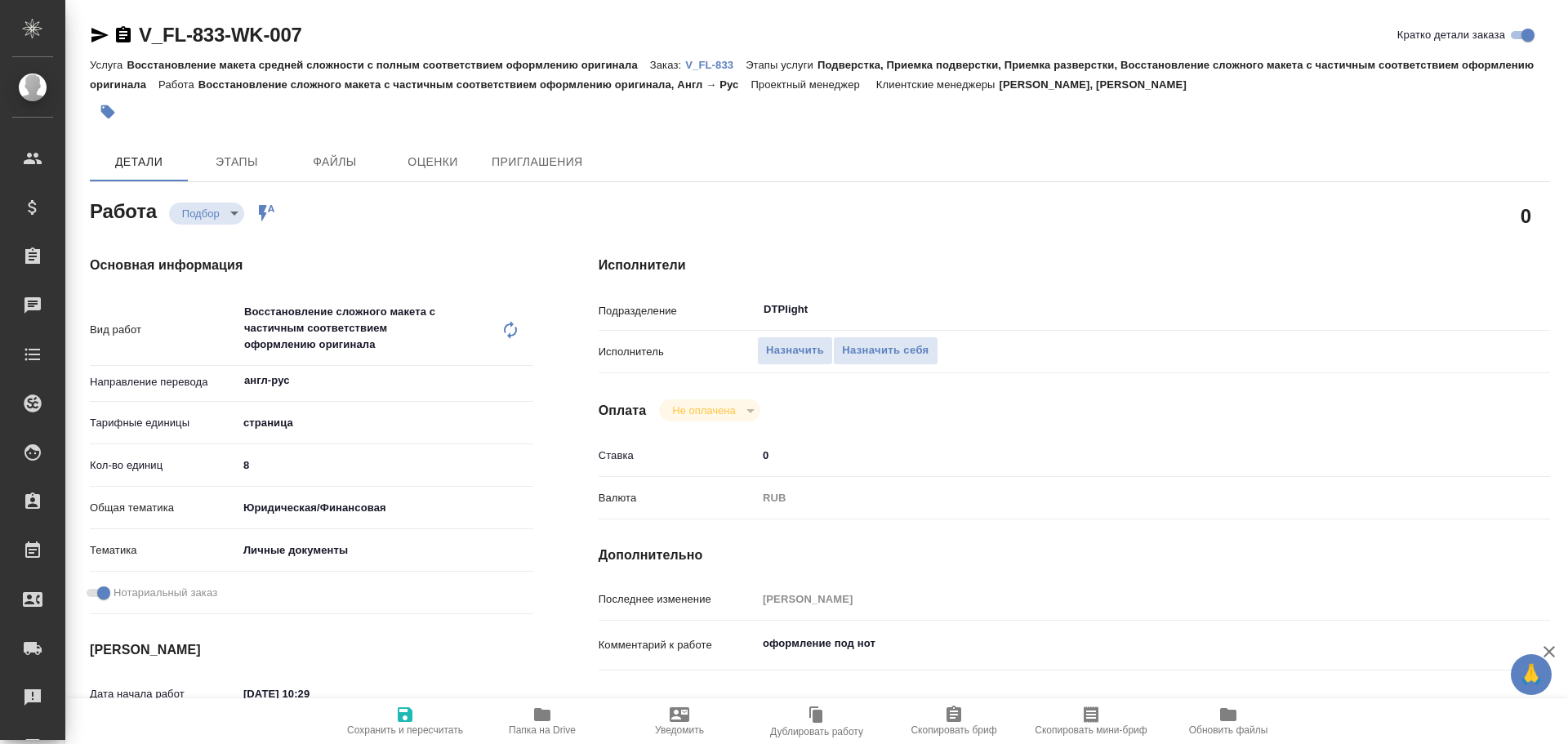
type textarea "x"
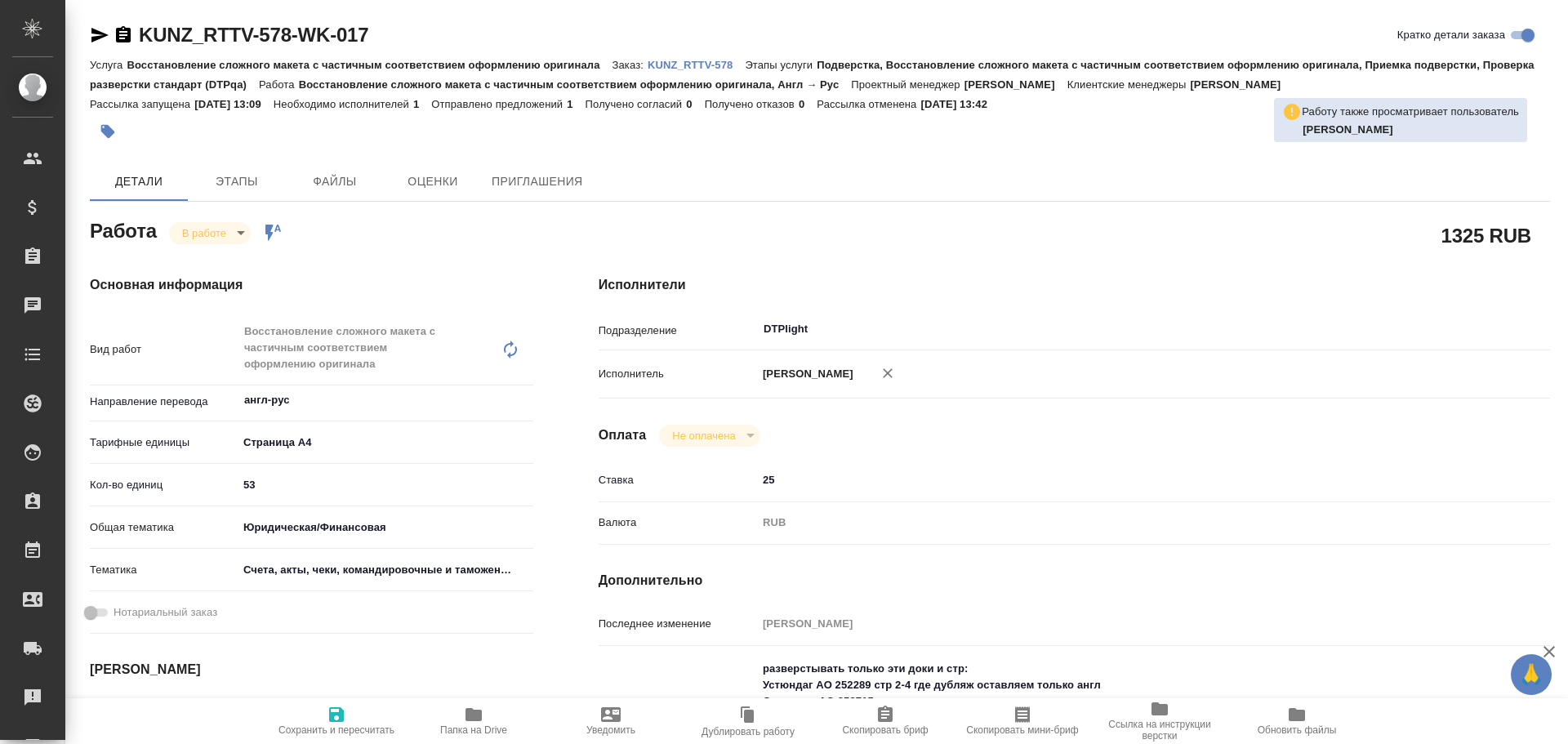
type textarea "x"
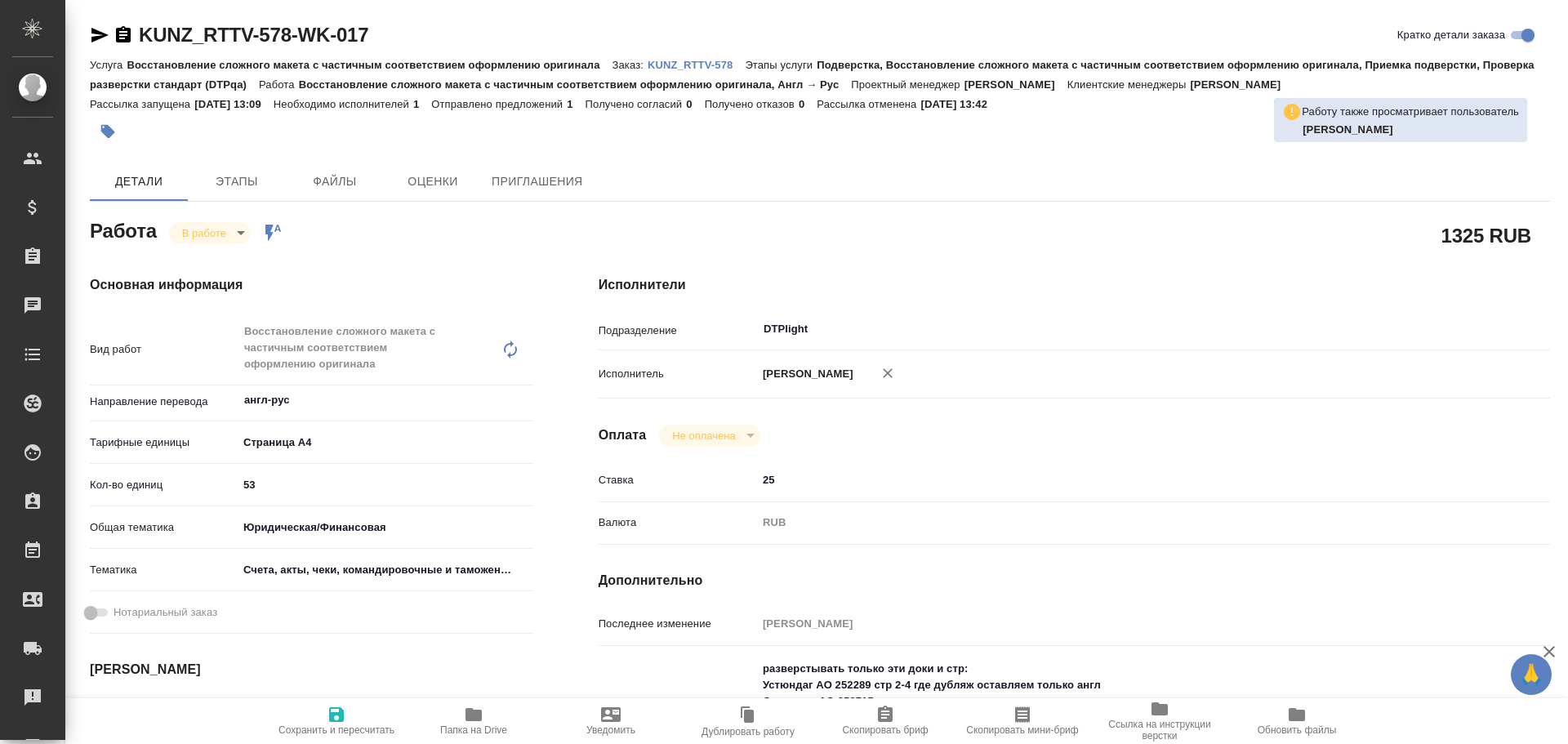
type textarea "x"
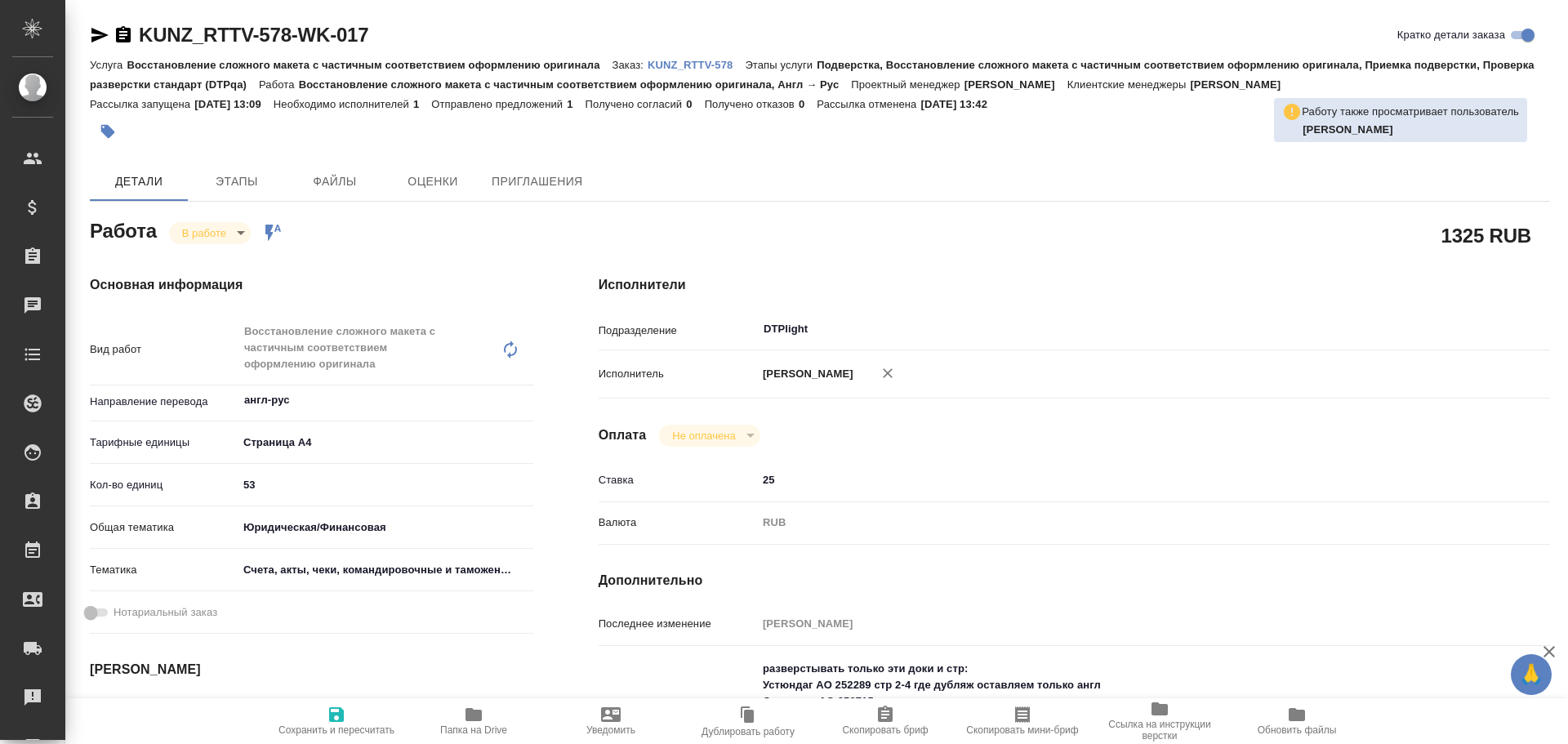
type textarea "x"
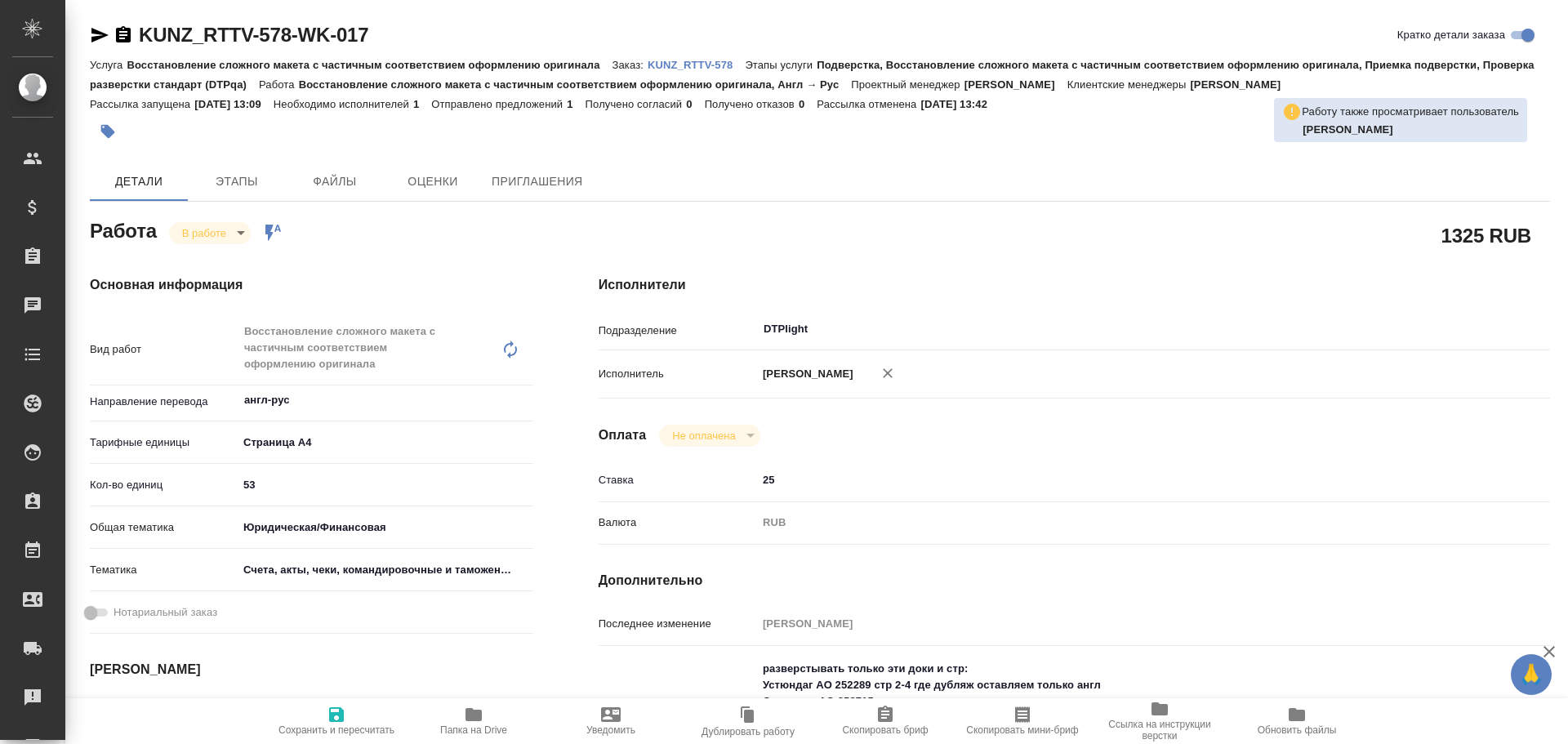
type textarea "x"
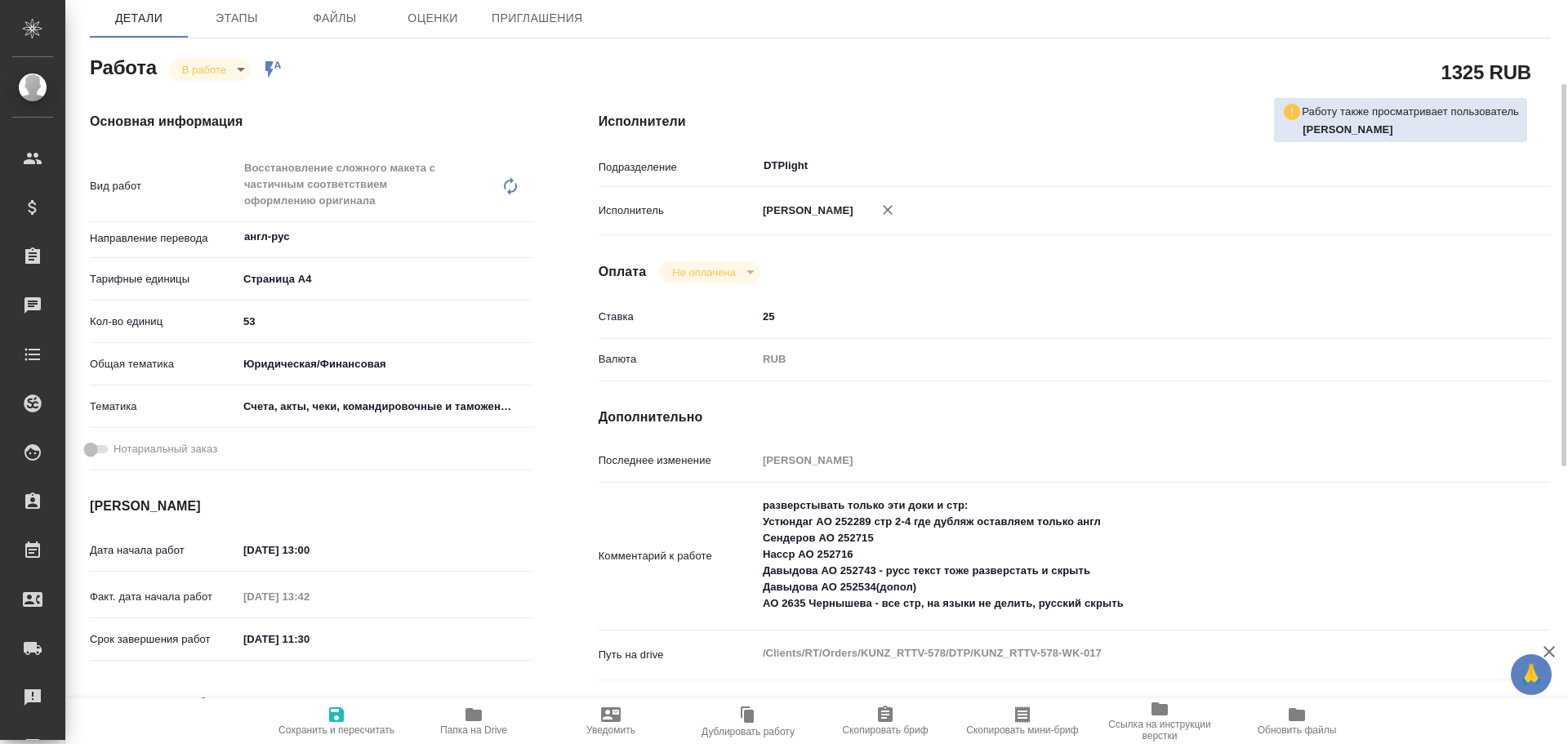
type textarea "x"
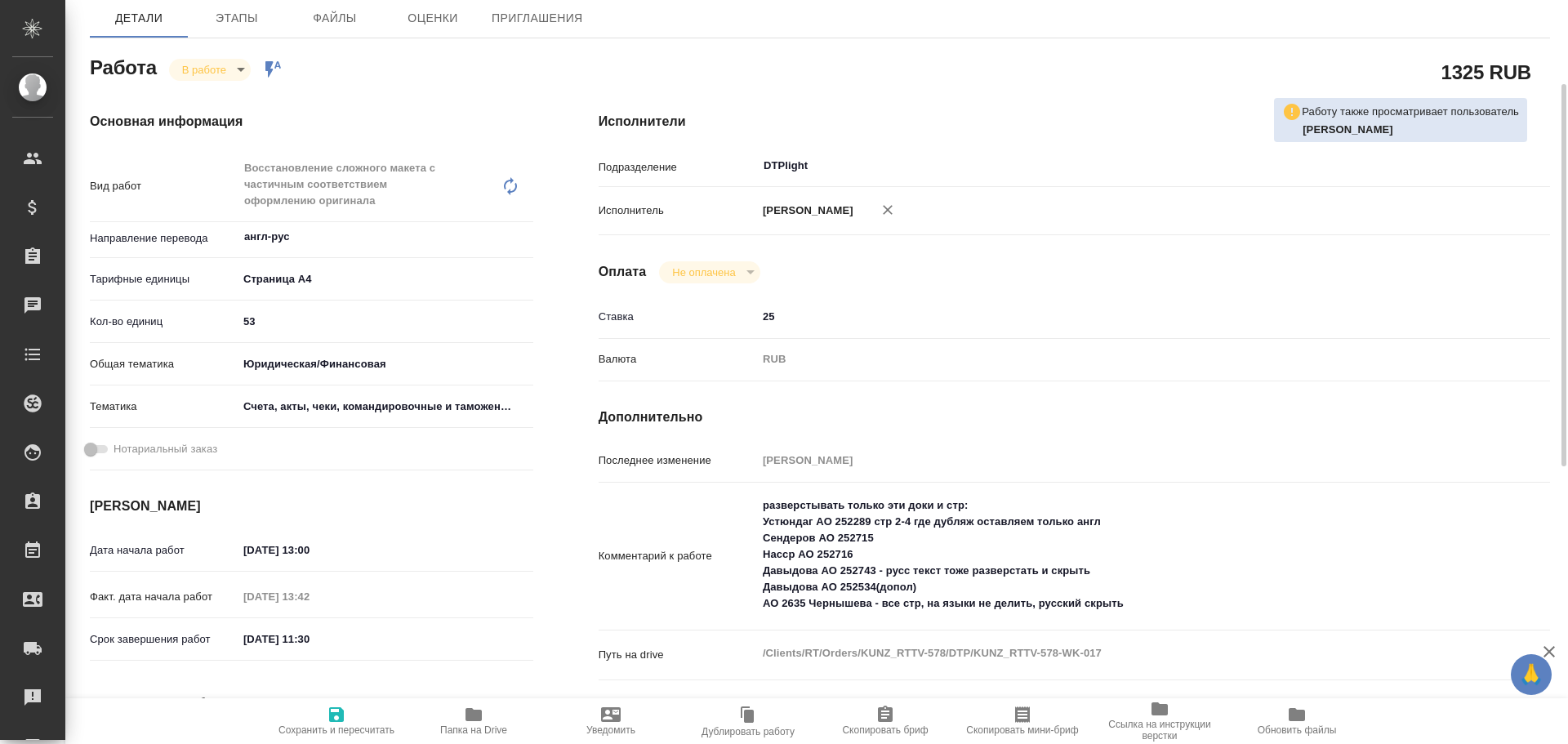
scroll to position [245, 0]
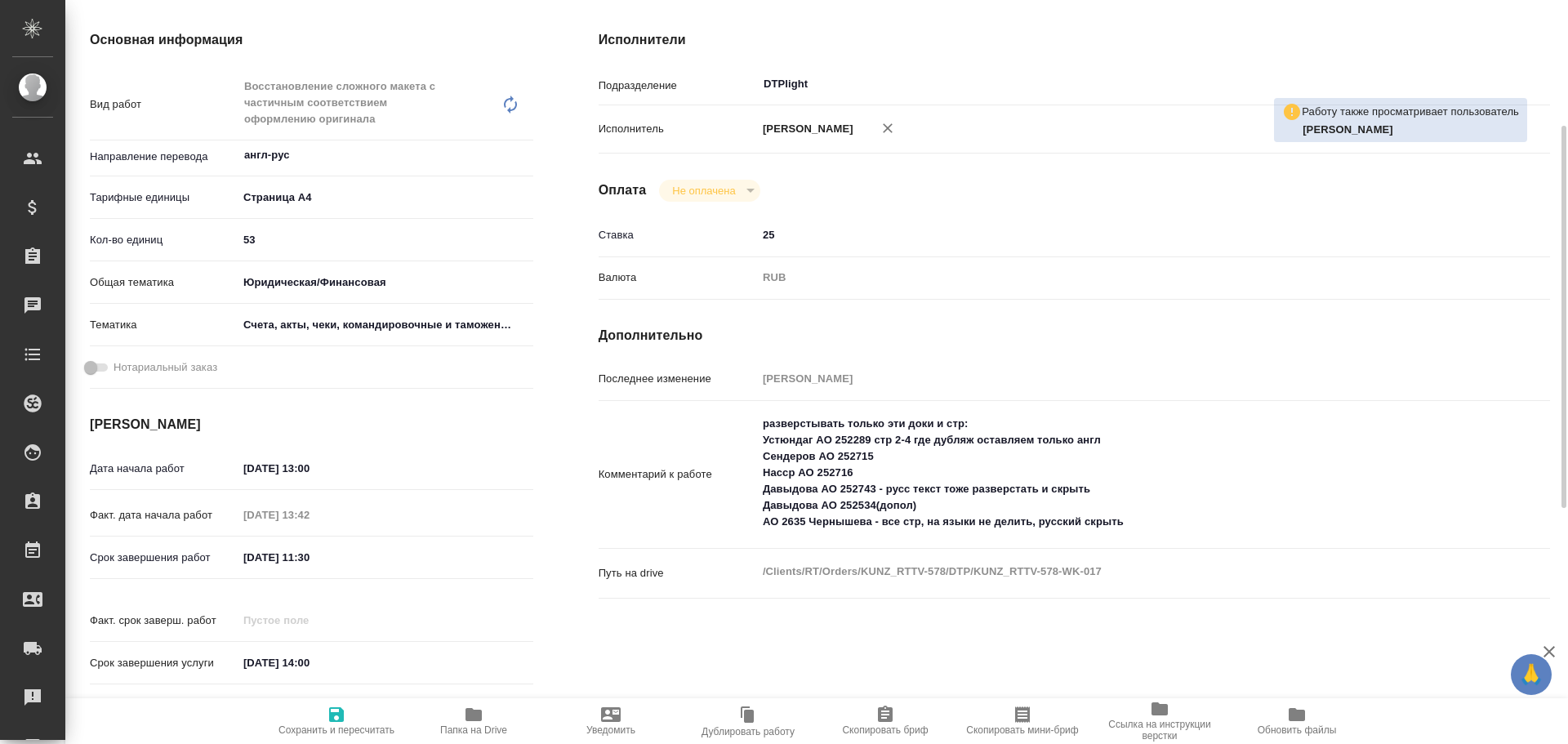
type textarea "x"
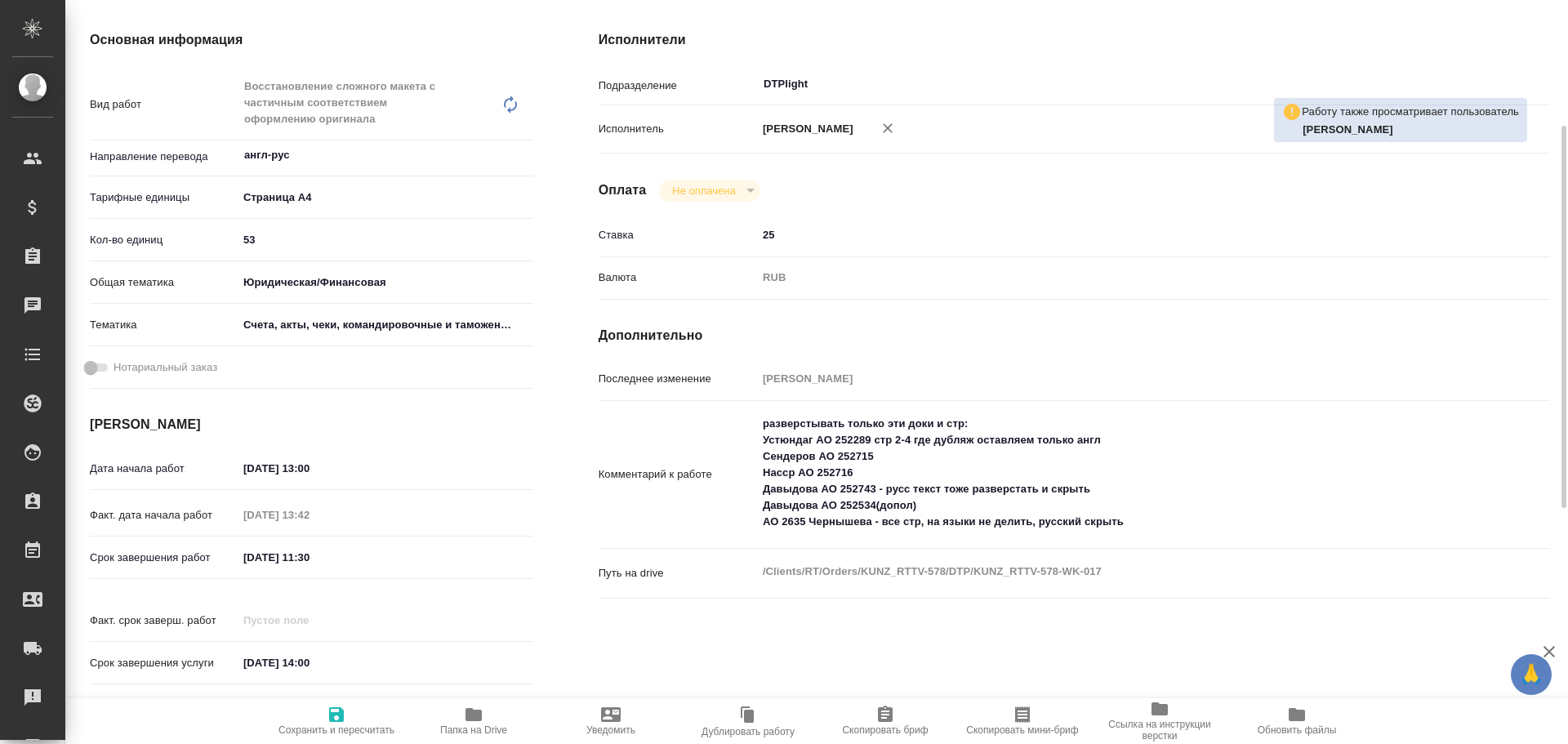
type textarea "x"
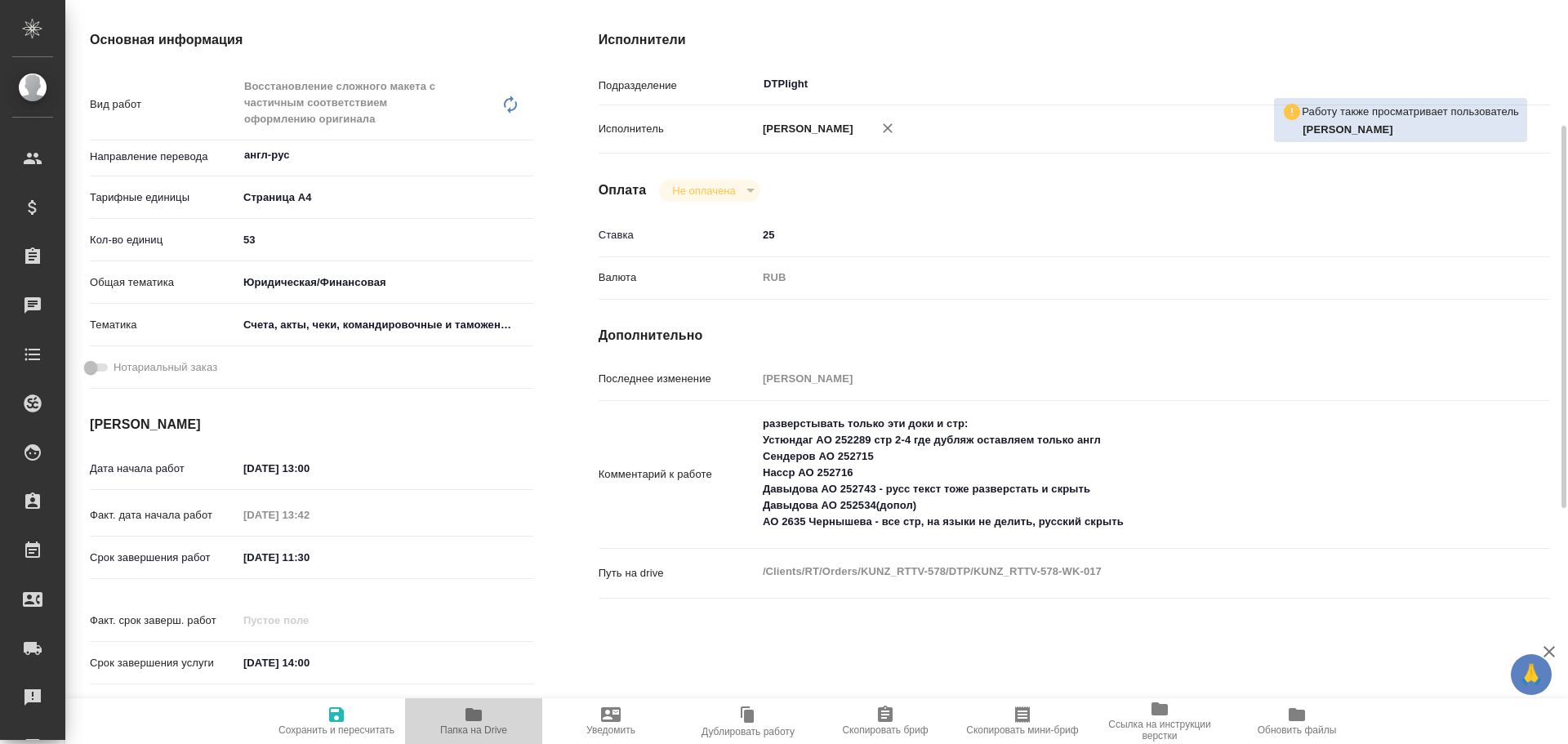
click at [477, 731] on span "Папка на Drive" at bounding box center [474, 730] width 67 height 11
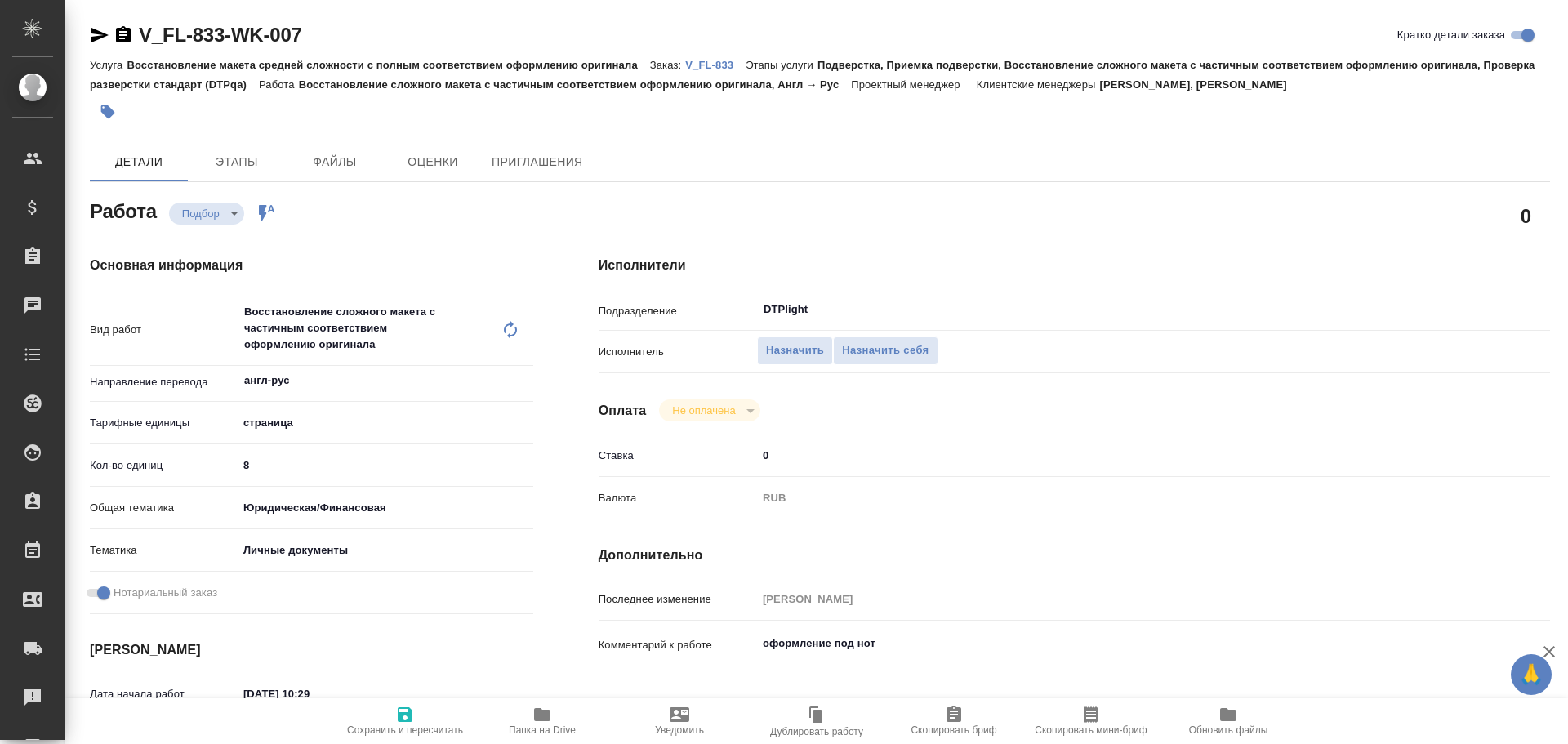
type textarea "x"
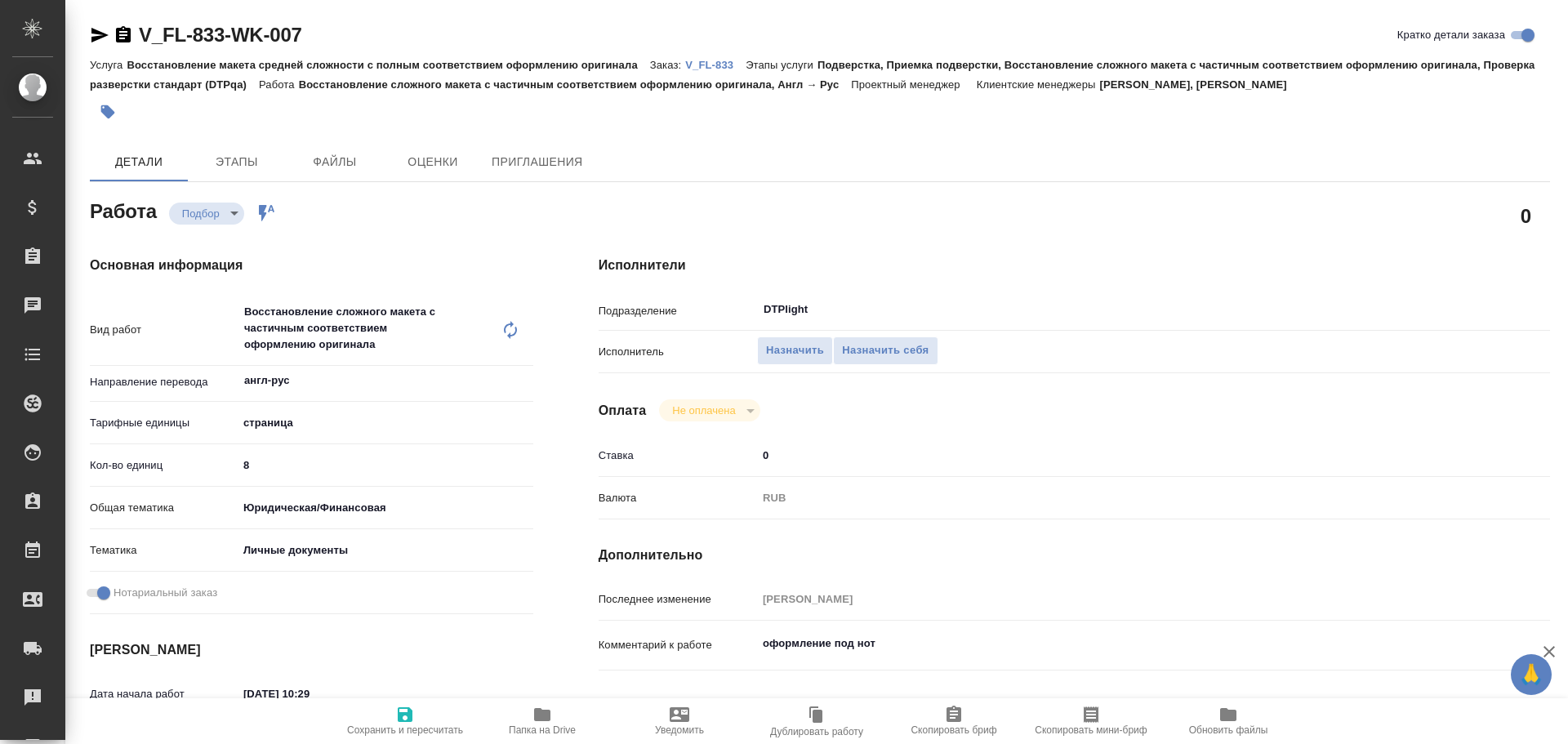
type textarea "x"
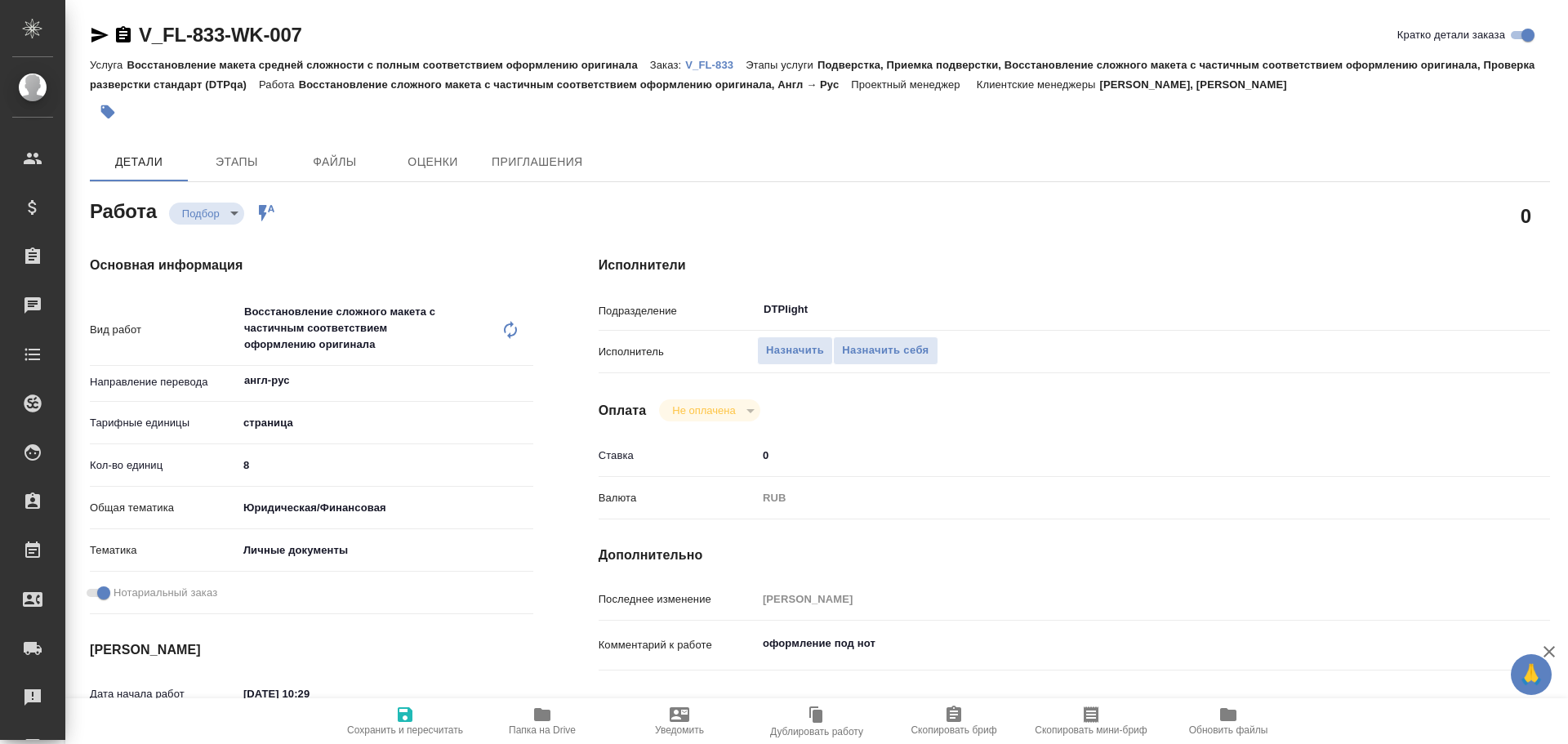
type textarea "x"
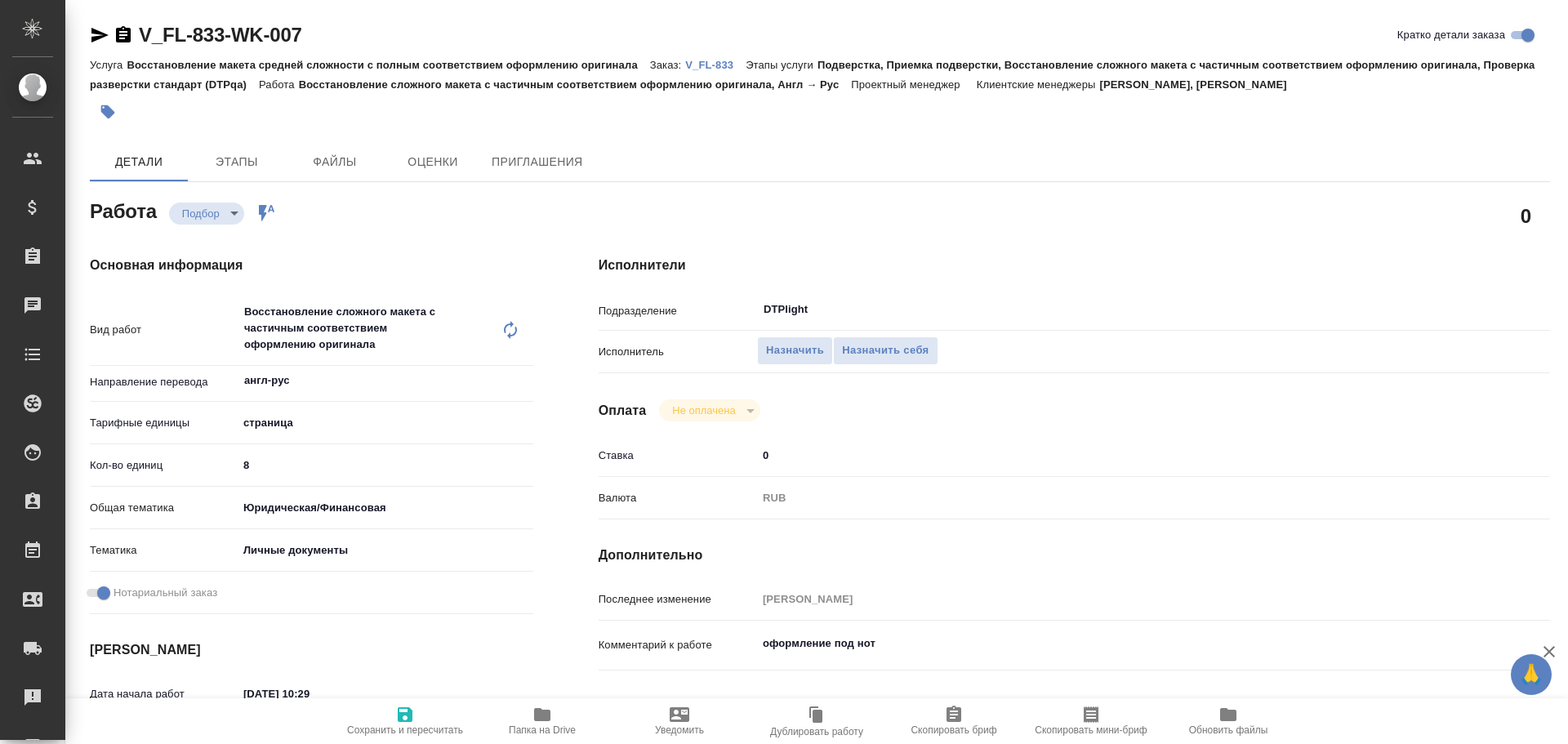
type textarea "x"
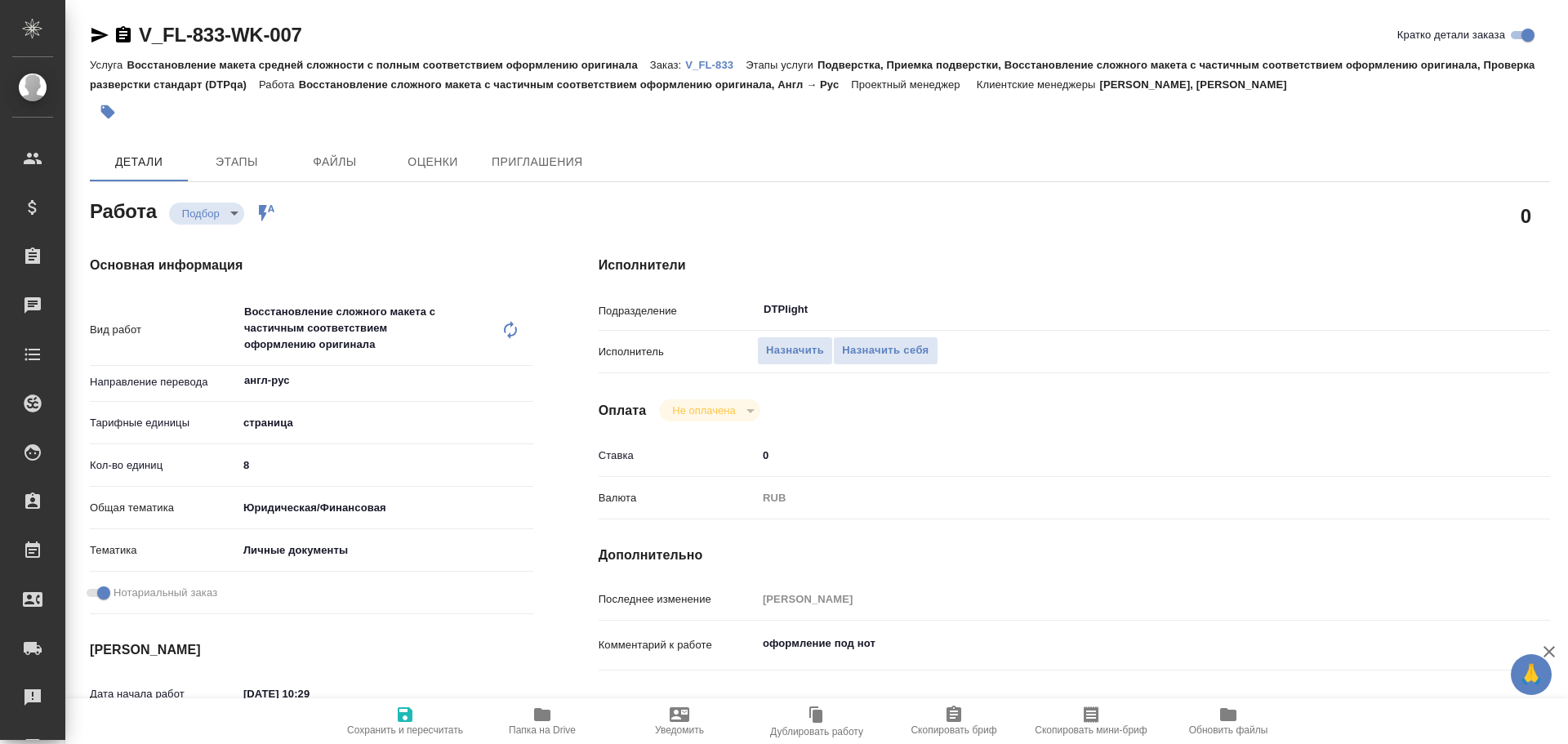
type textarea "x"
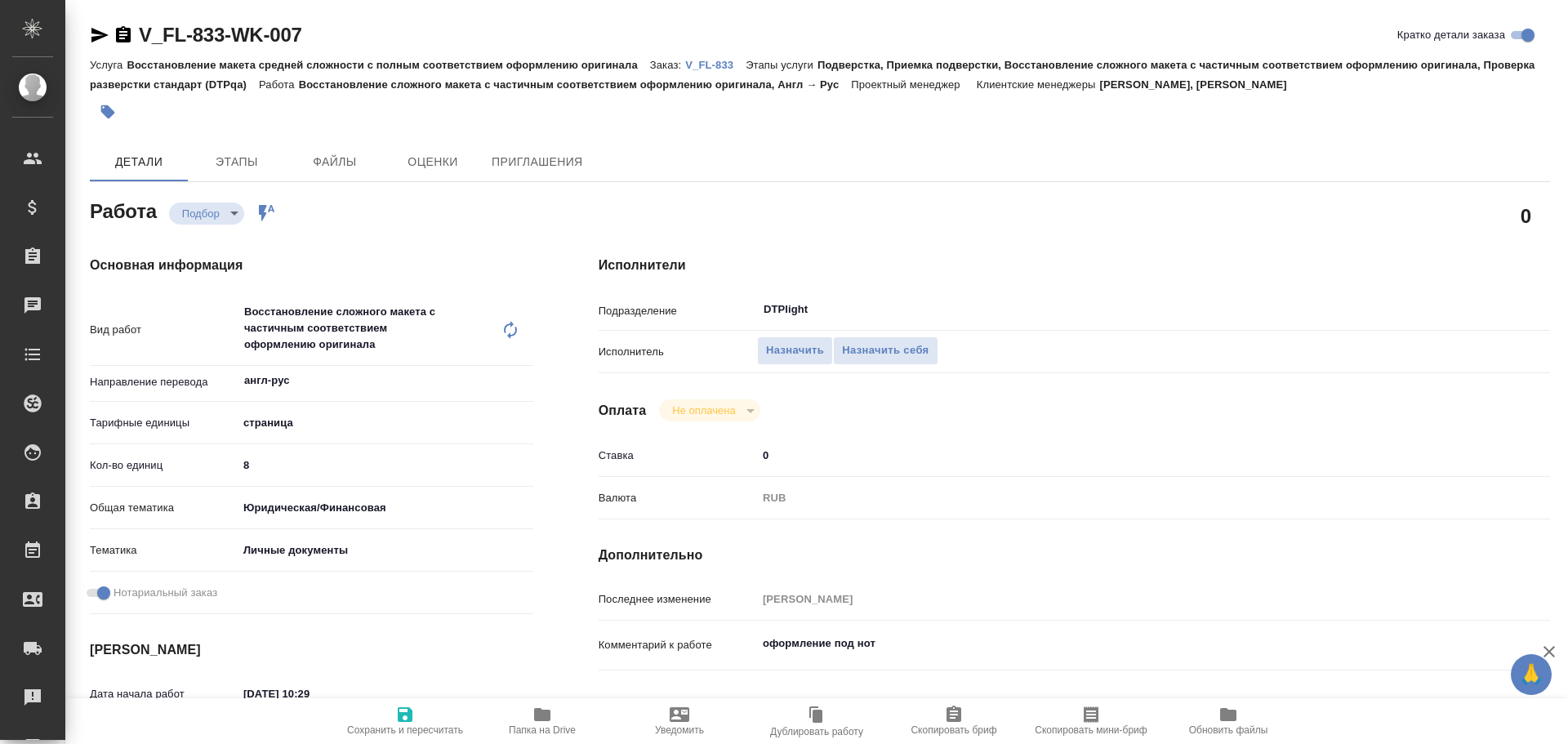
type textarea "x"
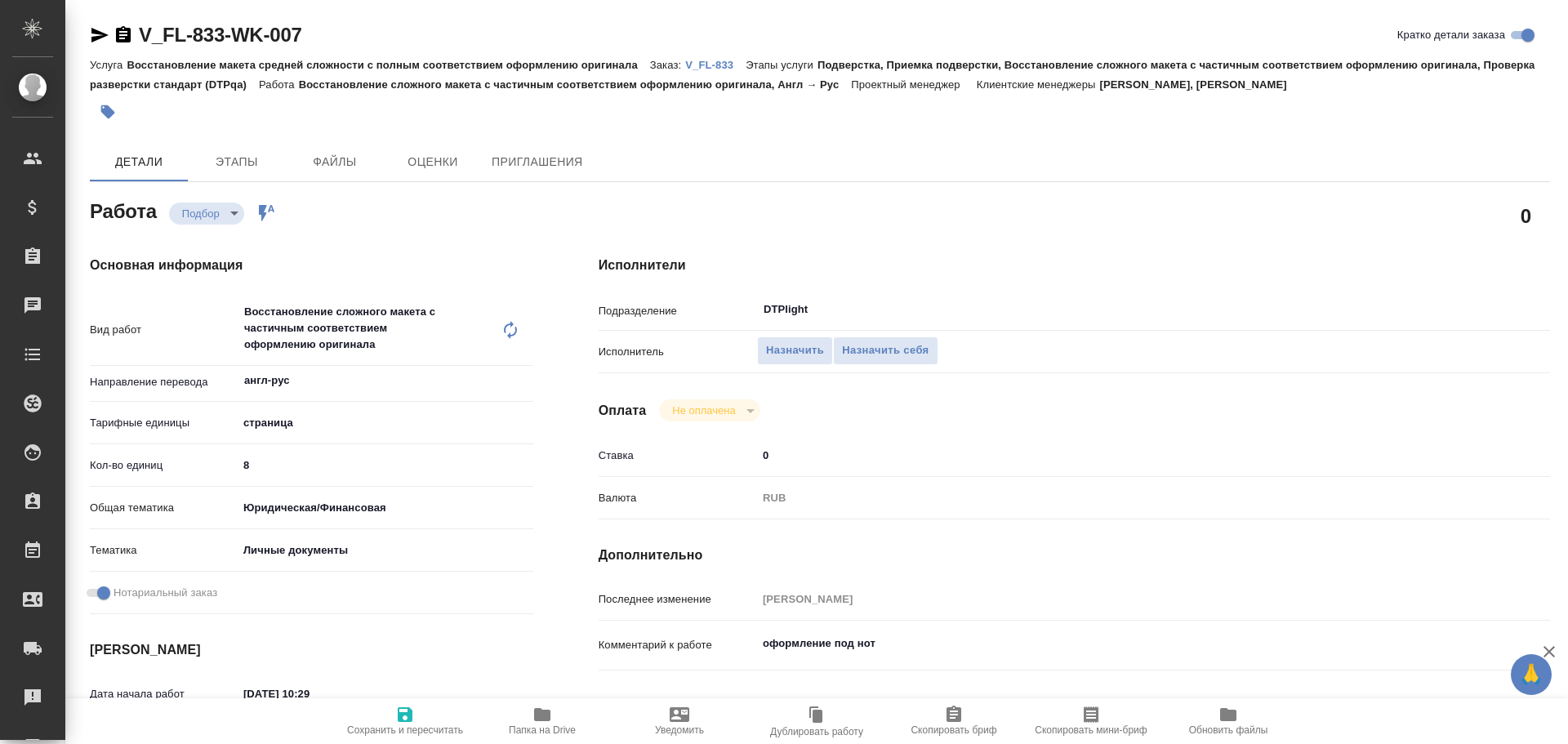
type textarea "x"
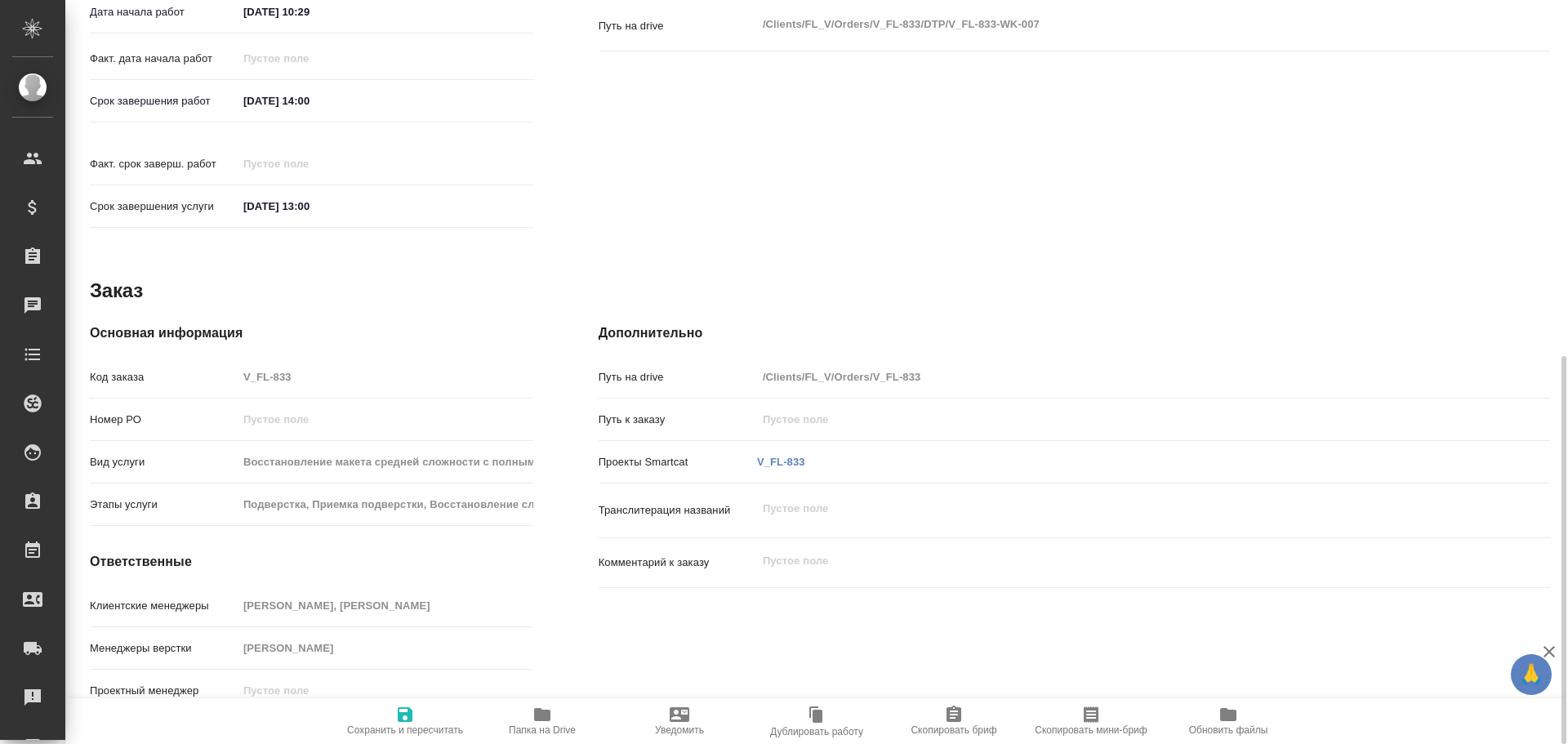
type textarea "x"
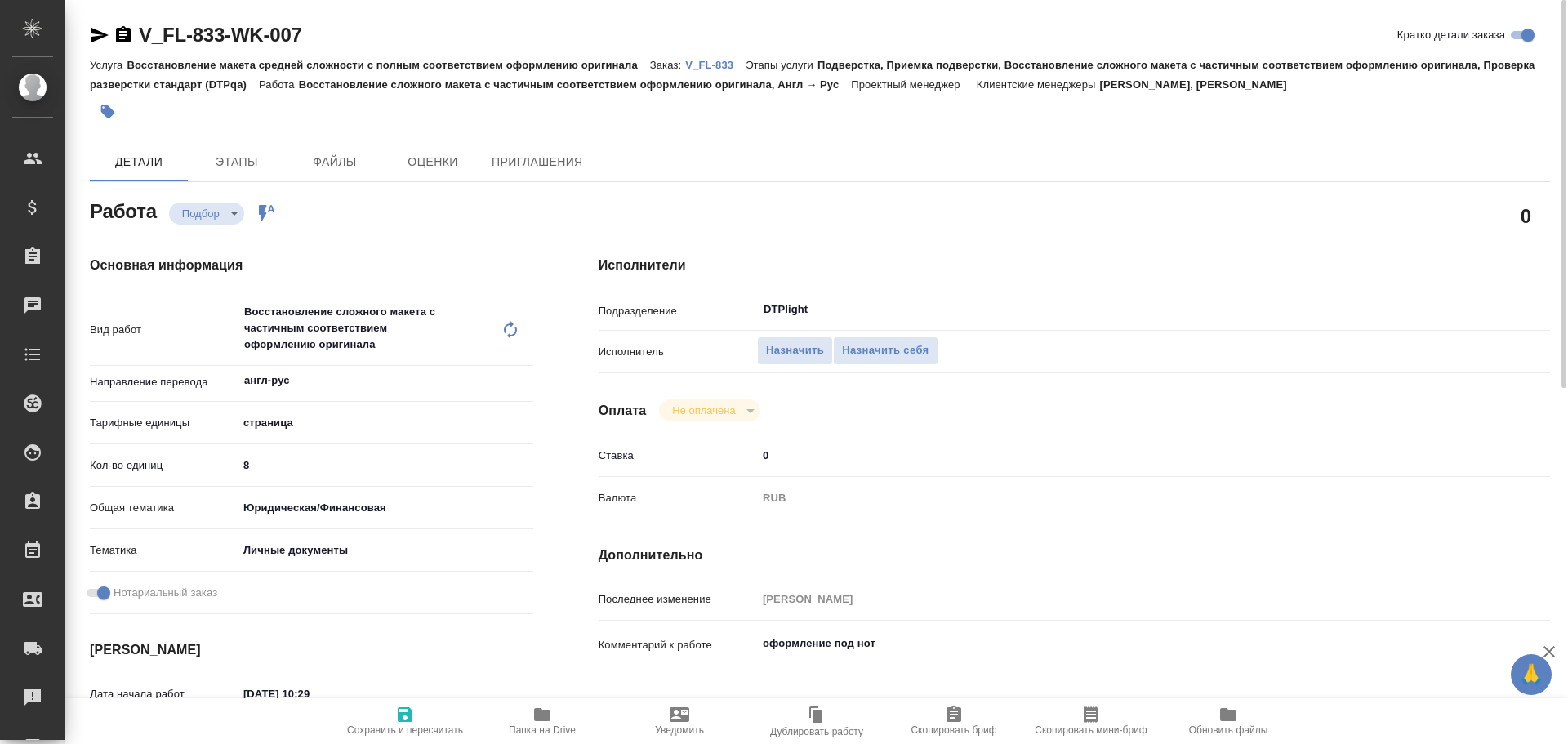
drag, startPoint x: 100, startPoint y: 37, endPoint x: 110, endPoint y: 61, distance: 26.0
click at [100, 37] on icon "button" at bounding box center [100, 35] width 18 height 15
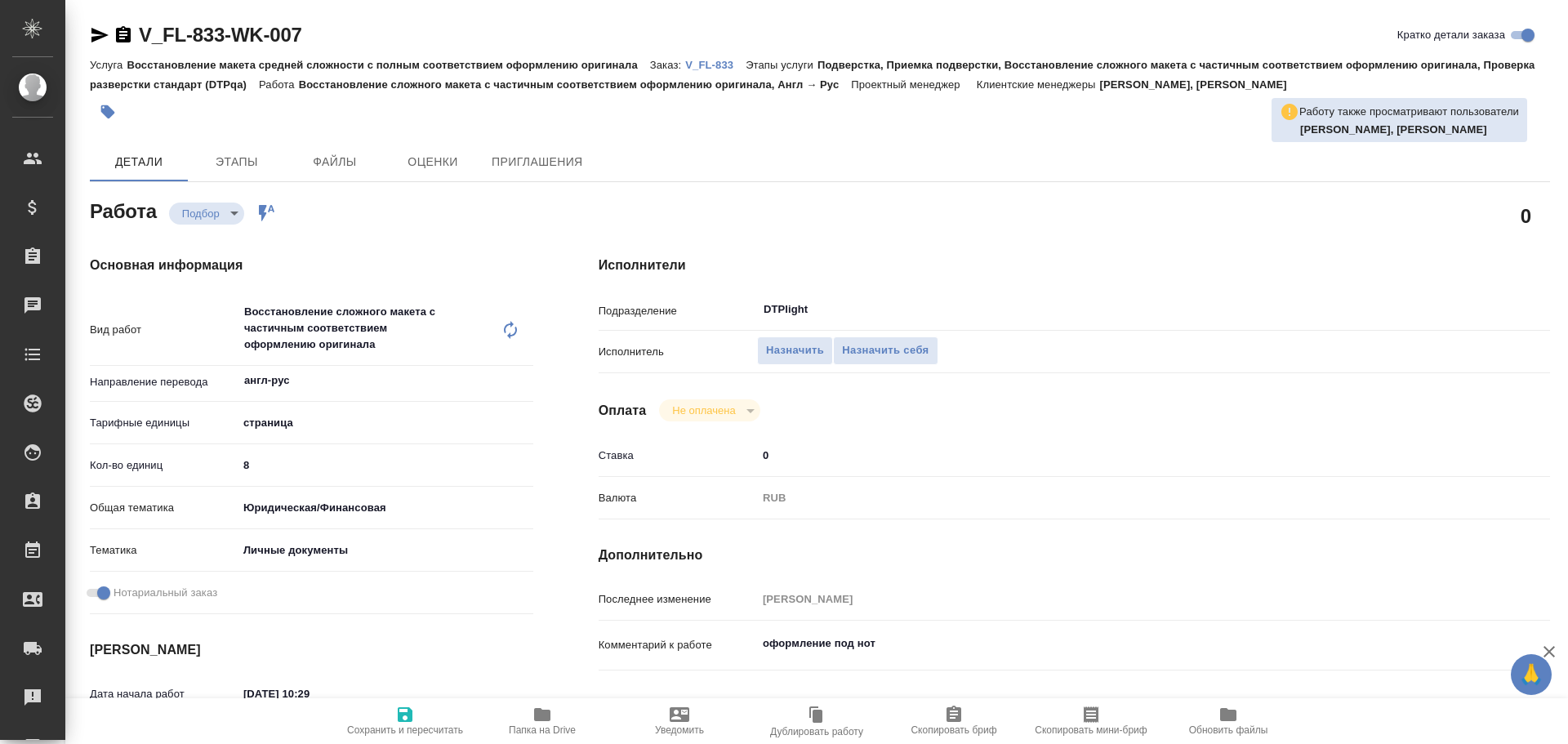
type textarea "x"
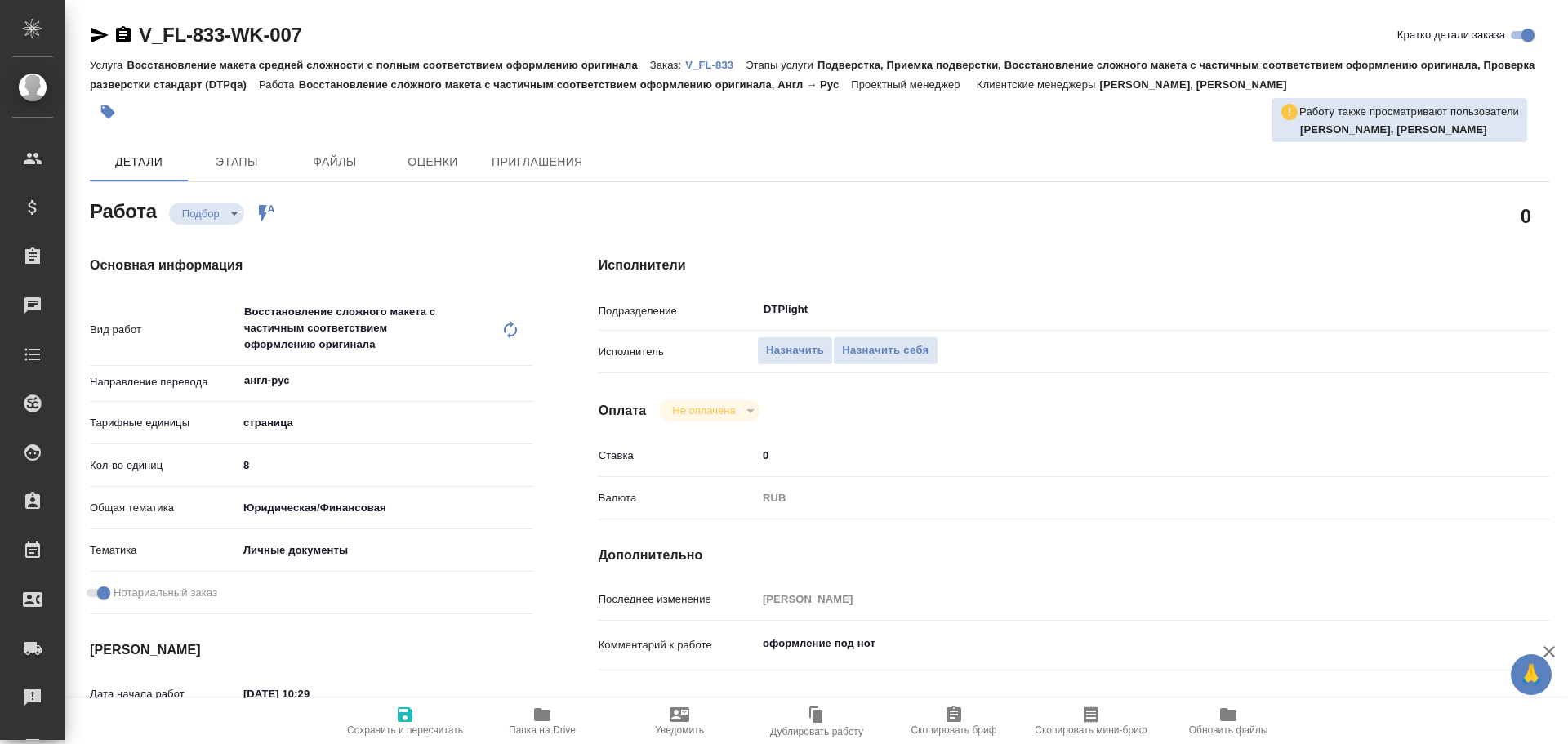
type textarea "x"
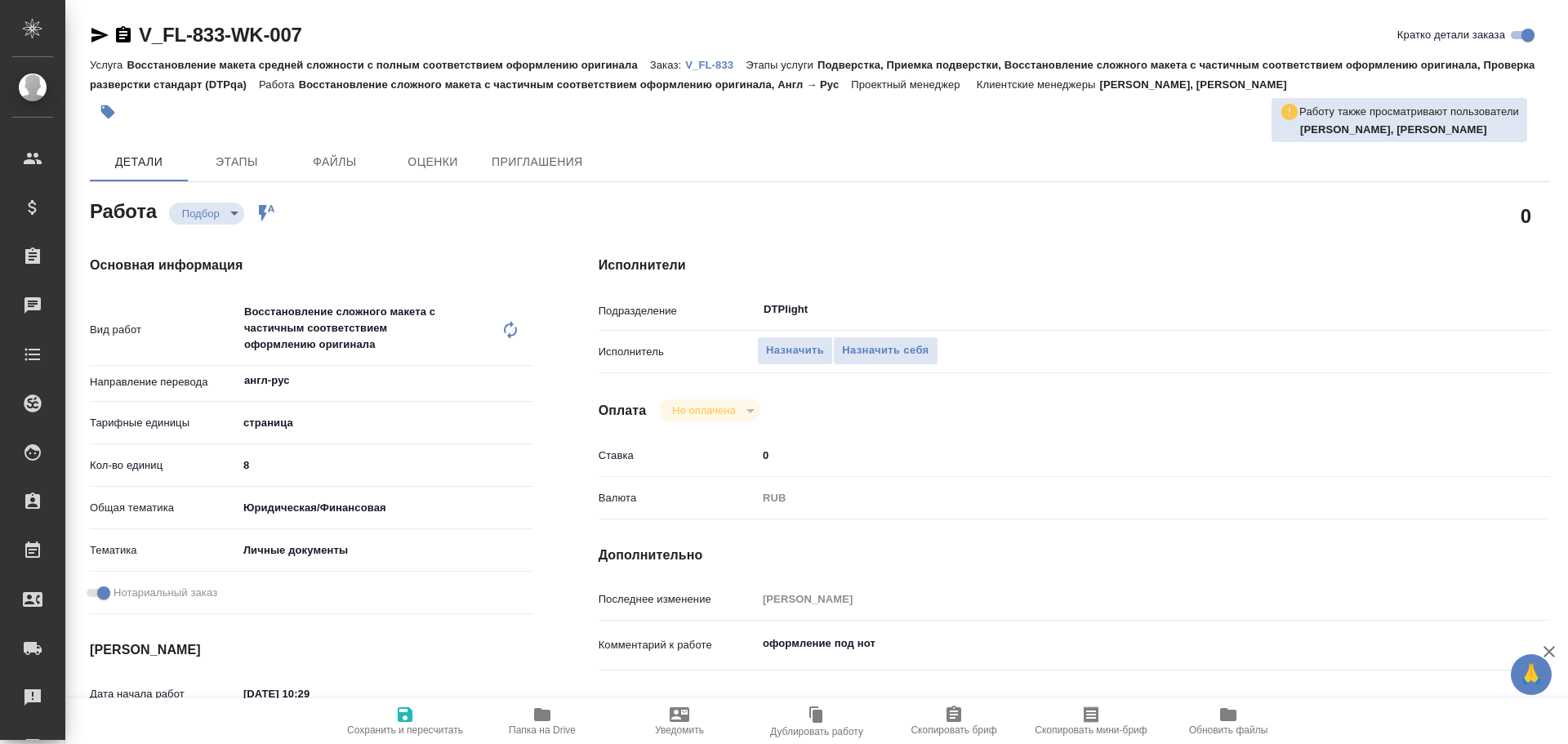
type textarea "x"
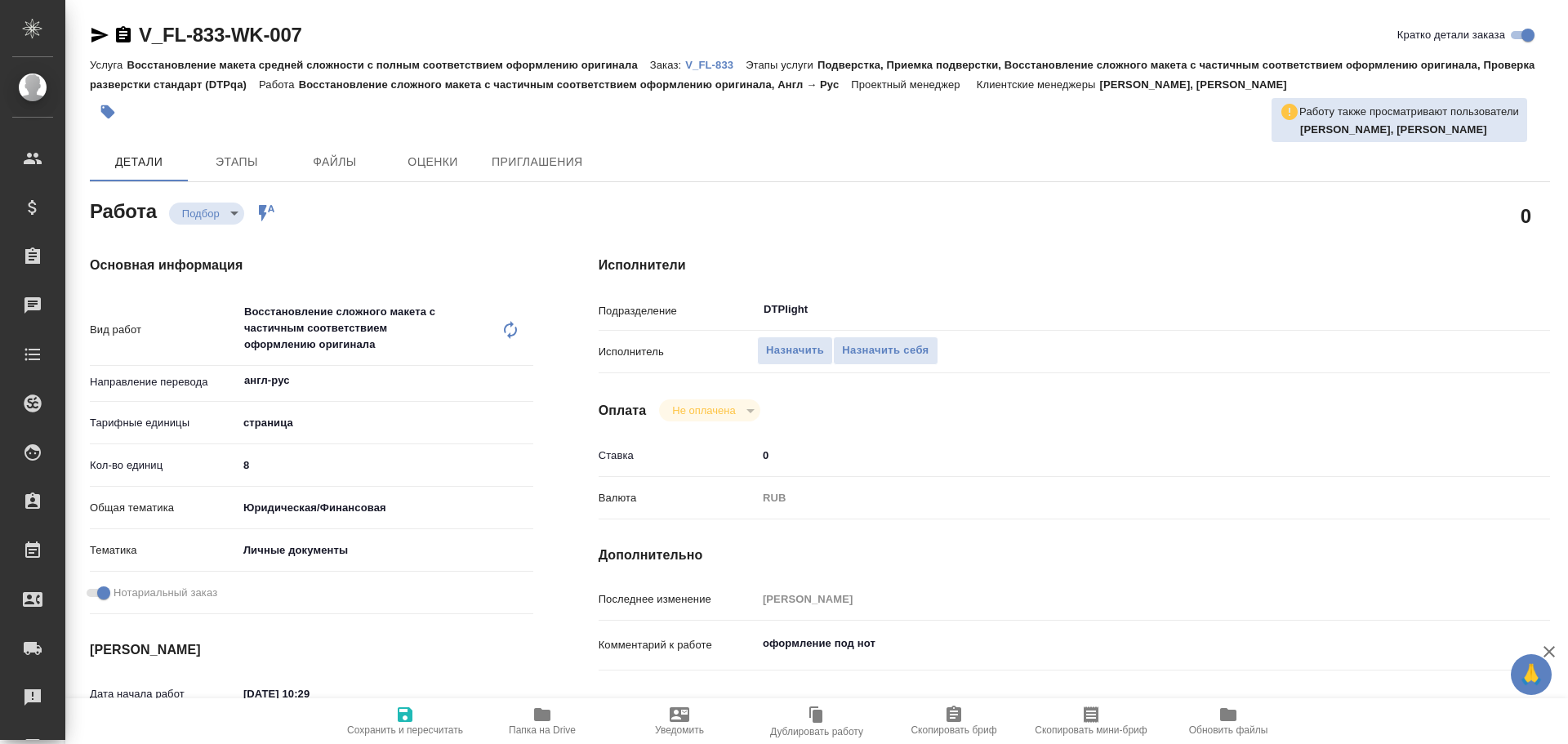
type textarea "x"
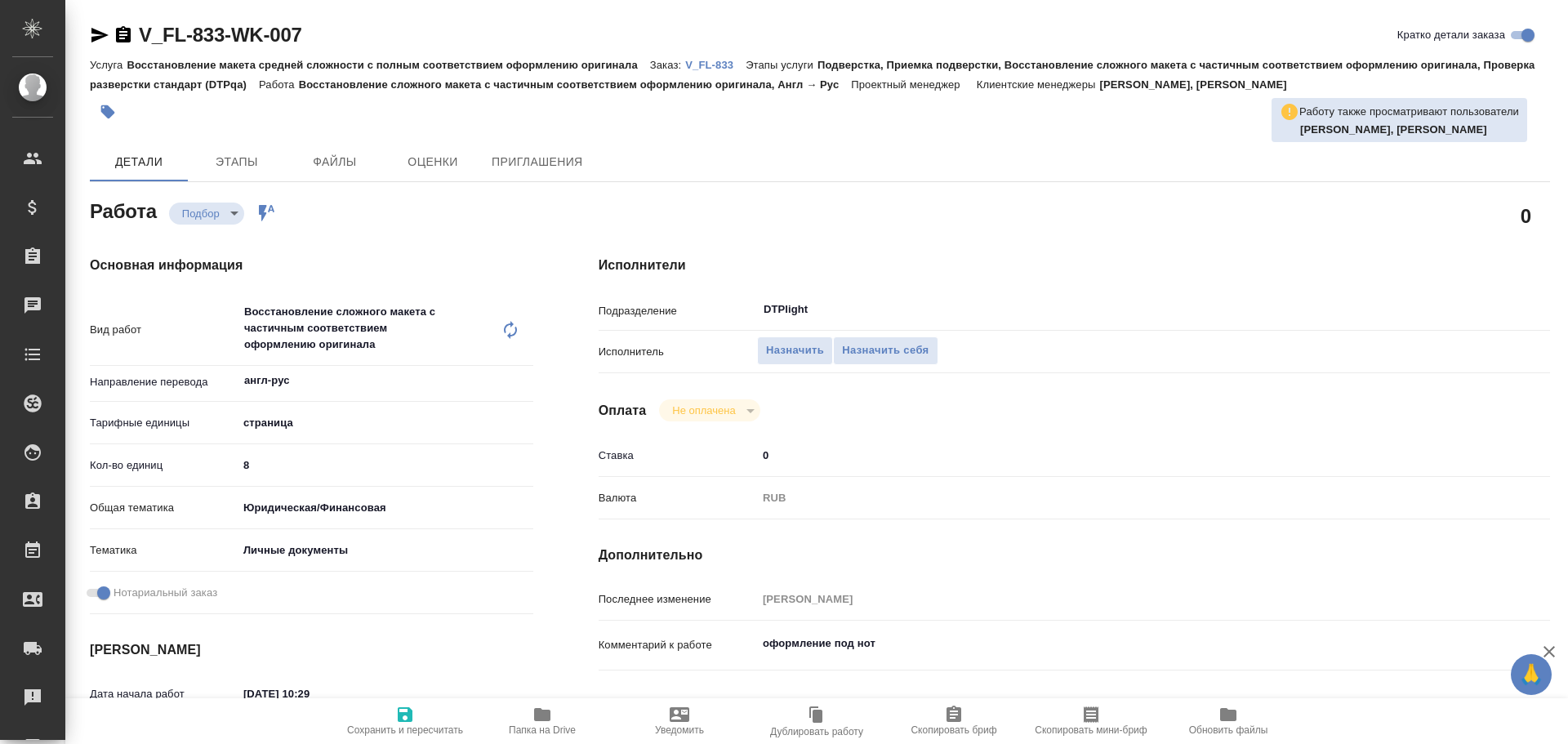
type textarea "x"
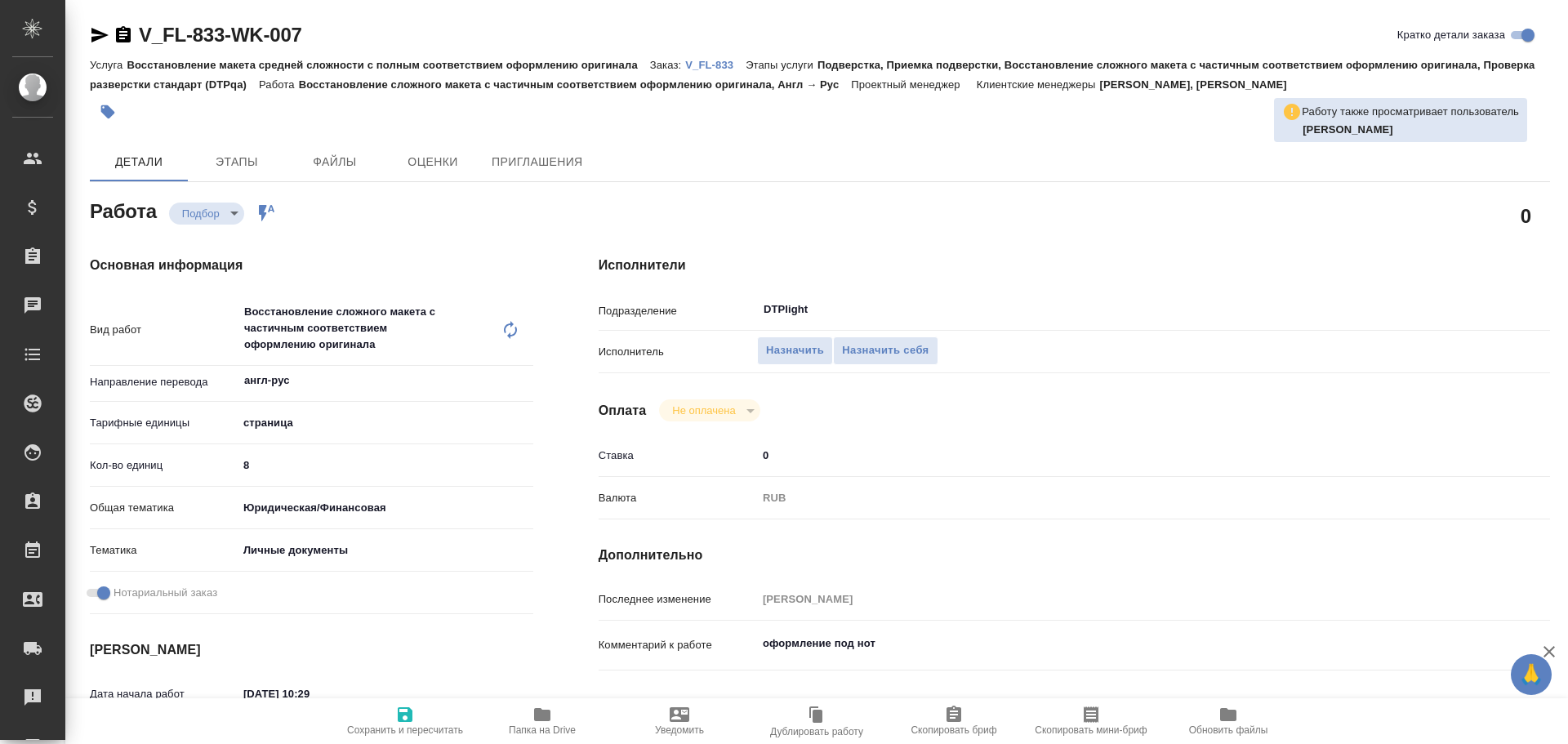
type textarea "x"
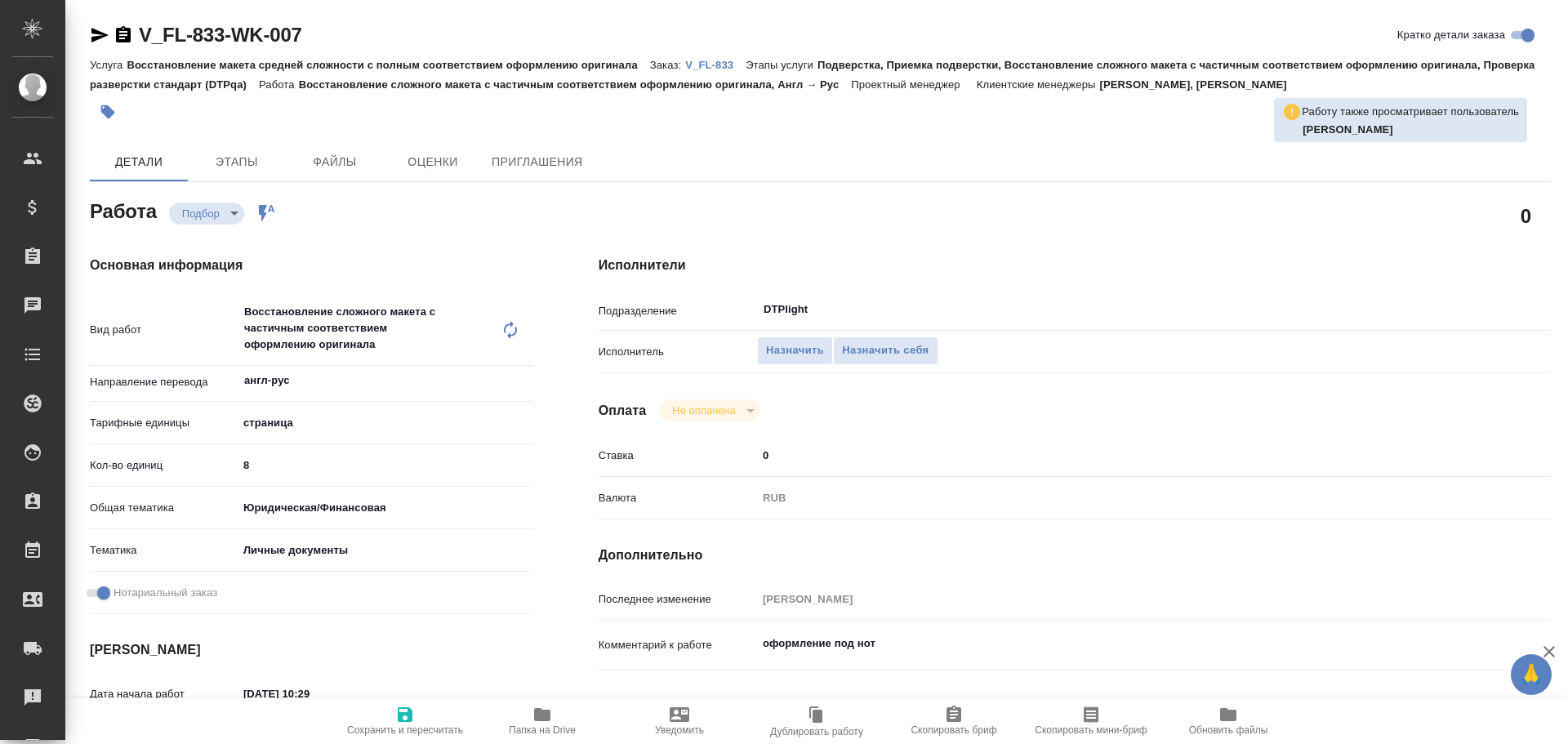
type textarea "x"
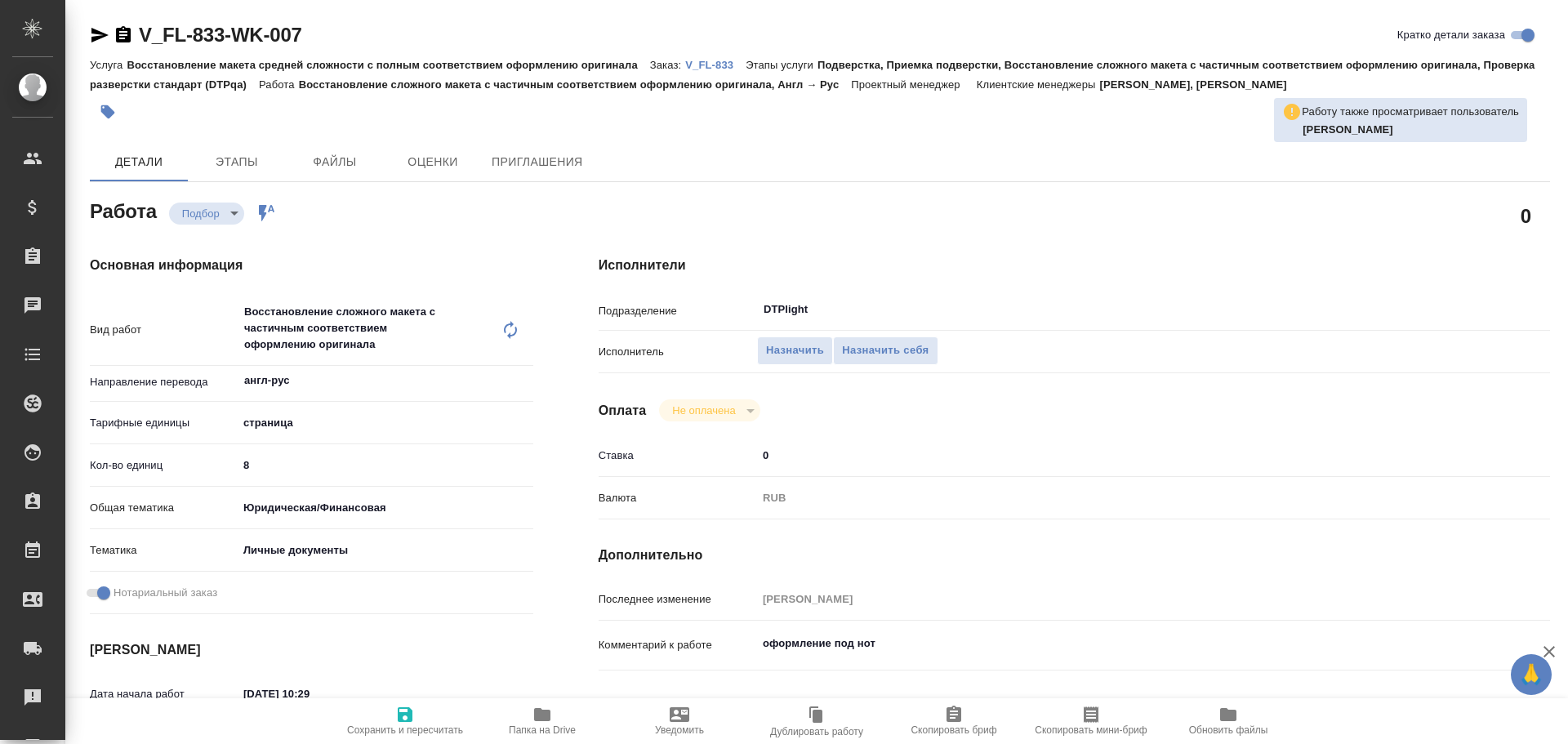
type textarea "x"
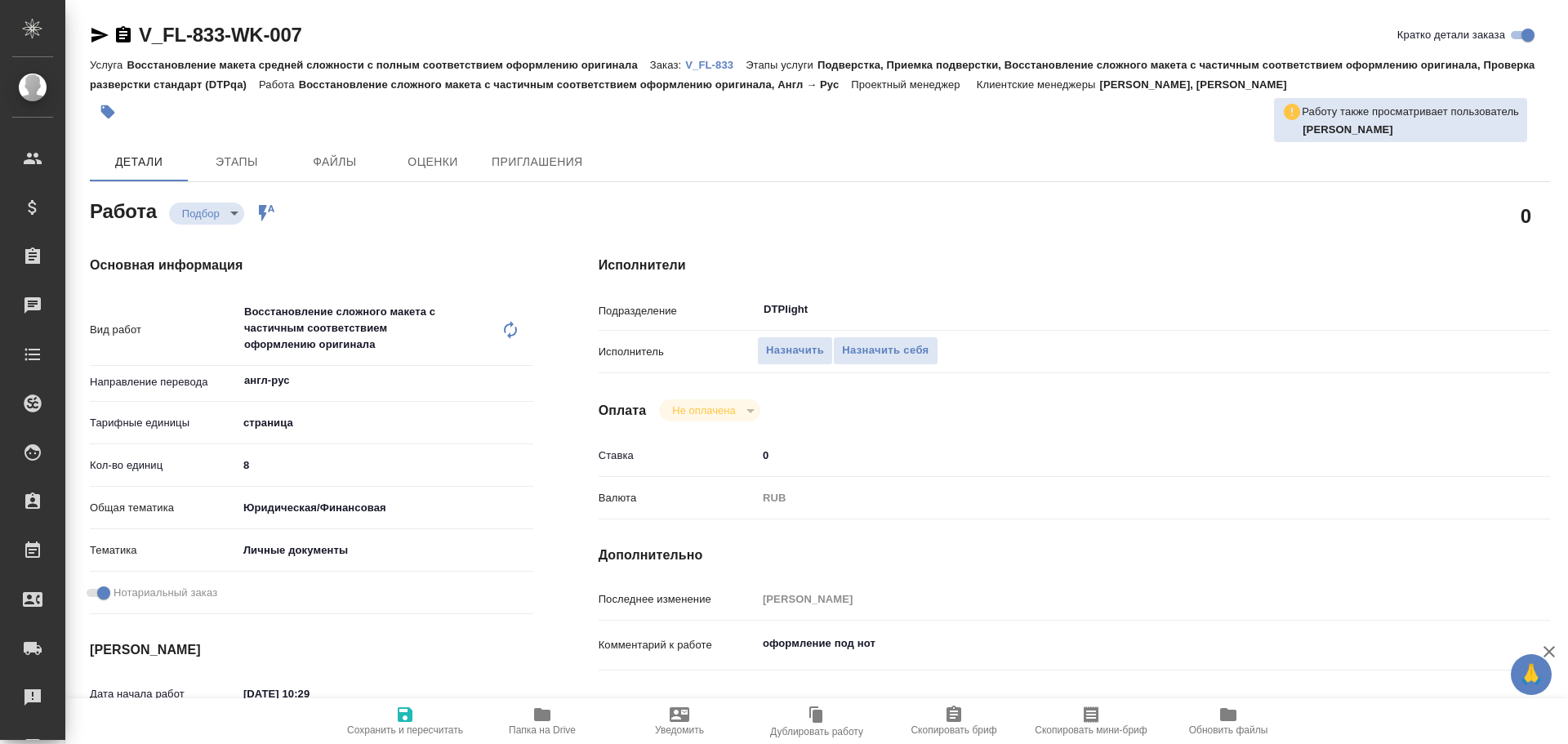
type textarea "x"
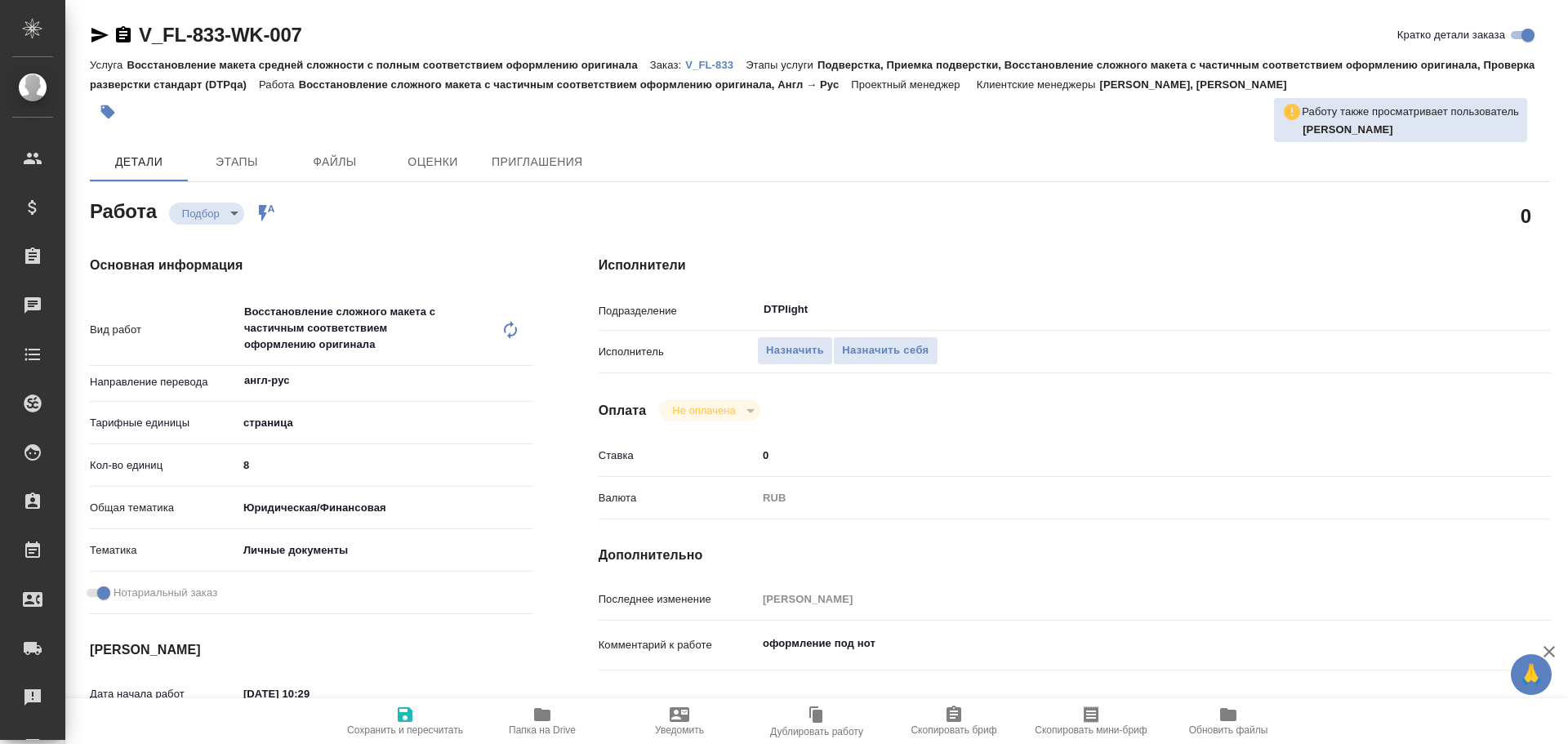
type textarea "x"
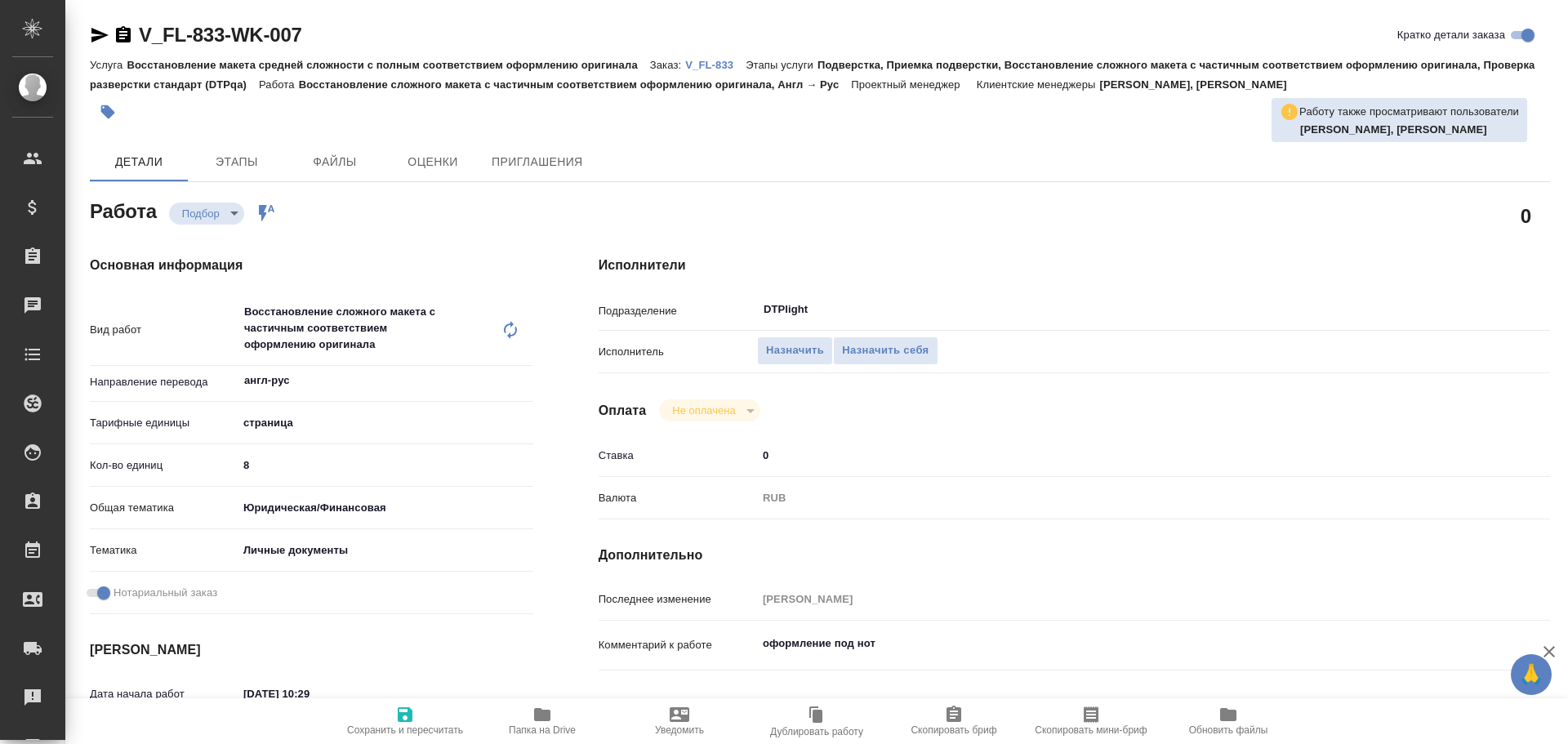
type textarea "x"
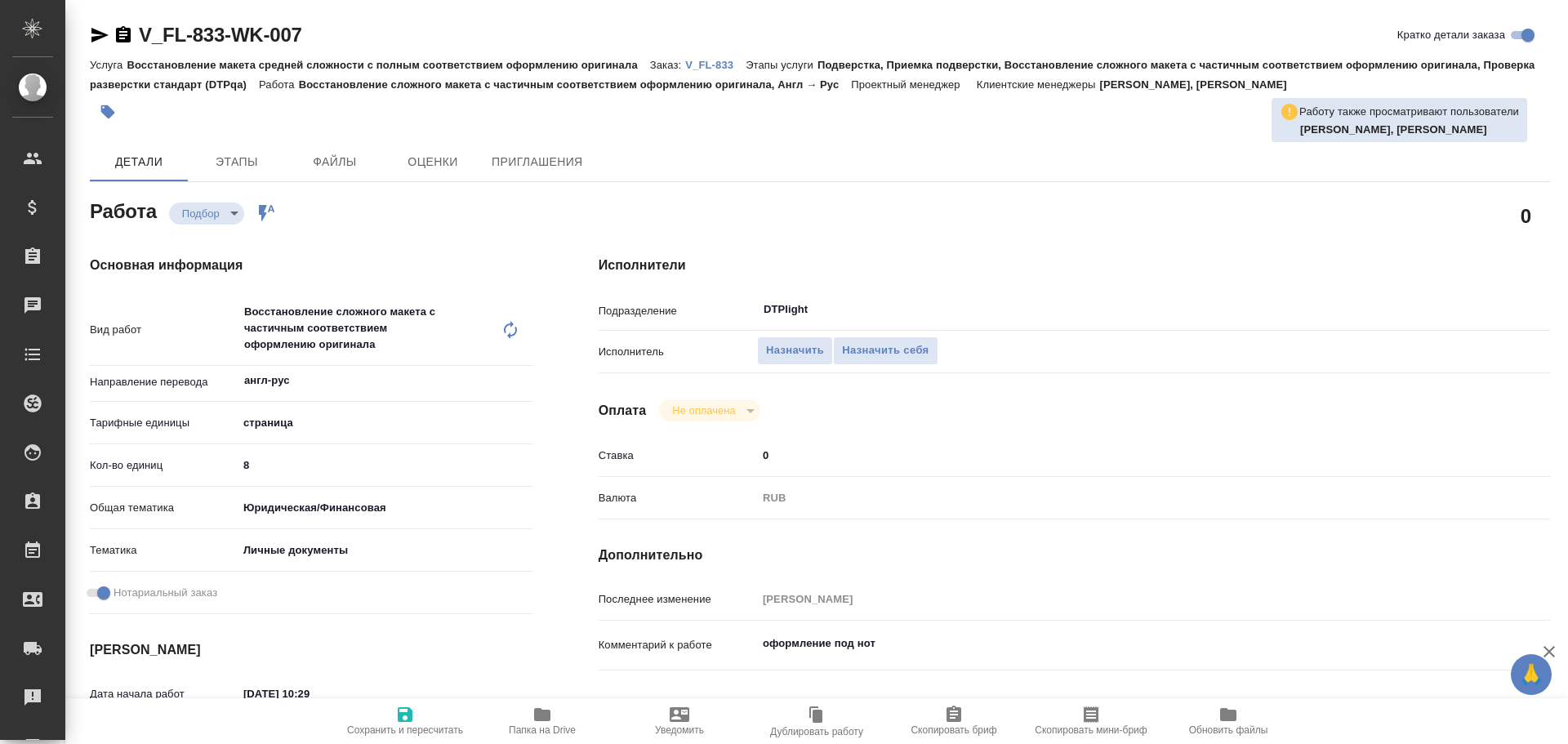
type textarea "x"
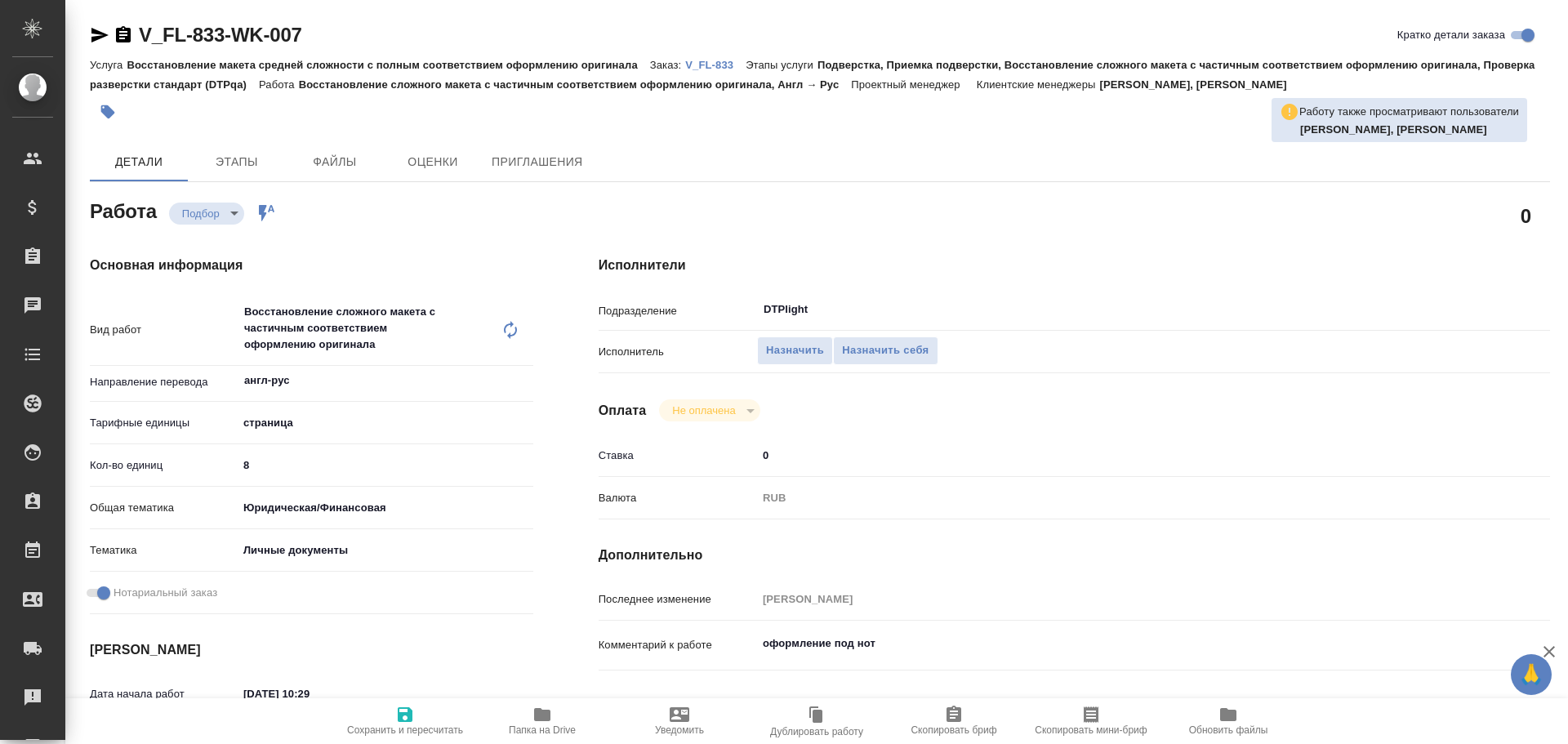
type textarea "x"
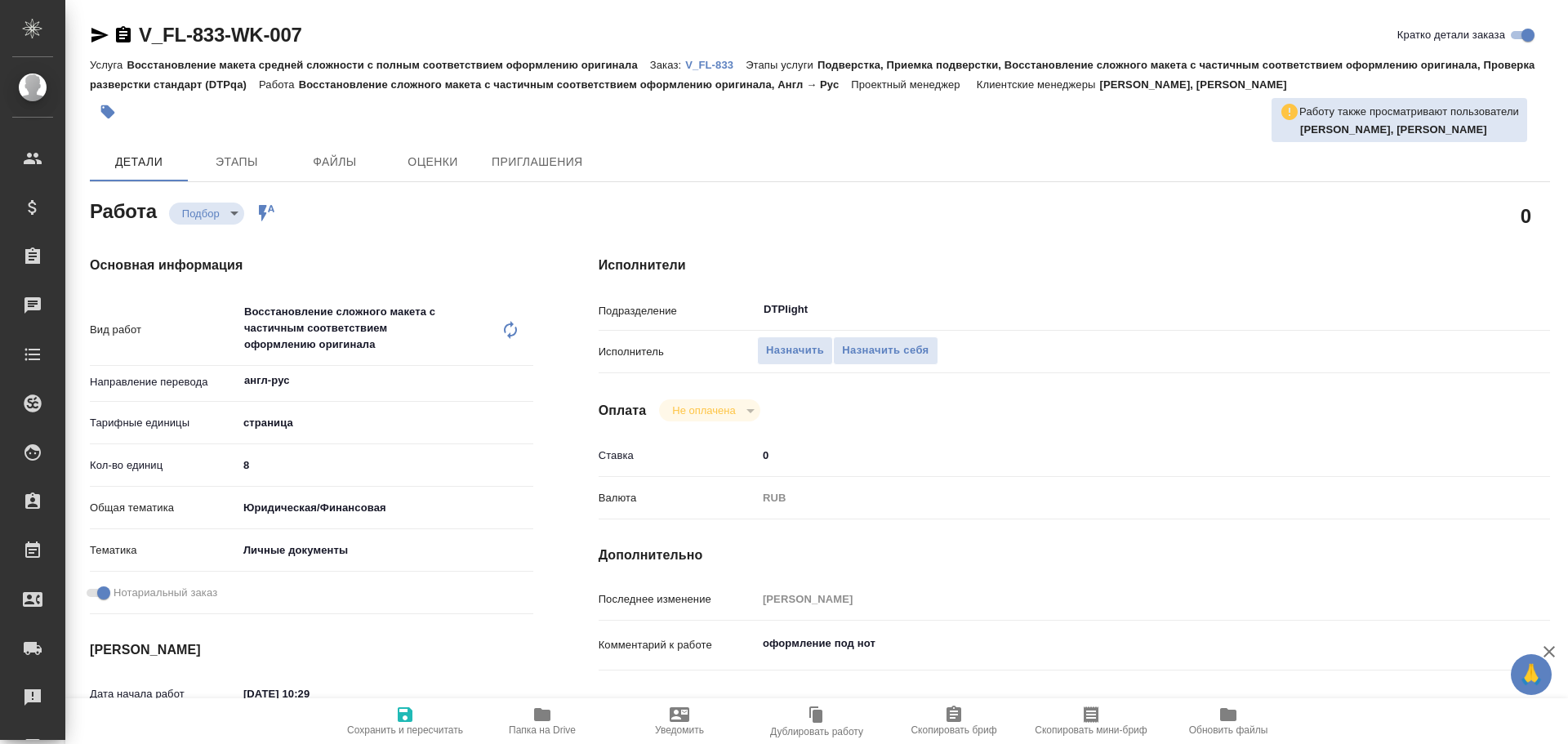
type textarea "x"
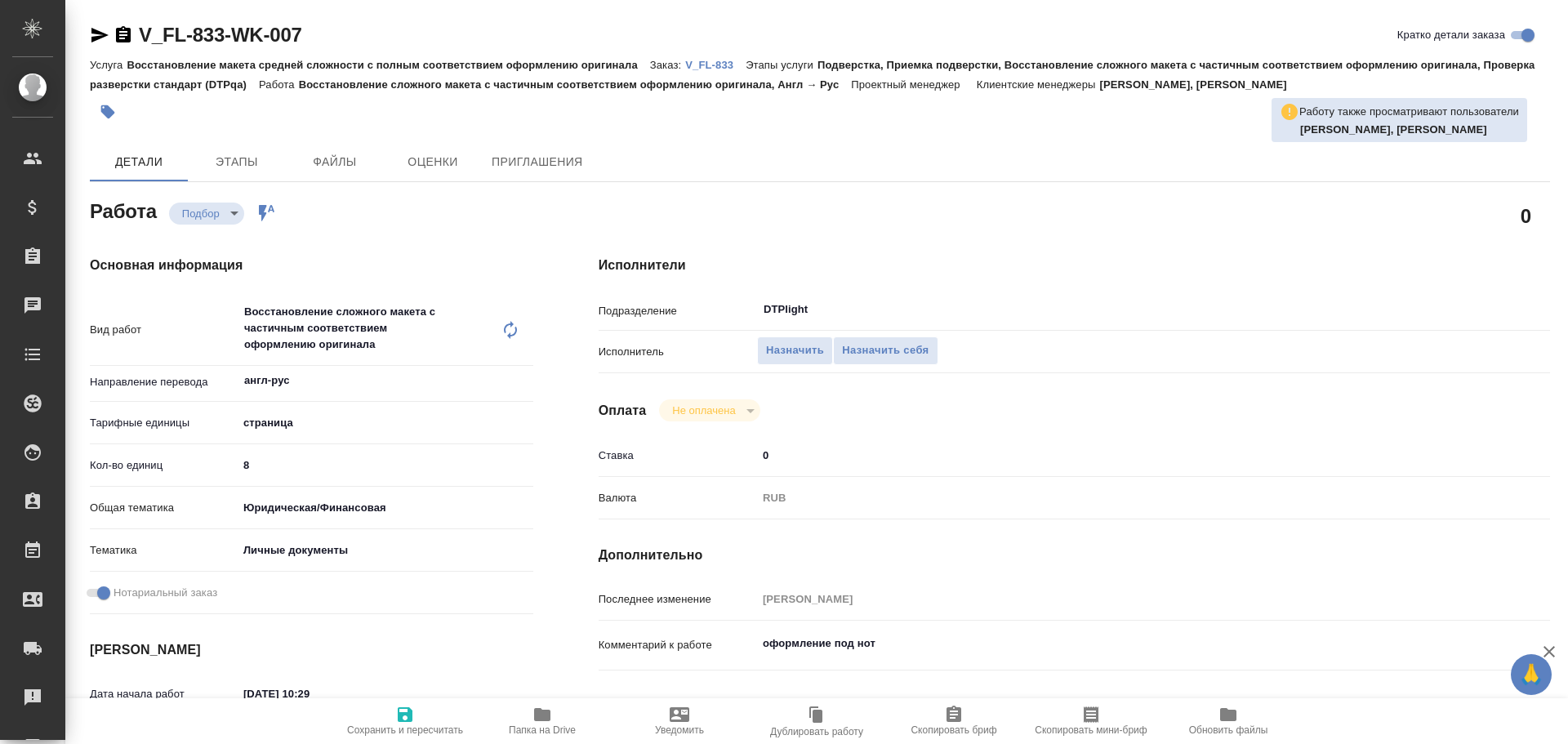
type textarea "x"
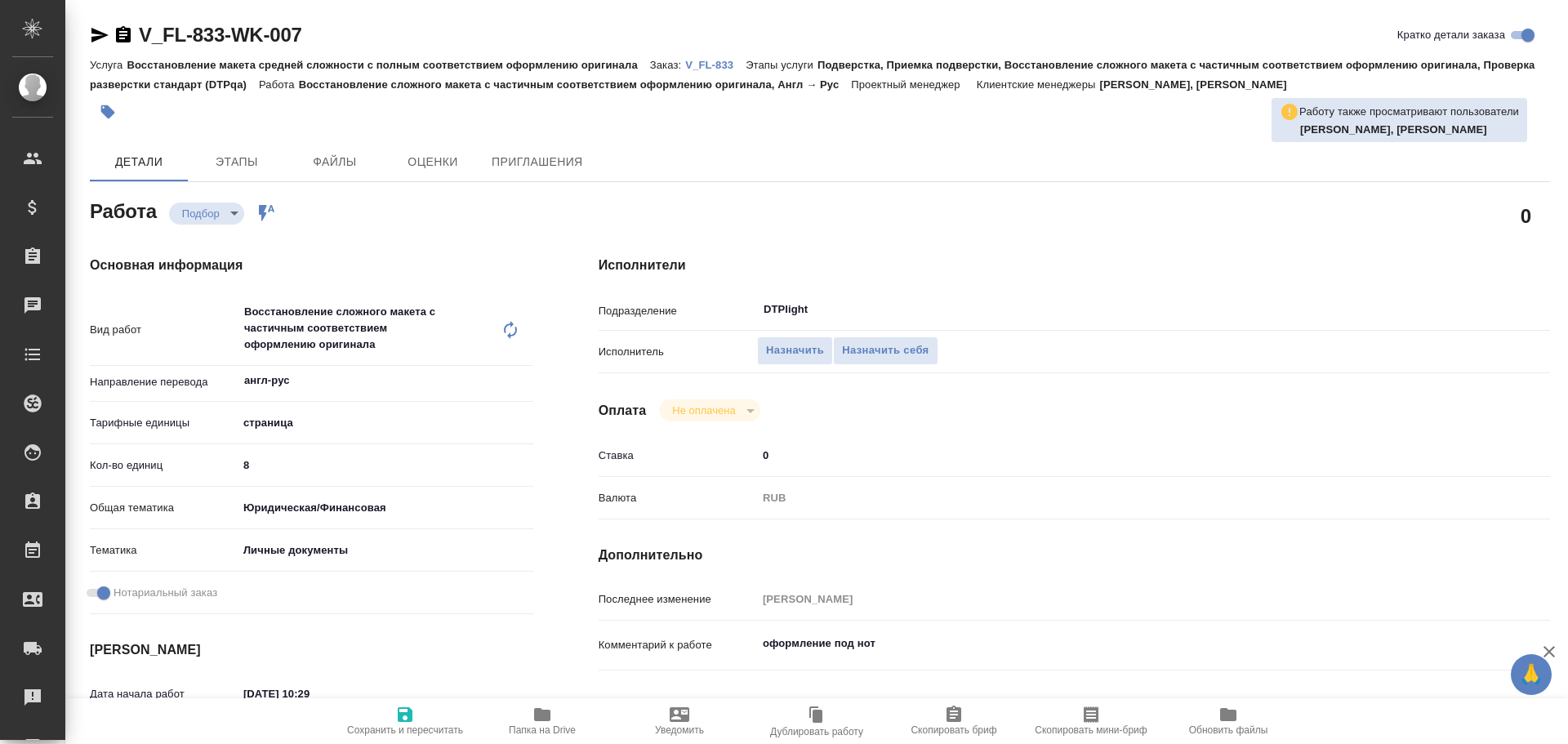
type textarea "x"
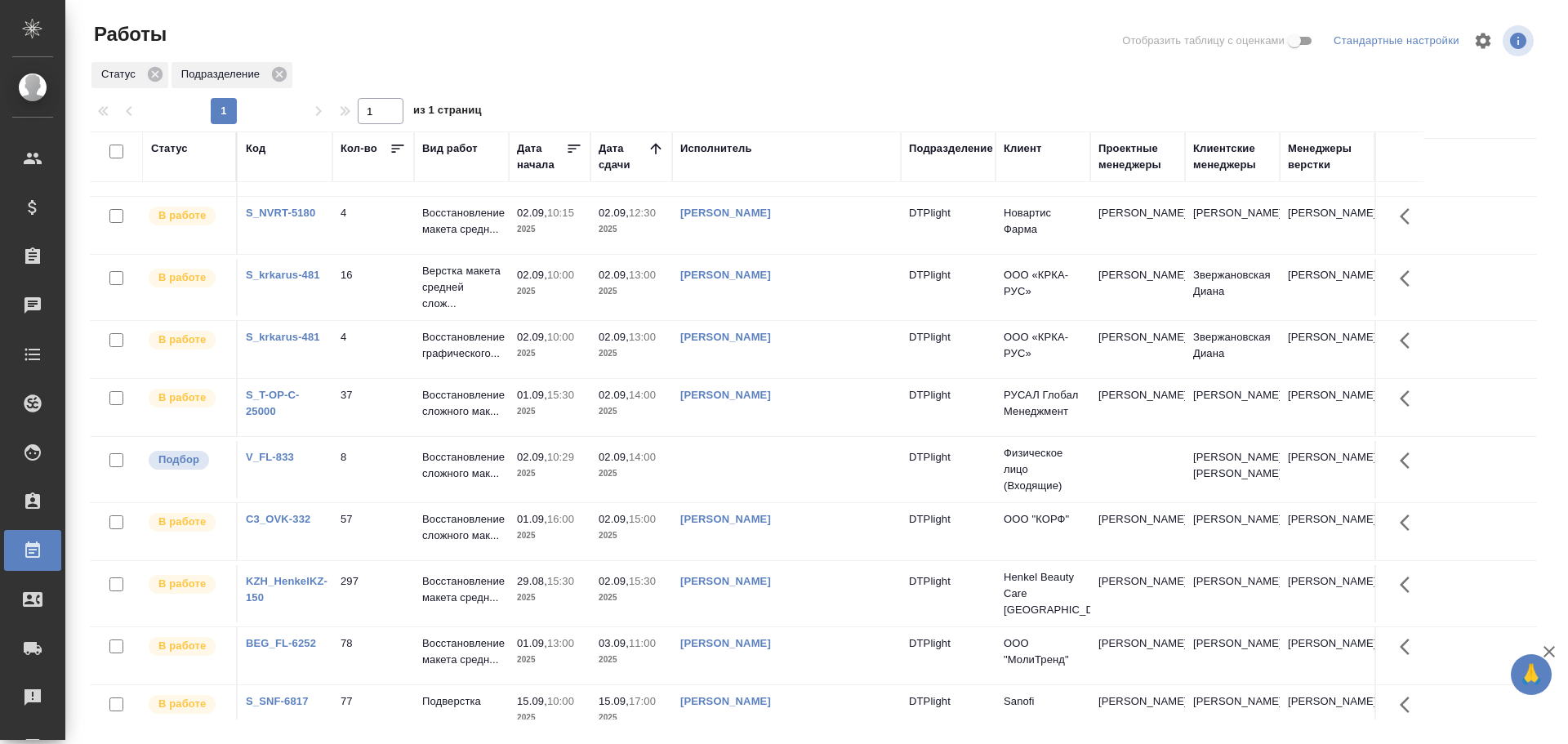
scroll to position [245, 0]
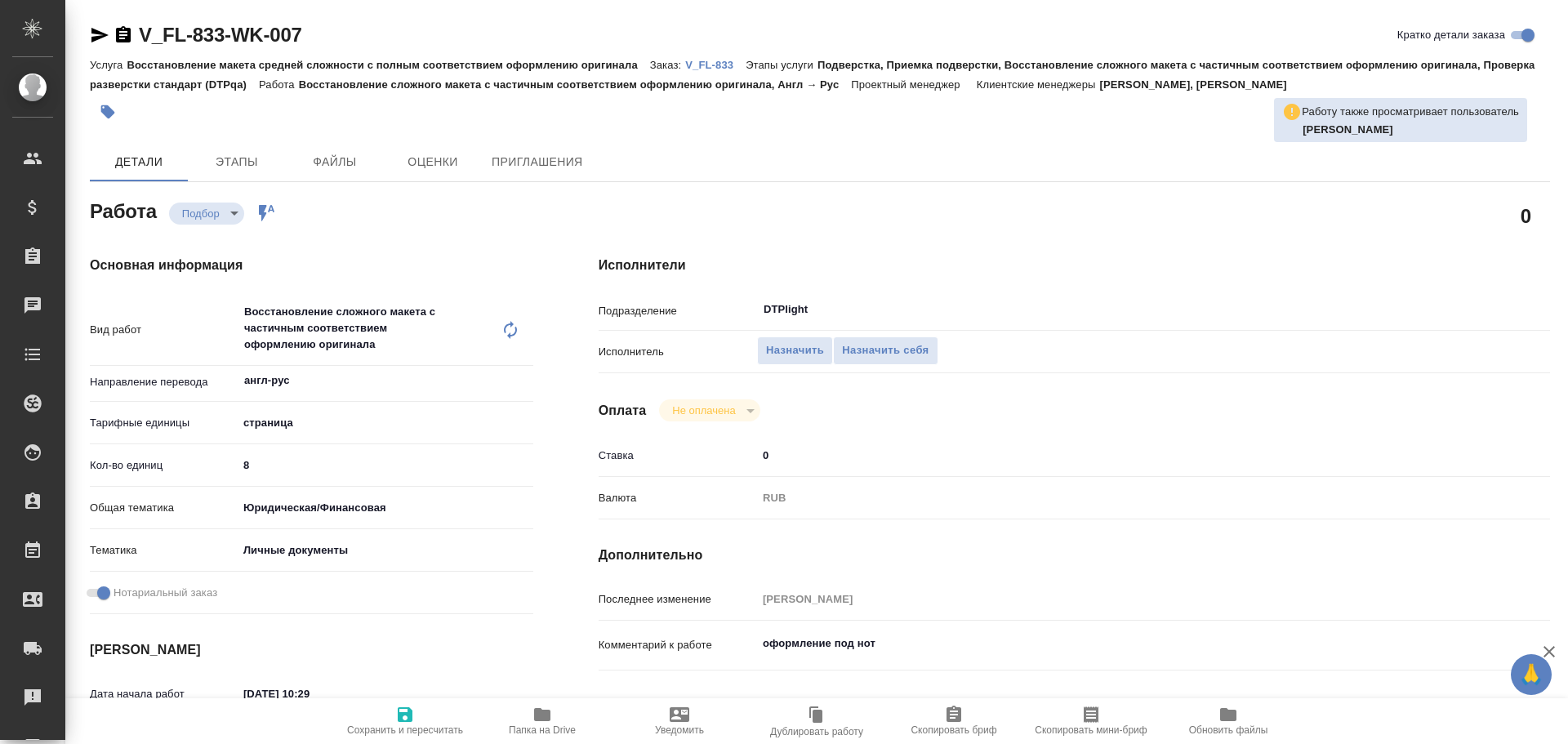
type textarea "x"
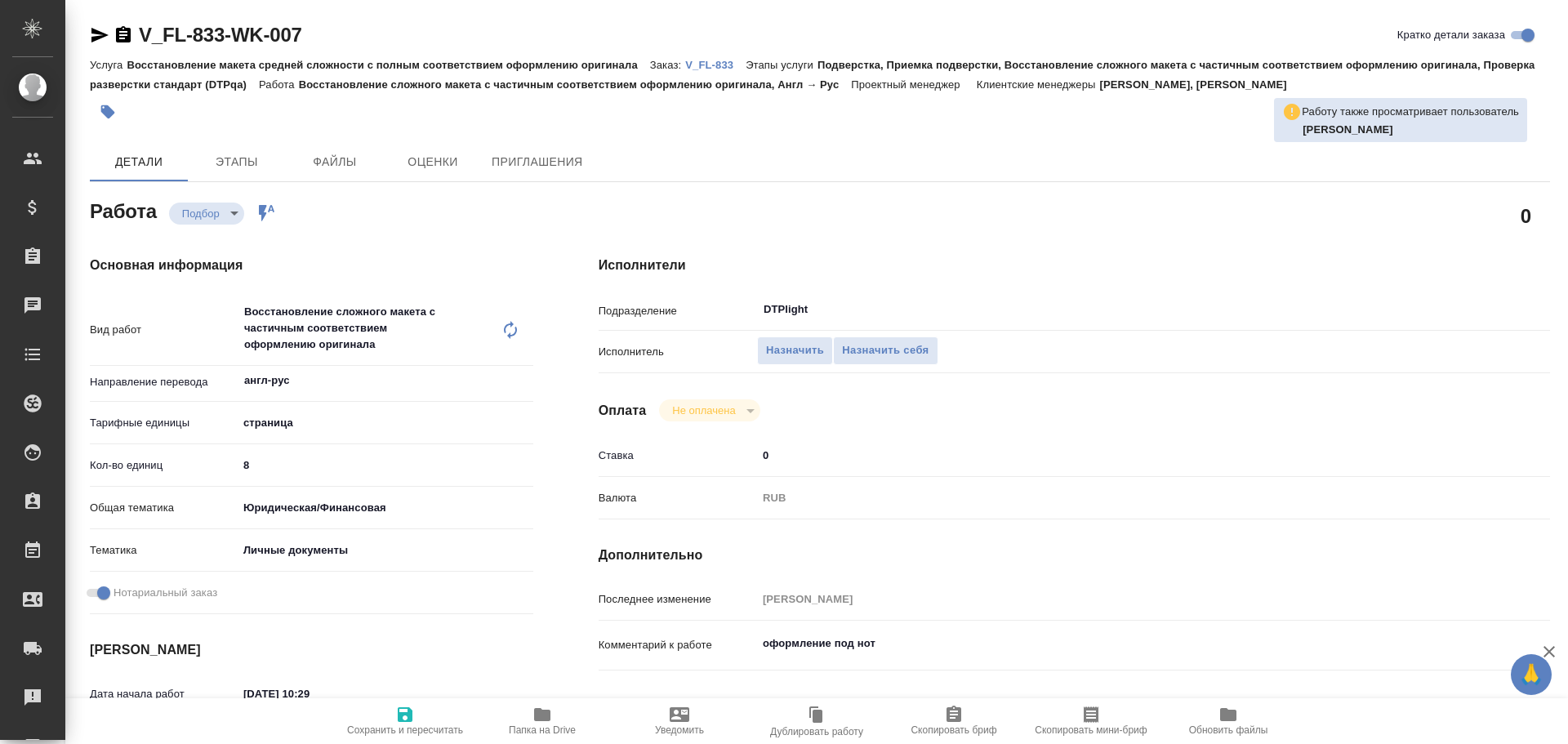
type textarea "x"
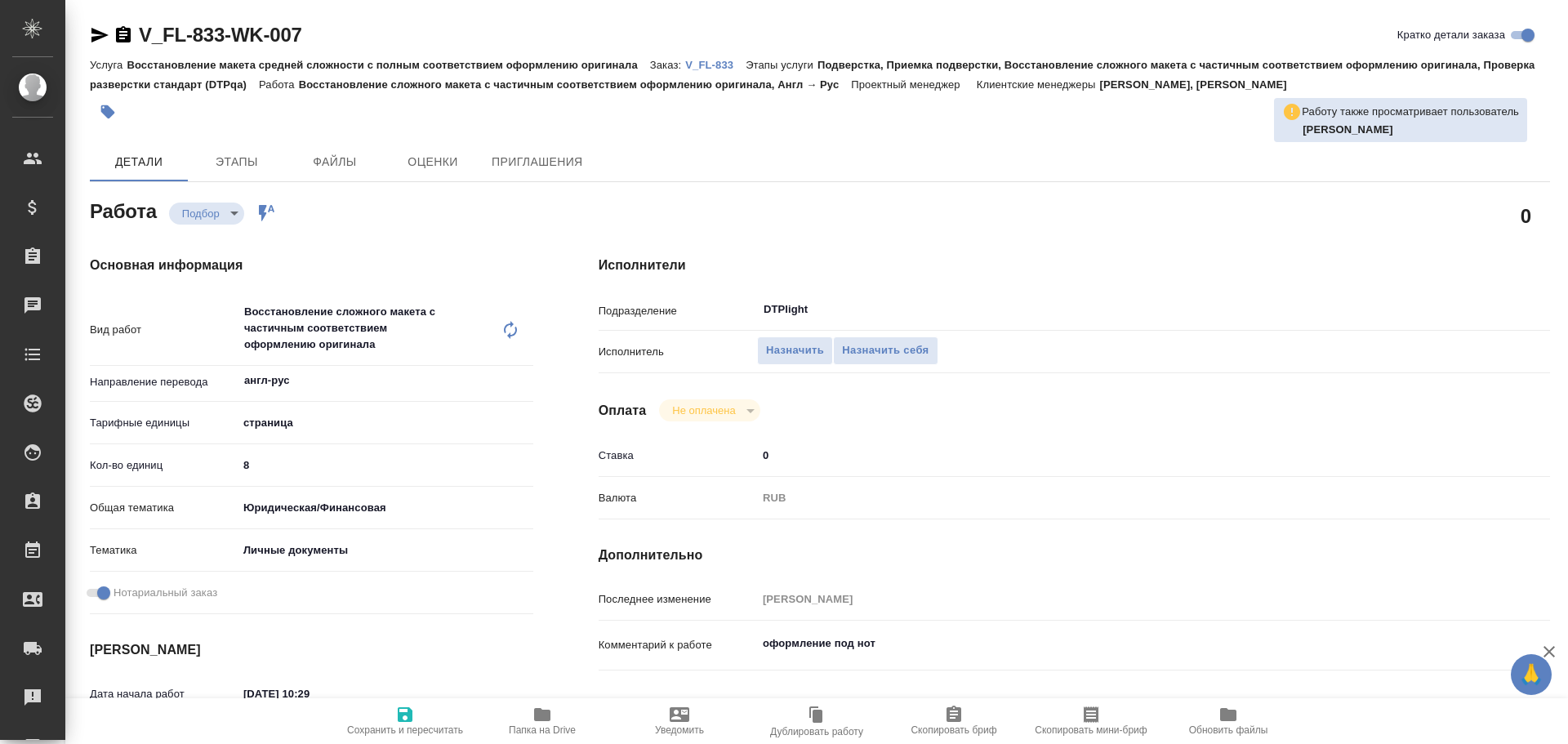
type textarea "x"
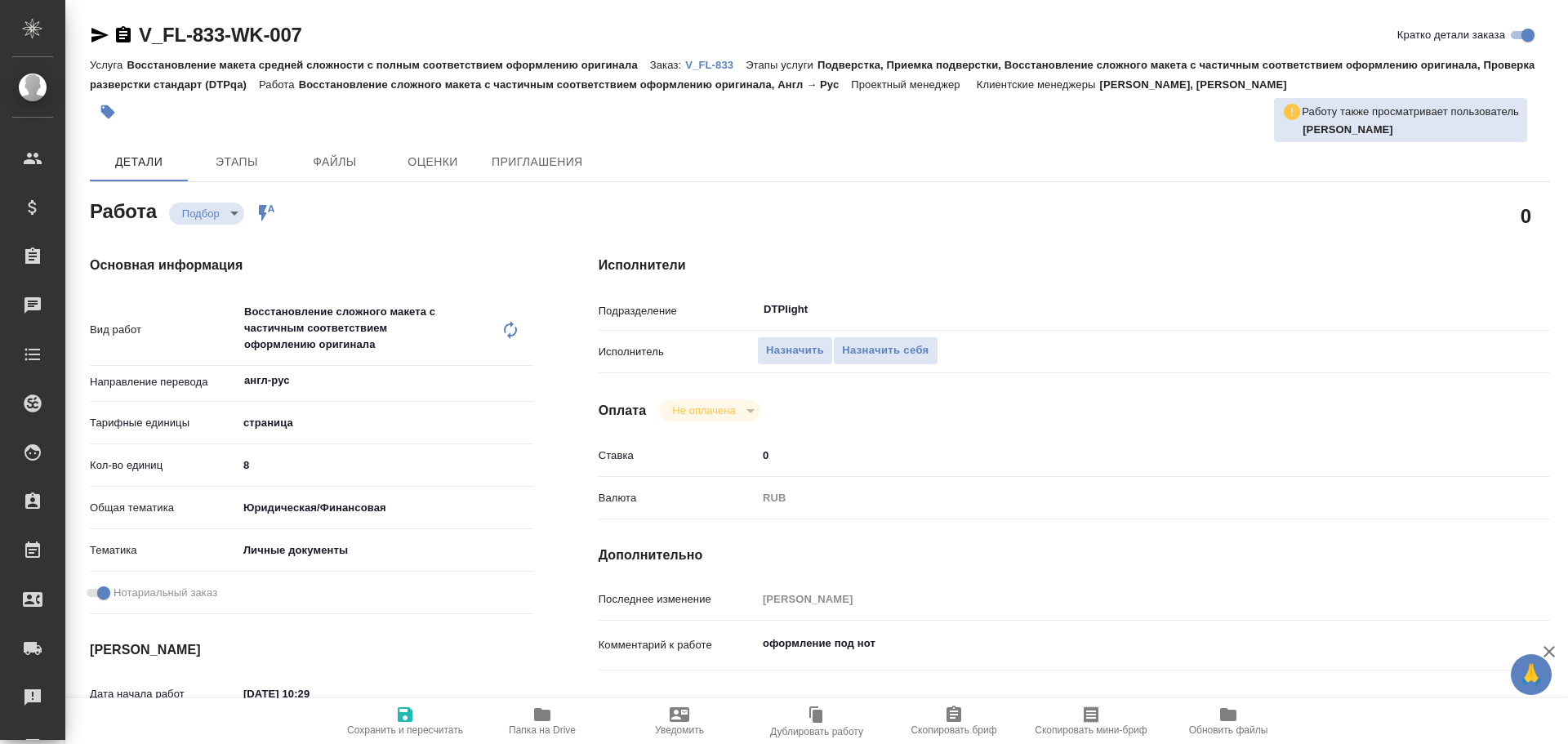
type textarea "x"
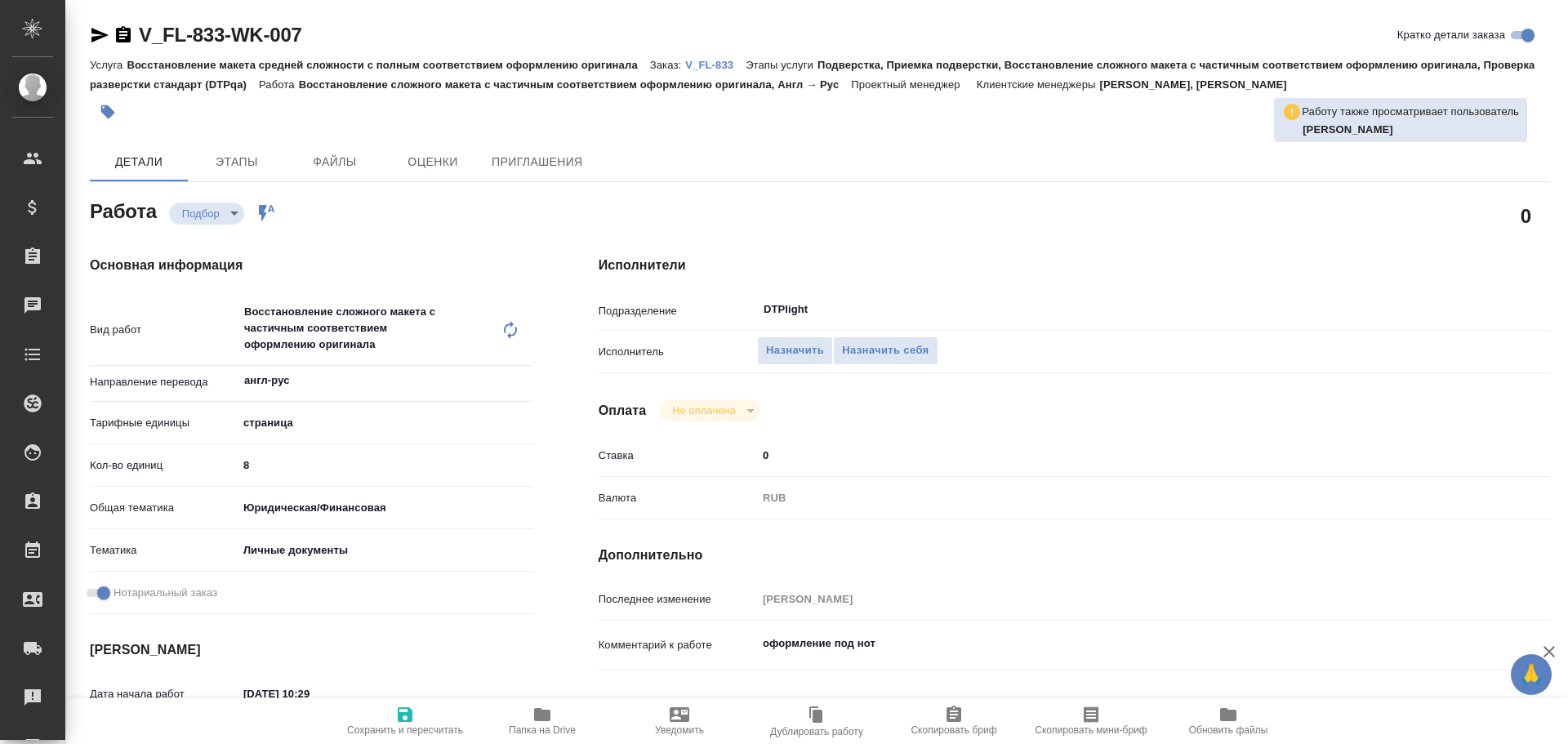
type textarea "x"
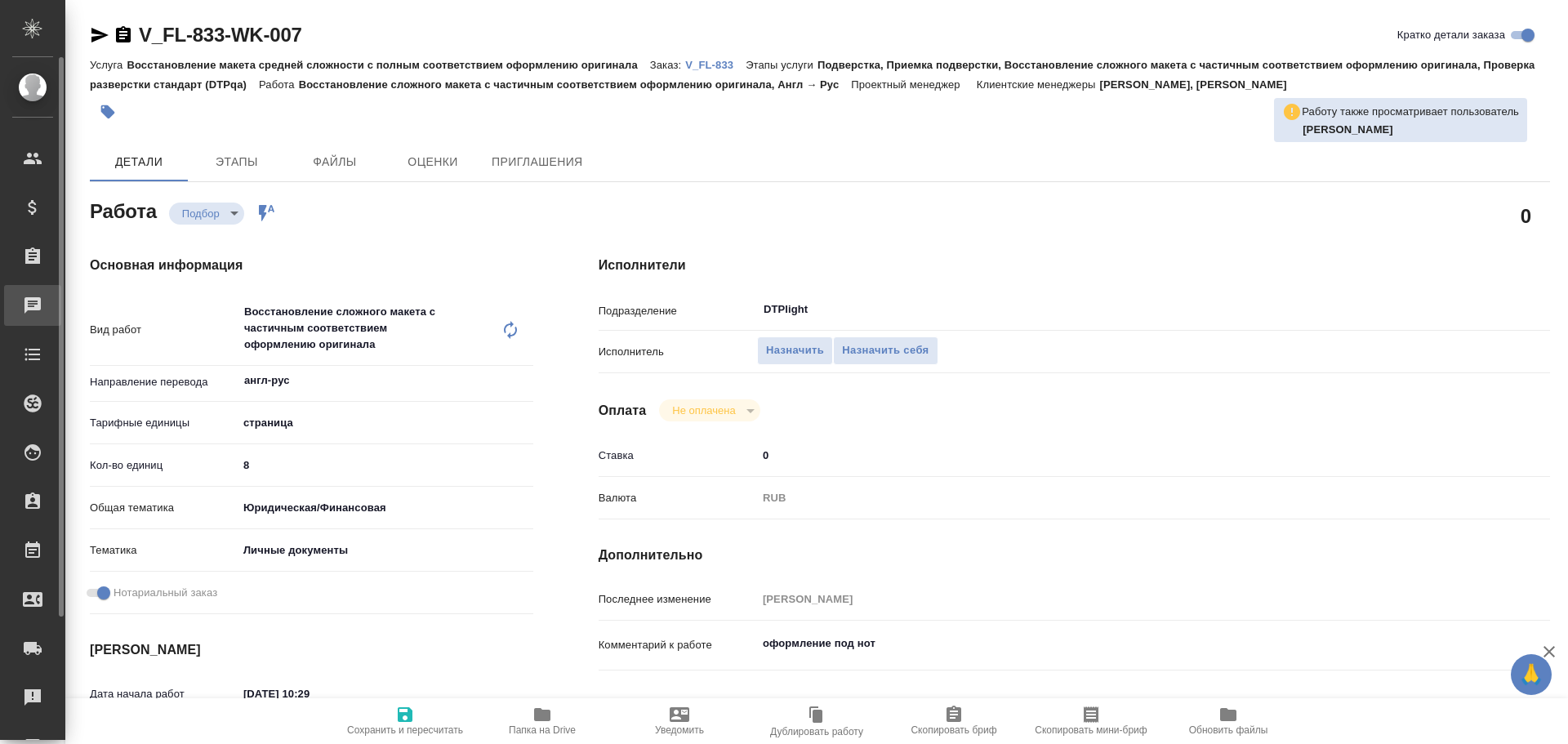
type textarea "x"
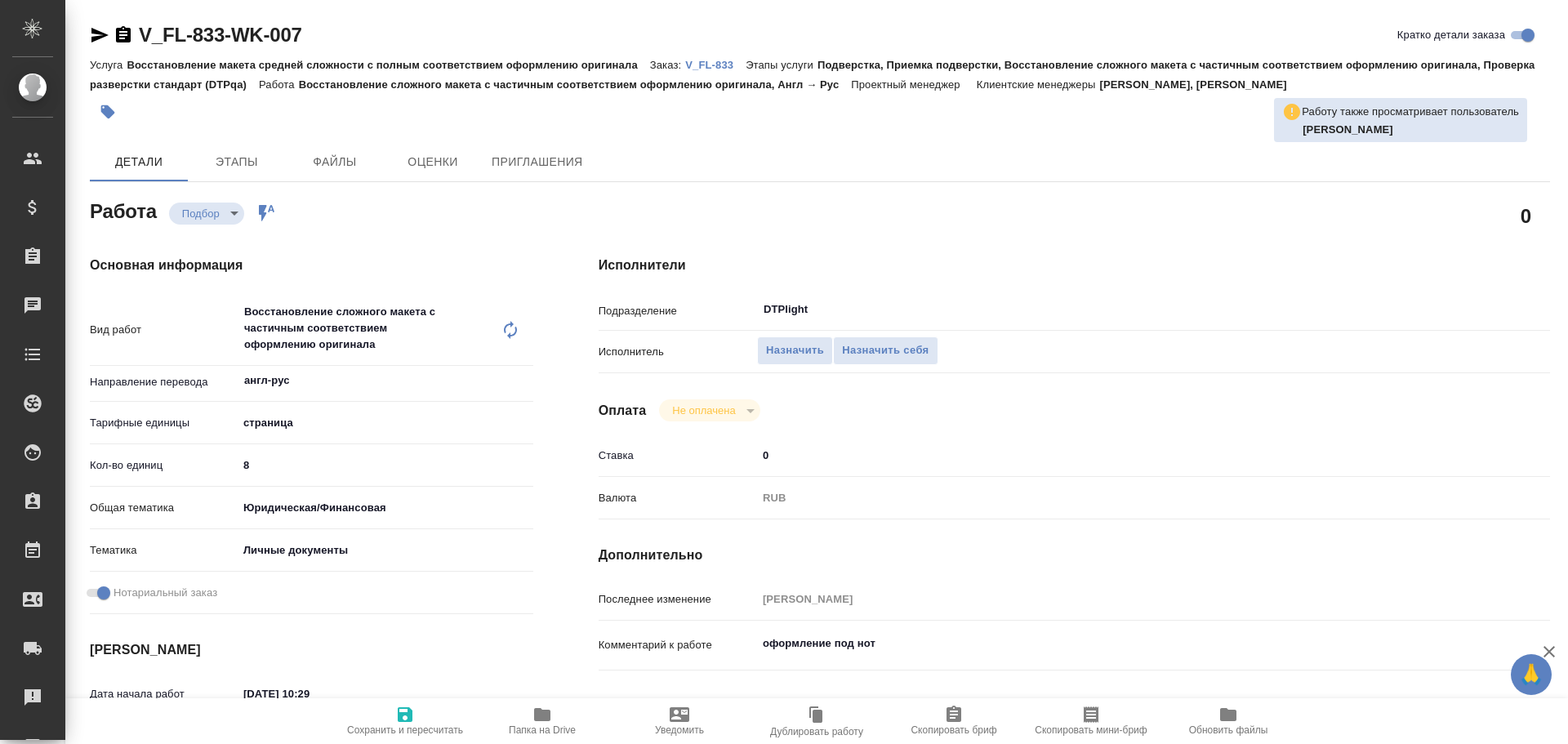
type textarea "x"
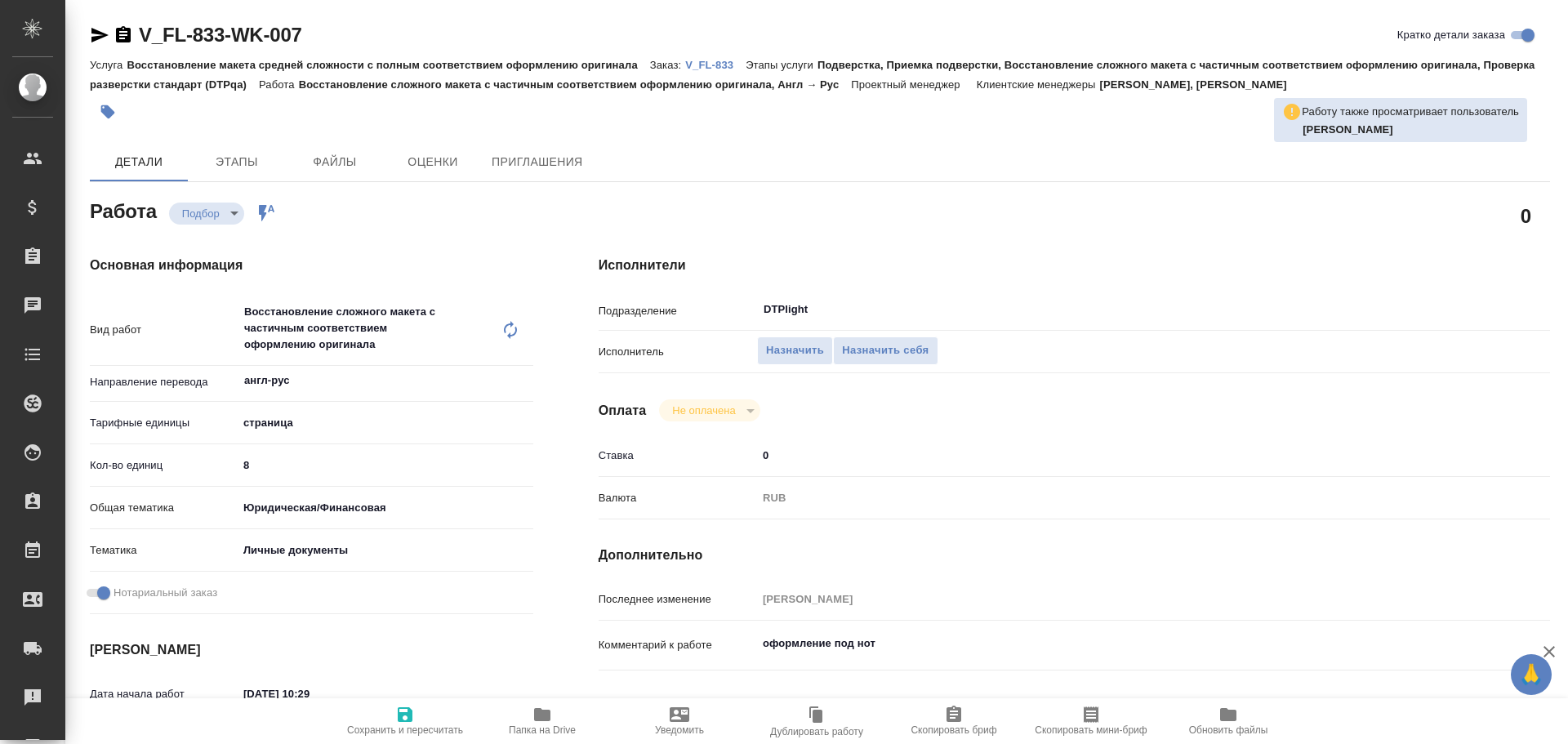
type textarea "x"
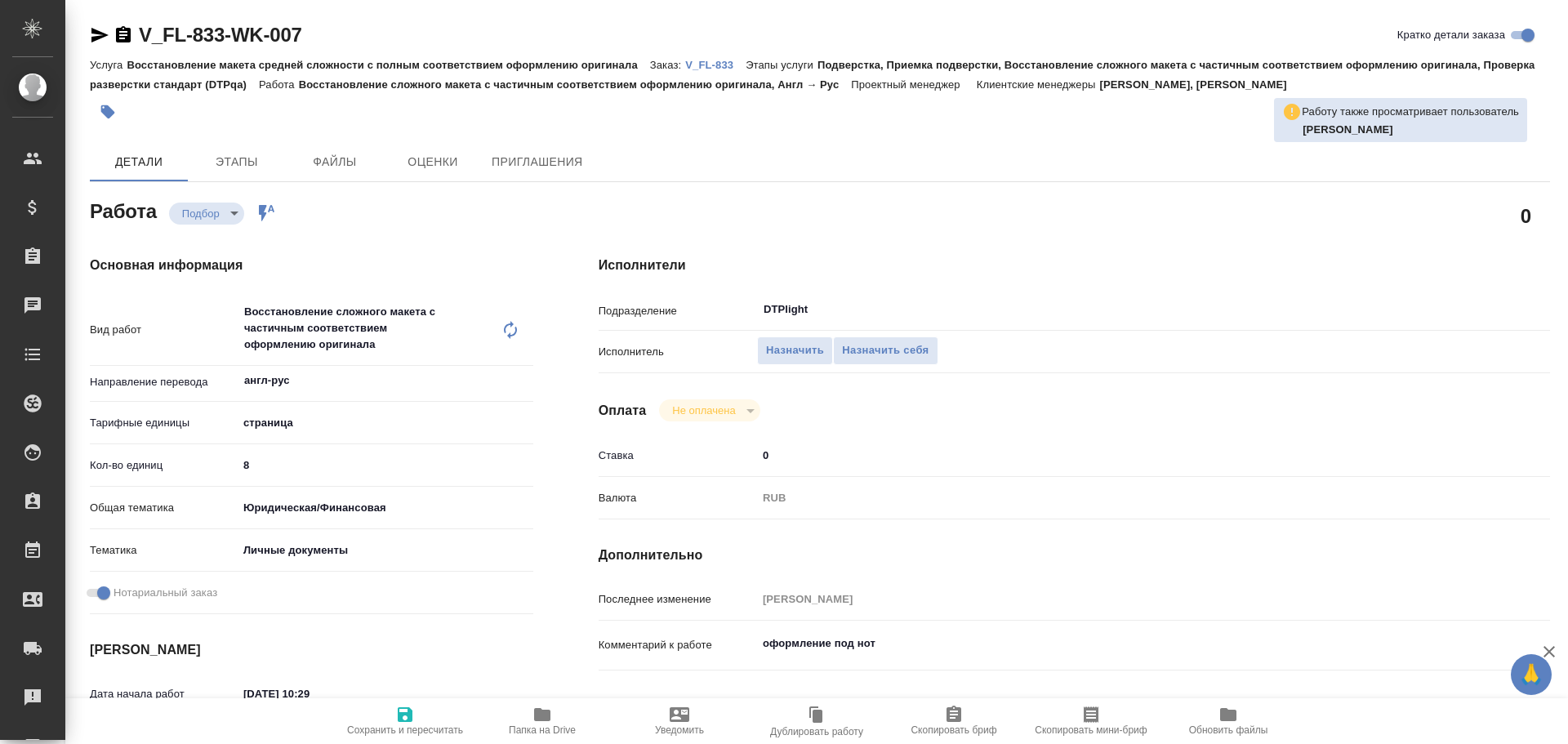
type textarea "x"
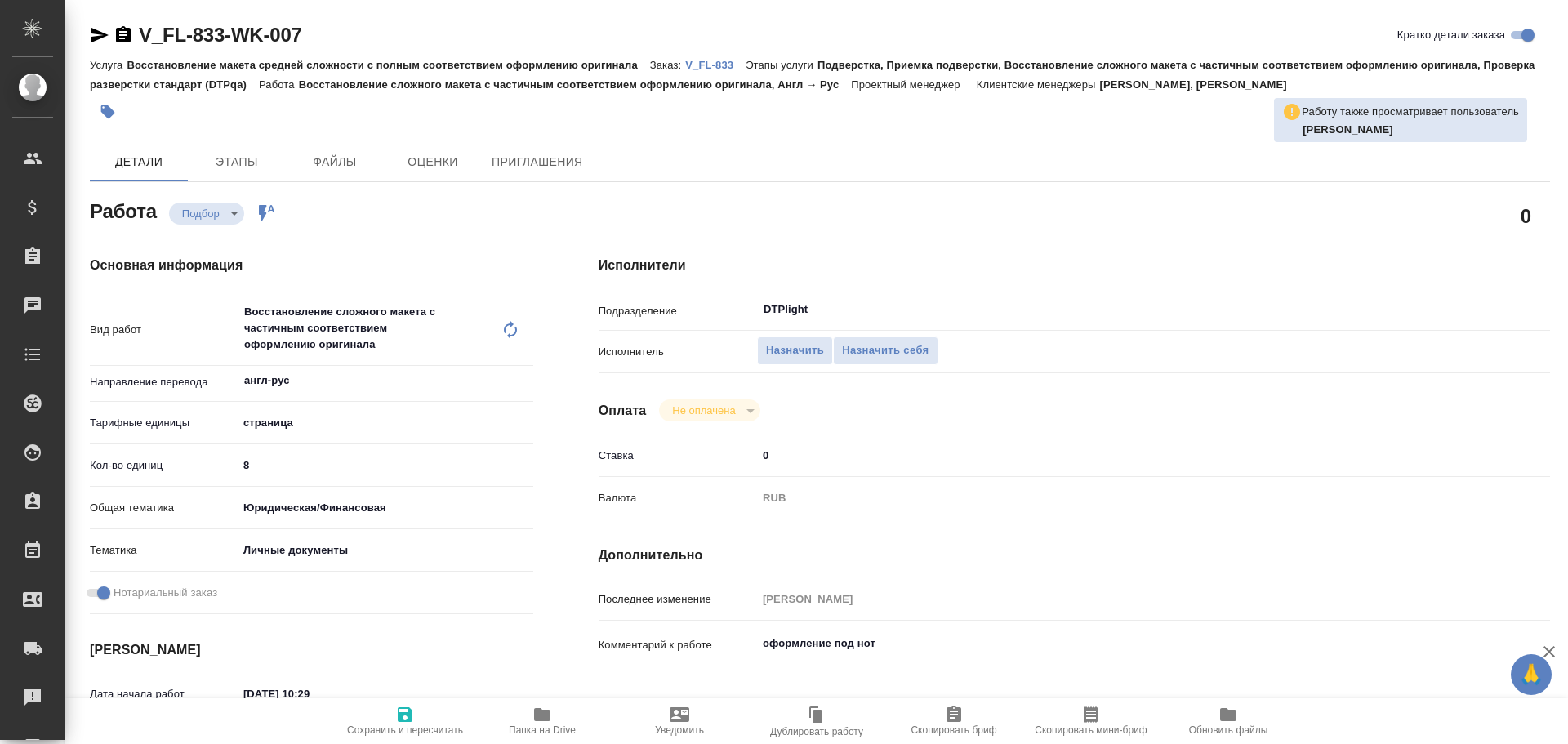
type textarea "x"
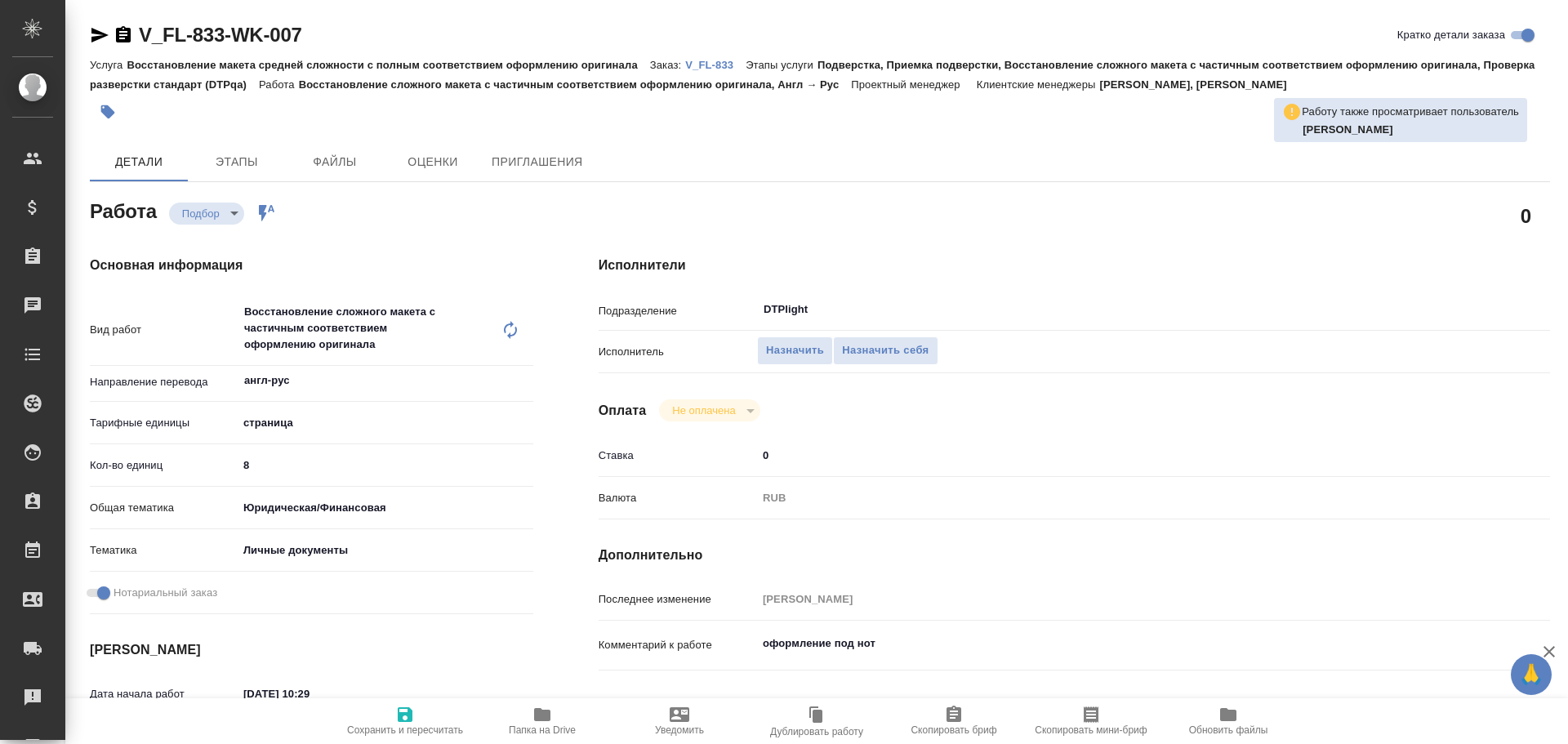
type textarea "x"
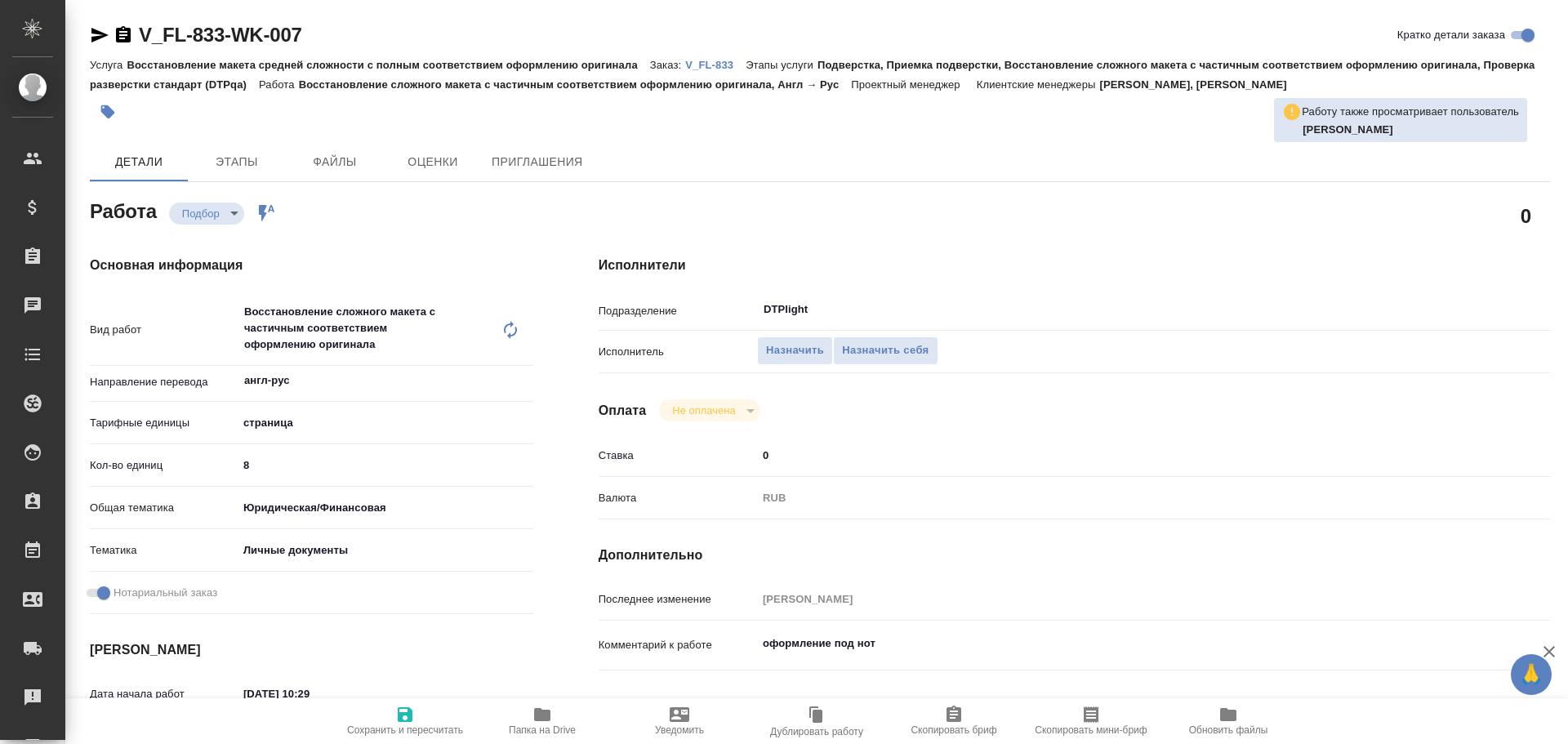
type textarea "x"
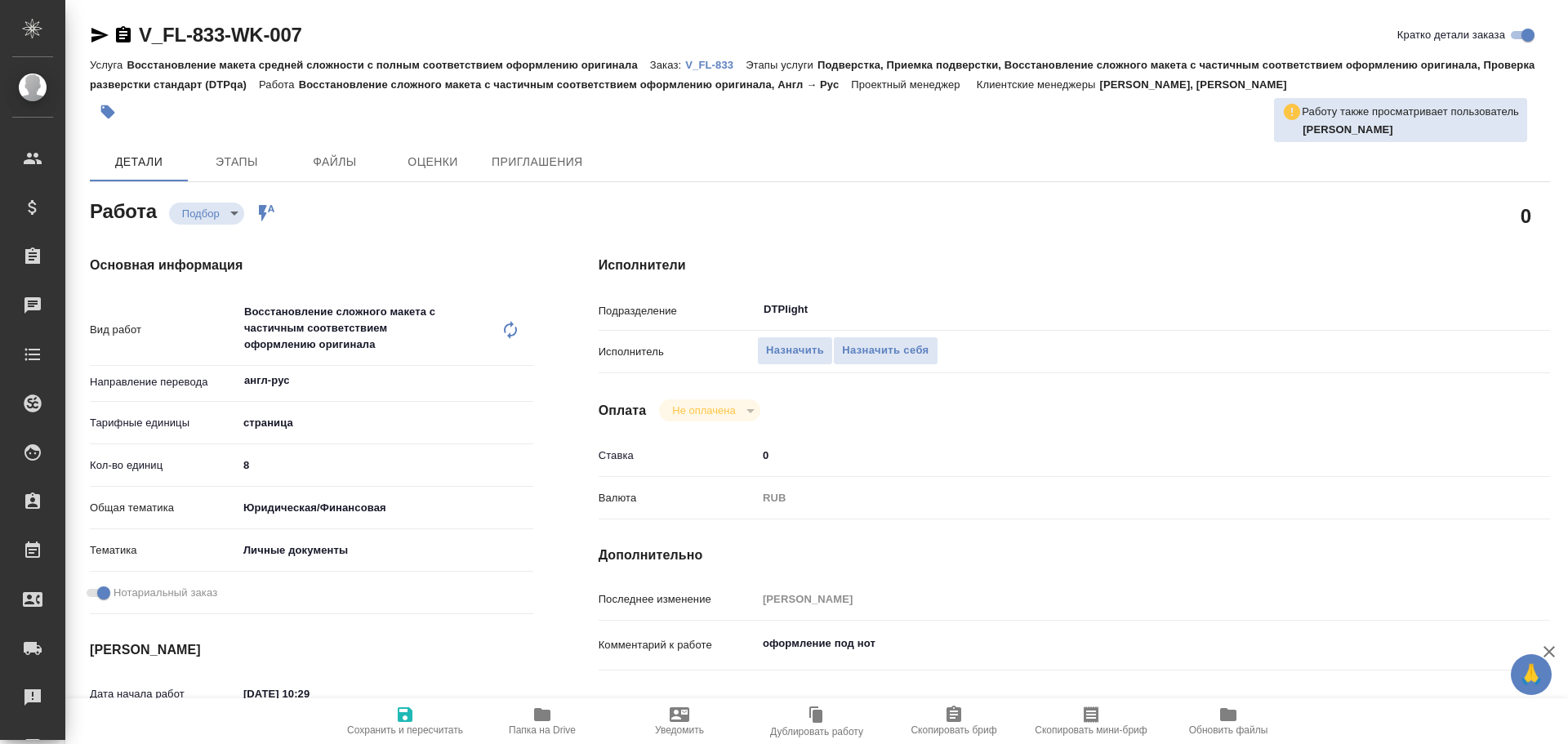
type textarea "x"
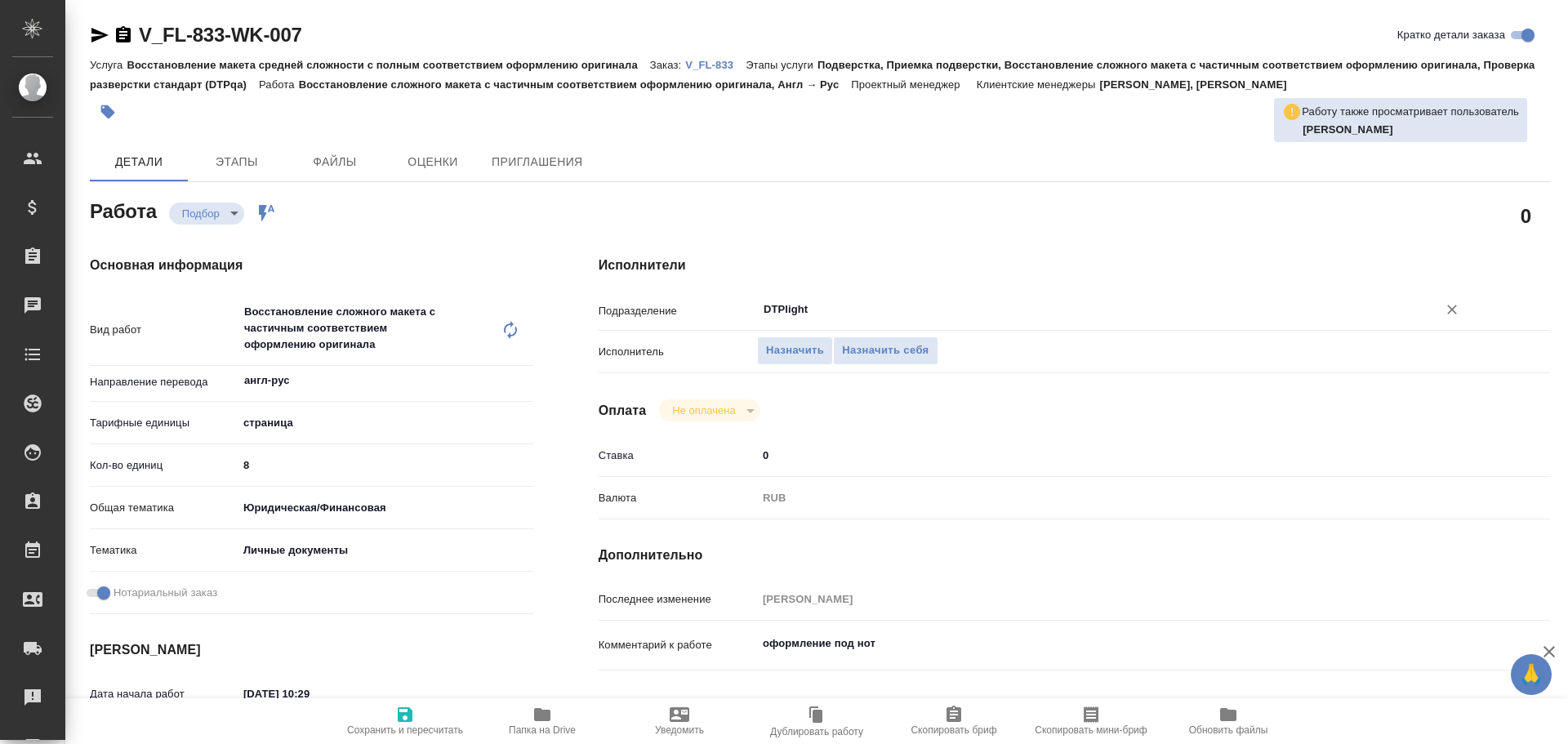
type textarea "x"
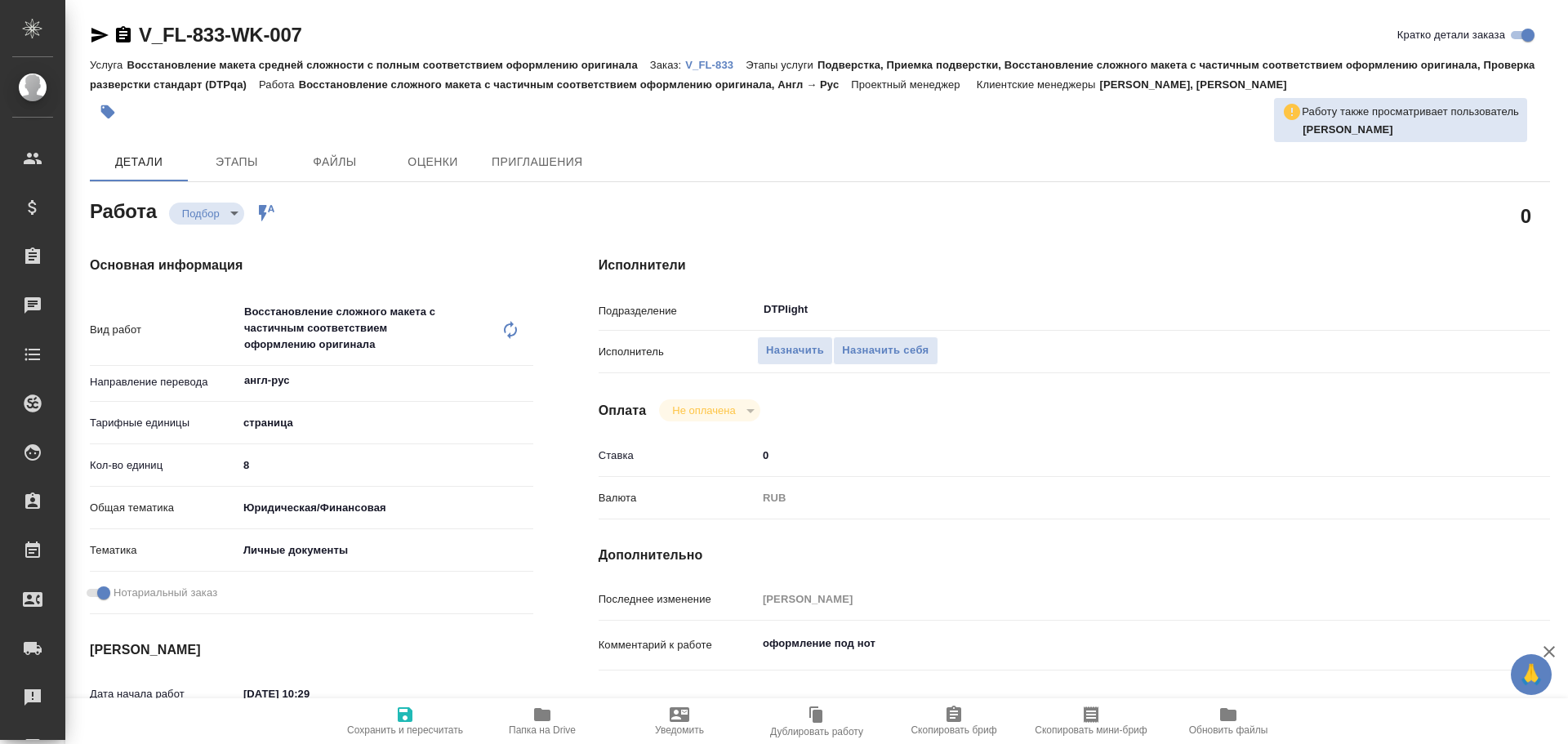
type textarea "x"
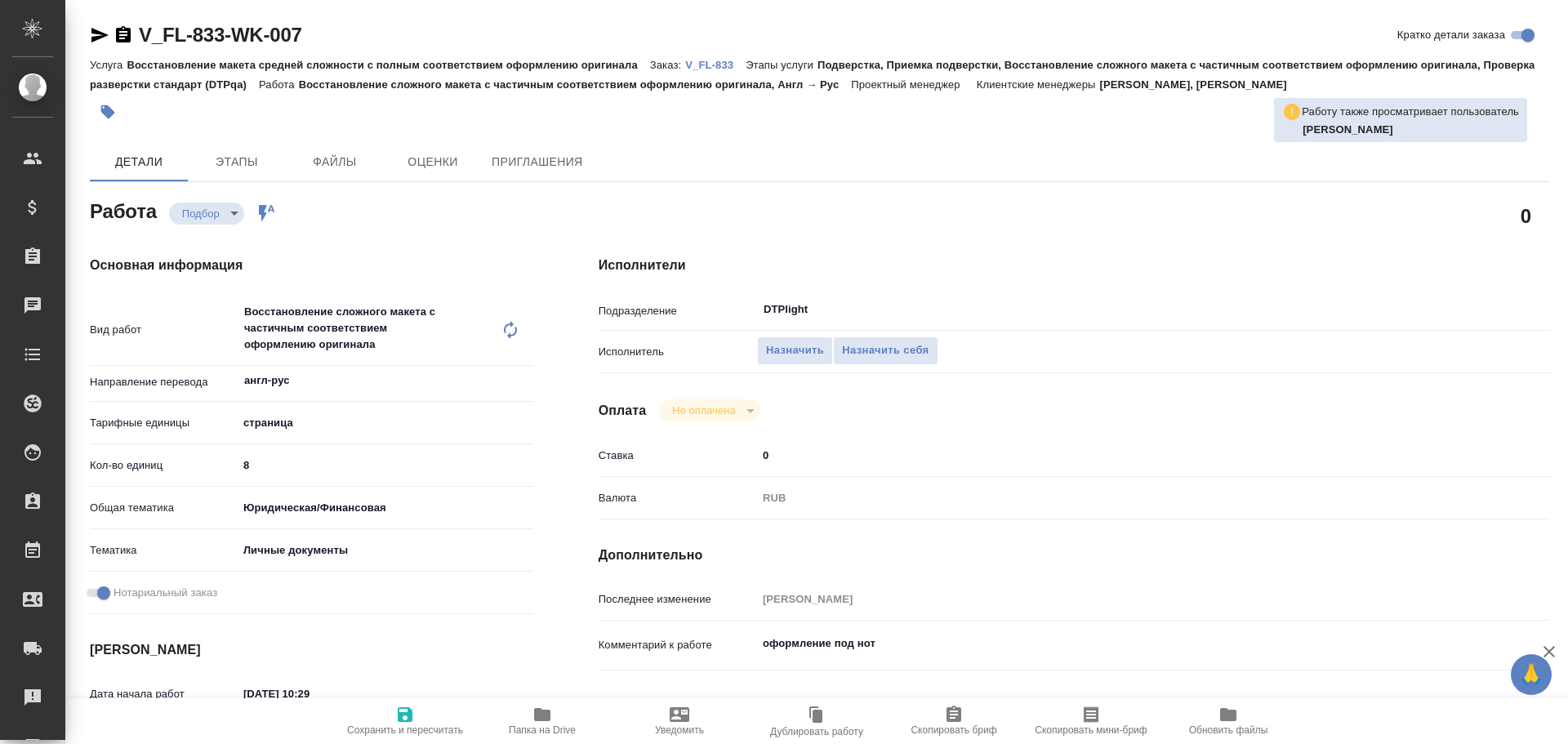
type textarea "x"
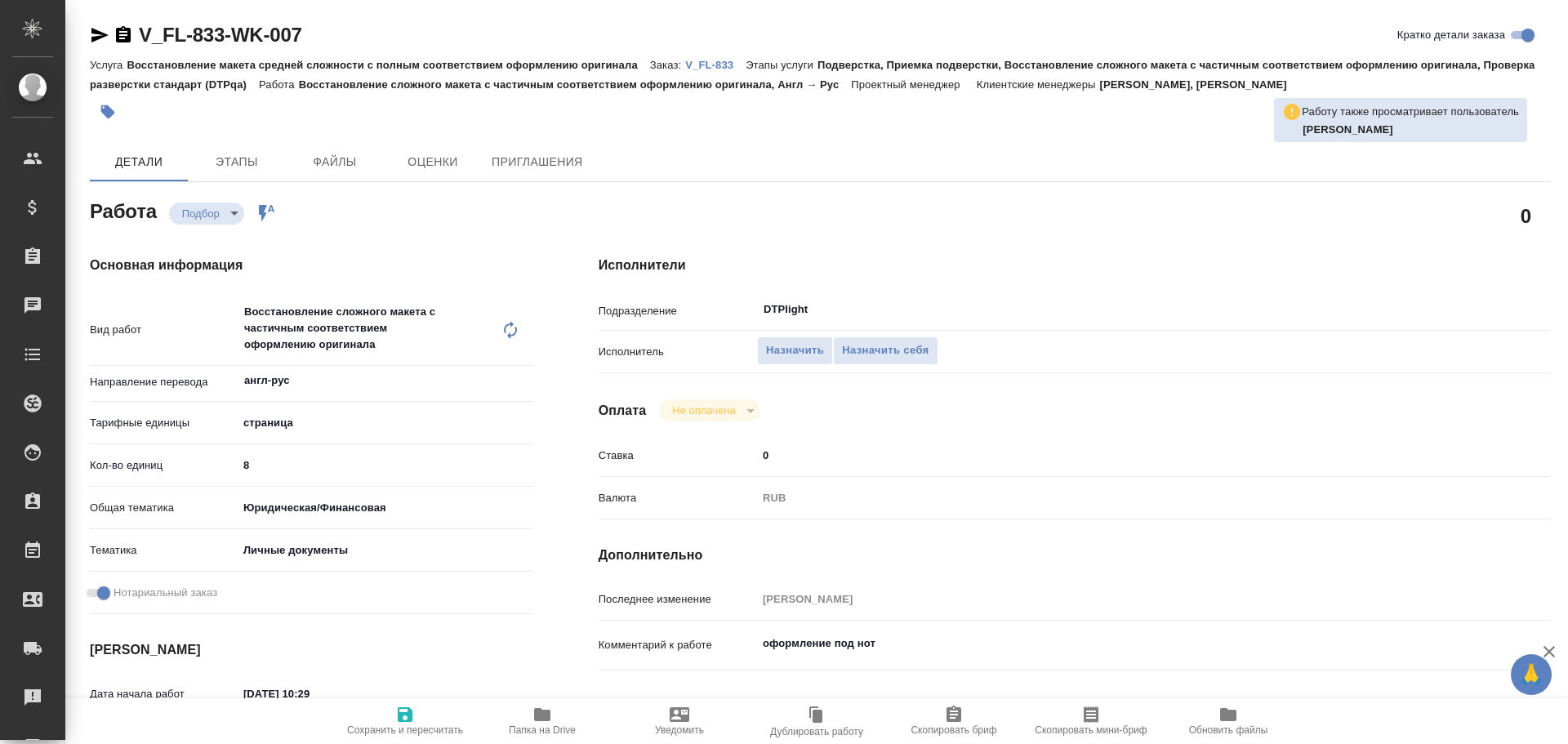
type textarea "x"
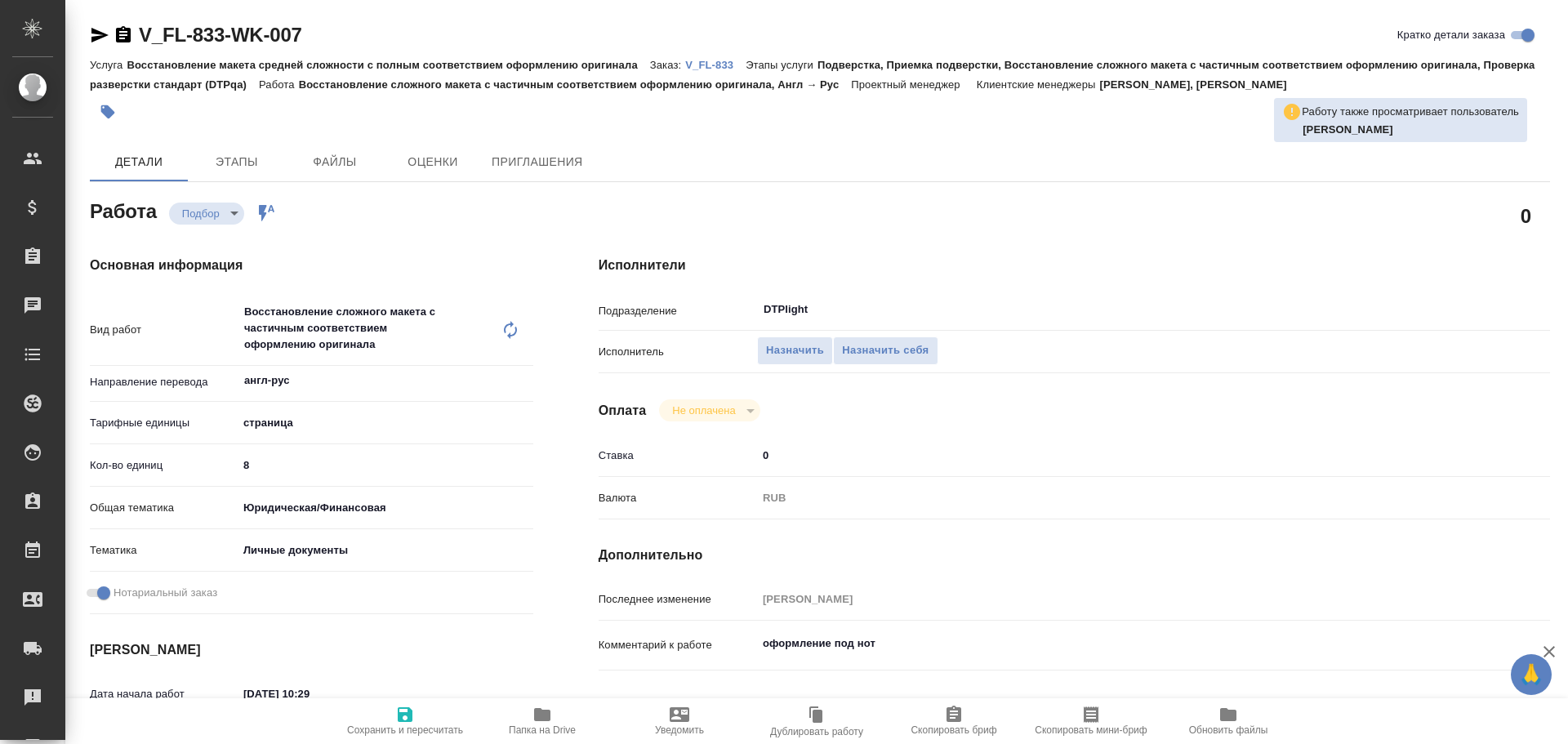
type textarea "x"
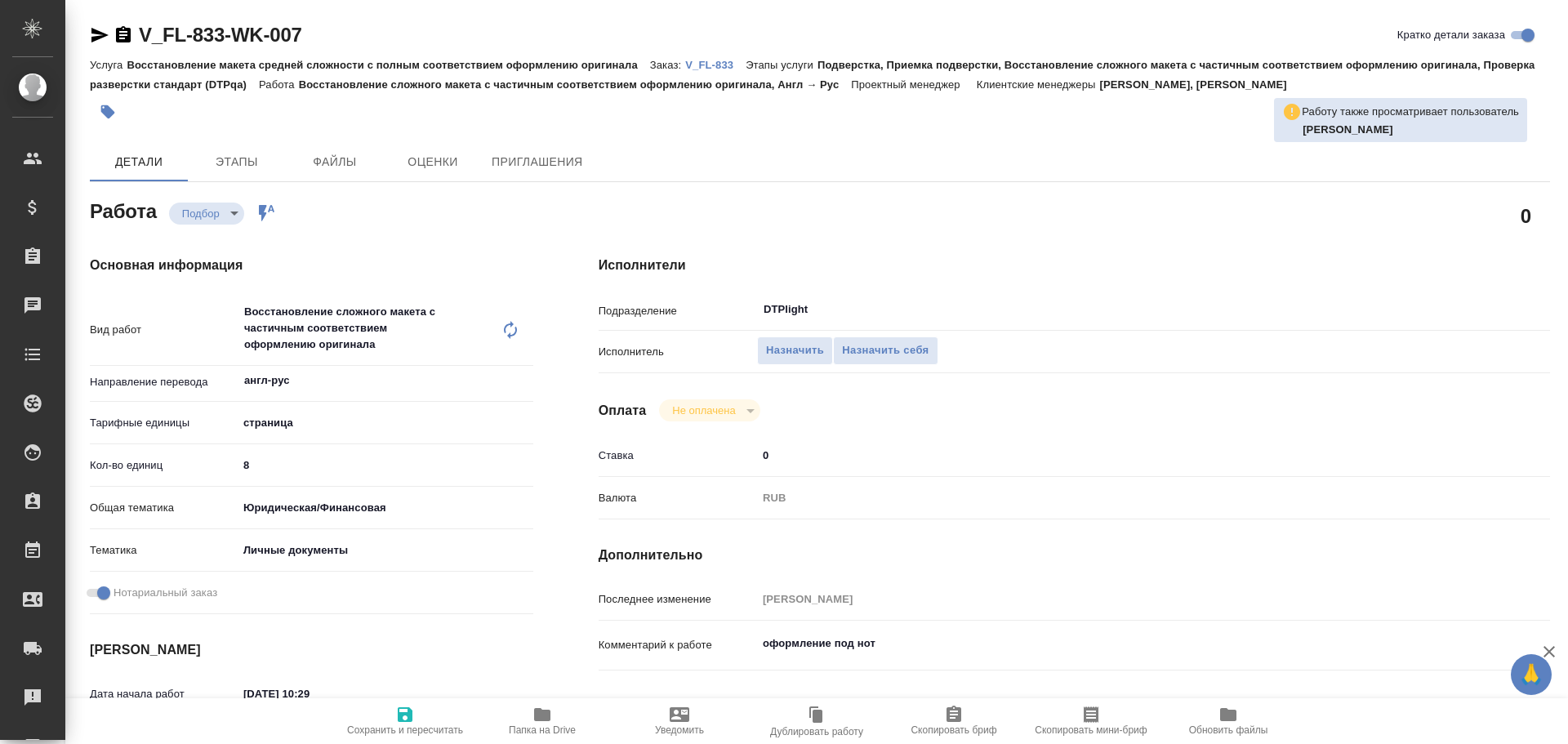
type textarea "x"
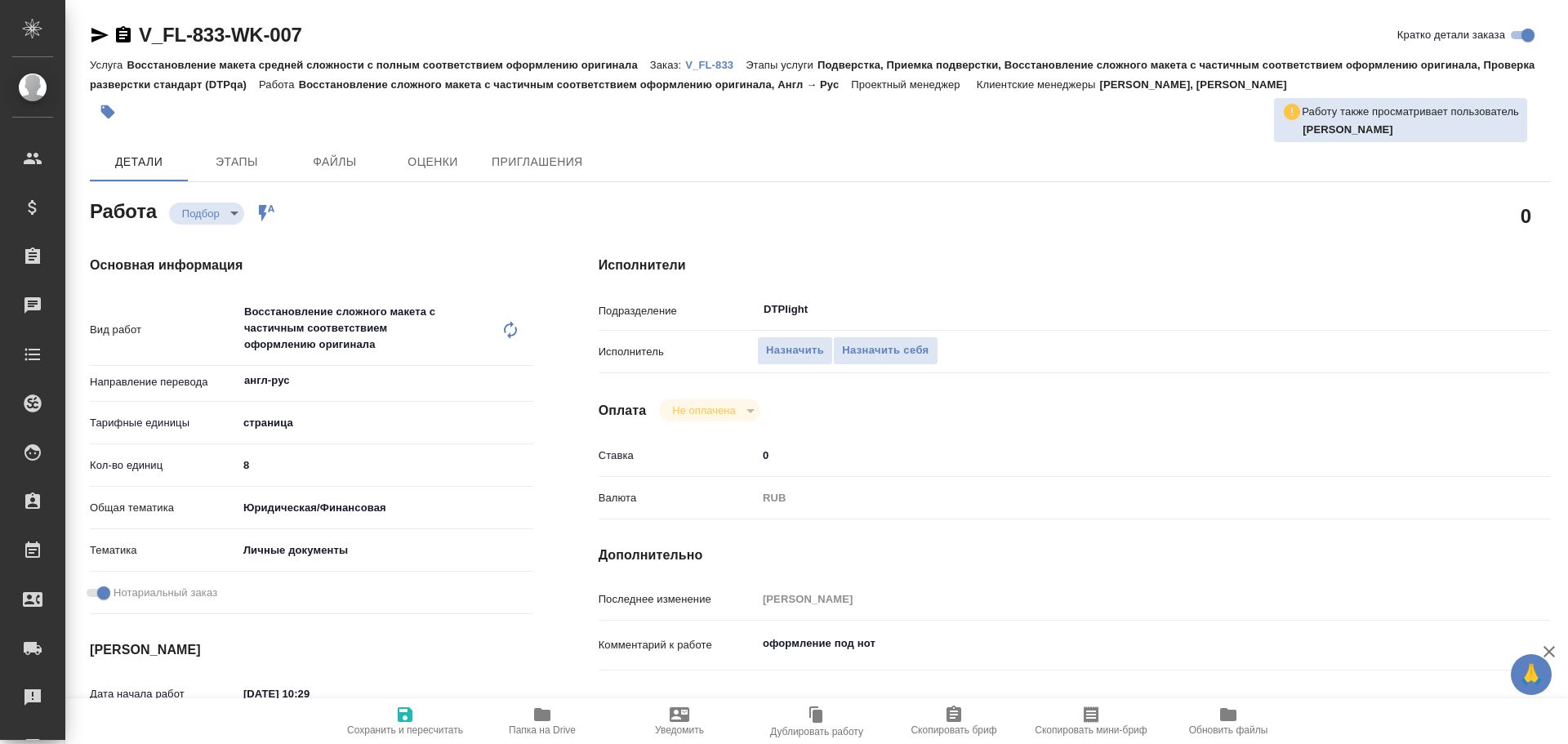
type textarea "x"
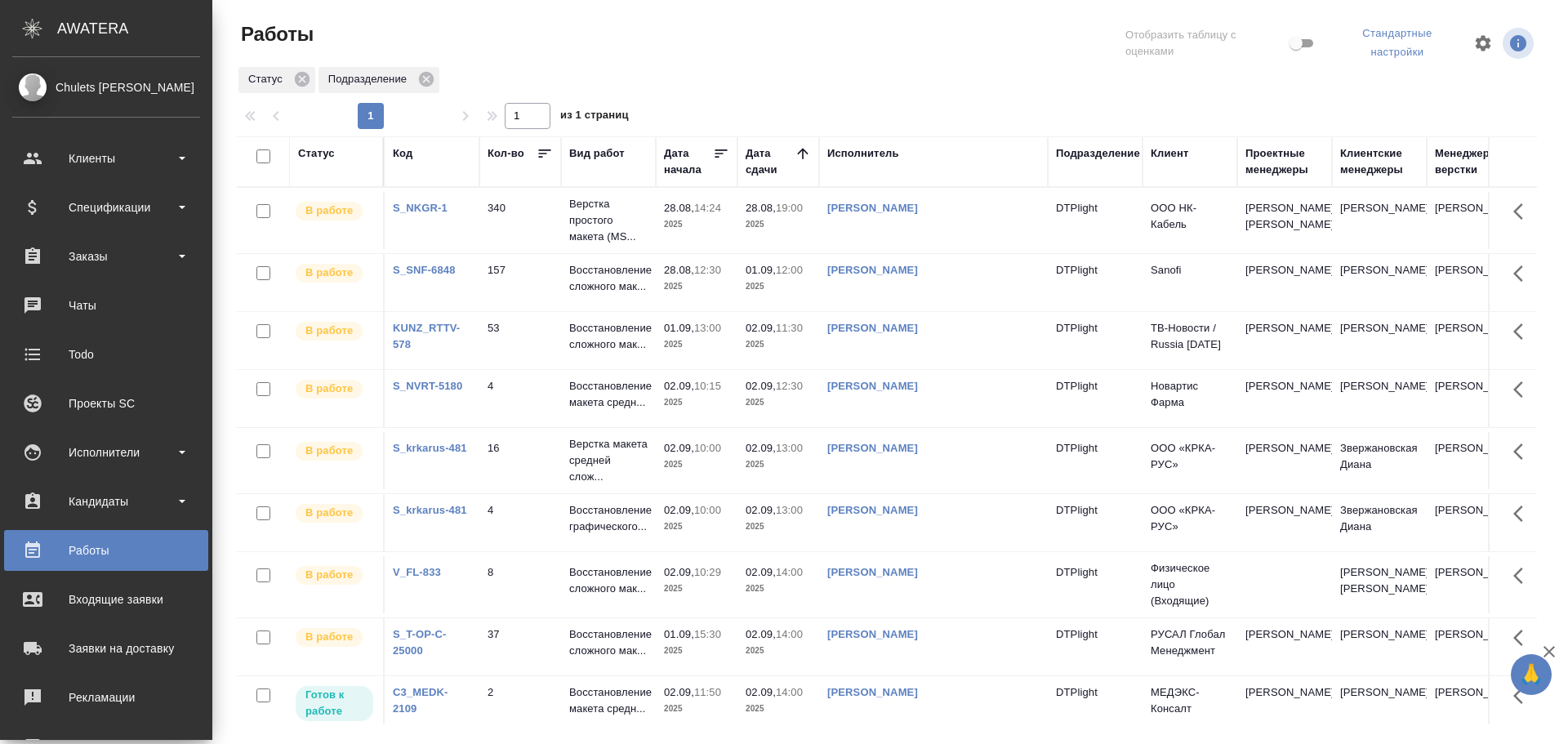
click at [820, 61] on div at bounding box center [893, 43] width 438 height 44
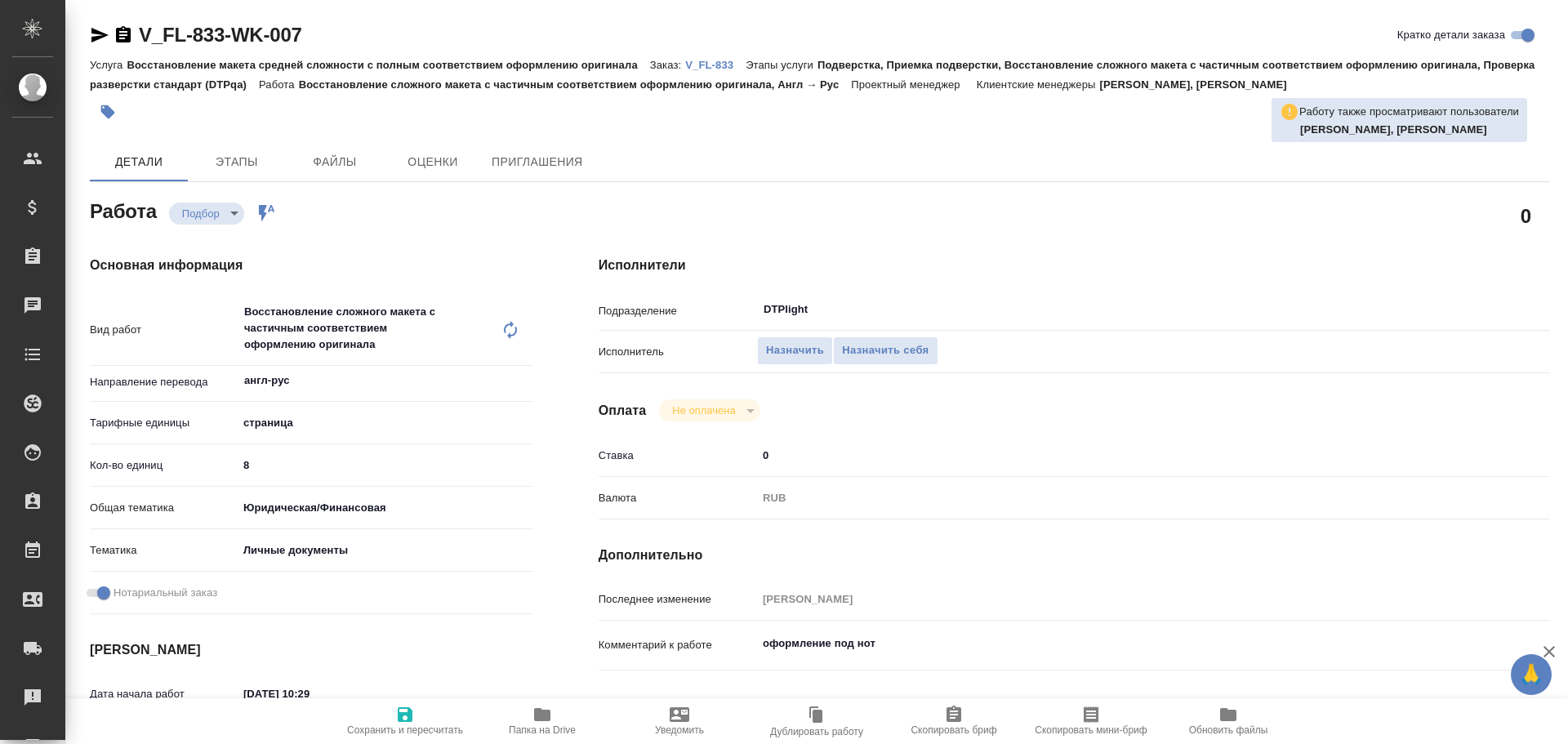
type textarea "x"
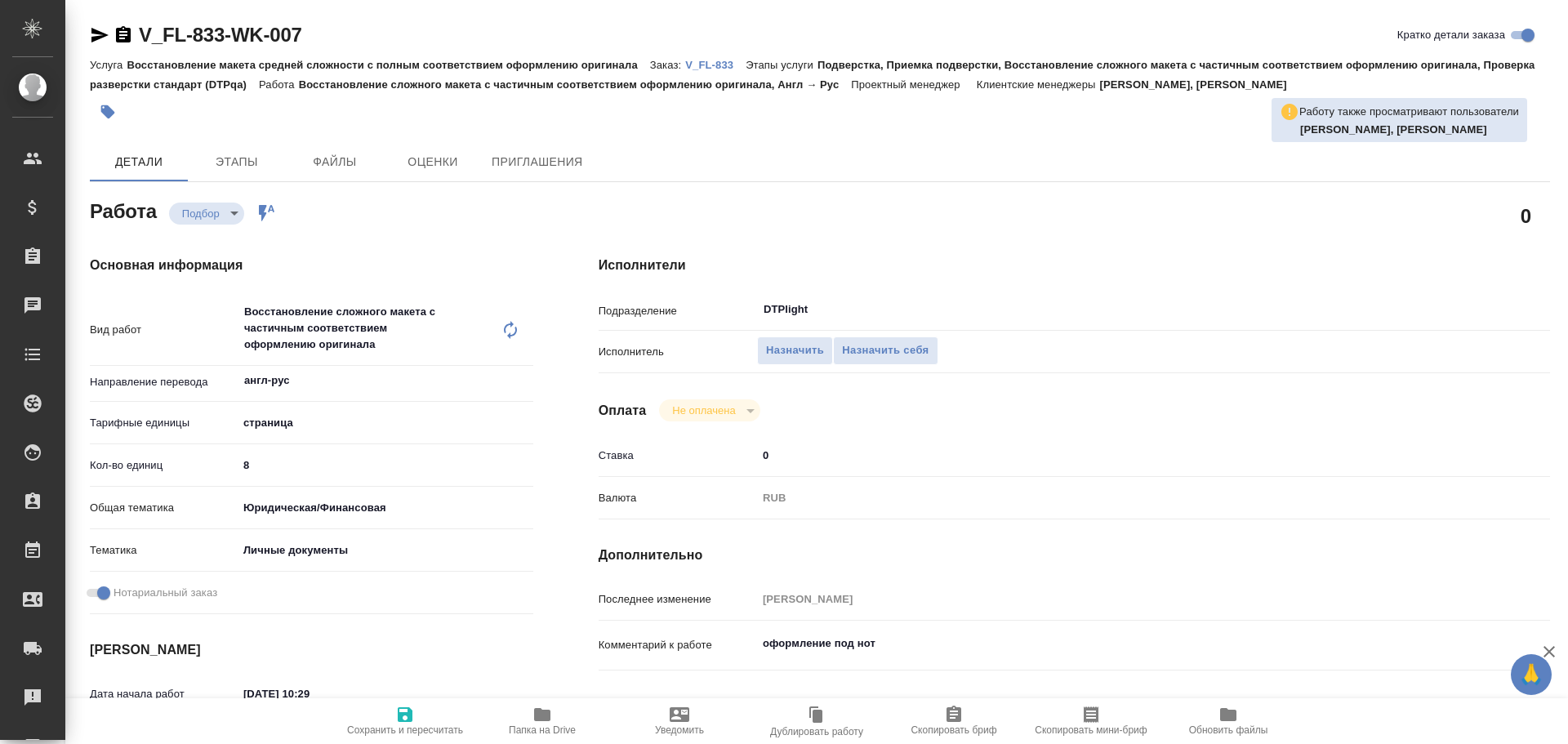
type textarea "x"
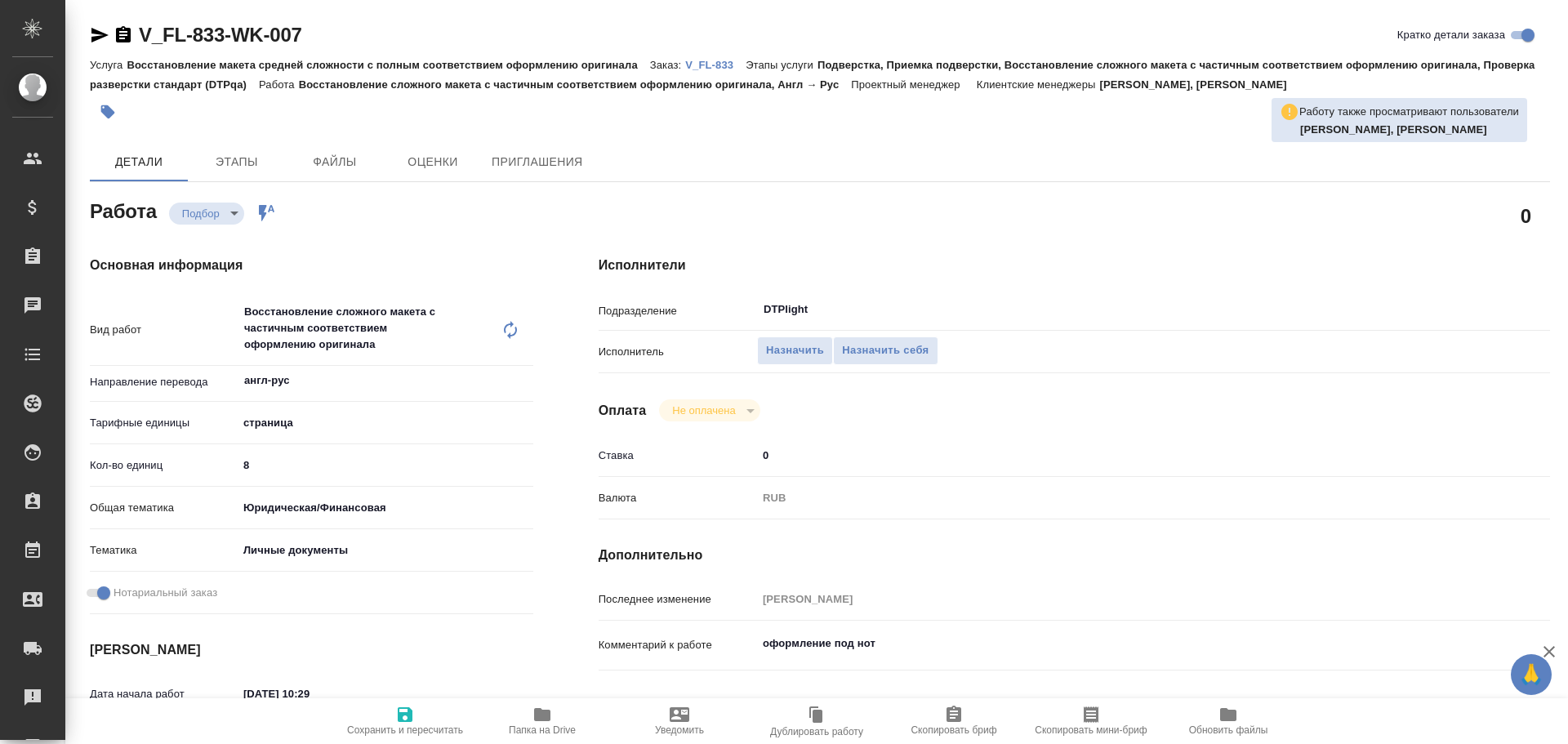
type textarea "x"
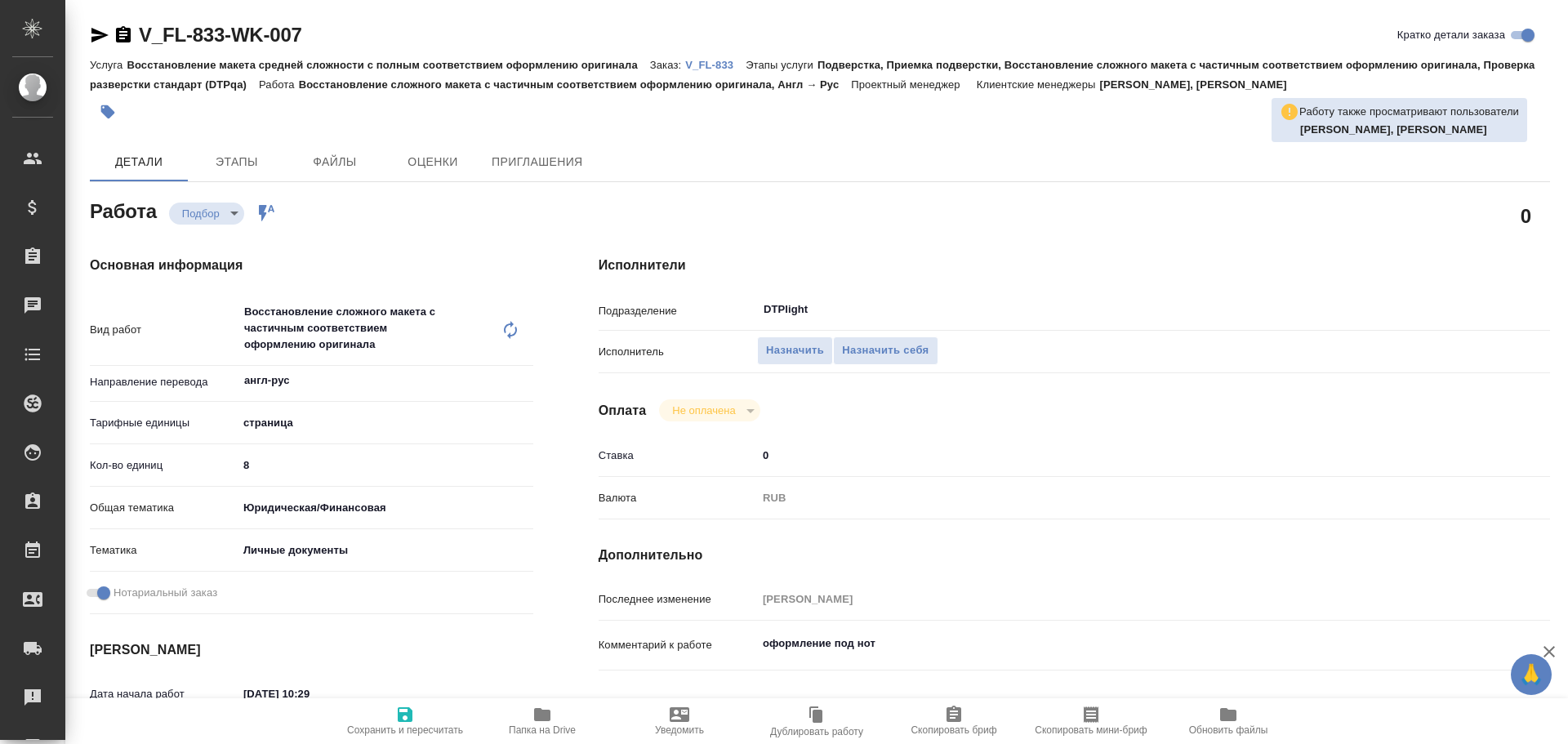
type textarea "x"
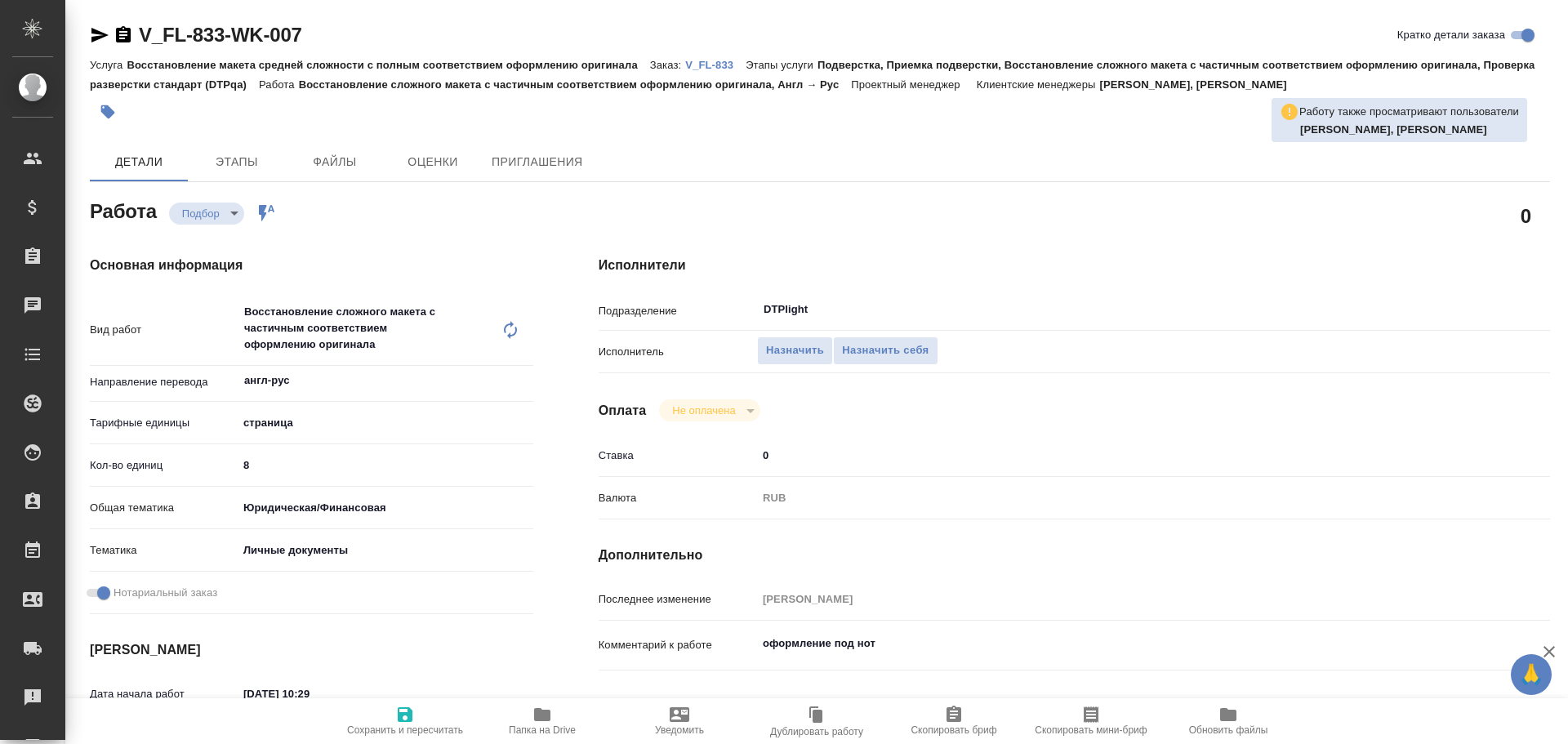
type textarea "x"
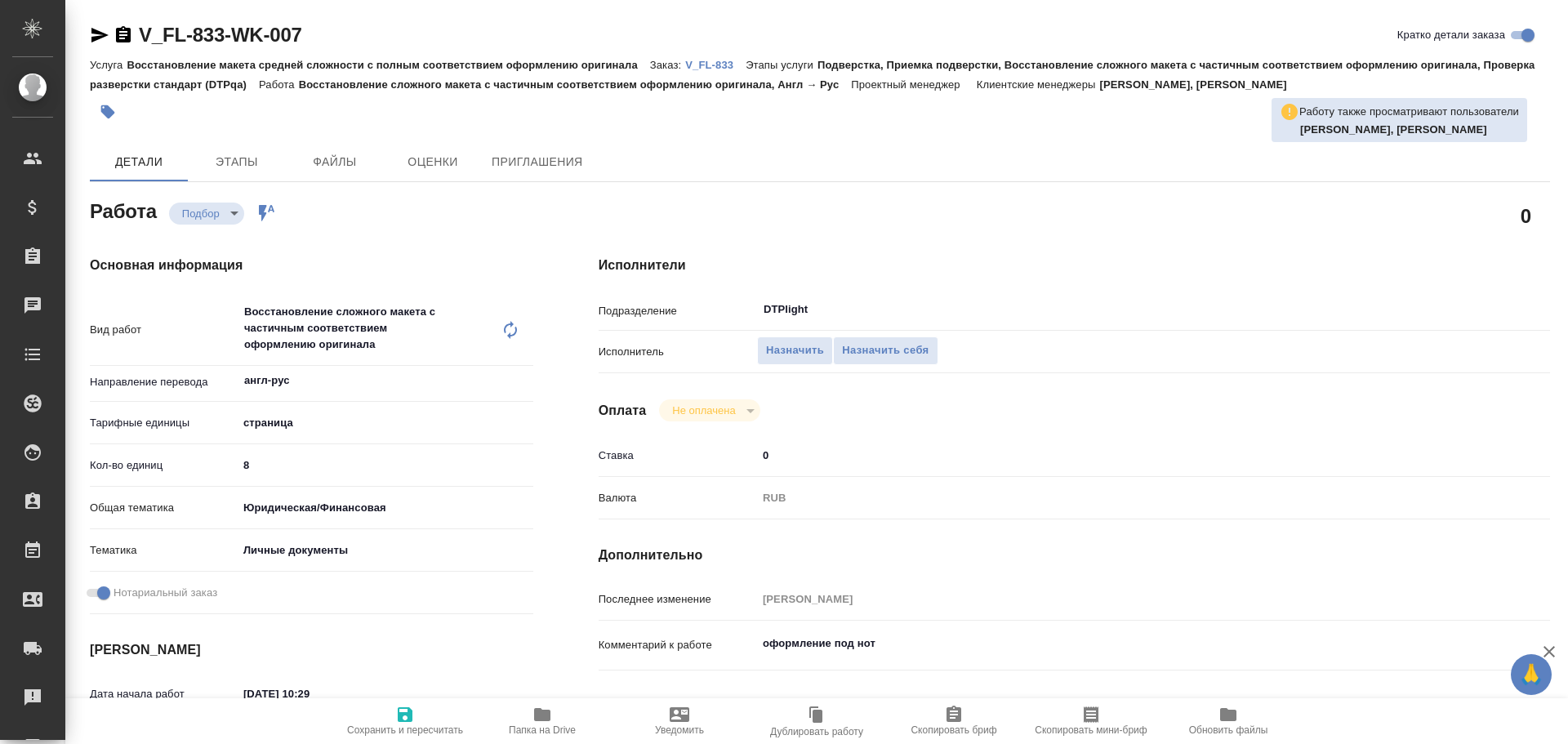
type textarea "x"
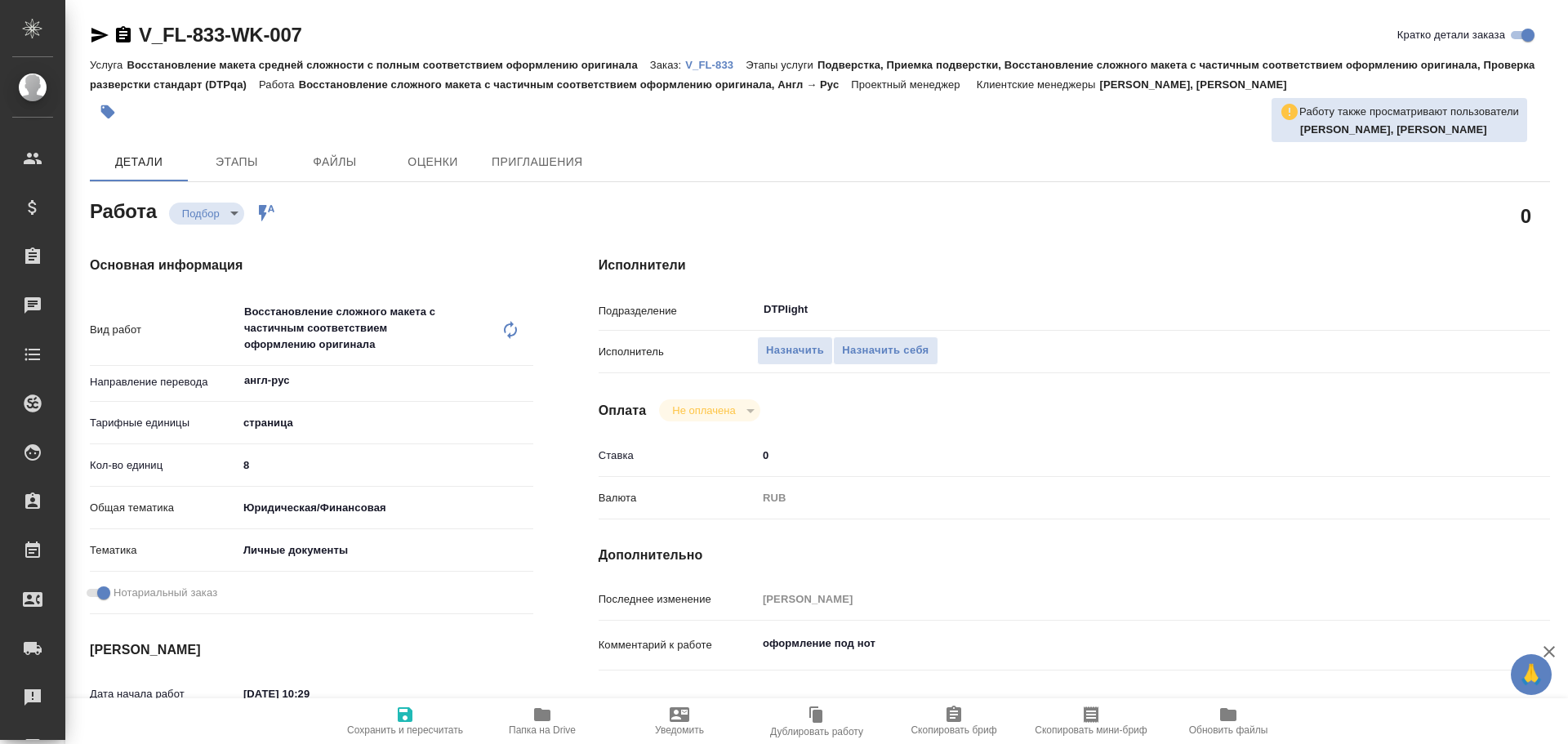
type textarea "x"
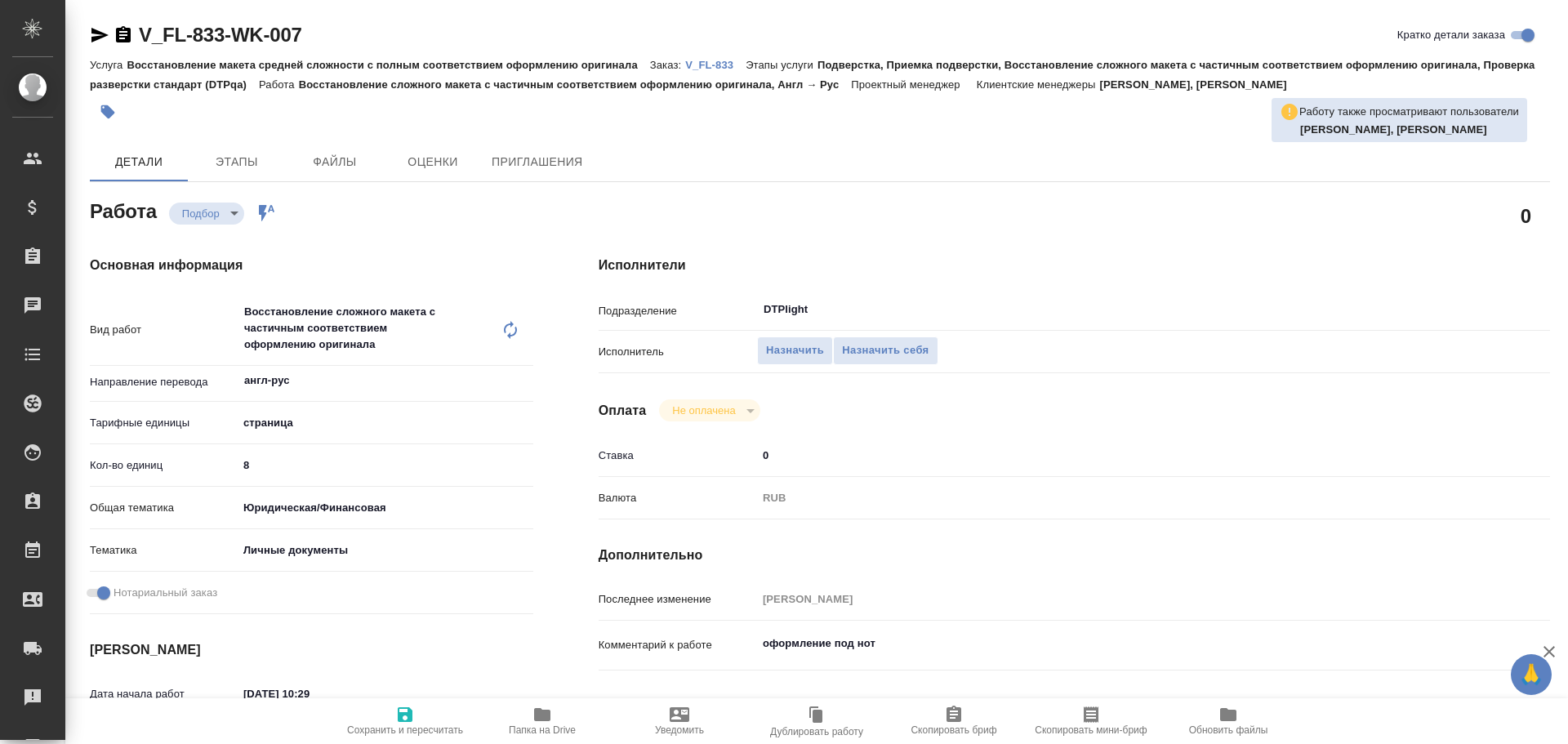
type textarea "x"
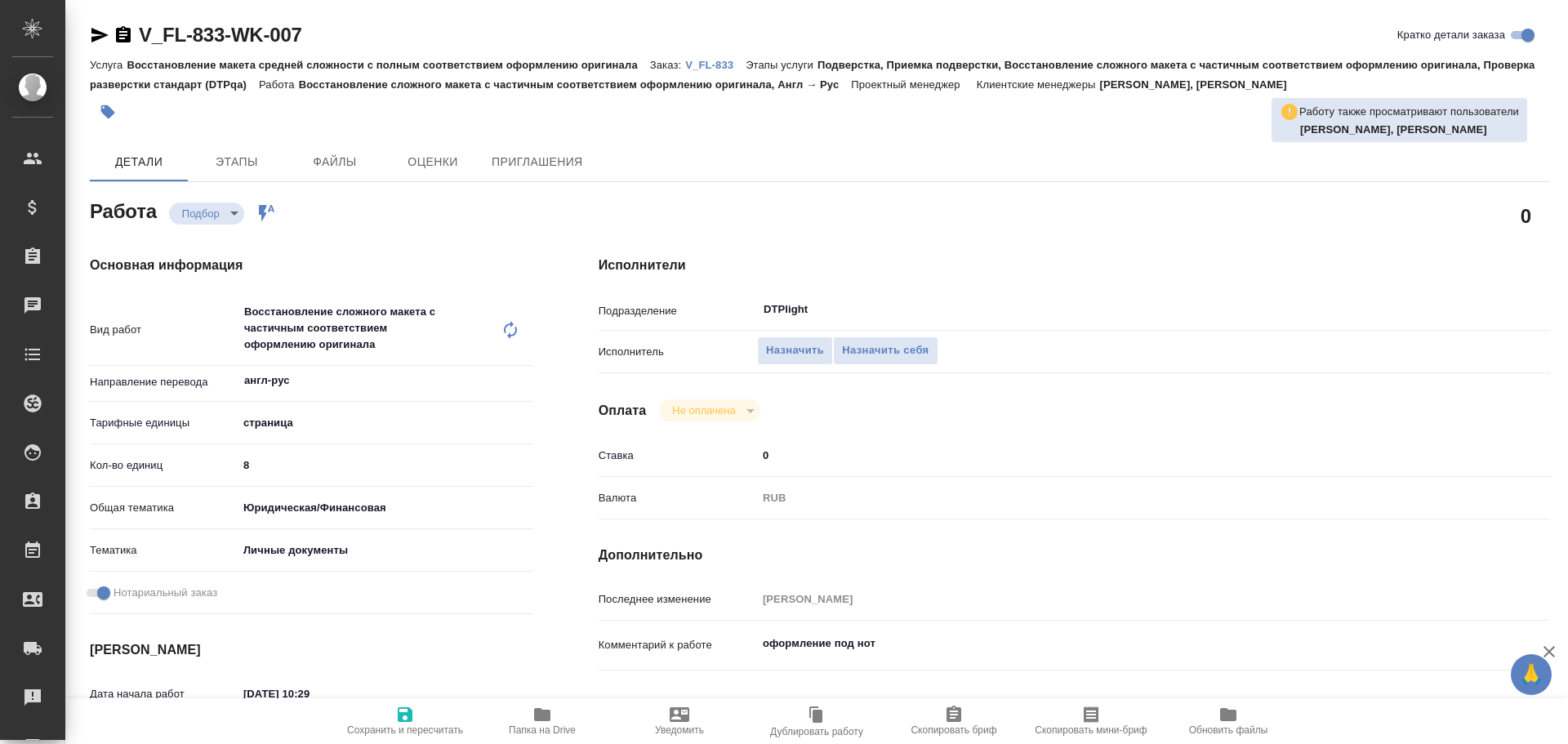
type textarea "x"
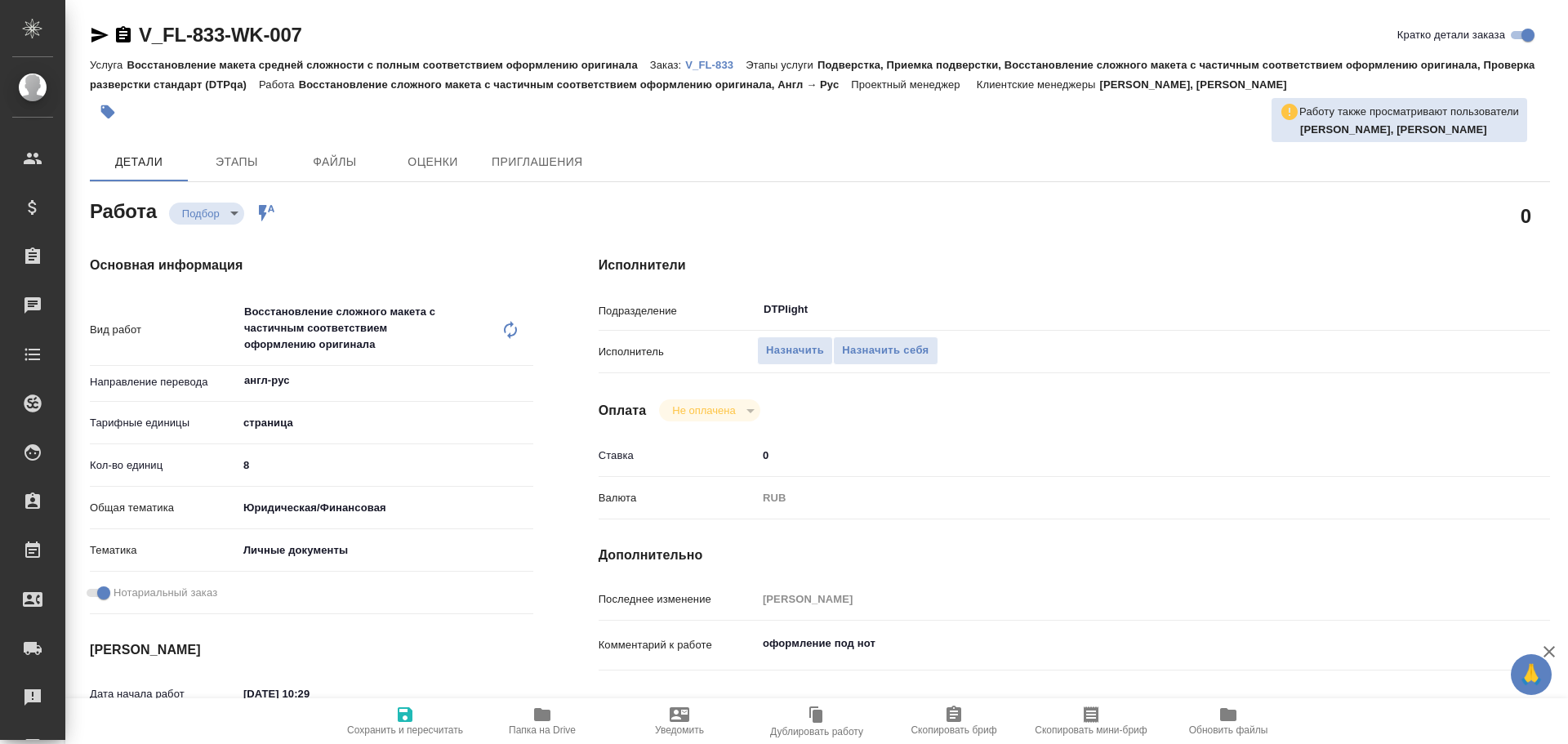
type textarea "x"
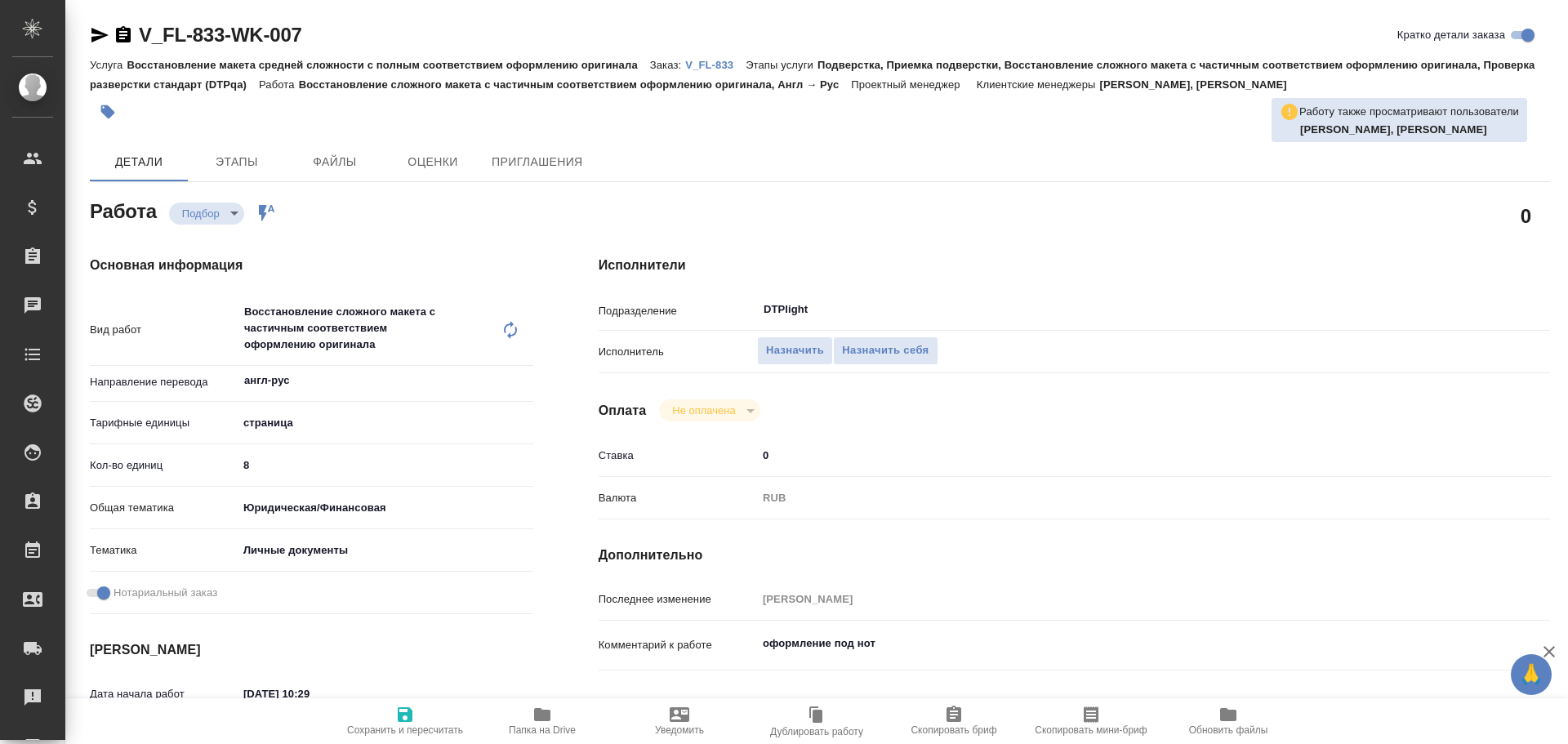
type textarea "x"
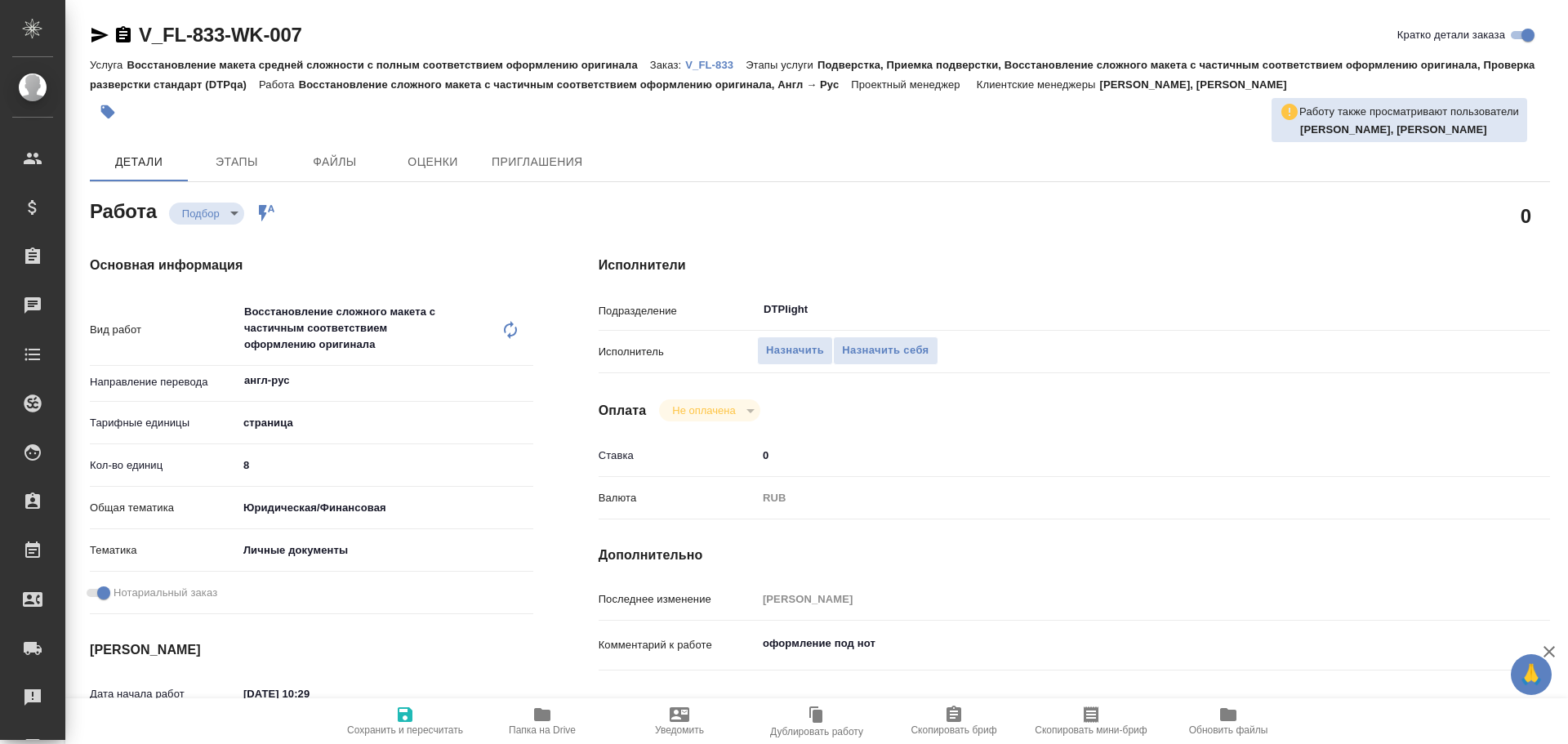
type textarea "x"
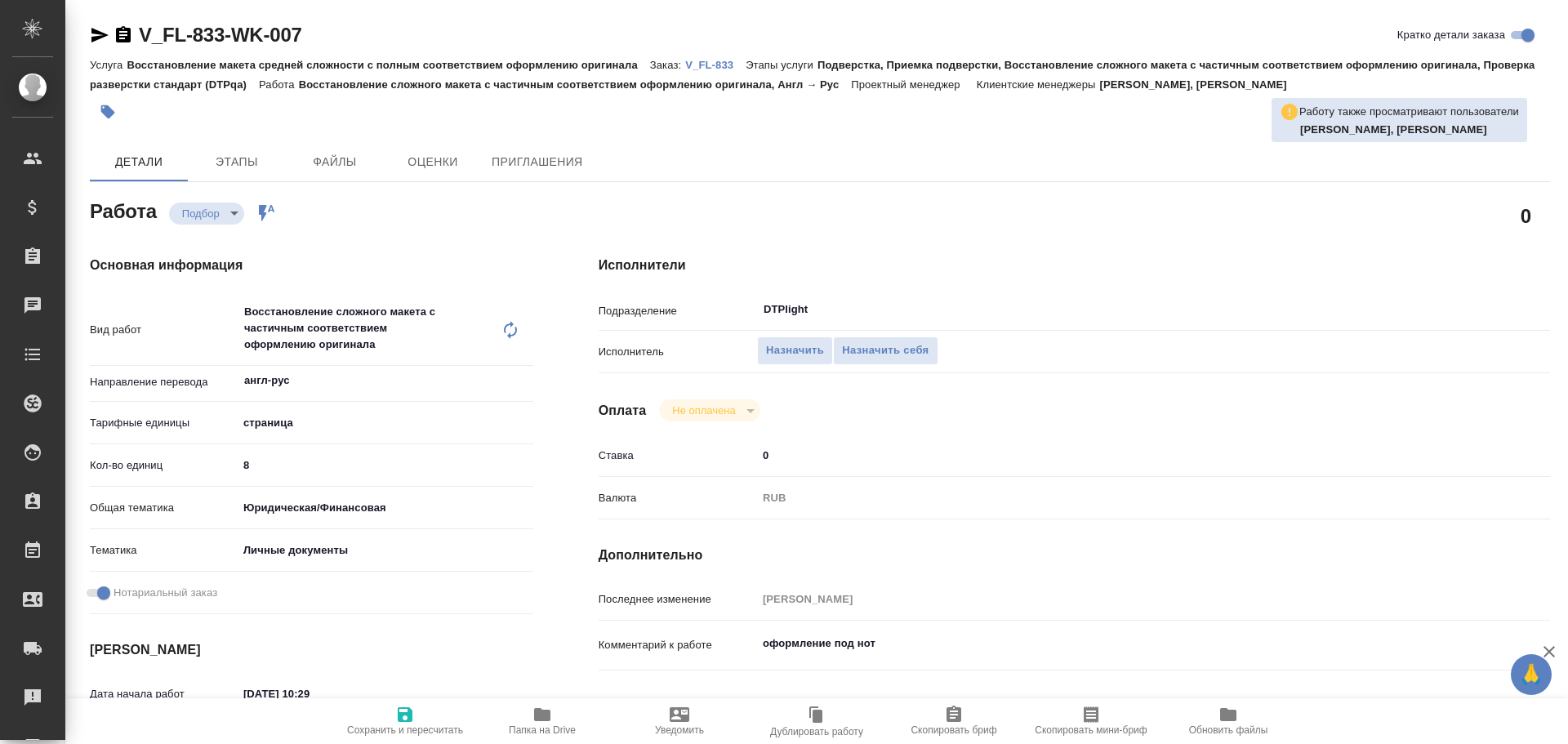
type textarea "x"
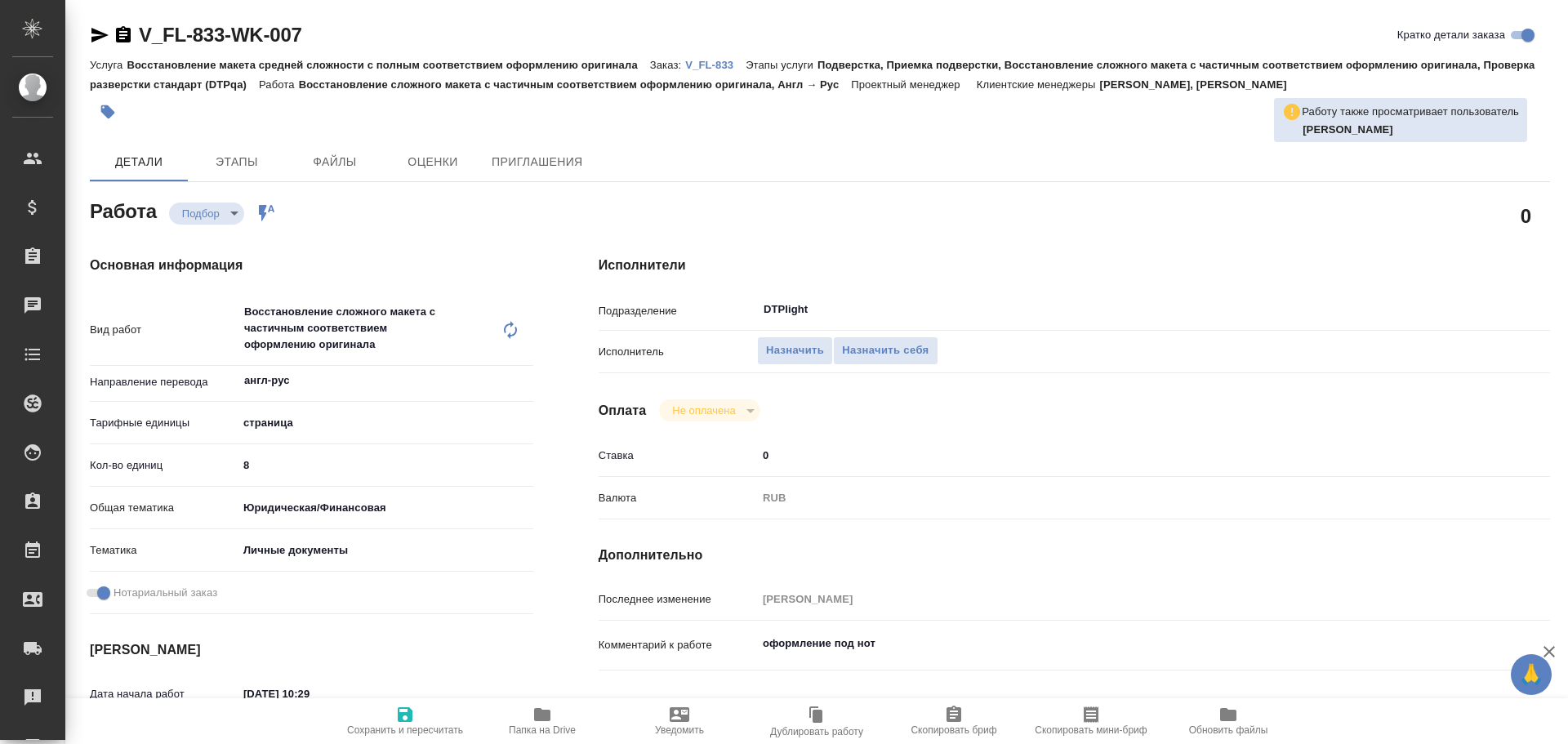
type textarea "x"
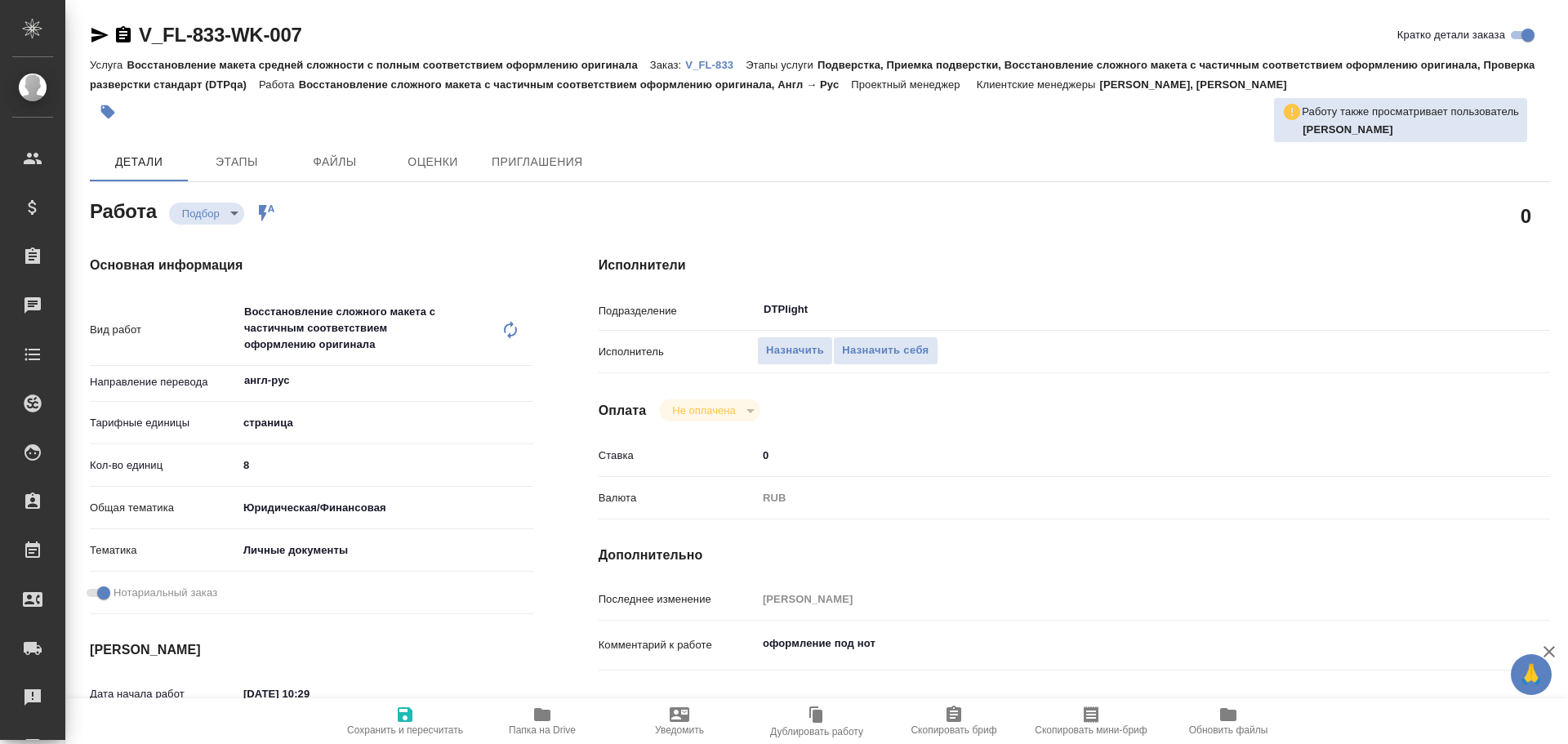
type textarea "x"
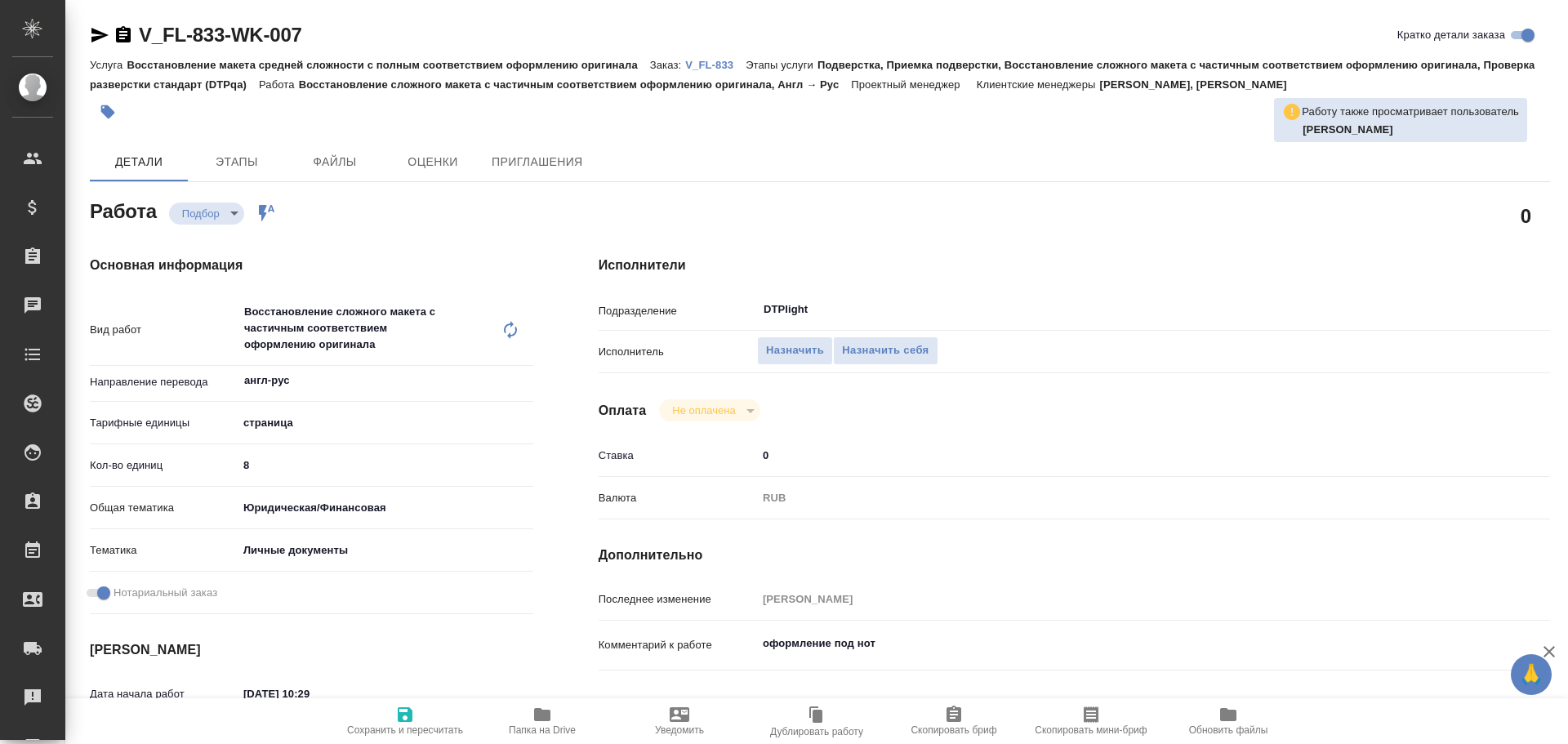
type textarea "x"
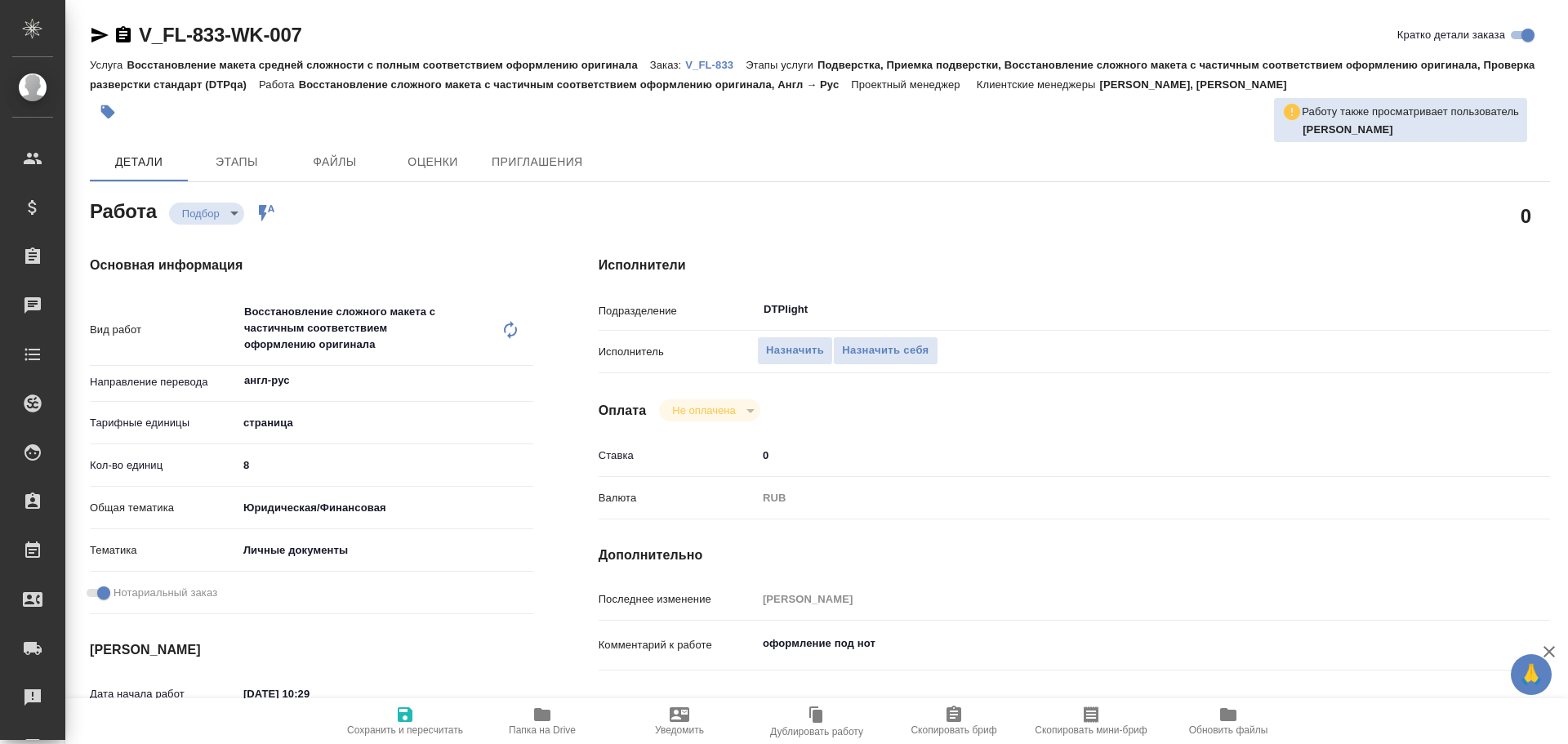
type textarea "x"
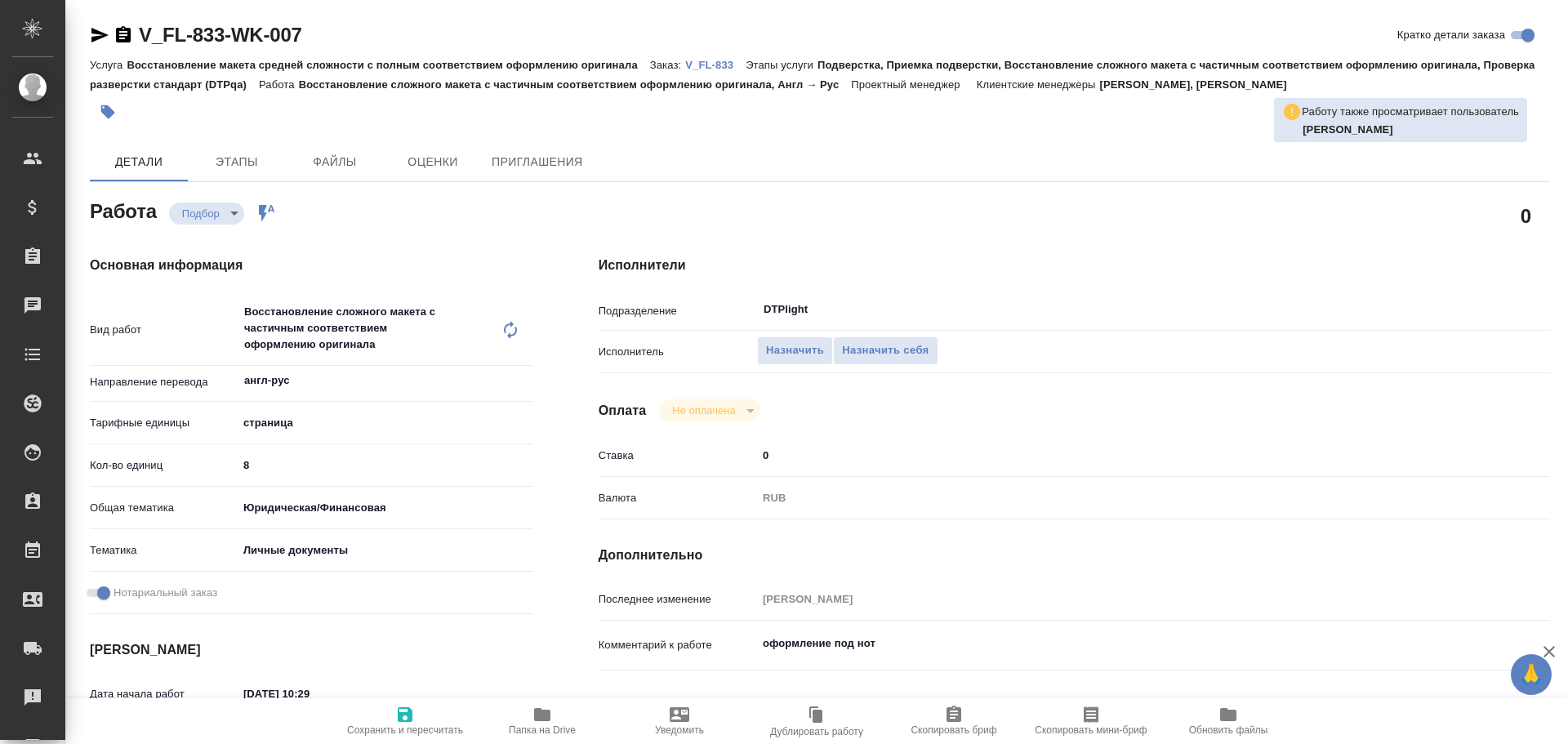
type textarea "x"
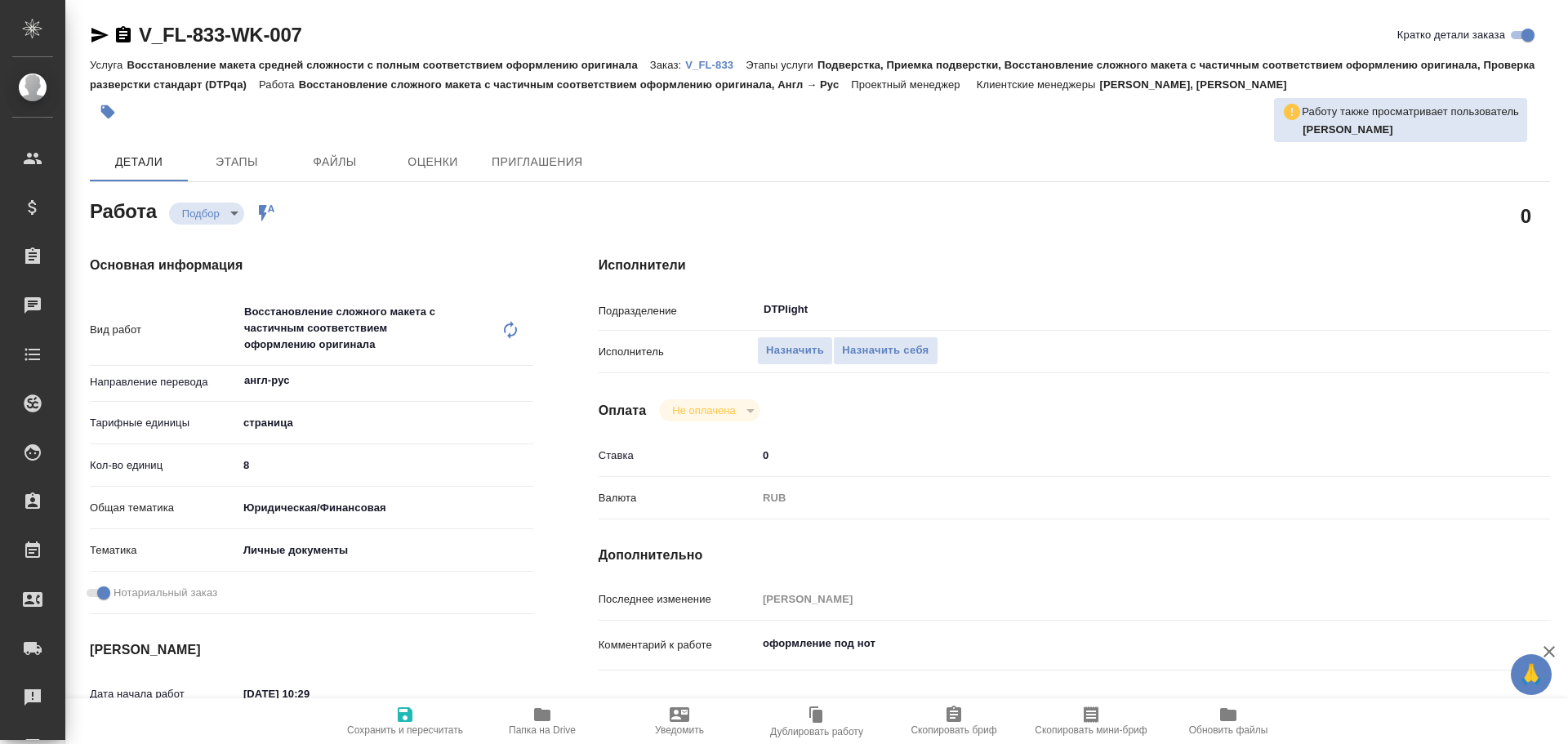
type textarea "x"
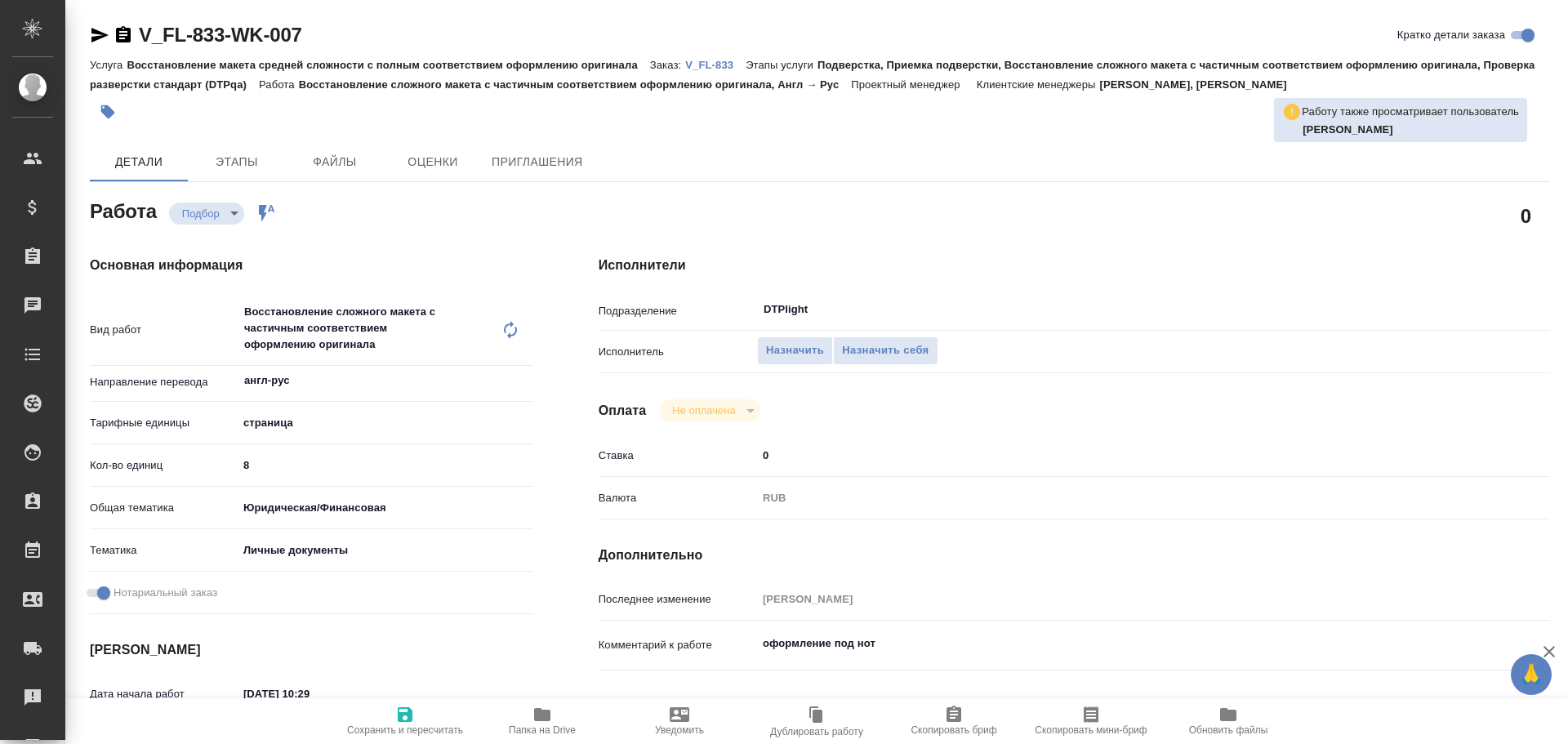
type textarea "x"
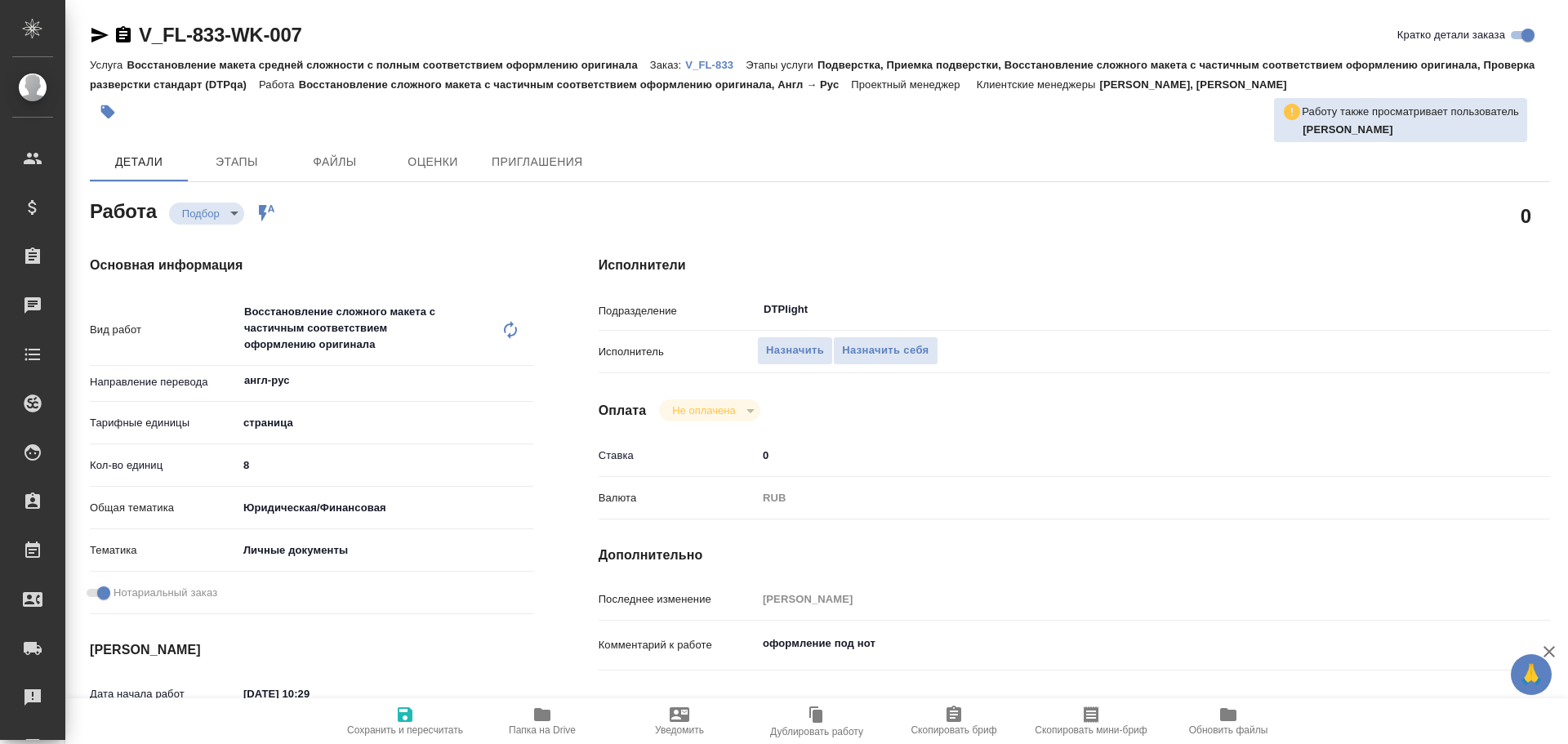
type textarea "x"
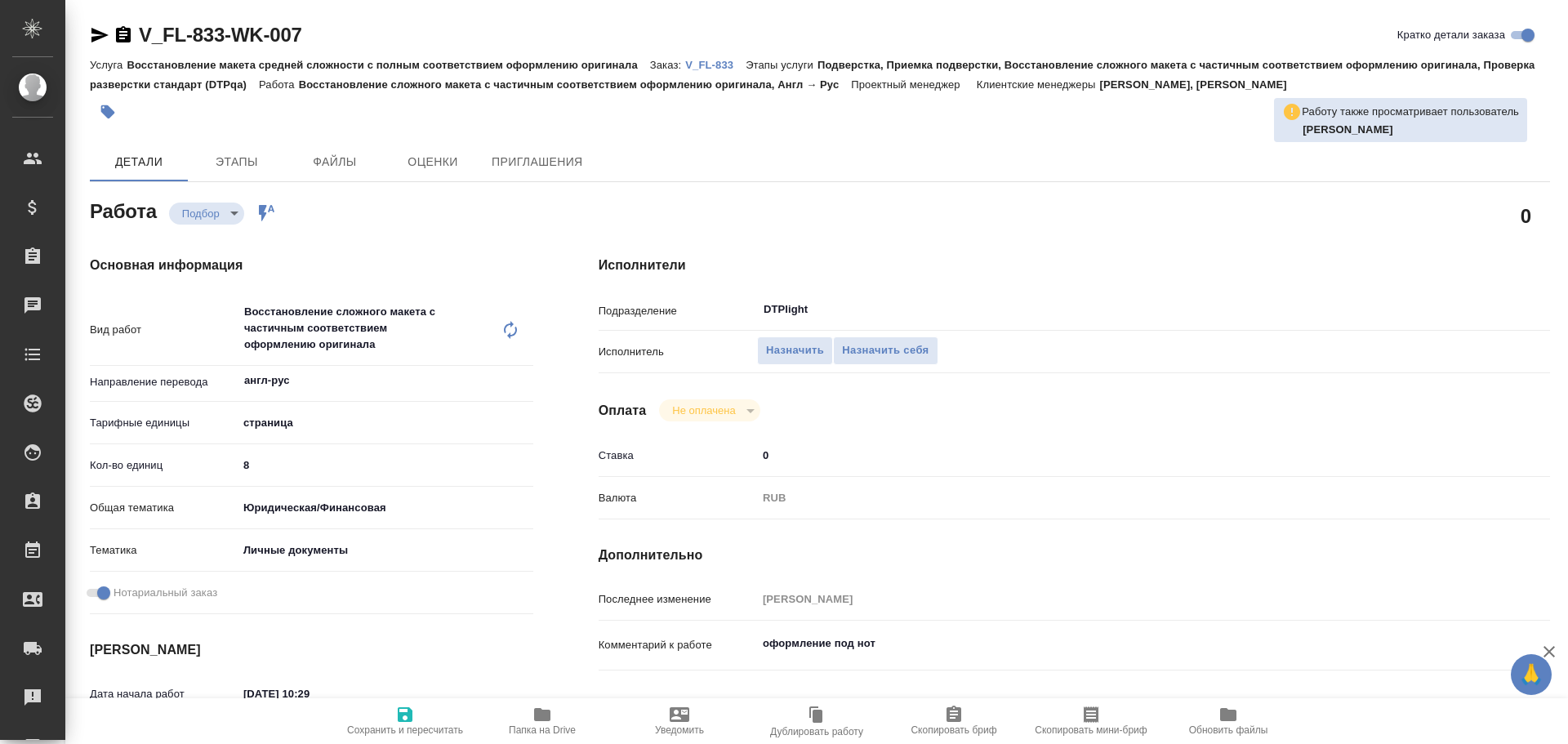
type textarea "x"
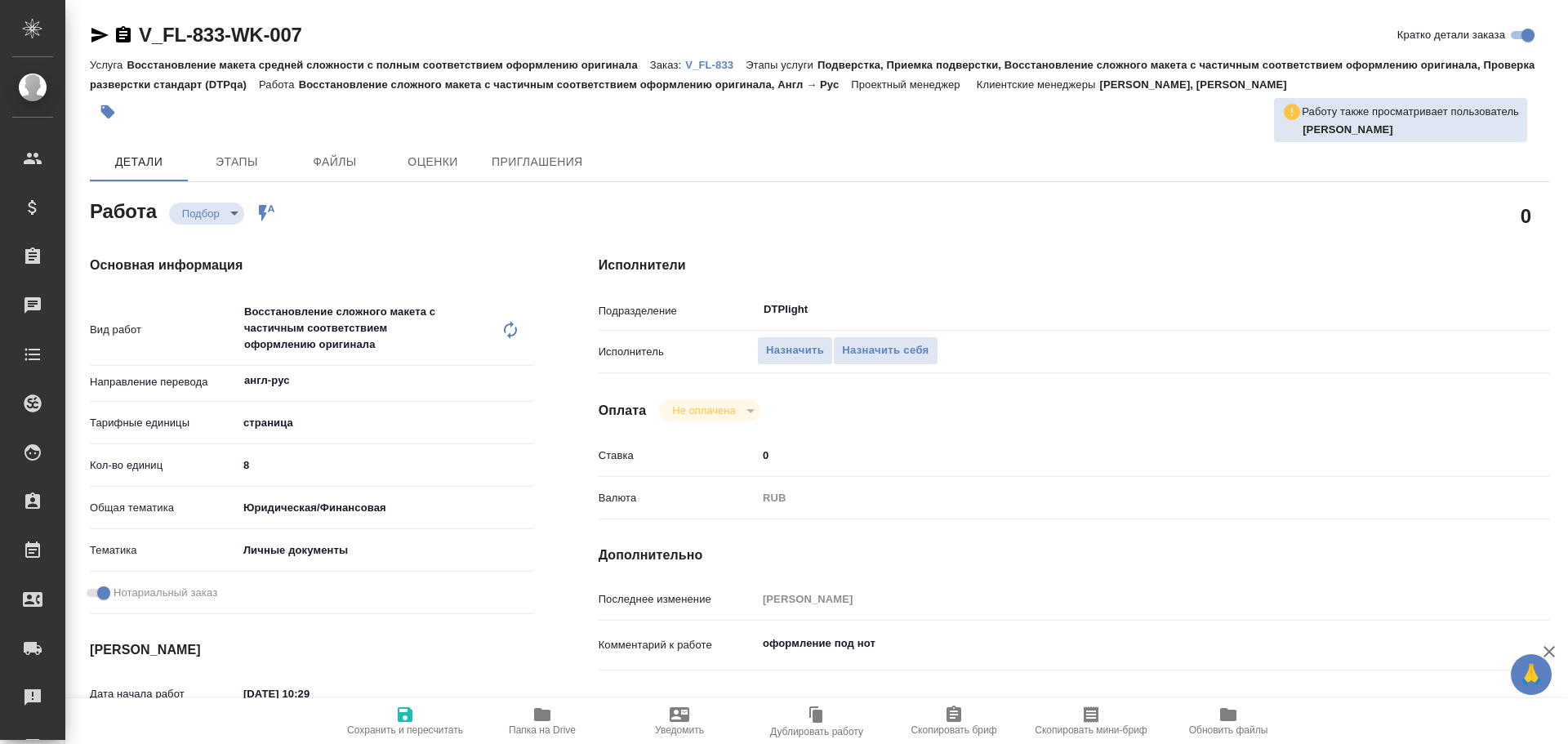
type textarea "x"
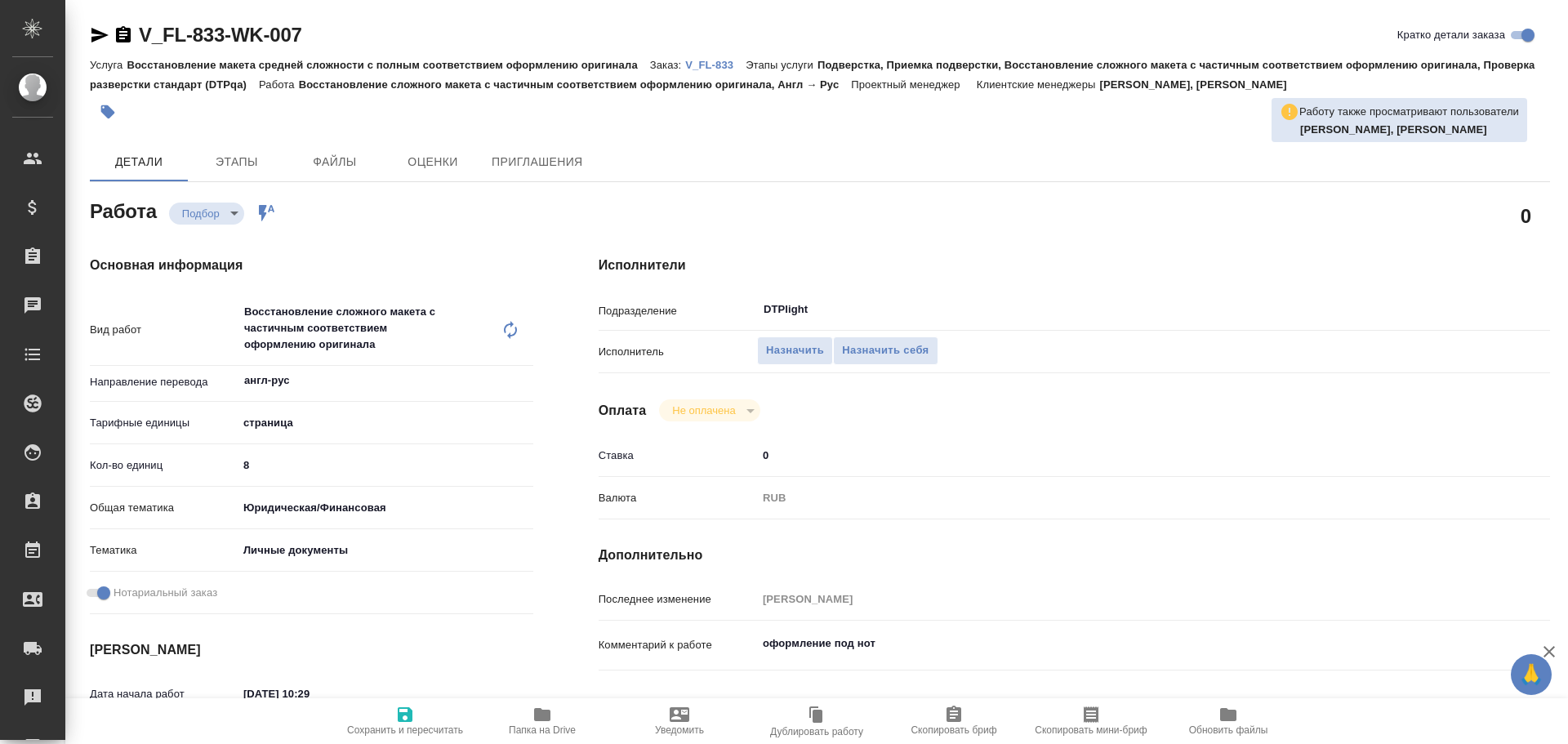
type textarea "x"
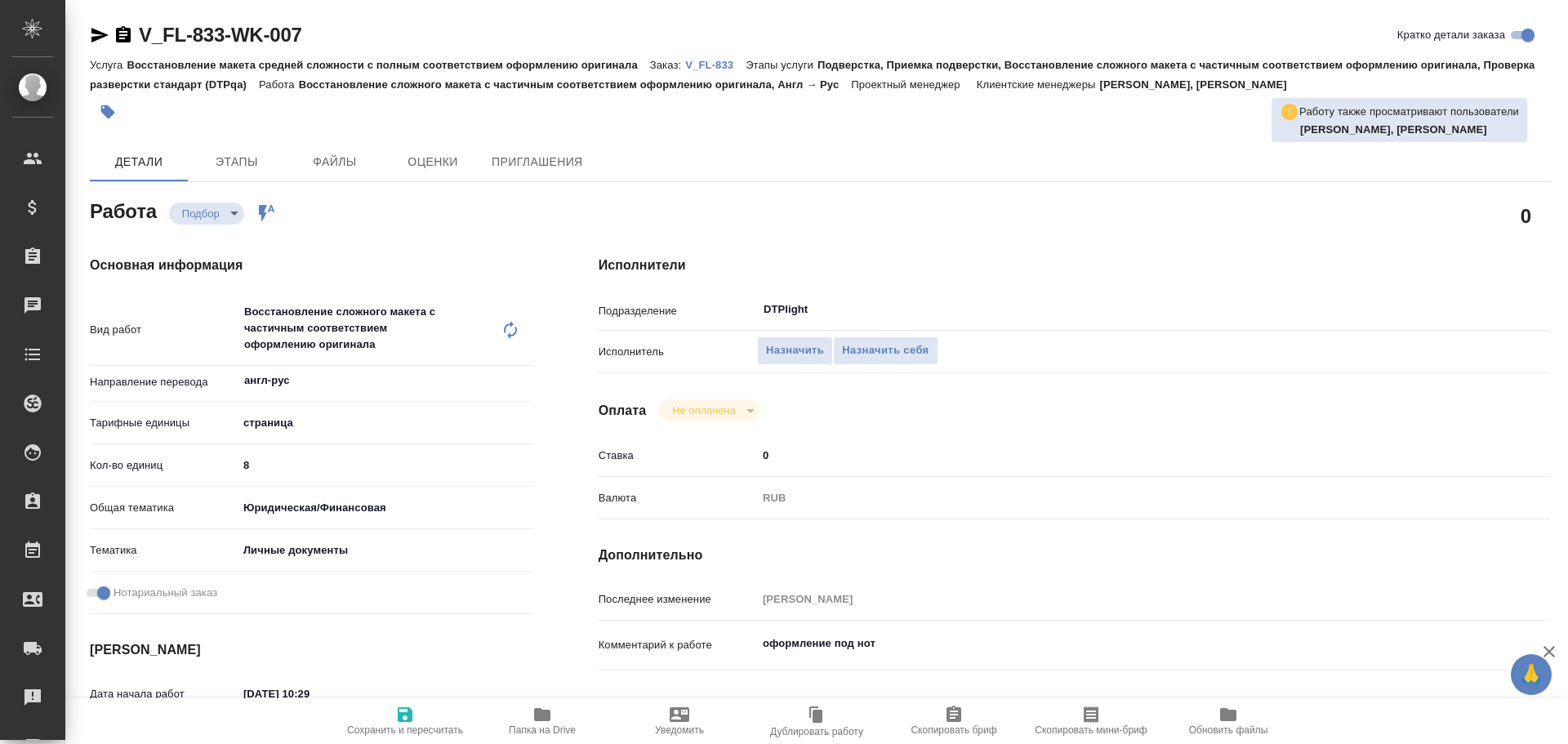
type textarea "x"
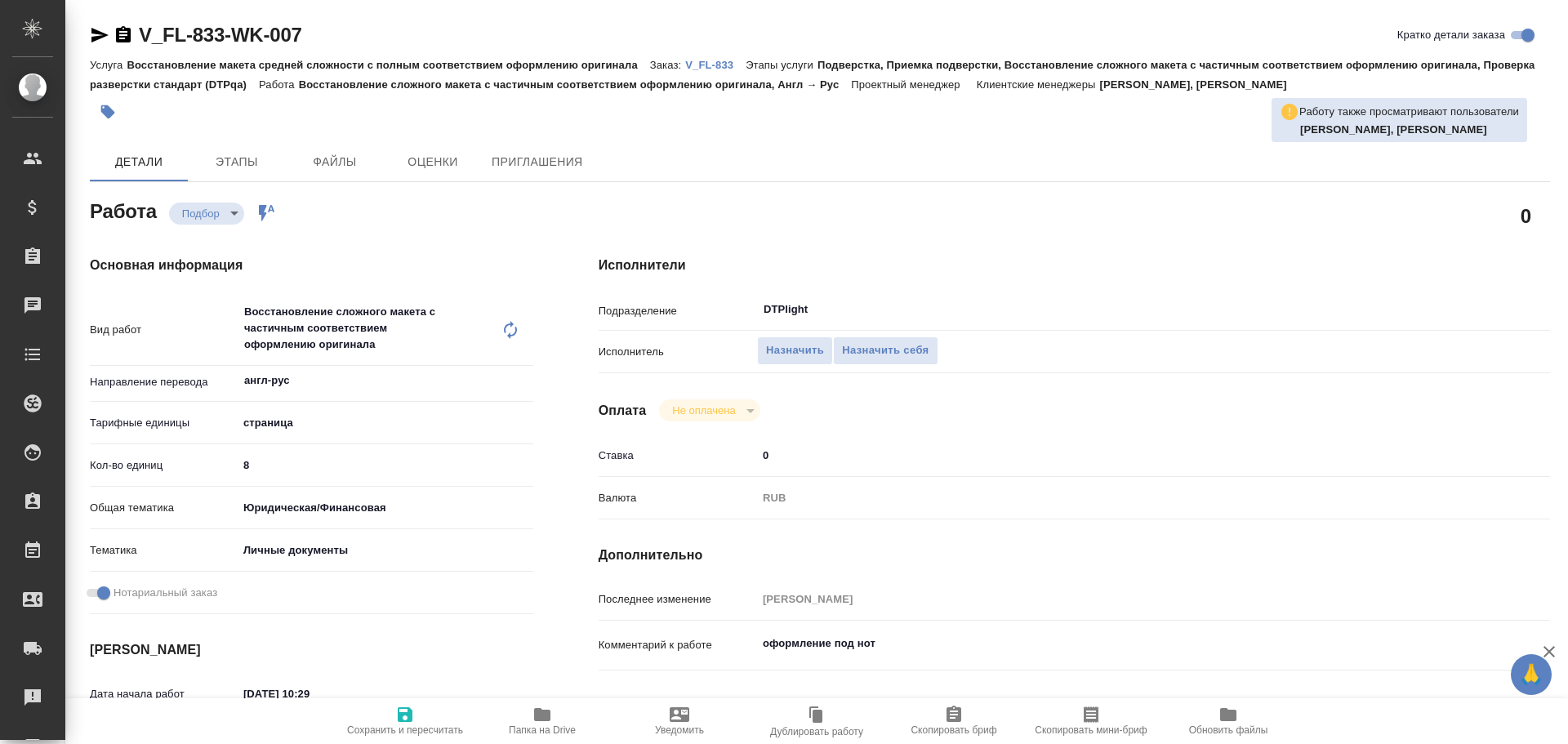
type textarea "x"
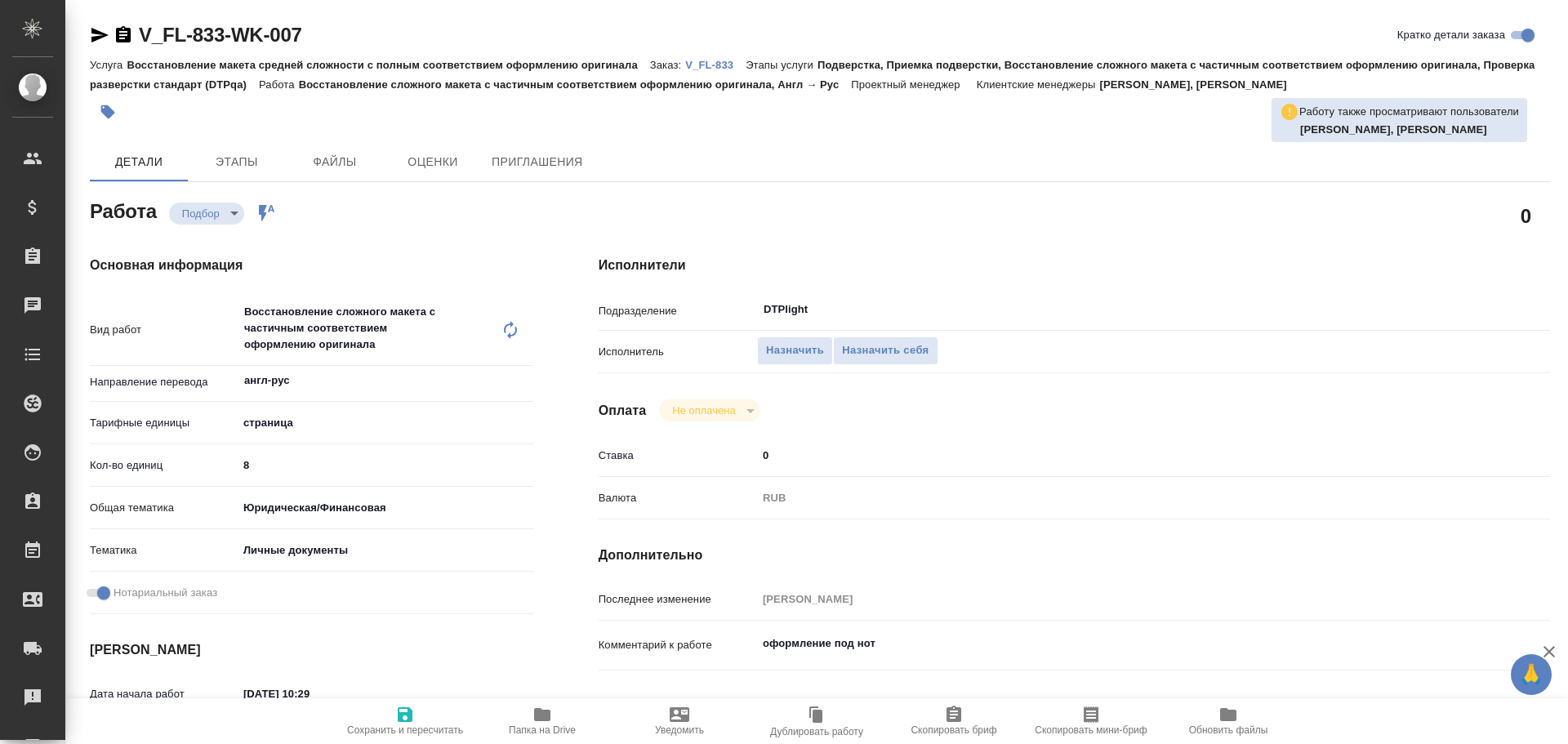
type textarea "x"
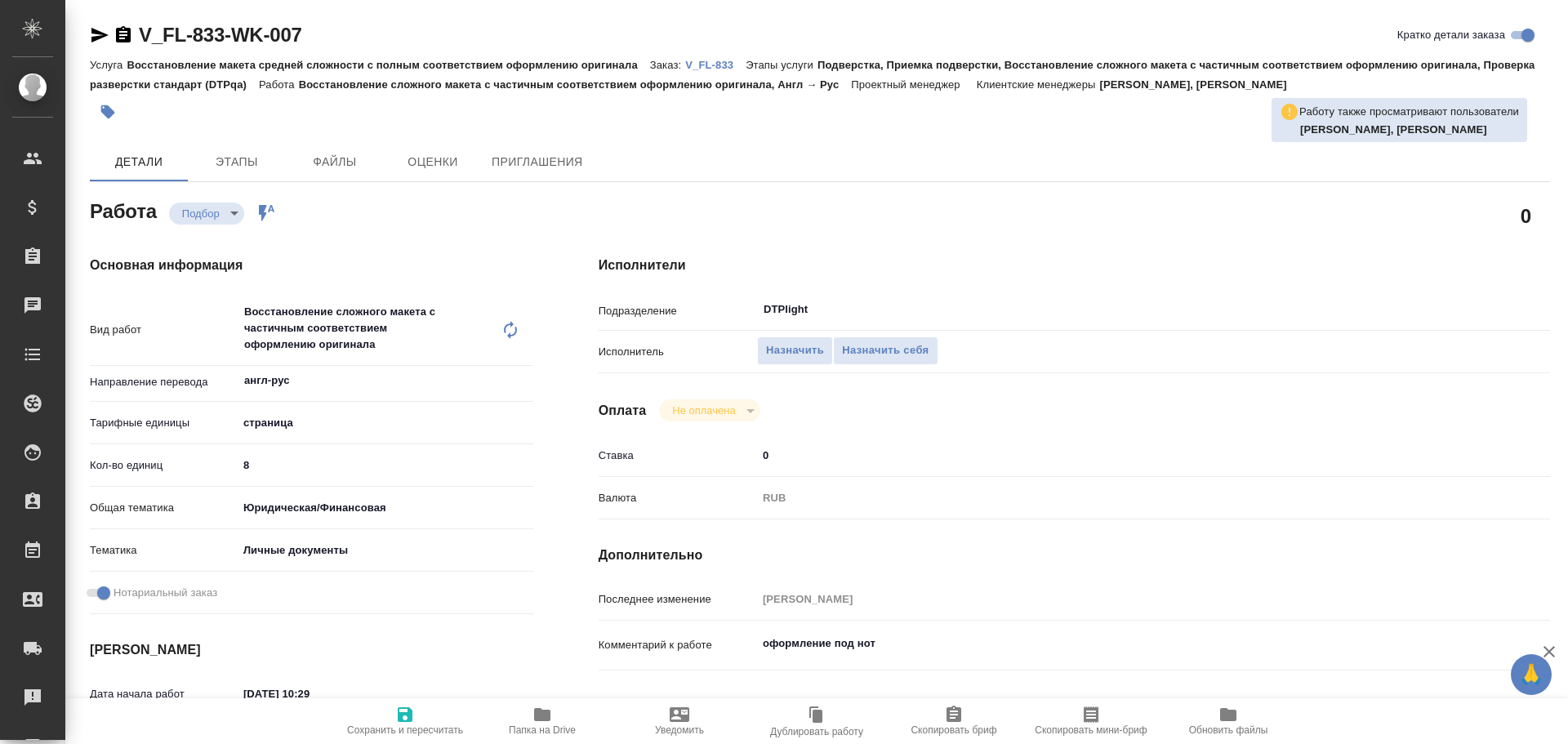
type textarea "x"
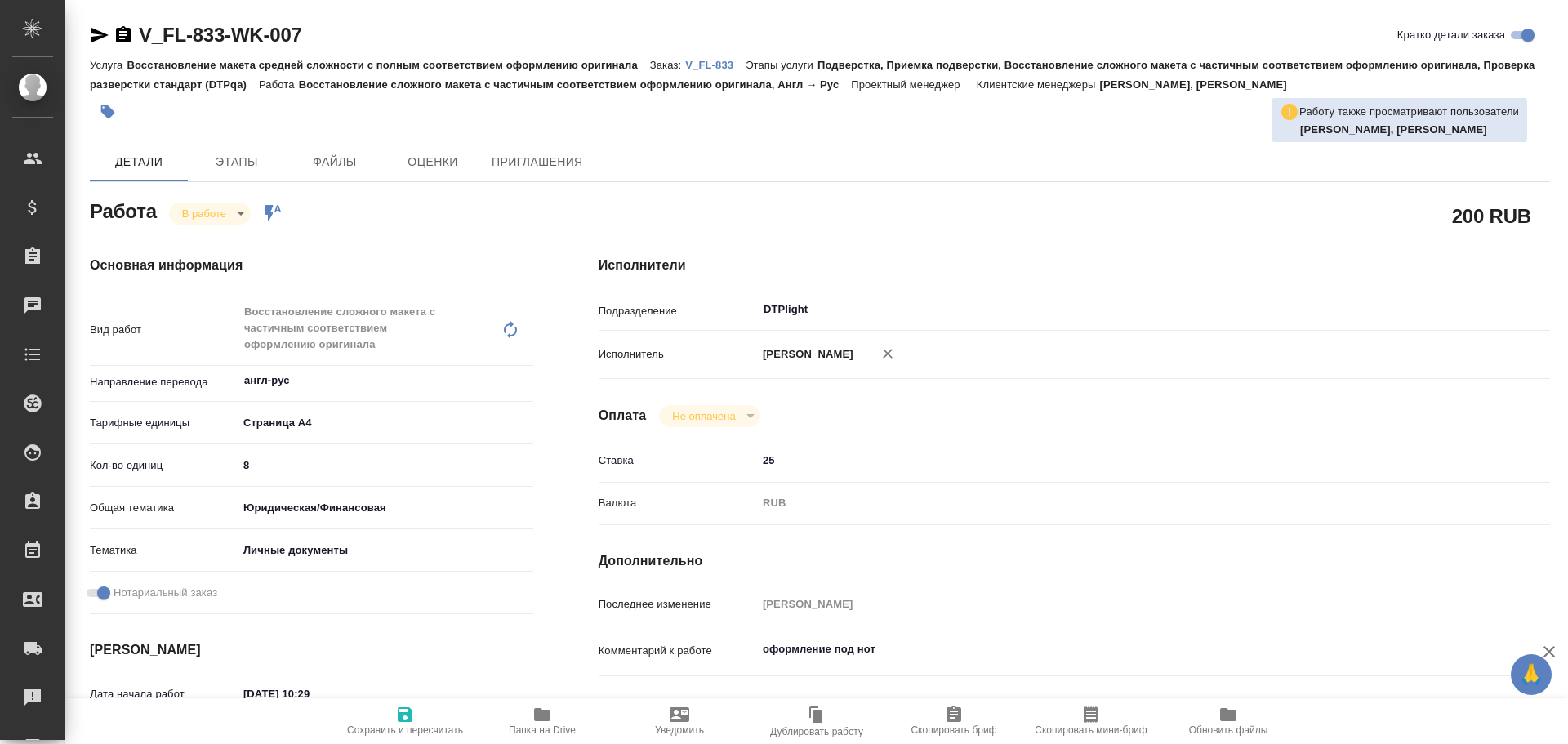
type textarea "x"
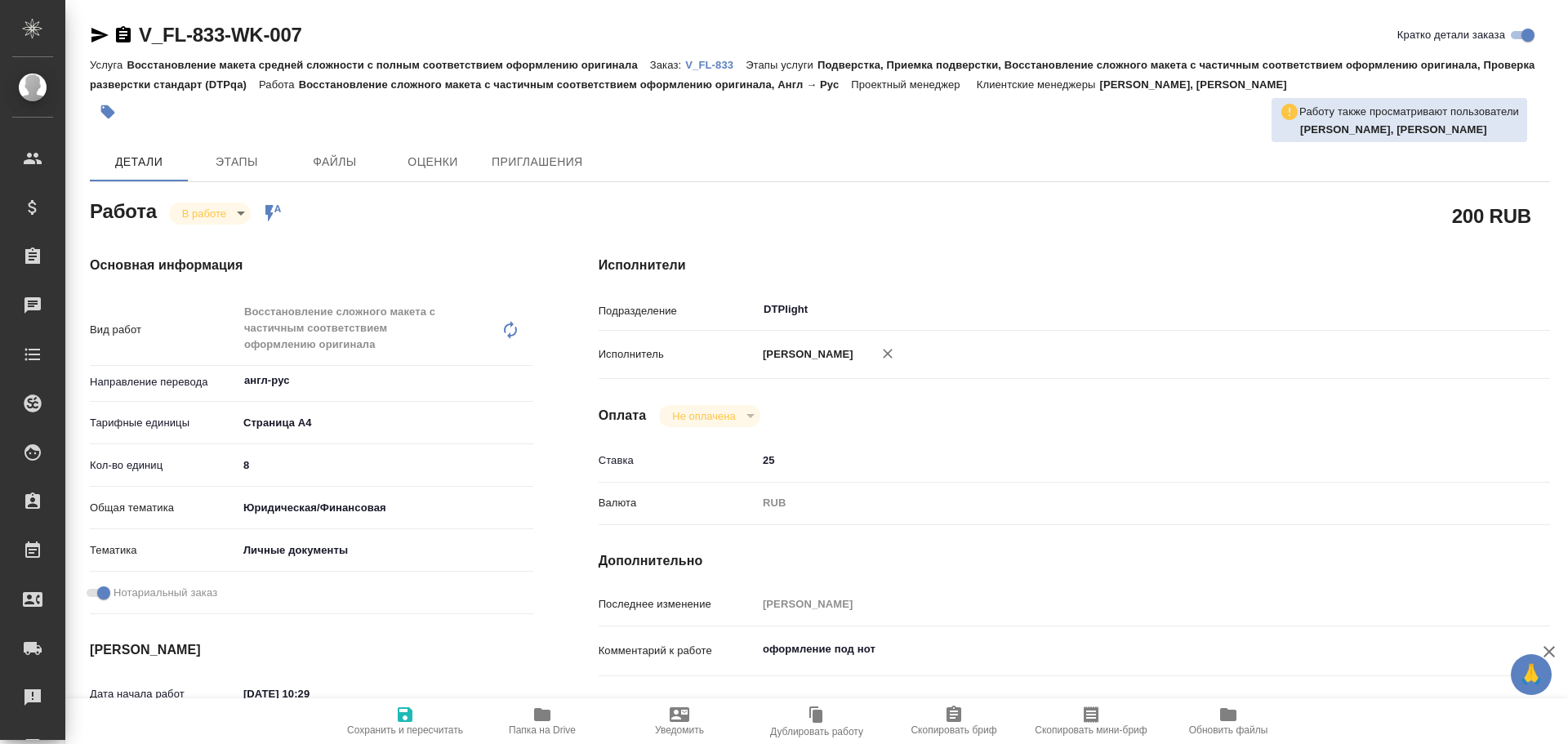
type textarea "x"
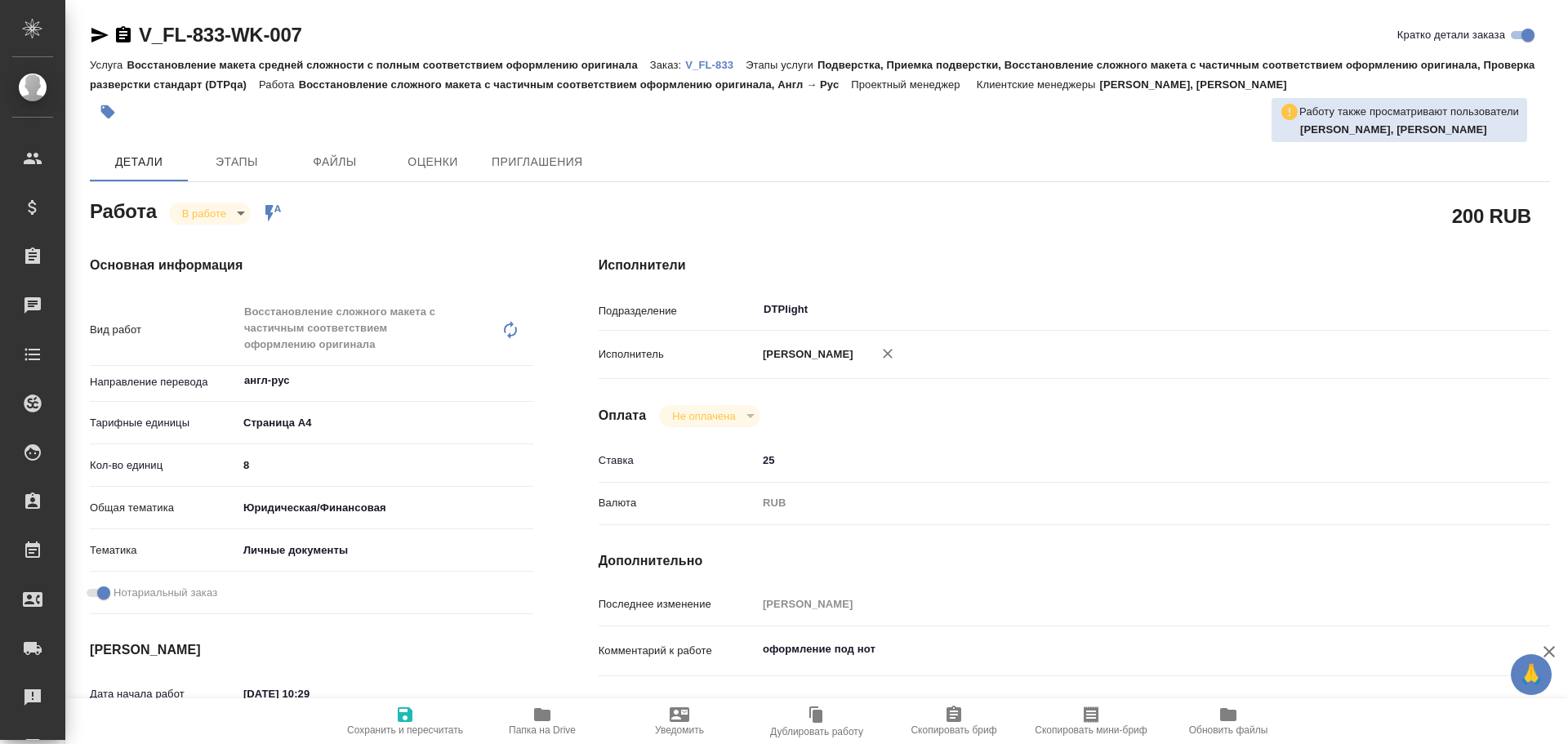
type textarea "x"
